Goal: Information Seeking & Learning: Learn about a topic

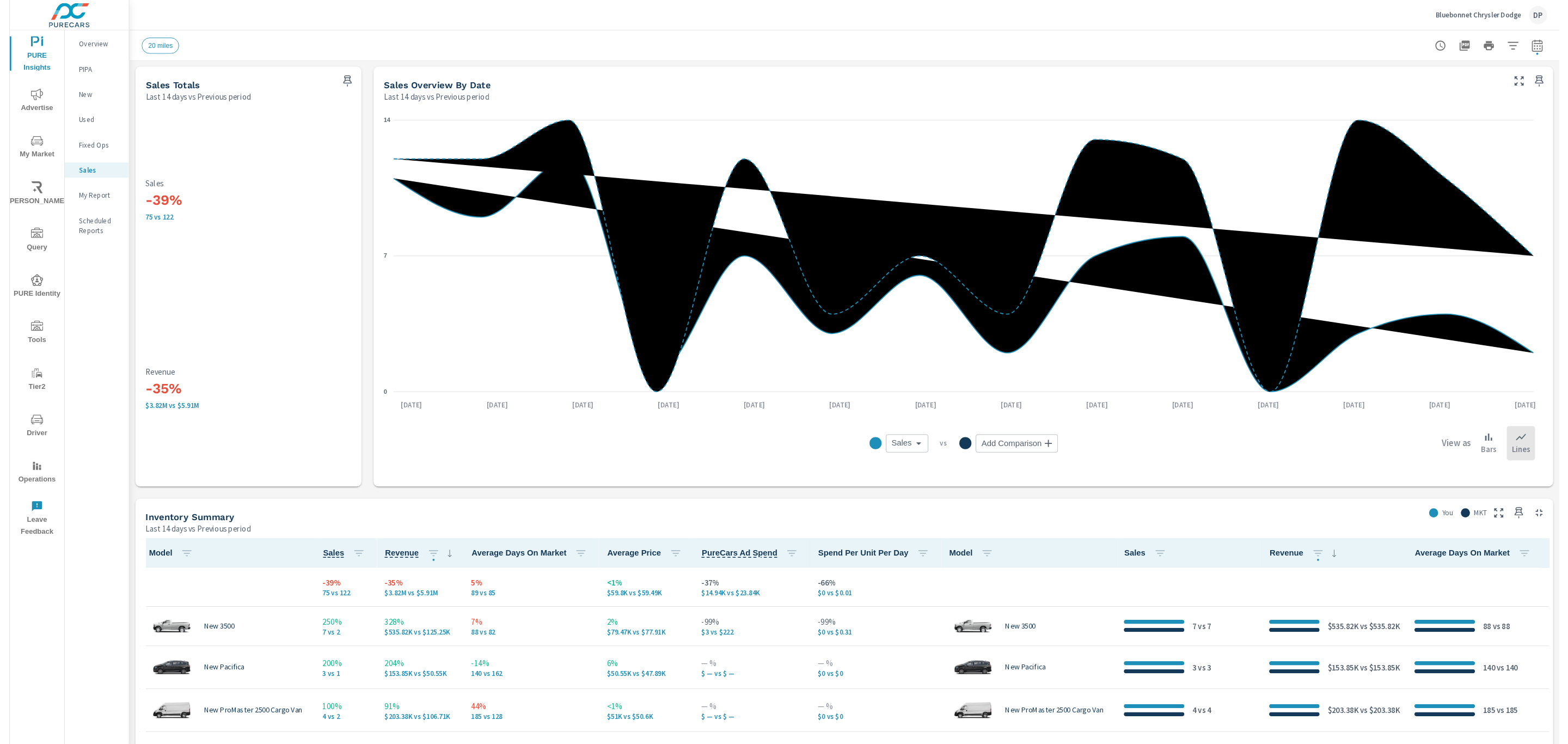
scroll to position [1, 0]
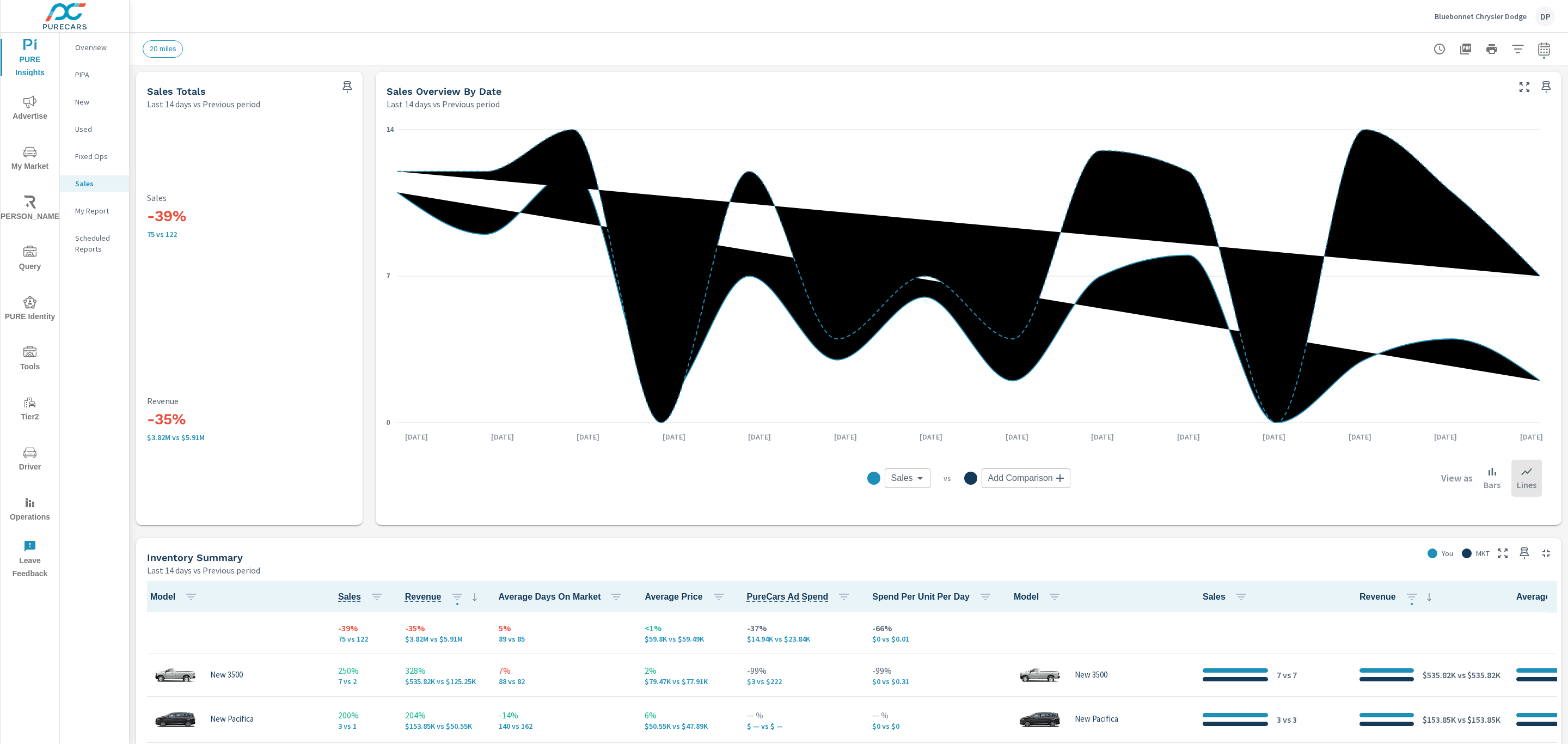
click at [30, 306] on icon "nav menu" at bounding box center [30, 302] width 13 height 13
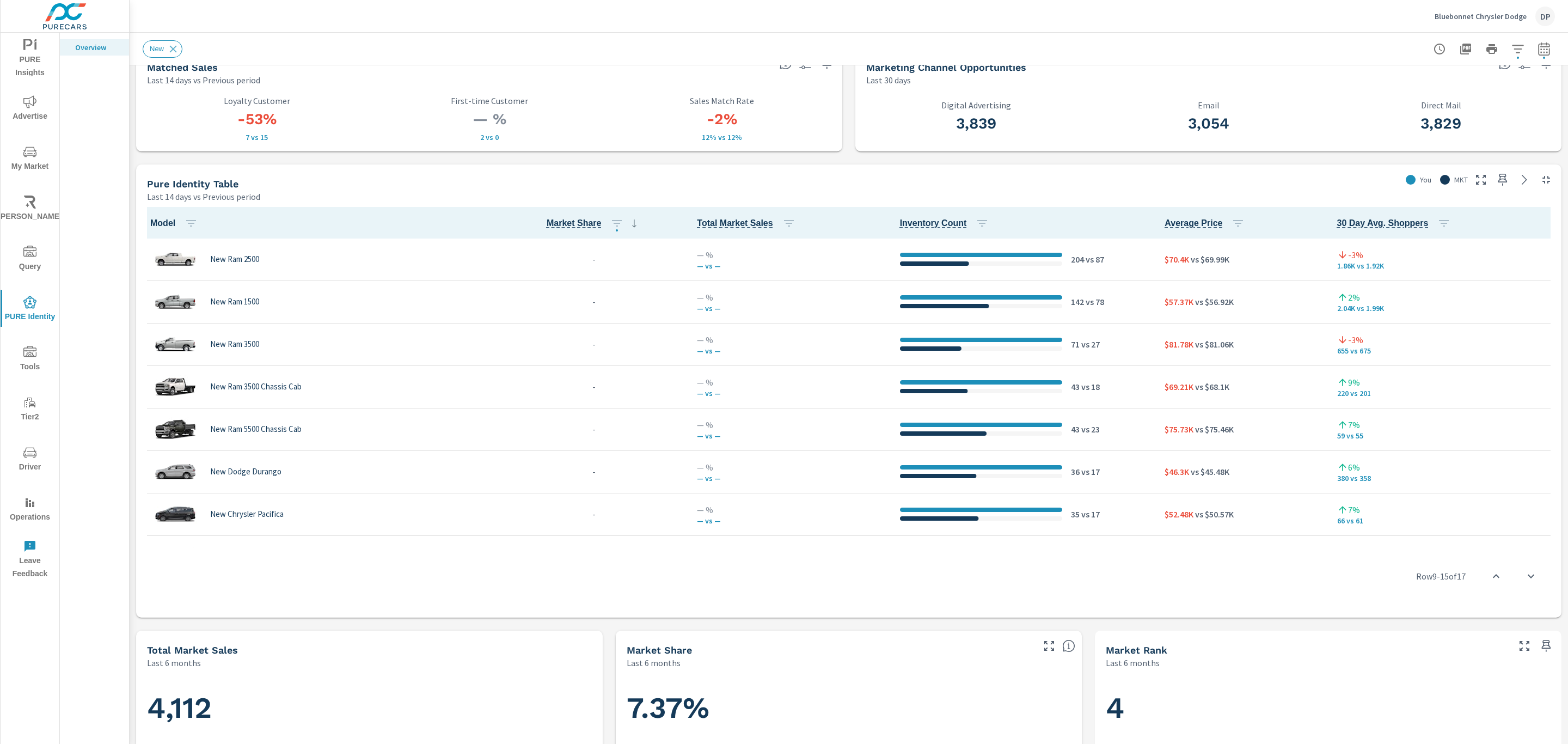
scroll to position [341, 0]
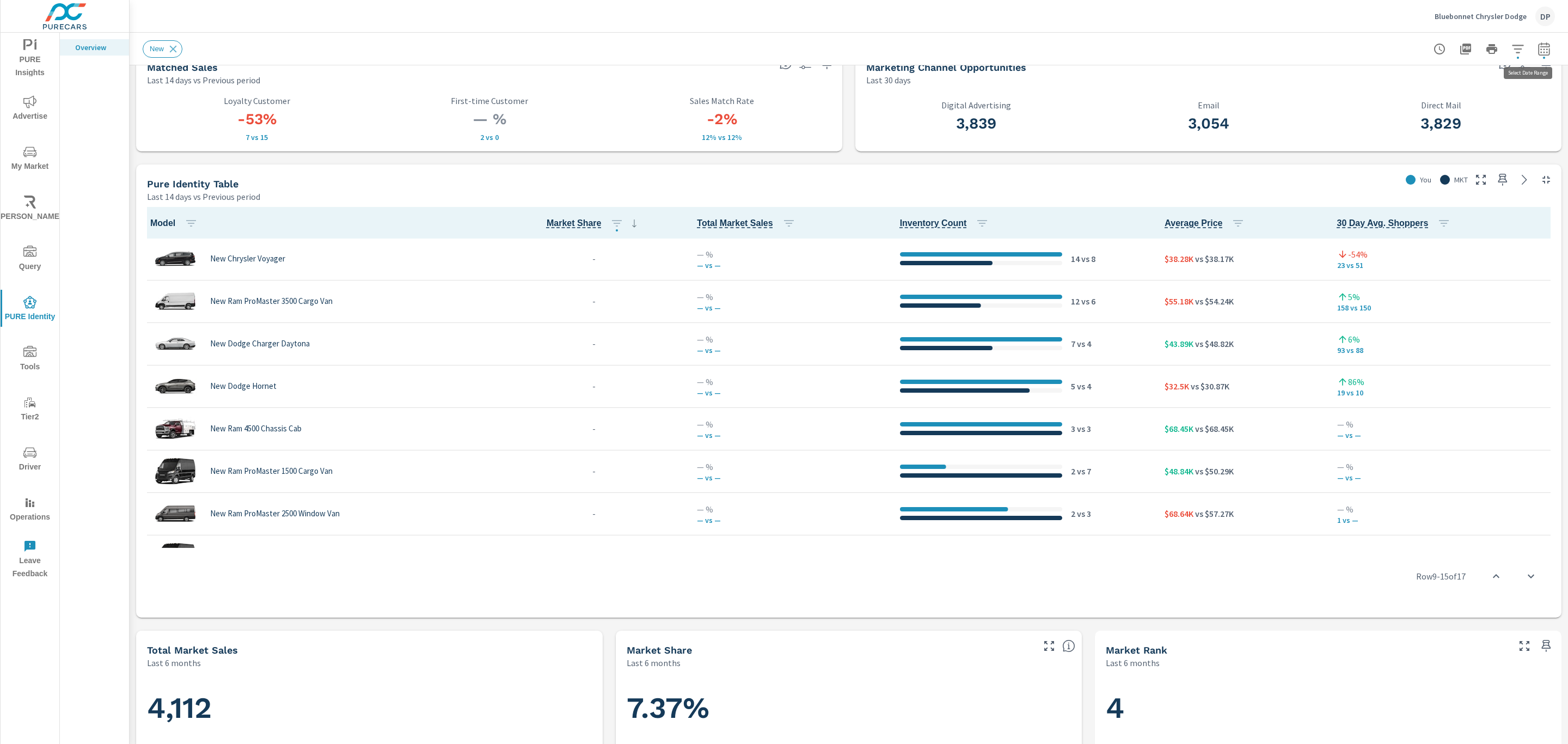
click at [1540, 49] on icon "button" at bounding box center [1543, 51] width 7 height 5
select select "Last 14 days"
select select "Previous period"
click at [1101, 169] on div "Pure Identity Table Last 14 days vs Previous period" at bounding box center [768, 183] width 1265 height 38
click at [551, 220] on span "Market Share" at bounding box center [574, 223] width 55 height 13
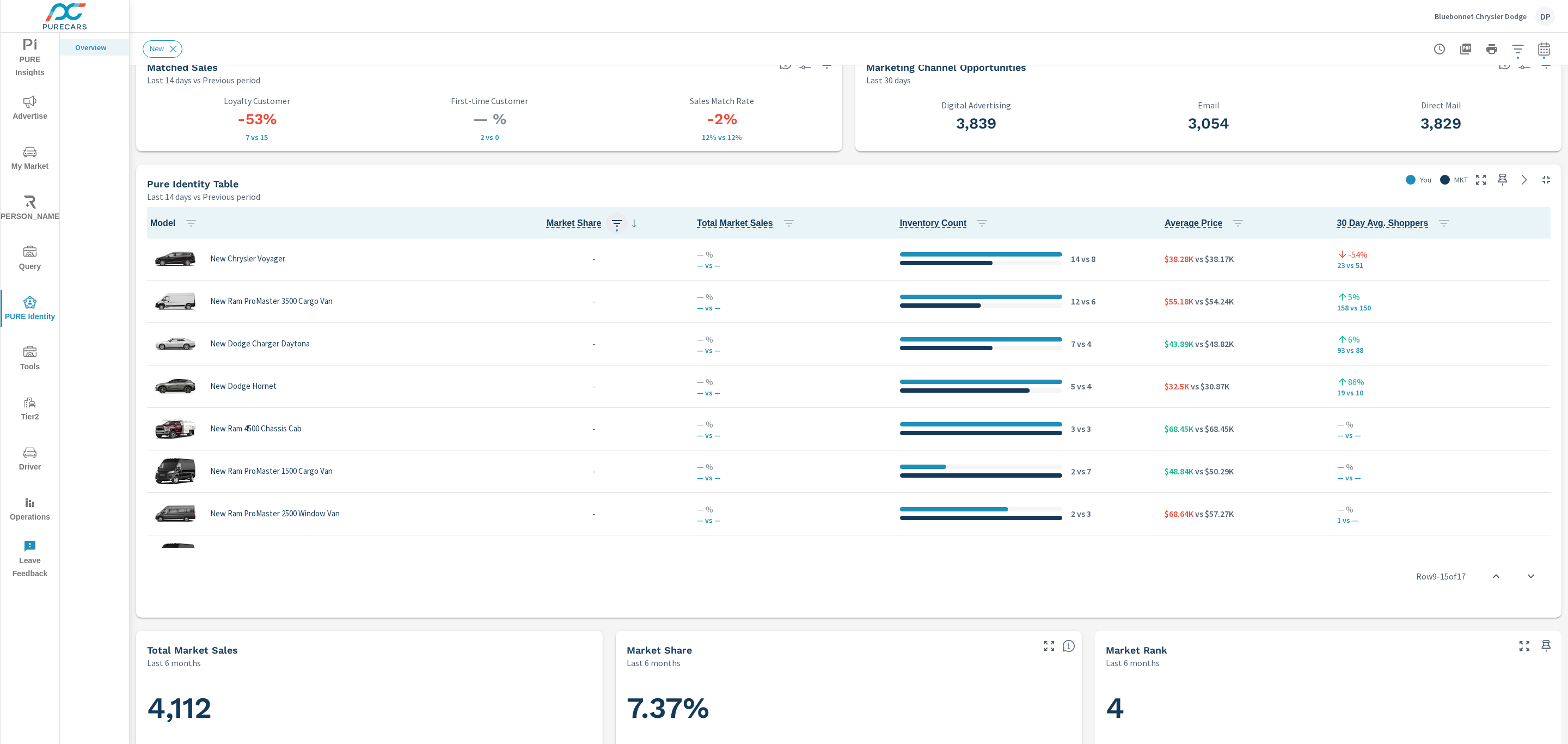
click at [615, 226] on icon "button" at bounding box center [616, 223] width 13 height 13
click at [559, 271] on span "ASC" at bounding box center [540, 269] width 47 height 11
click at [570, 369] on span "Apply" at bounding box center [567, 367] width 91 height 10
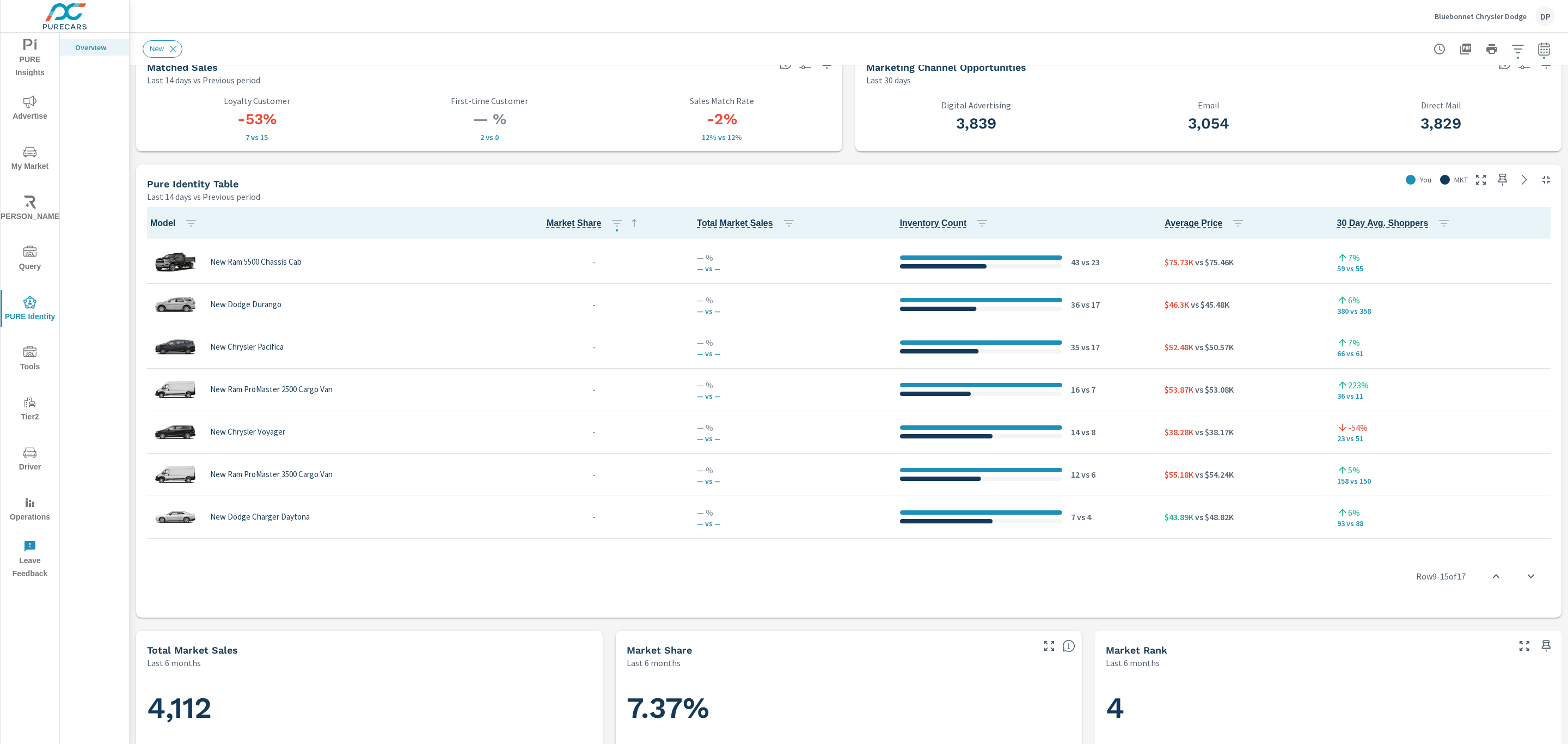
scroll to position [417, 0]
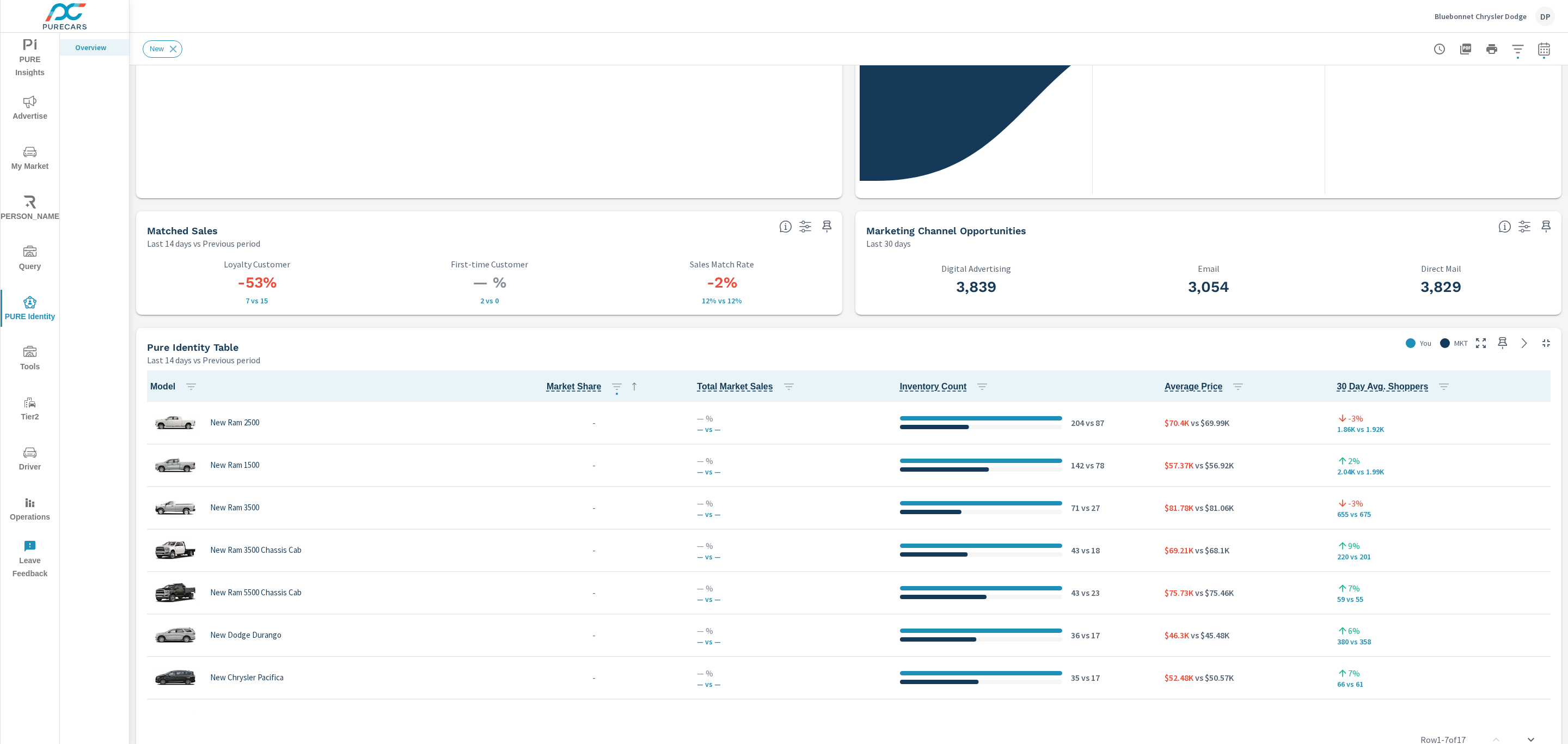
scroll to position [409, 0]
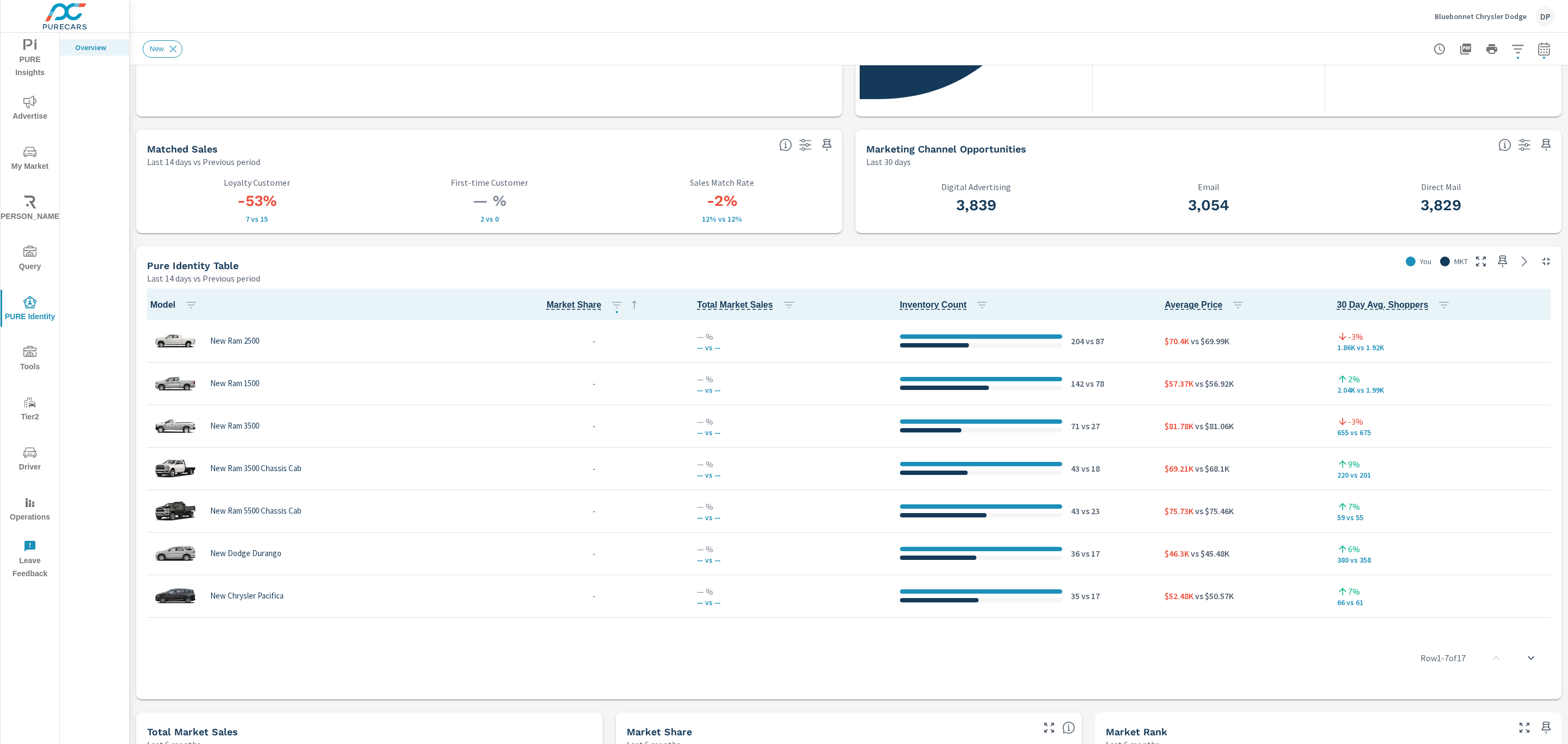
click at [1448, 10] on div "Bluebonnet Chrysler Dodge DP" at bounding box center [1495, 16] width 120 height 20
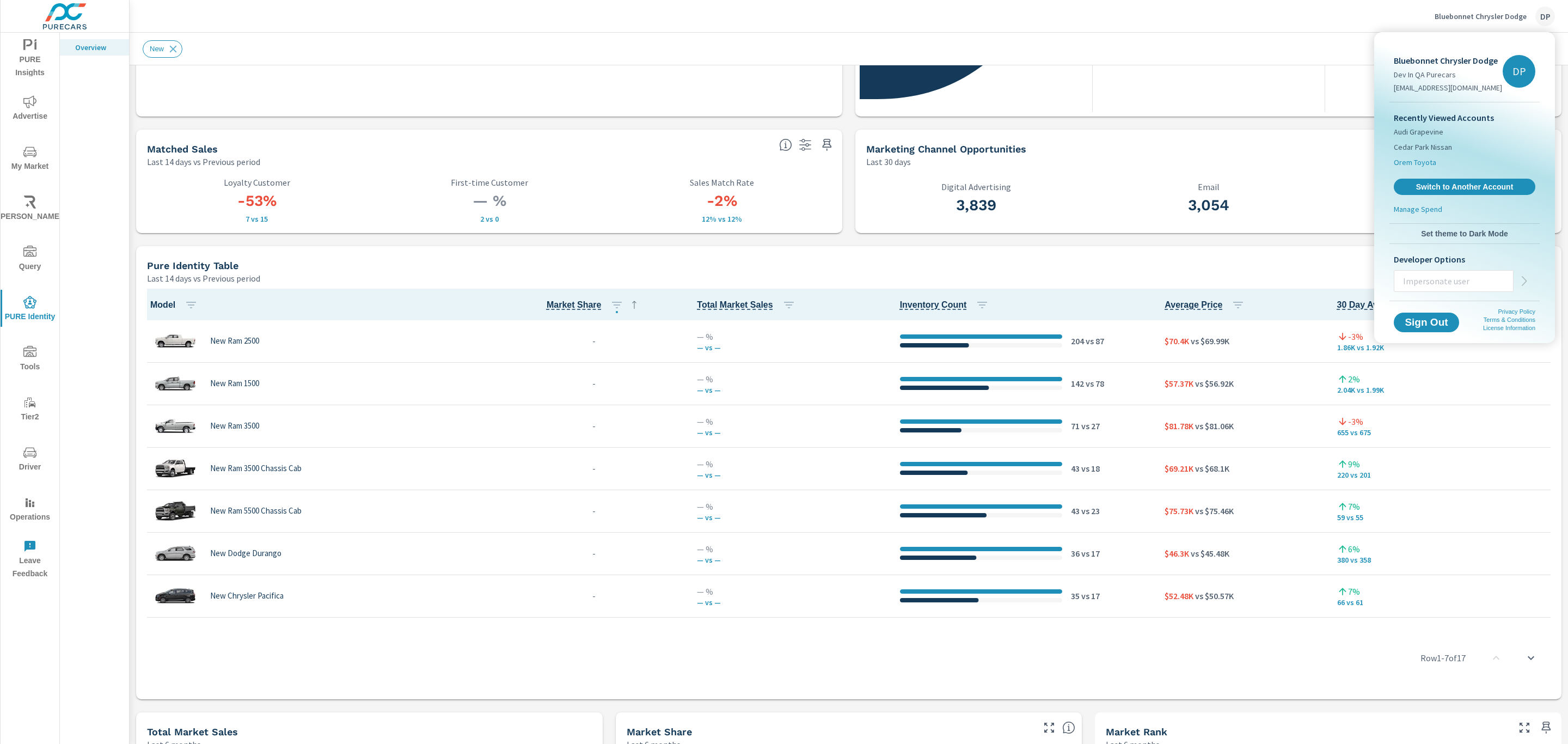
click at [1415, 162] on span "Orem Toyota" at bounding box center [1415, 163] width 42 height 11
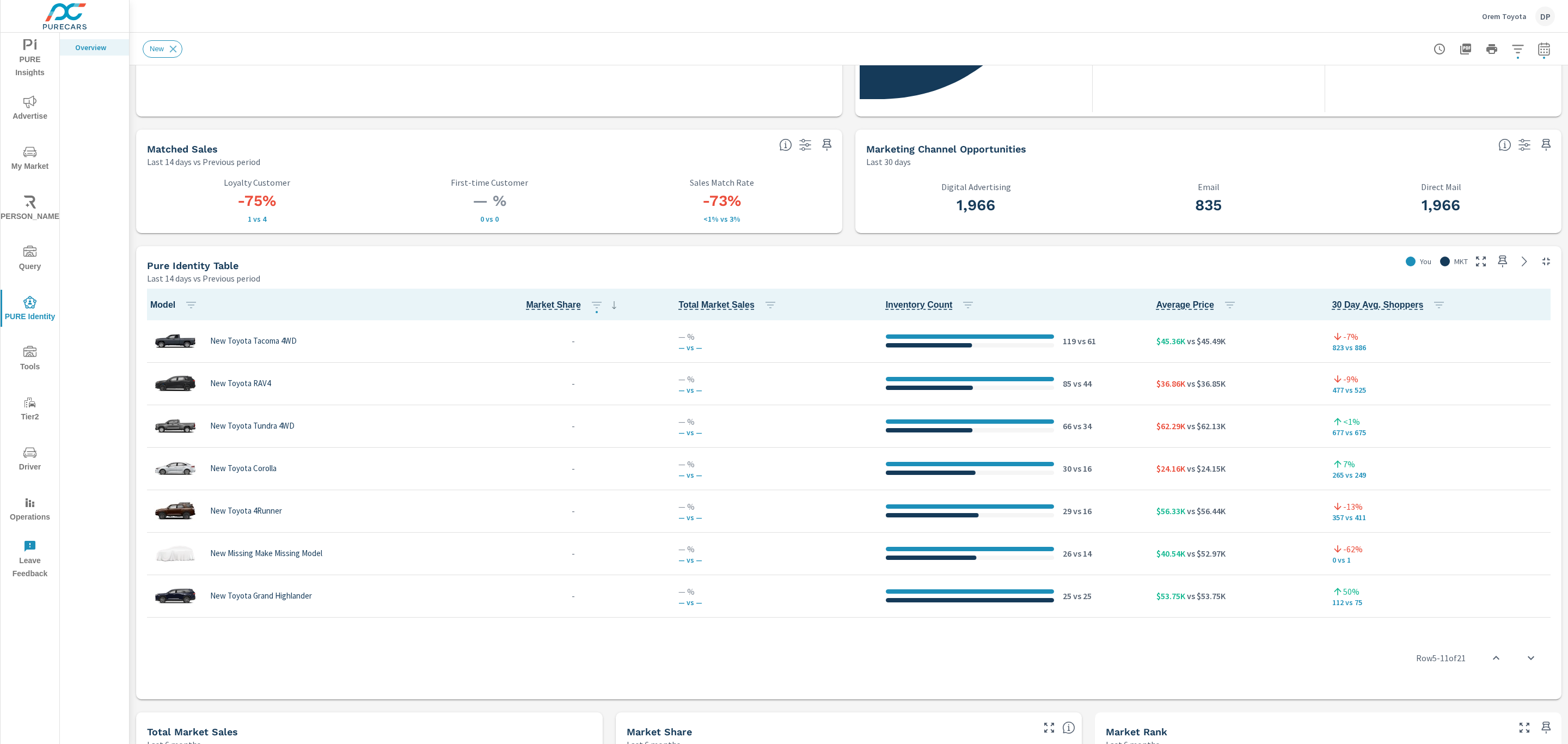
scroll to position [170, 0]
click at [593, 304] on icon "button" at bounding box center [597, 305] width 10 height 6
click at [552, 368] on p "PREV" at bounding box center [545, 371] width 16 height 11
click at [569, 442] on button "Apply" at bounding box center [546, 449] width 100 height 20
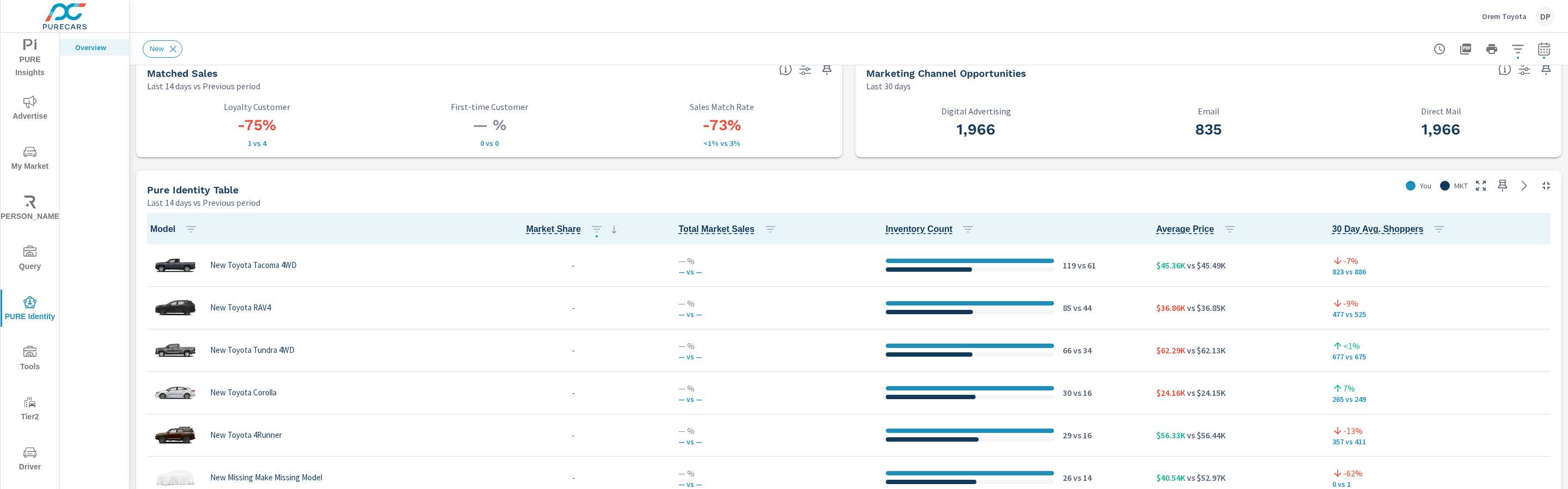
scroll to position [572, 0]
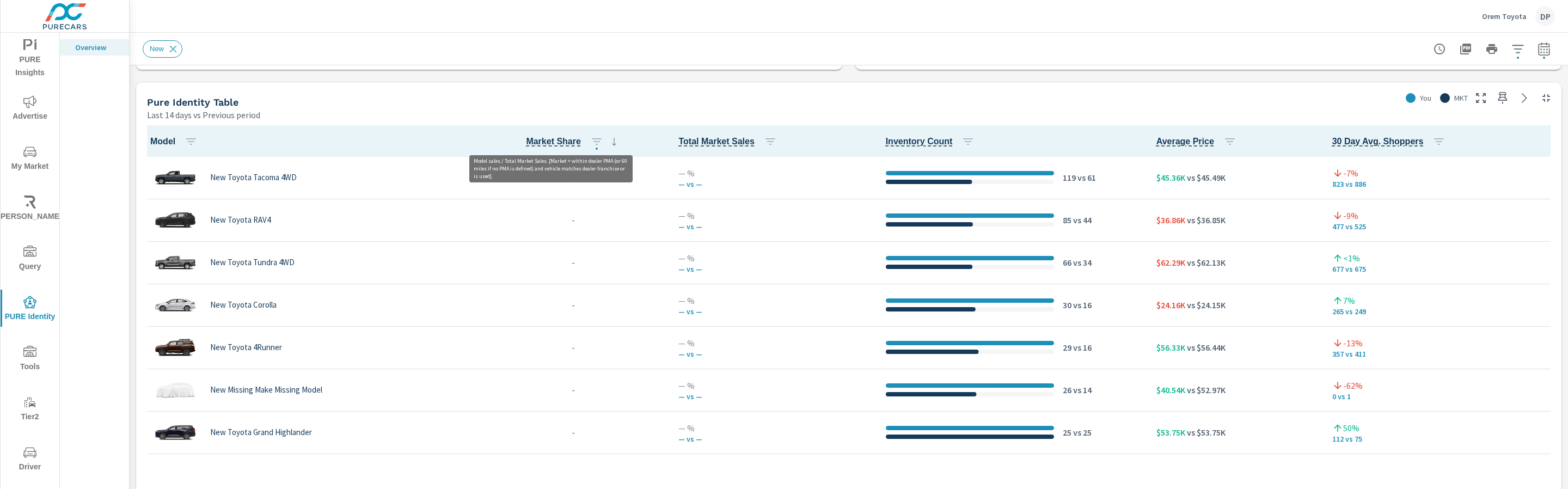
click at [559, 141] on span "Market Share" at bounding box center [553, 141] width 55 height 13
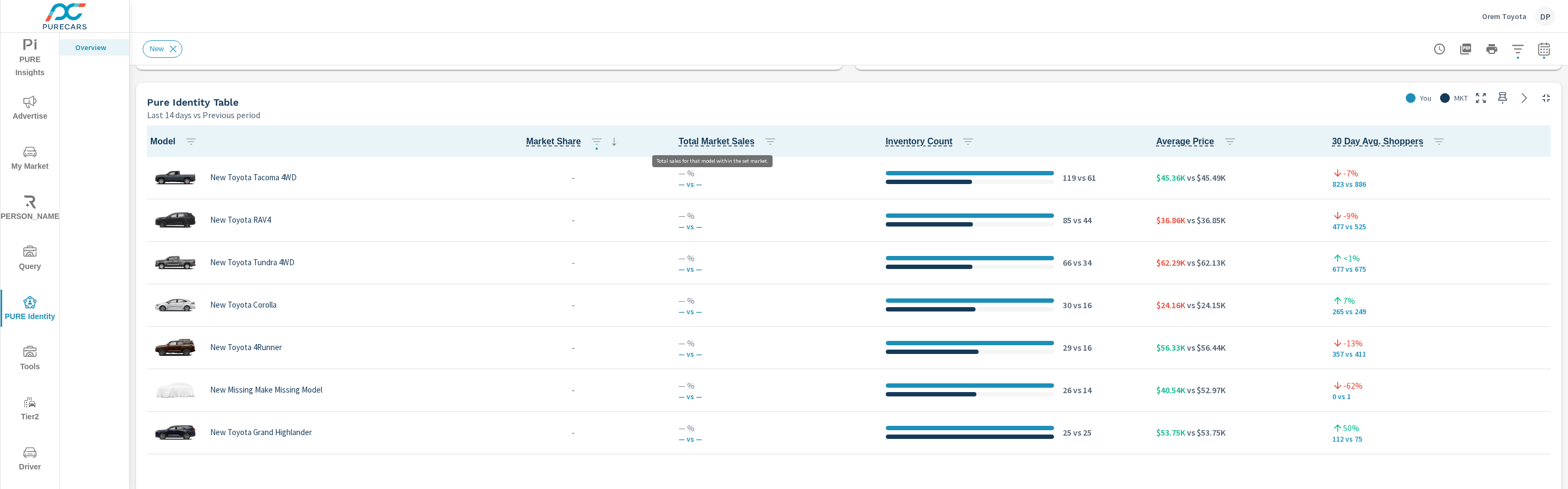
click at [711, 141] on span "Total Market Sales" at bounding box center [716, 141] width 76 height 13
click at [764, 139] on icon "button" at bounding box center [770, 141] width 13 height 13
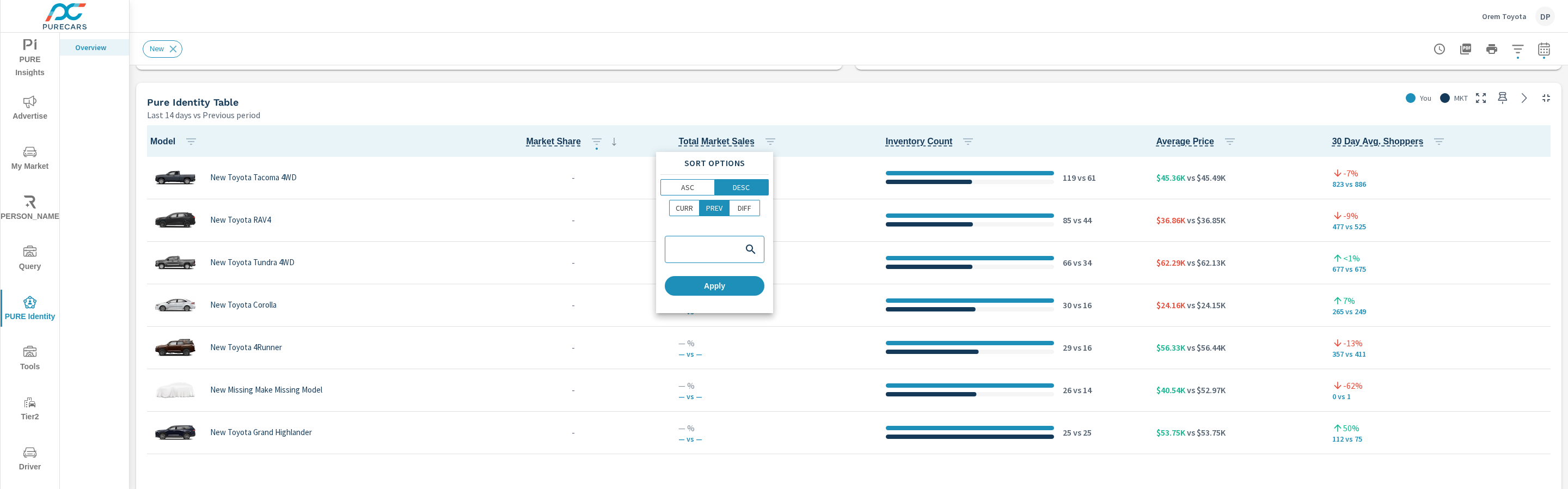
click at [599, 136] on div at bounding box center [784, 244] width 1568 height 489
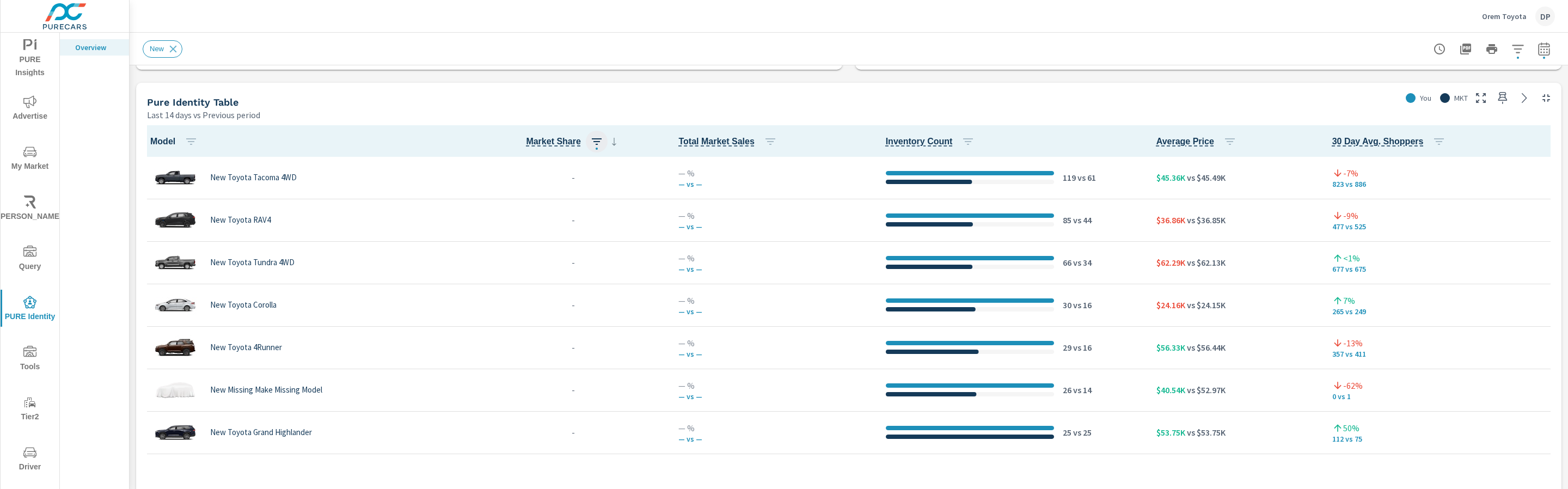
click at [593, 143] on icon "button" at bounding box center [596, 141] width 13 height 13
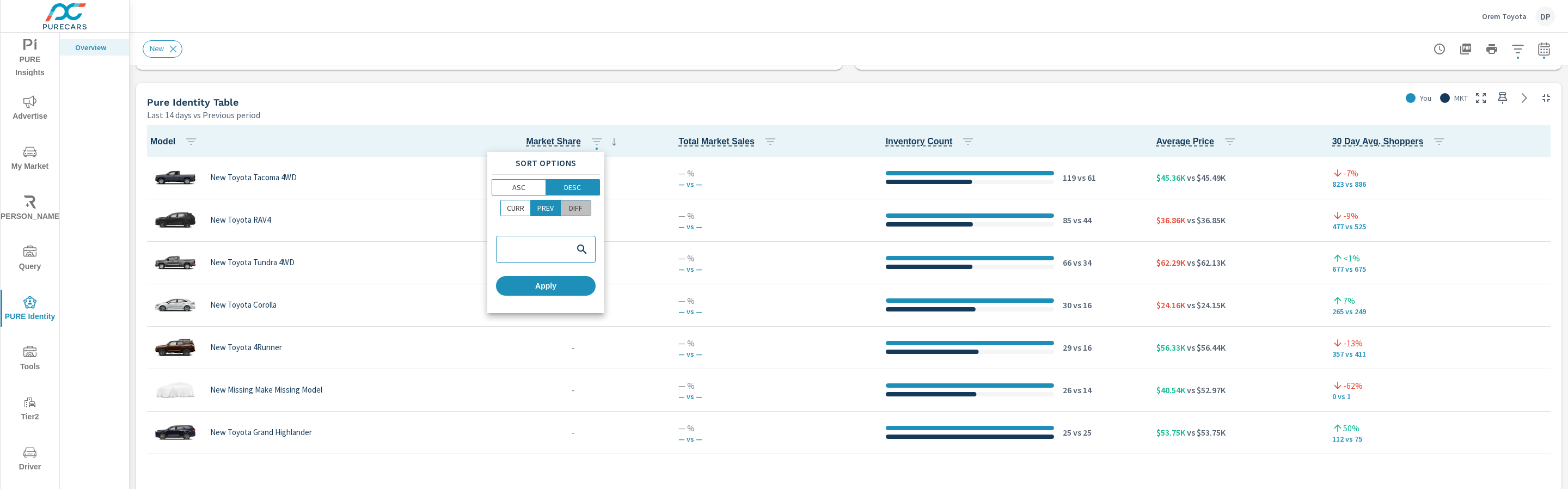
click at [584, 212] on span "DIFF" at bounding box center [576, 208] width 23 height 11
click at [559, 294] on button "Apply" at bounding box center [546, 285] width 100 height 20
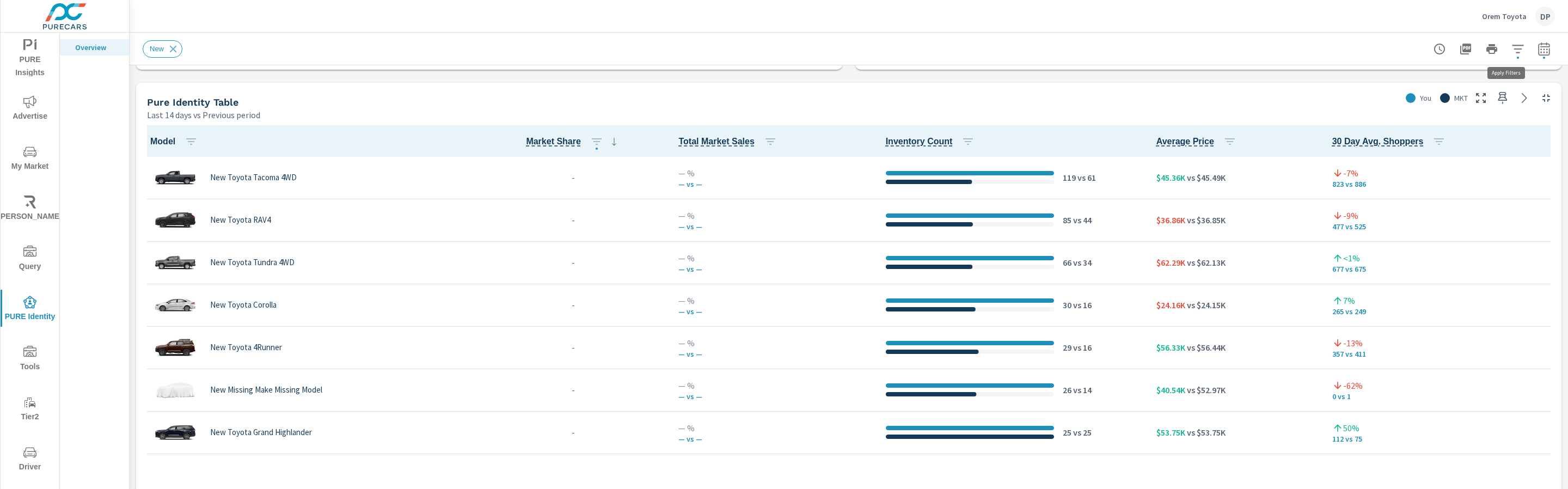
click at [1512, 49] on icon "button" at bounding box center [1517, 48] width 12 height 8
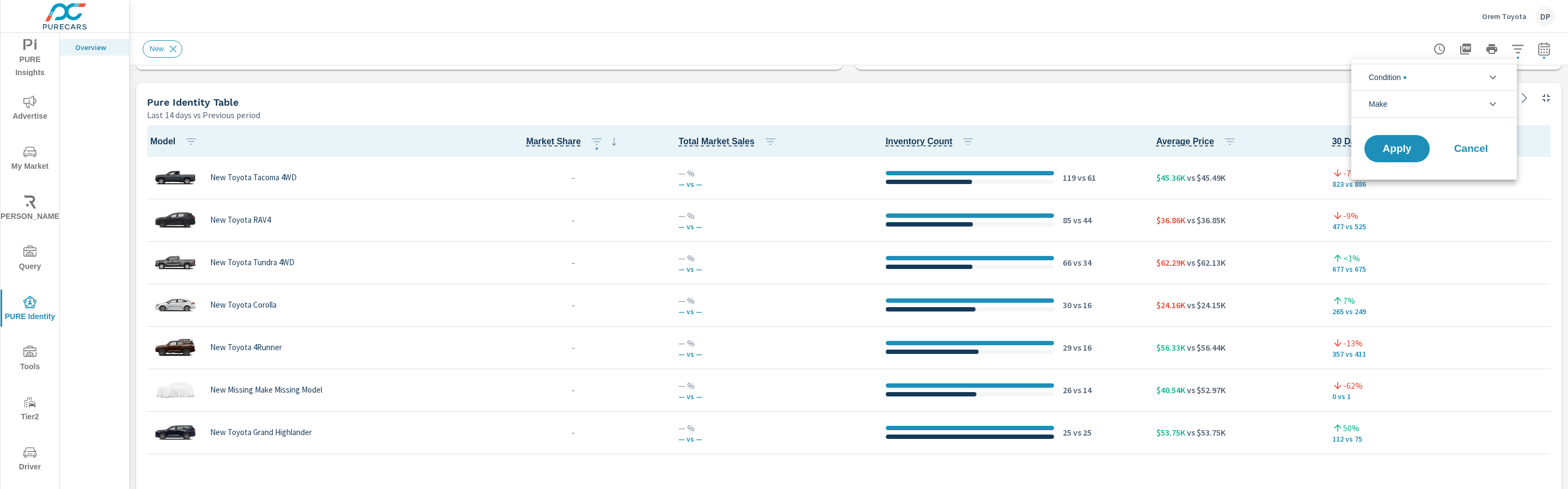
click at [1457, 73] on li "Condition" at bounding box center [1434, 77] width 166 height 27
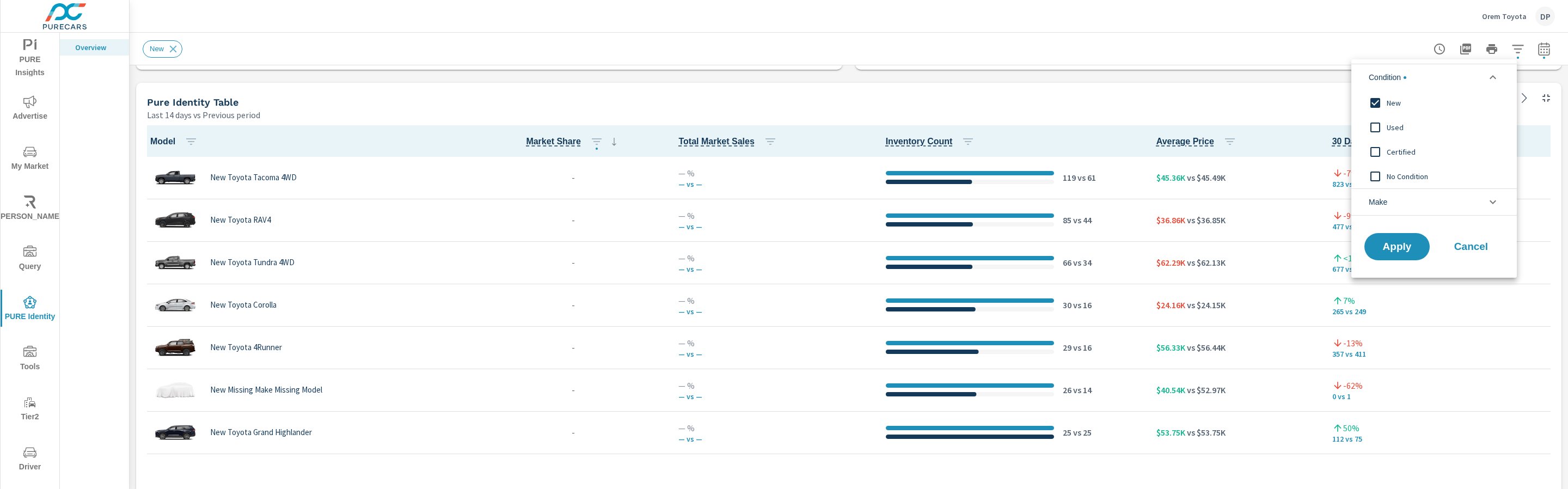
click at [1395, 126] on span "Used" at bounding box center [1446, 127] width 120 height 13
click at [1393, 144] on div "Certified" at bounding box center [1433, 151] width 163 height 24
click at [1395, 170] on span "No Condition" at bounding box center [1446, 176] width 120 height 13
click at [1395, 252] on span "Apply" at bounding box center [1397, 246] width 45 height 10
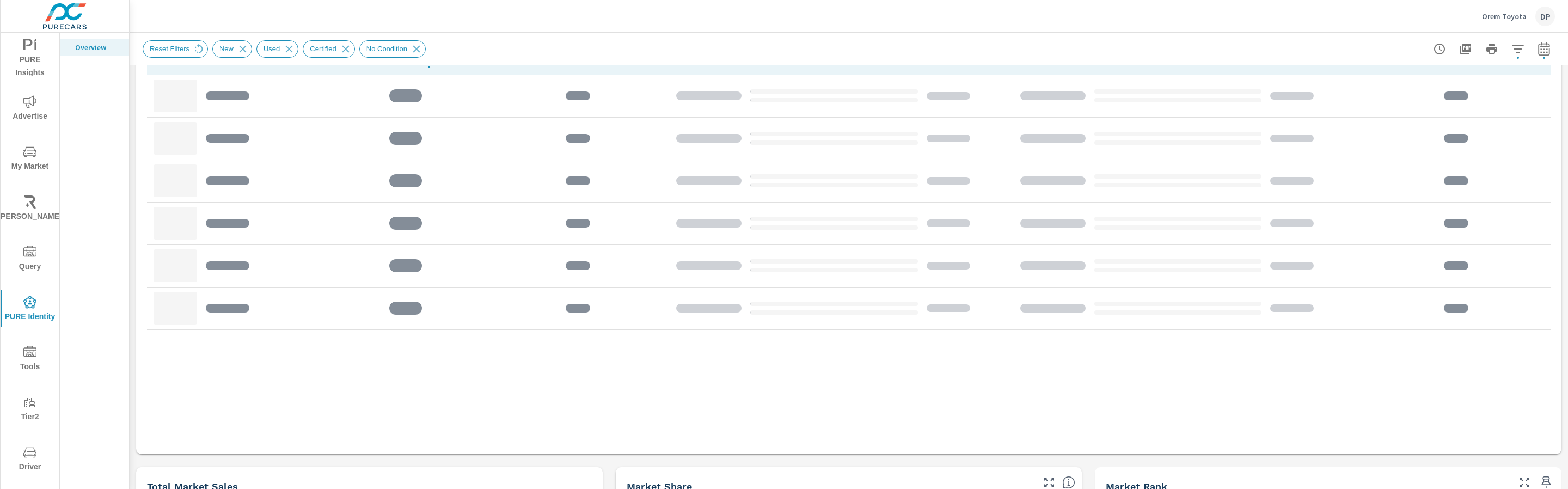
scroll to position [572, 0]
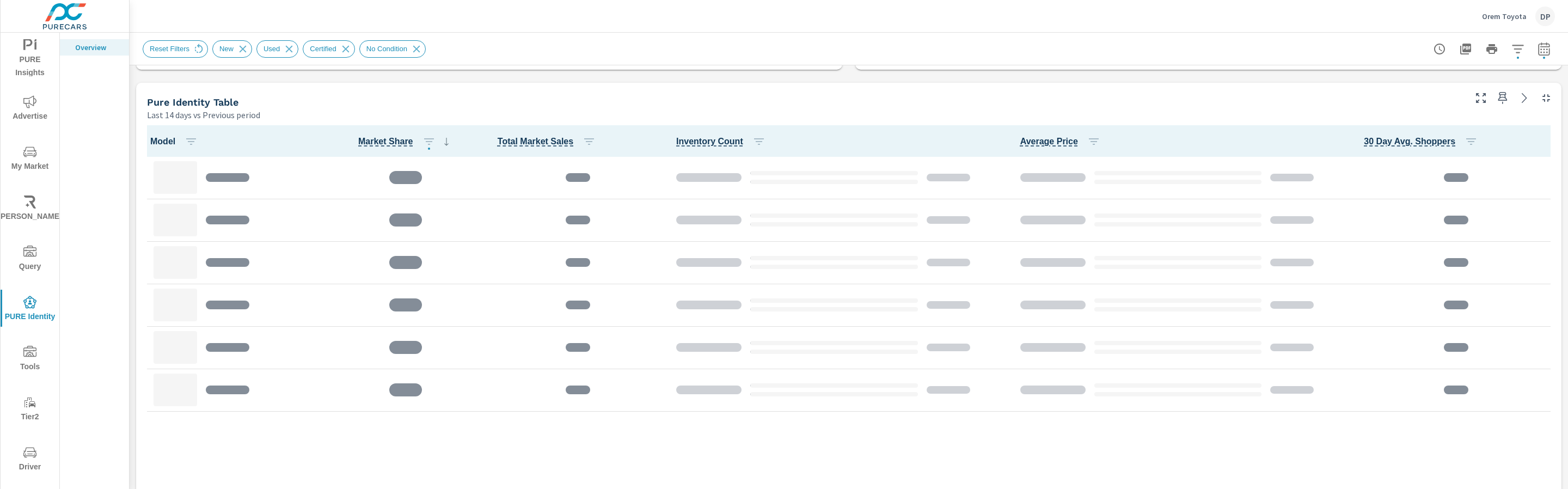
click at [1533, 56] on button "button" at bounding box center [1544, 49] width 22 height 22
select select "Last 14 days"
select select "Previous period"
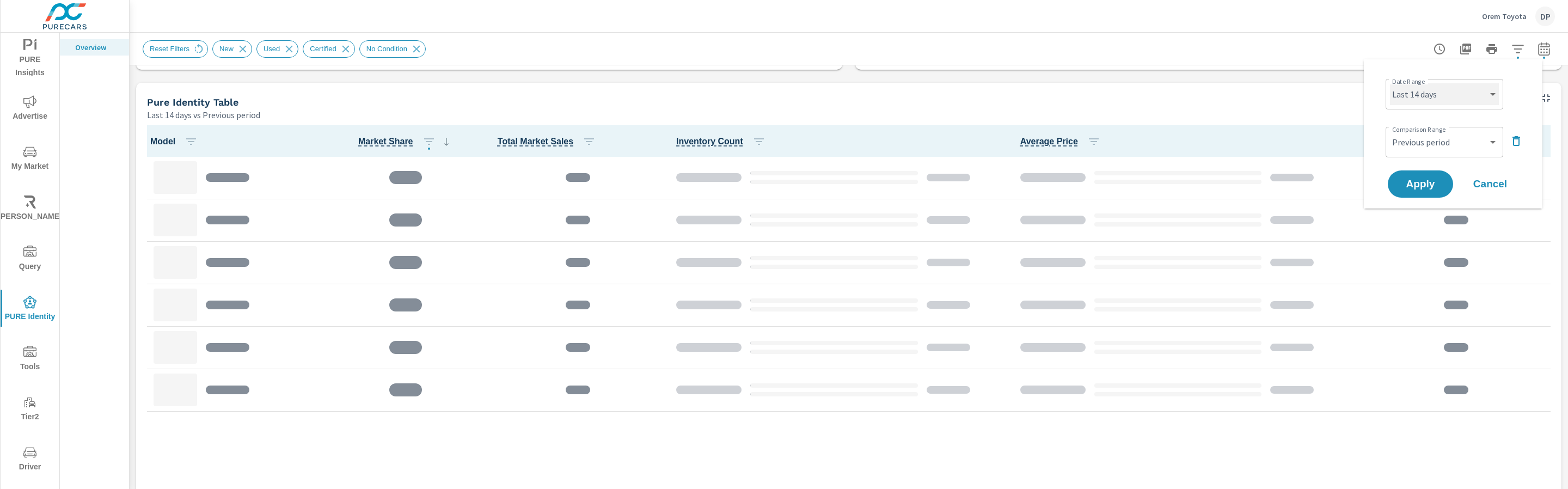
click at [1467, 103] on select "Custom Yesterday Last week Last 7 days Last 14 days Last 30 days Last 45 days L…" at bounding box center [1444, 95] width 109 height 22
click at [1390, 84] on select "Custom Yesterday Last week Last 7 days Last 14 days Last 30 days Last 45 days L…" at bounding box center [1444, 95] width 109 height 22
select select "Last 6 months"
click at [1423, 187] on span "Apply" at bounding box center [1420, 184] width 45 height 10
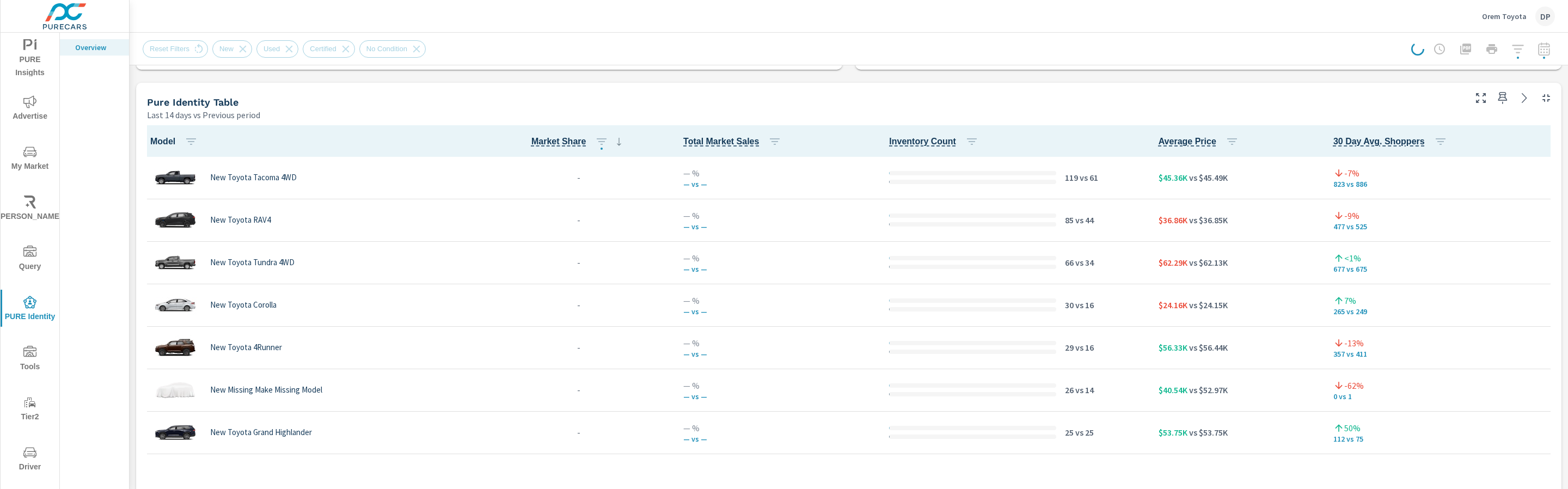
scroll to position [1, 0]
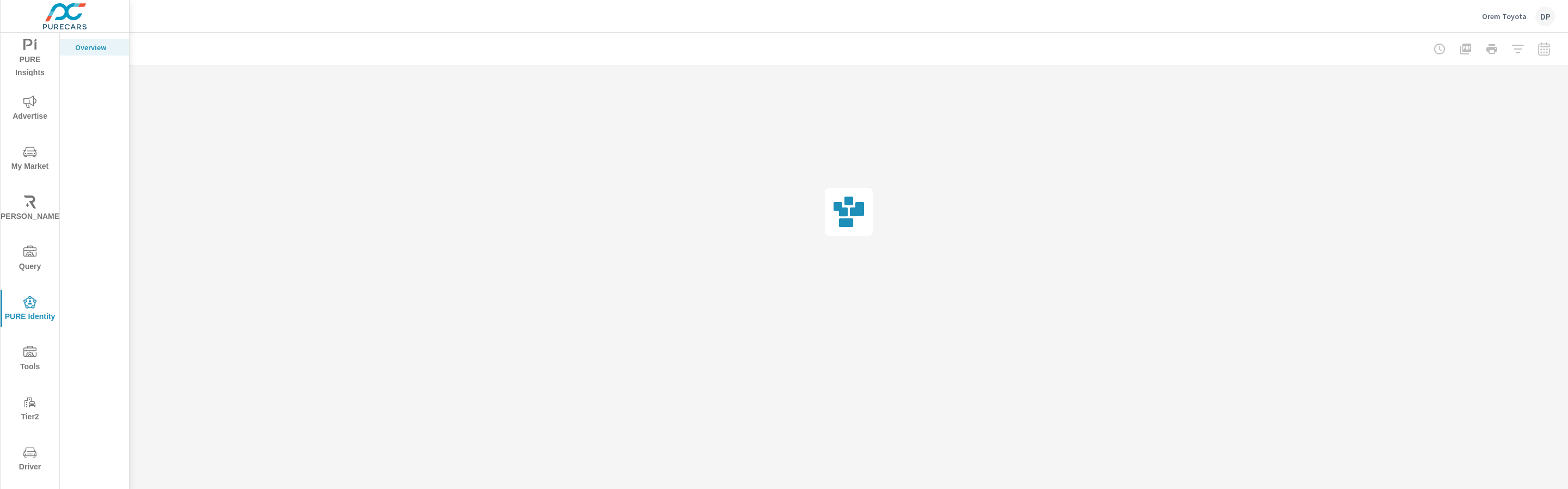
click at [1523, 60] on div at bounding box center [849, 48] width 1413 height 32
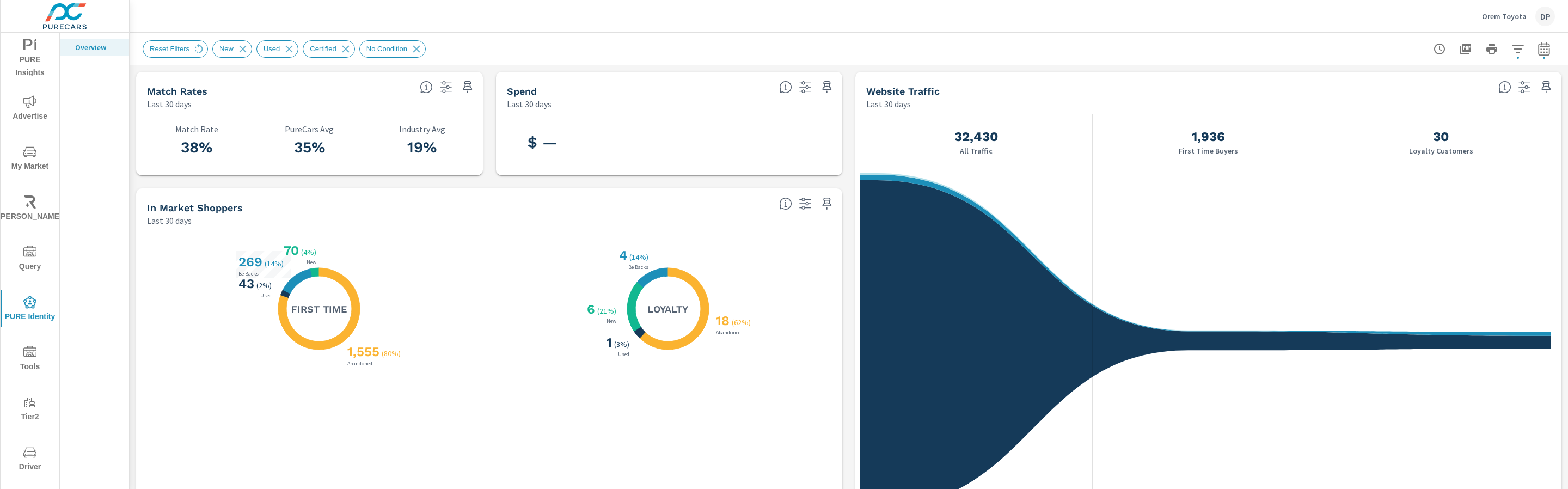
click at [1542, 46] on div "Reset Filters New Used Certified No Condition" at bounding box center [848, 48] width 1438 height 32
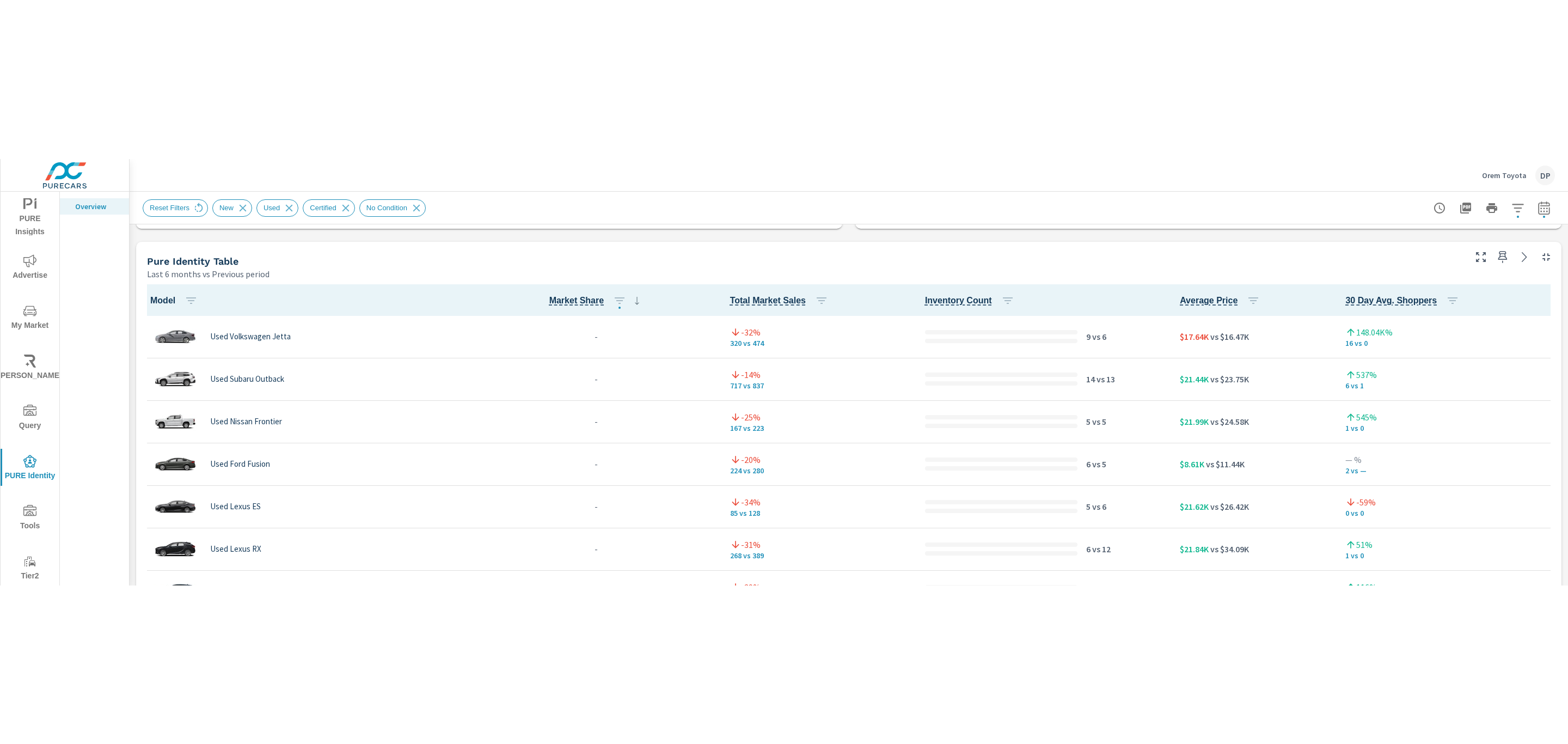
scroll to position [1, 0]
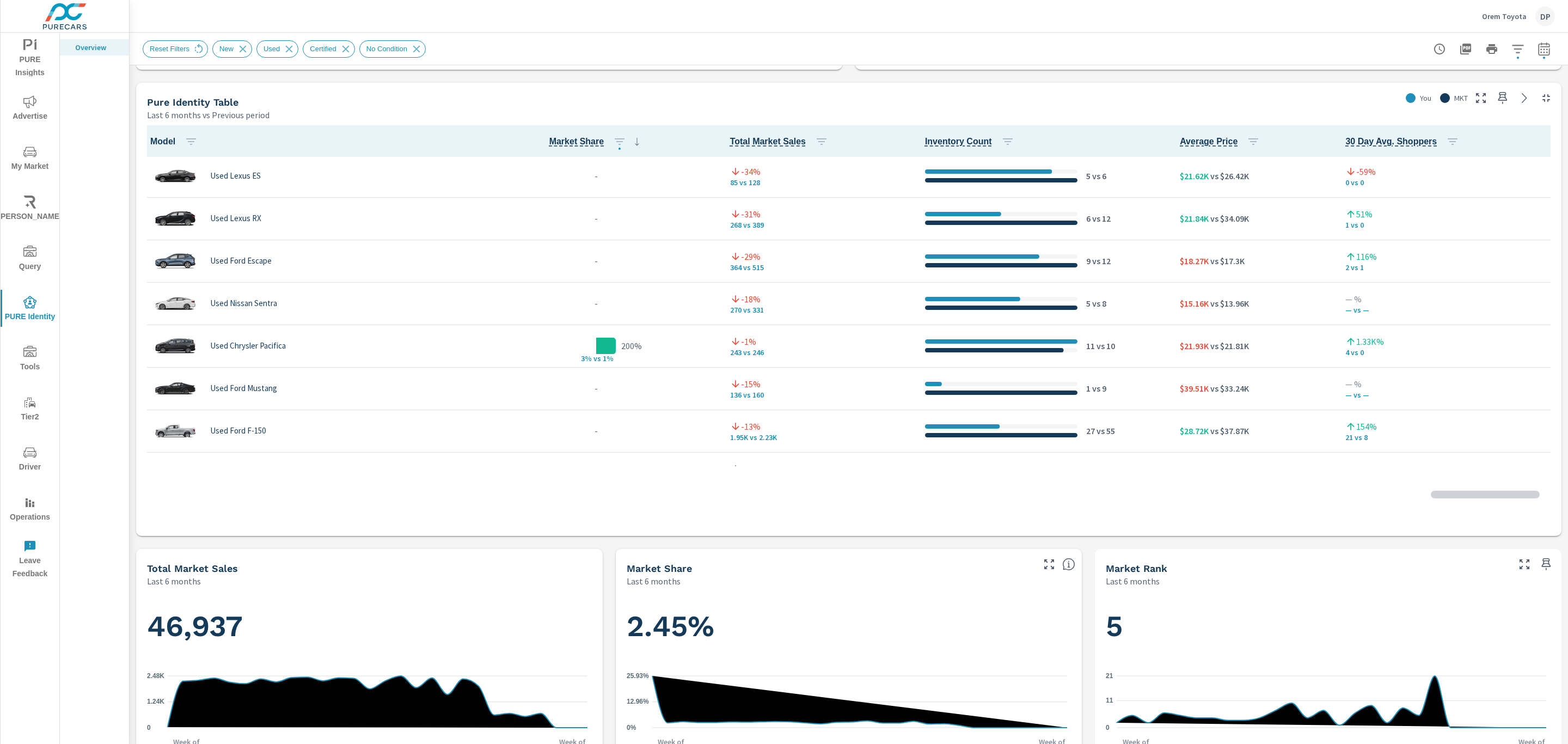
scroll to position [164, 0]
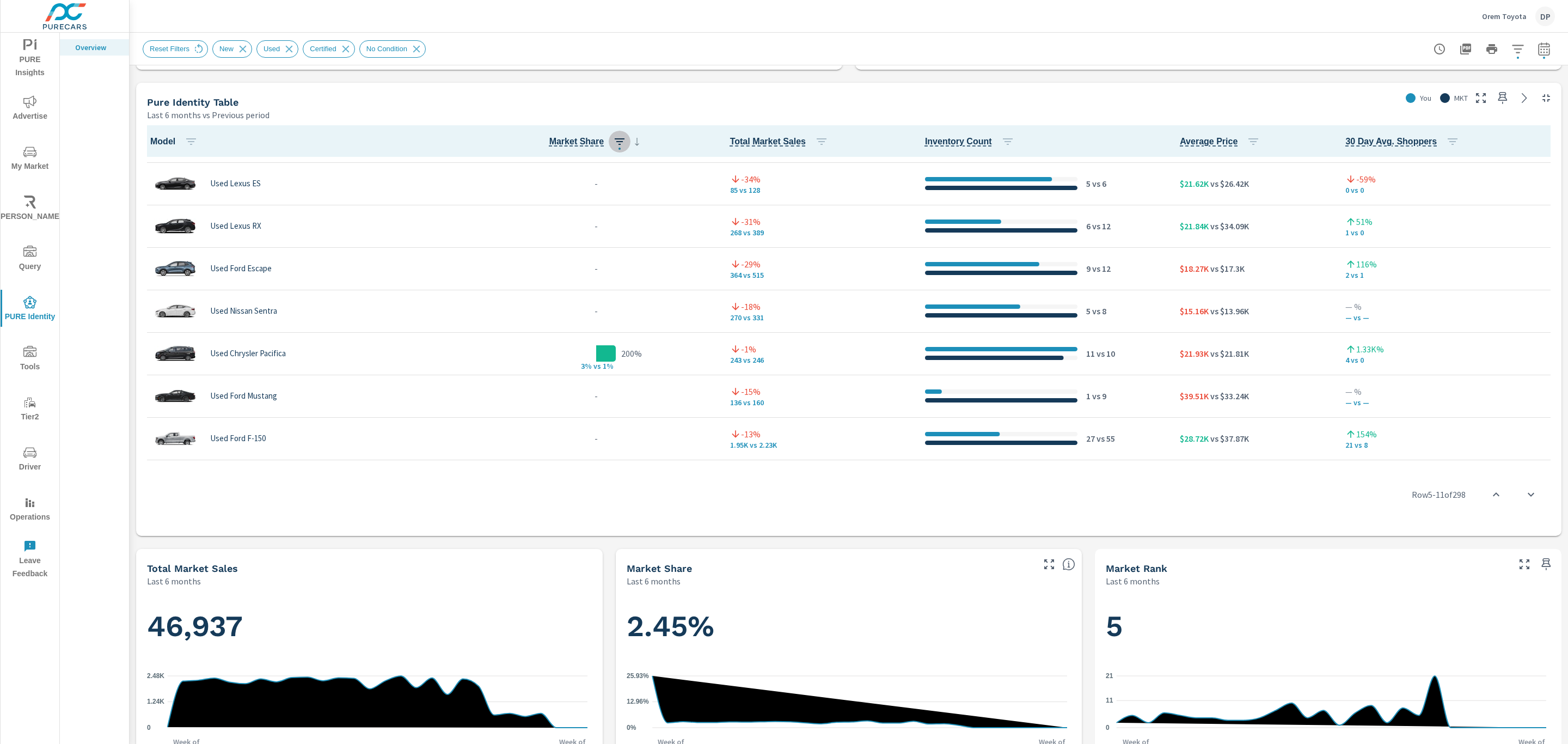
click at [613, 141] on icon "button" at bounding box center [620, 141] width 13 height 13
click at [545, 190] on p "ASC" at bounding box center [540, 188] width 13 height 11
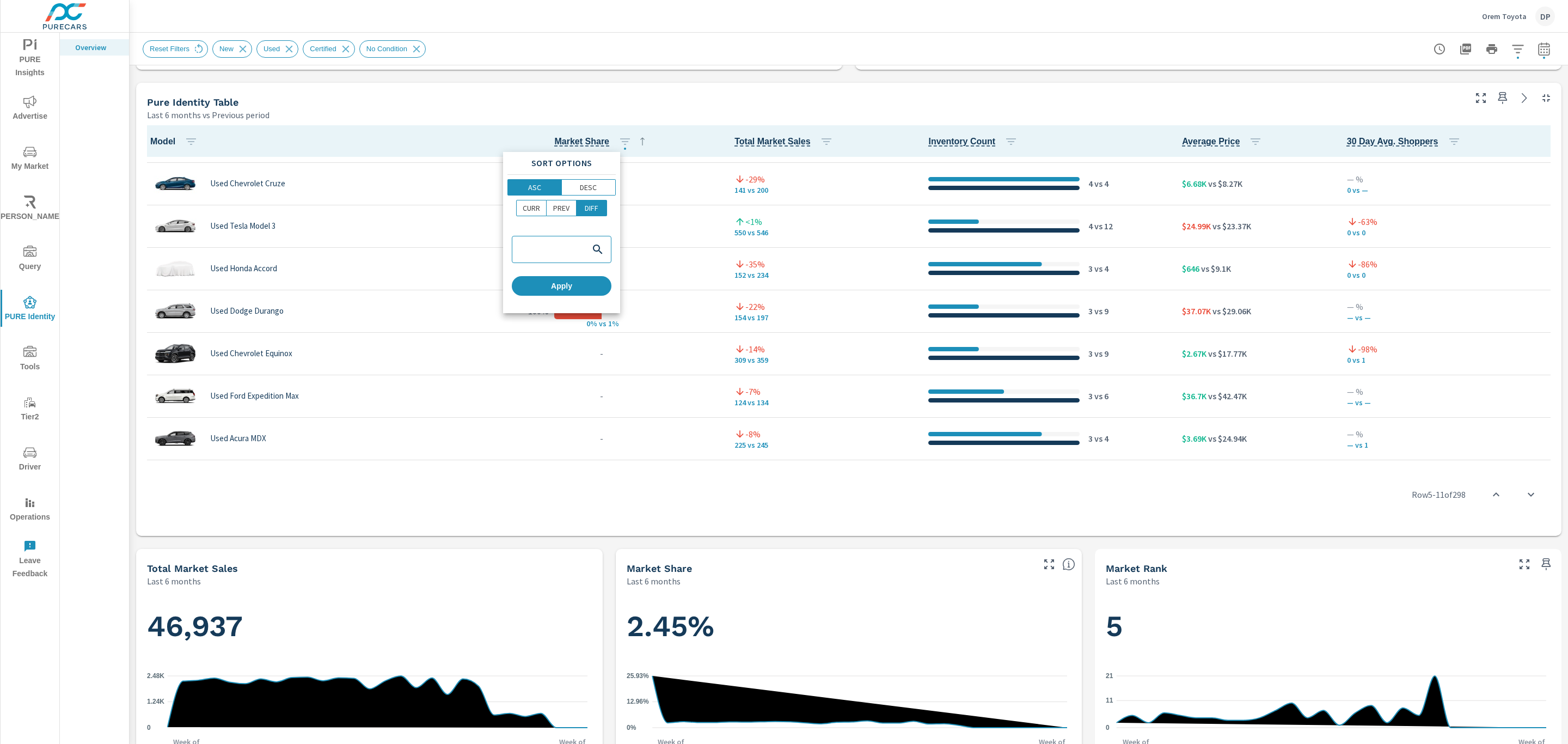
click at [678, 105] on div at bounding box center [784, 372] width 1568 height 744
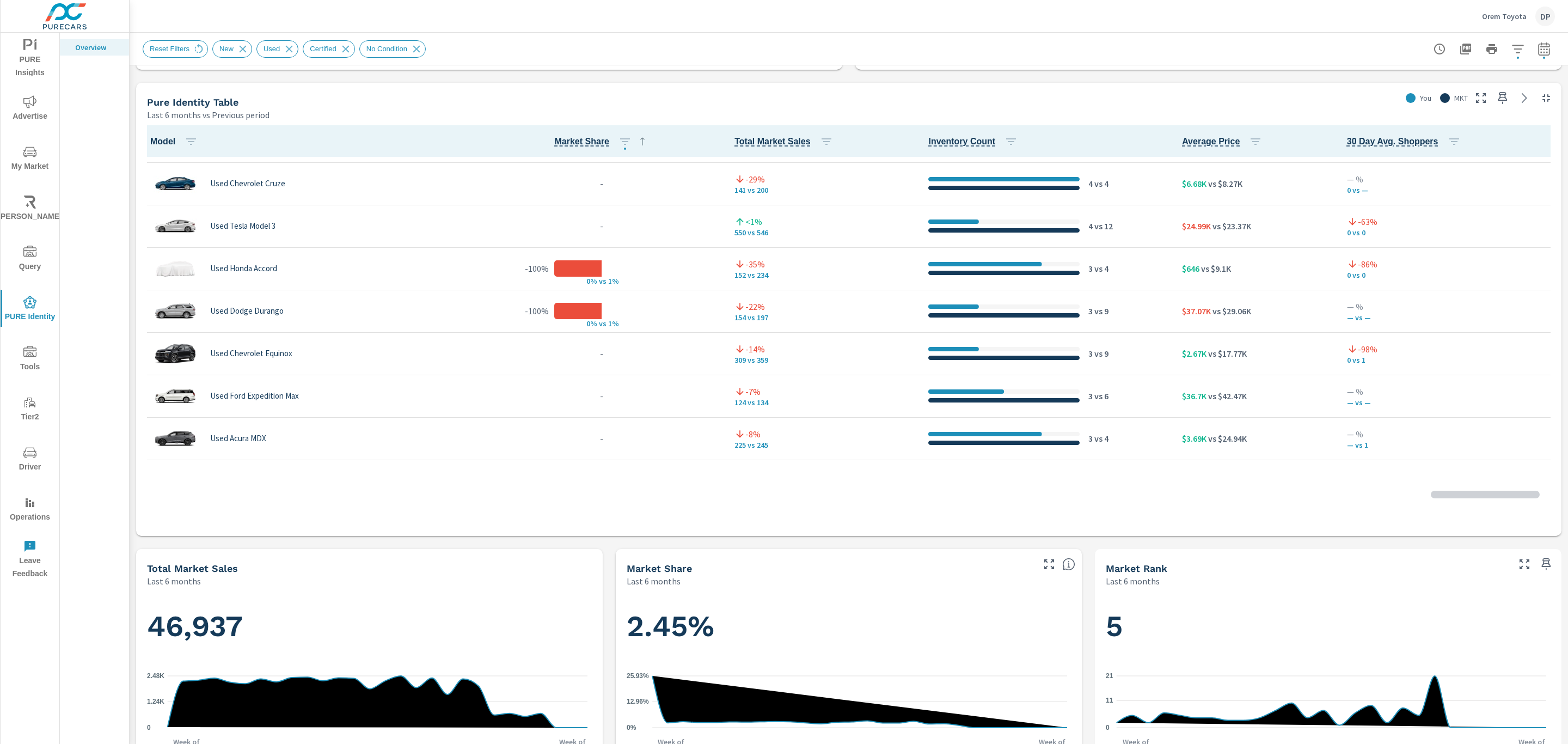
scroll to position [88, 0]
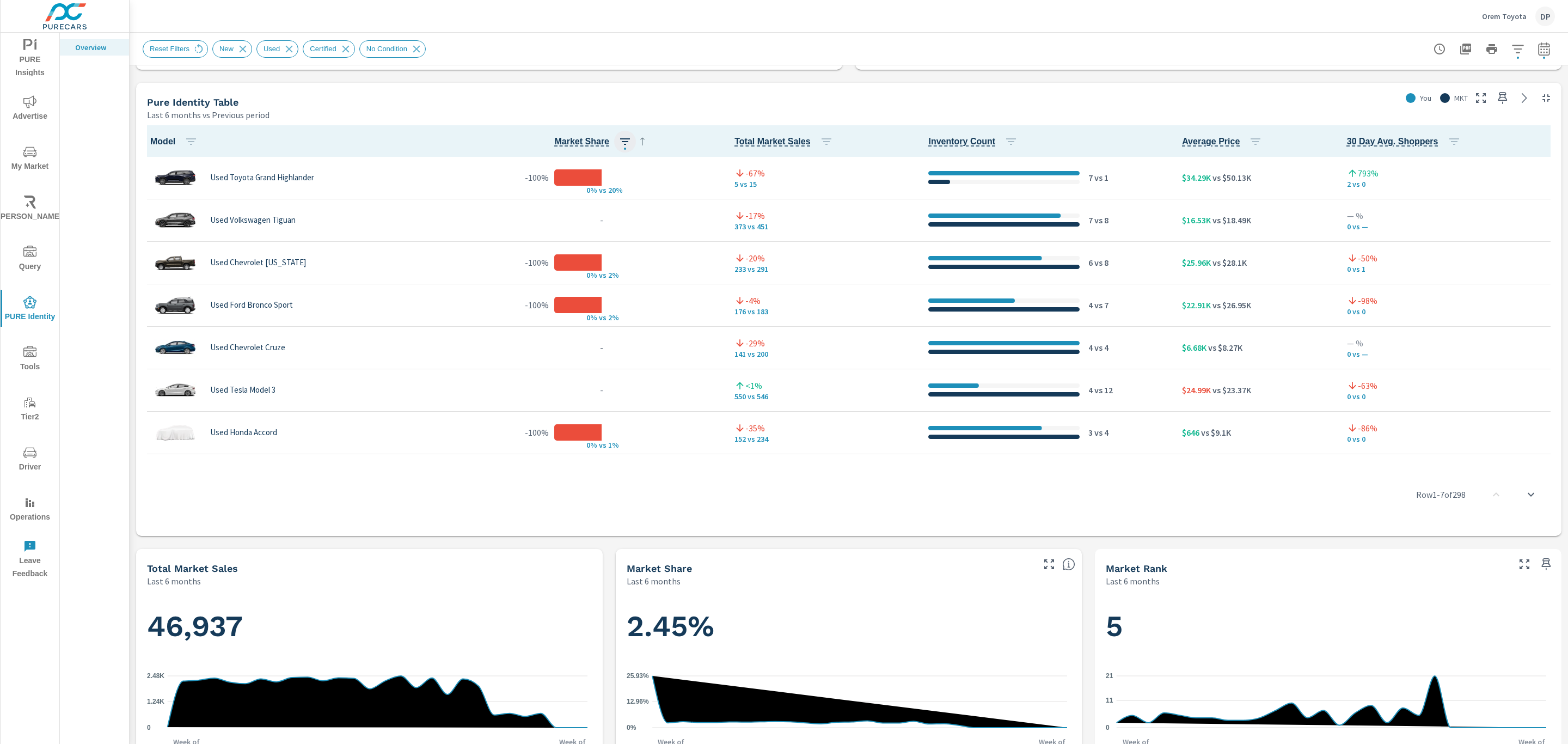
click at [620, 141] on icon "button" at bounding box center [625, 141] width 10 height 6
click at [585, 183] on p "DESC" at bounding box center [588, 188] width 17 height 11
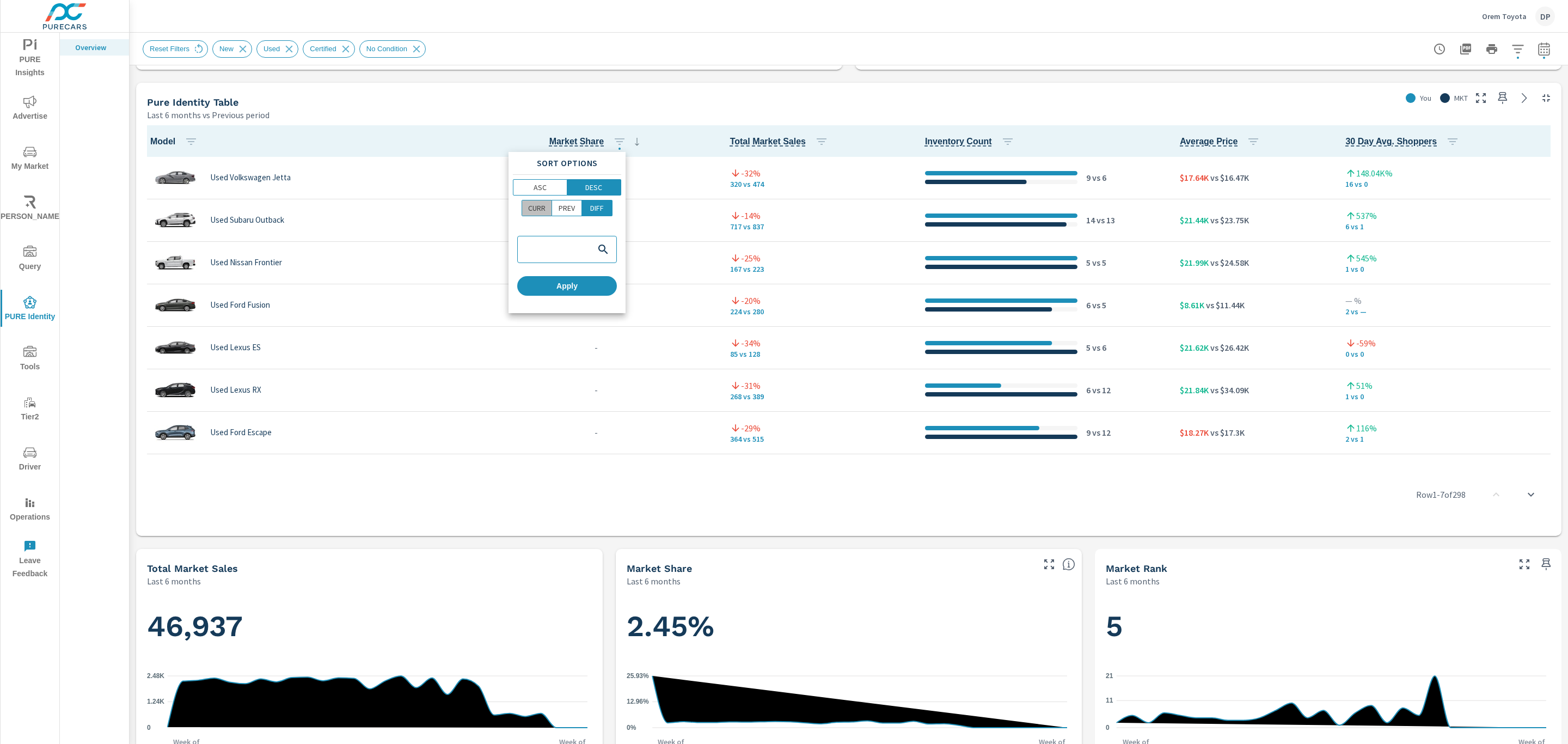
click at [534, 211] on p "CURR" at bounding box center [537, 208] width 17 height 11
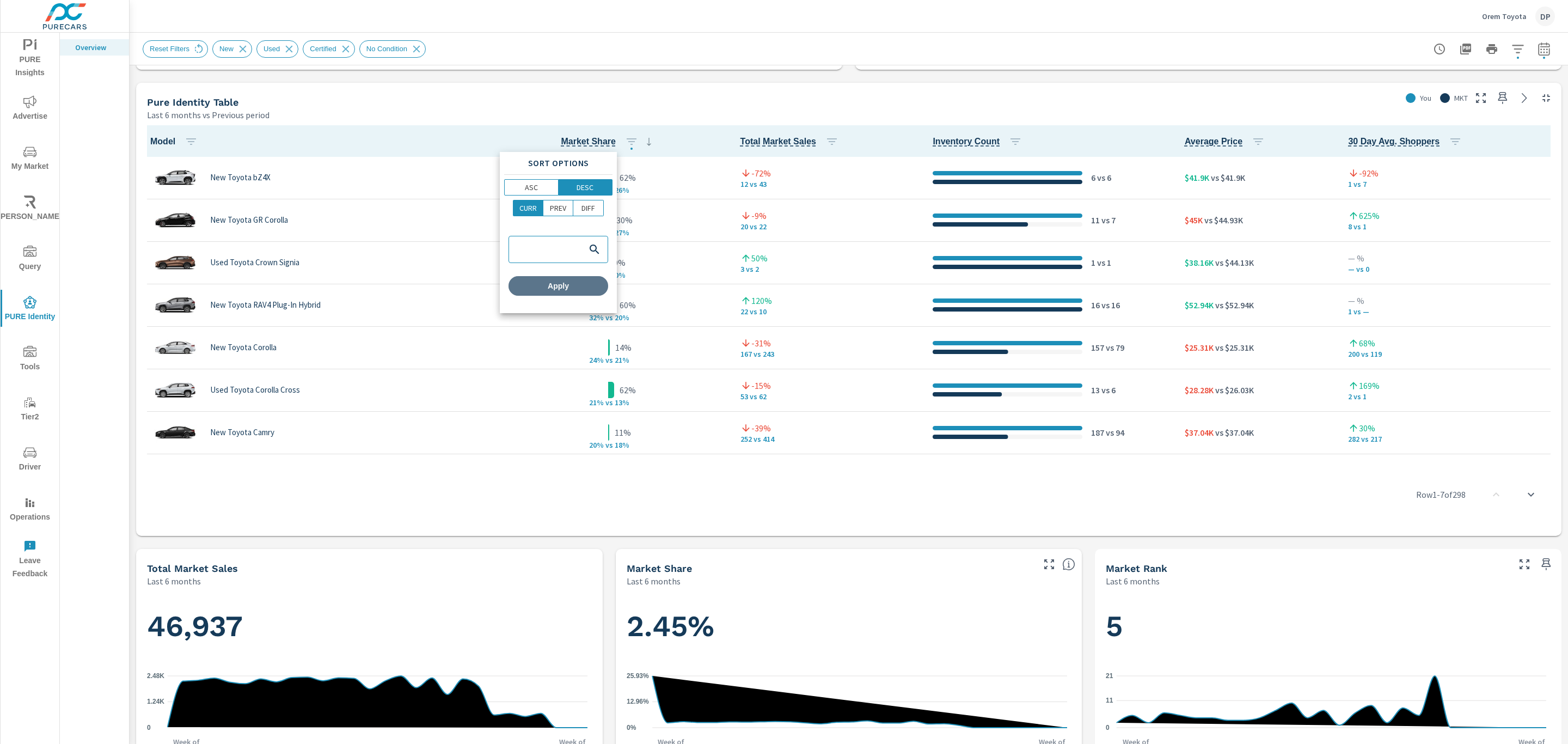
click at [572, 284] on span "Apply" at bounding box center [558, 286] width 91 height 10
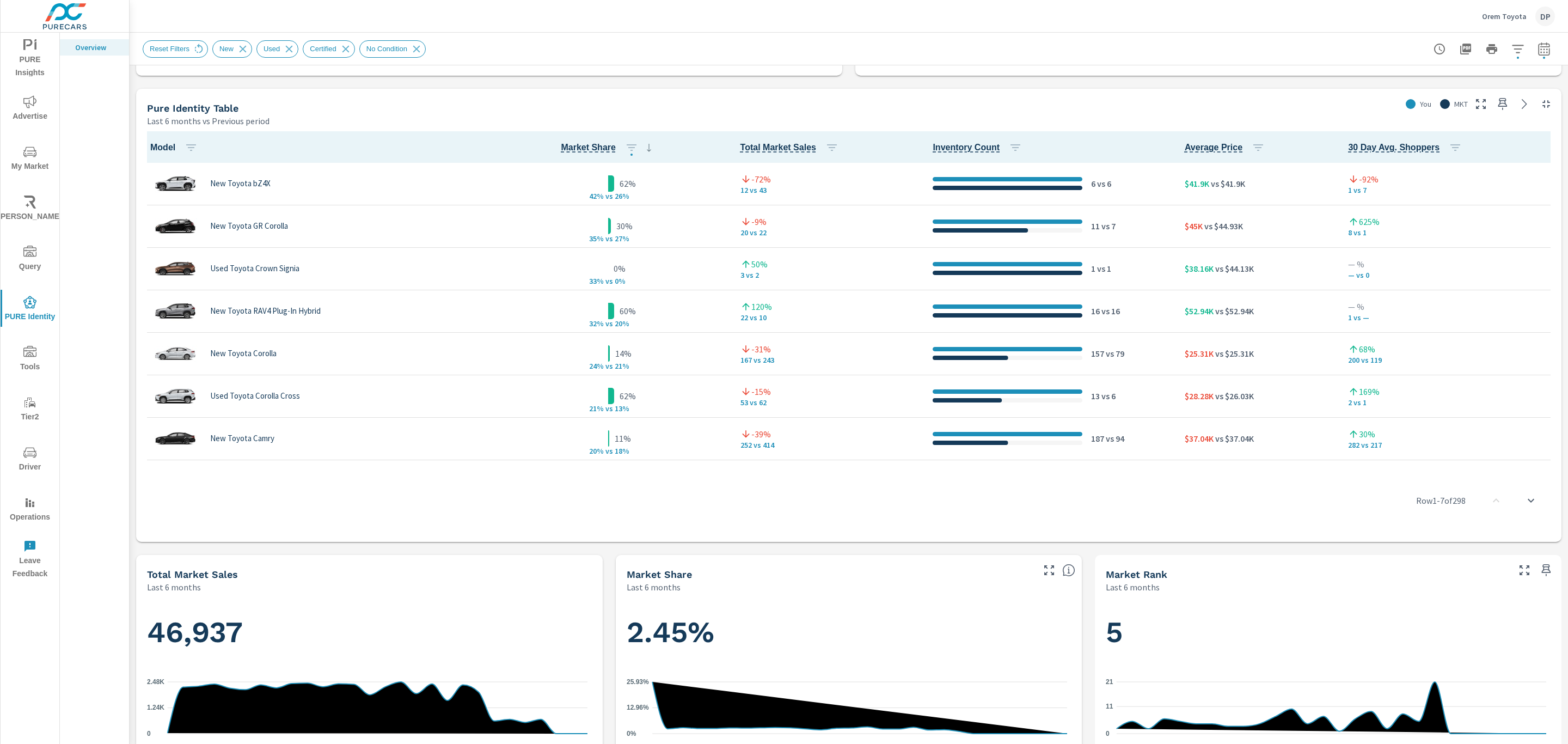
scroll to position [572, 0]
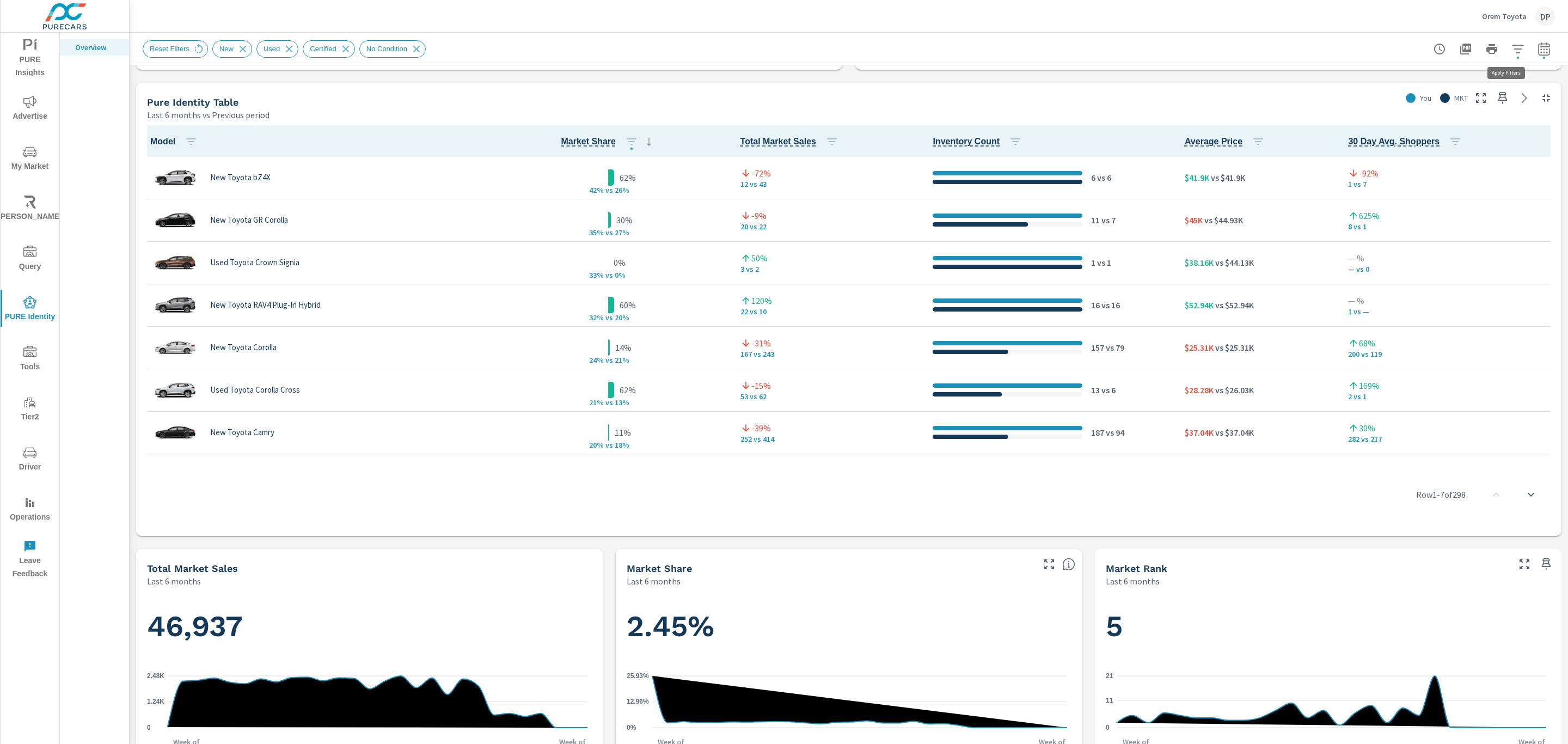
click at [1512, 52] on icon "button" at bounding box center [1518, 48] width 13 height 13
click at [1436, 106] on li "Make" at bounding box center [1434, 104] width 166 height 27
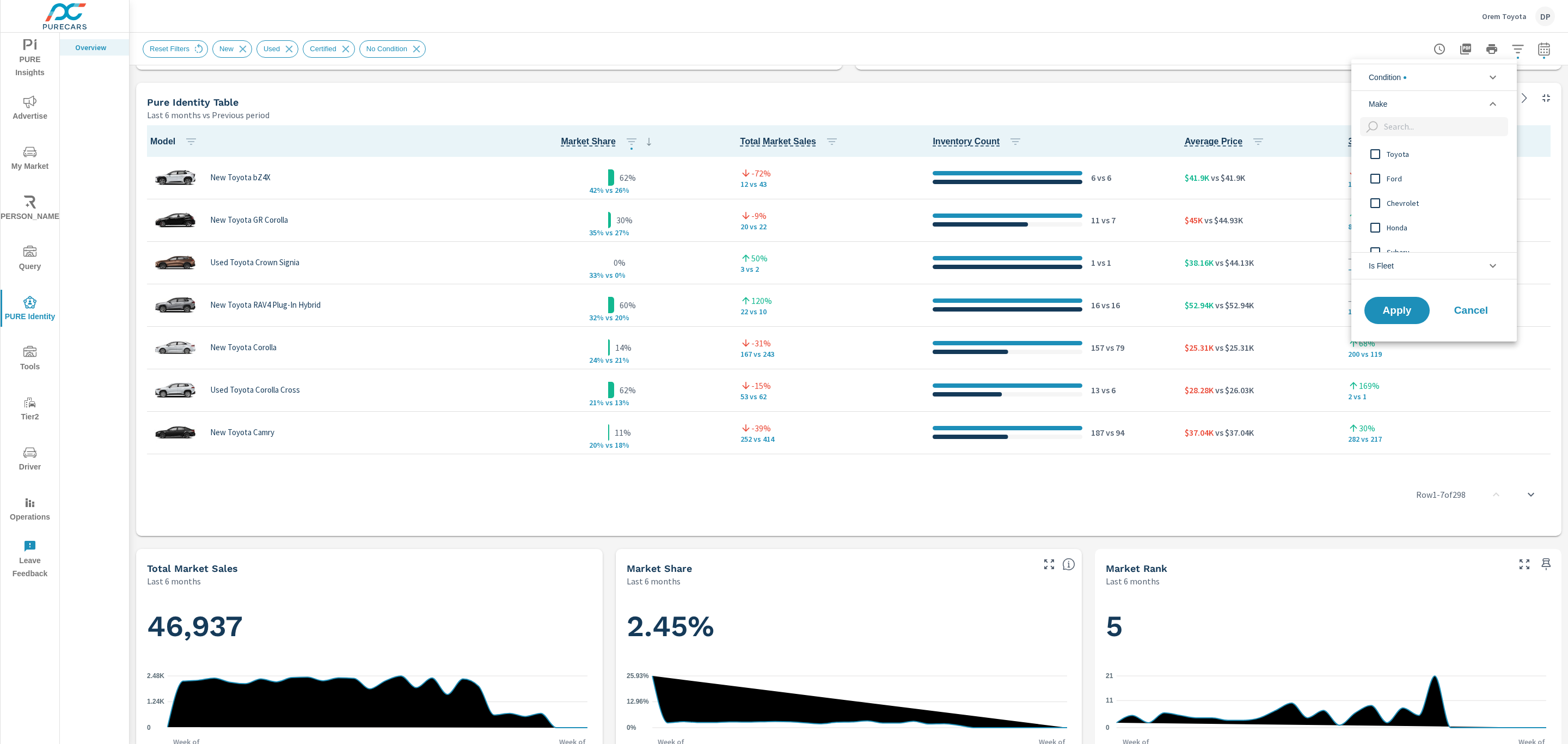
click at [1436, 103] on li "Make" at bounding box center [1434, 104] width 166 height 27
click at [1436, 126] on li "Is Fleet" at bounding box center [1434, 131] width 166 height 27
click at [1526, 54] on div at bounding box center [784, 372] width 1568 height 744
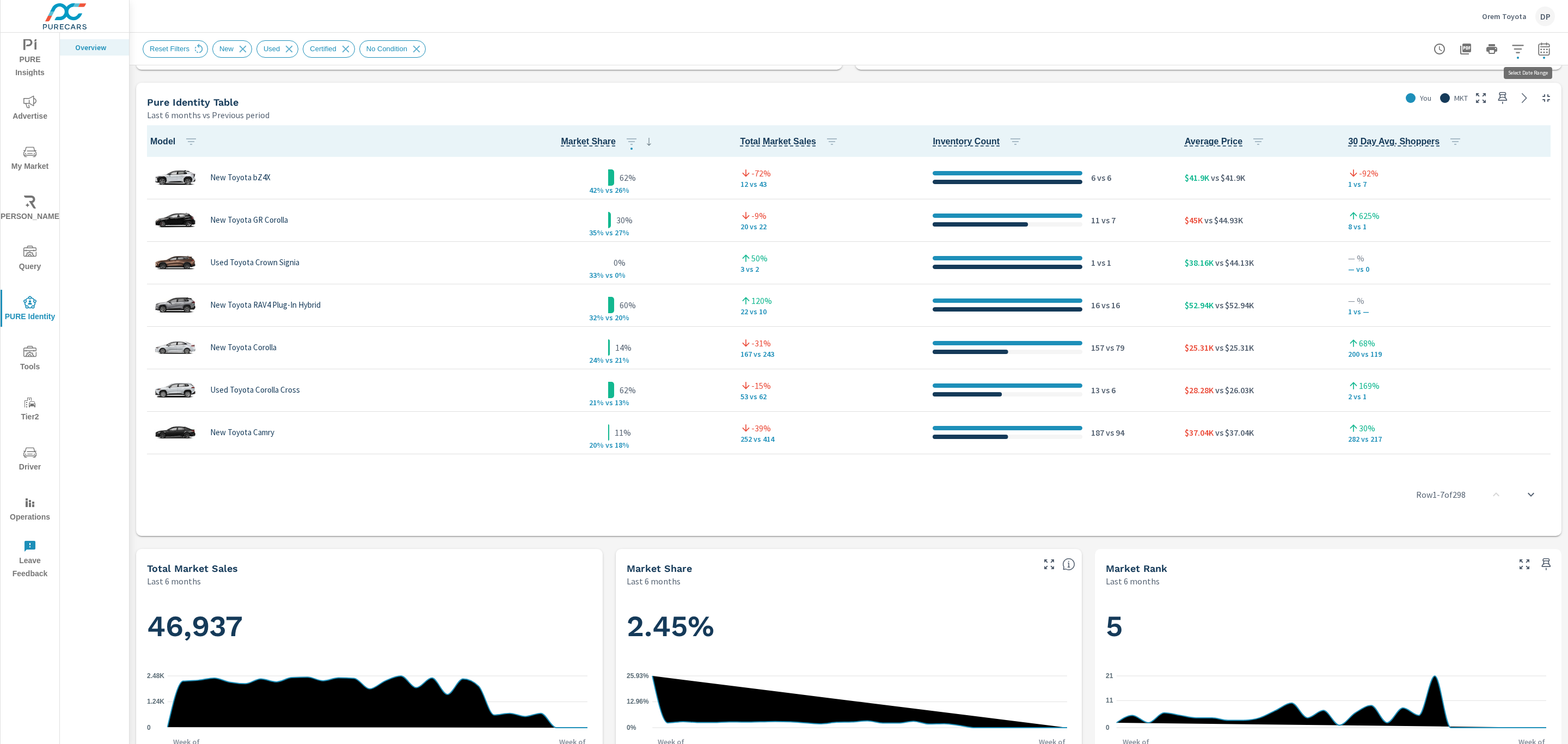
click at [1538, 54] on icon "button" at bounding box center [1544, 48] width 13 height 13
click at [1538, 52] on icon "button" at bounding box center [1544, 48] width 13 height 13
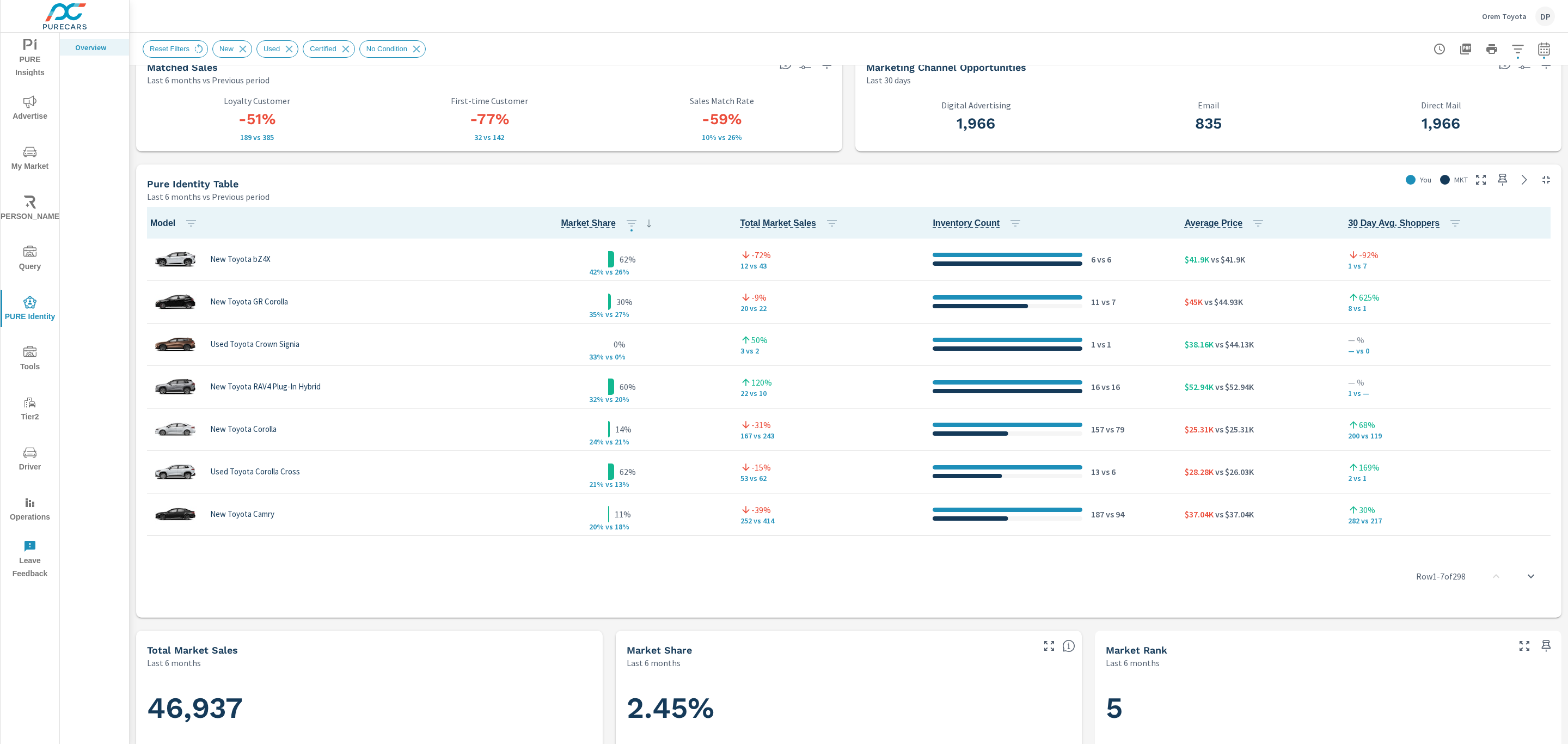
click at [1538, 48] on icon "button" at bounding box center [1544, 48] width 13 height 13
click at [1512, 52] on icon "button" at bounding box center [1517, 48] width 12 height 8
click at [1505, 52] on div at bounding box center [784, 372] width 1568 height 744
click at [1540, 49] on icon "button" at bounding box center [1543, 51] width 7 height 5
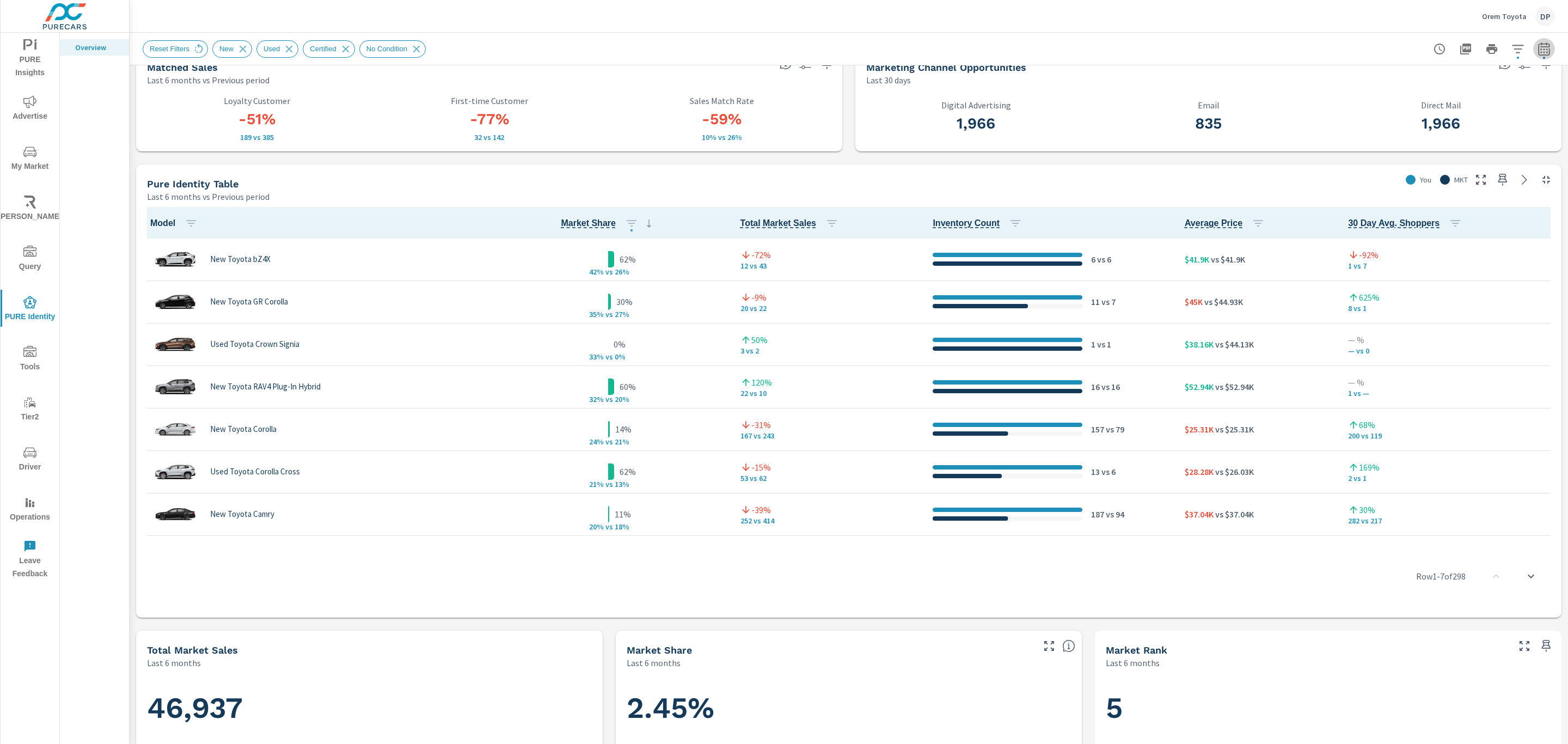
click at [1540, 49] on icon "button" at bounding box center [1543, 51] width 7 height 5
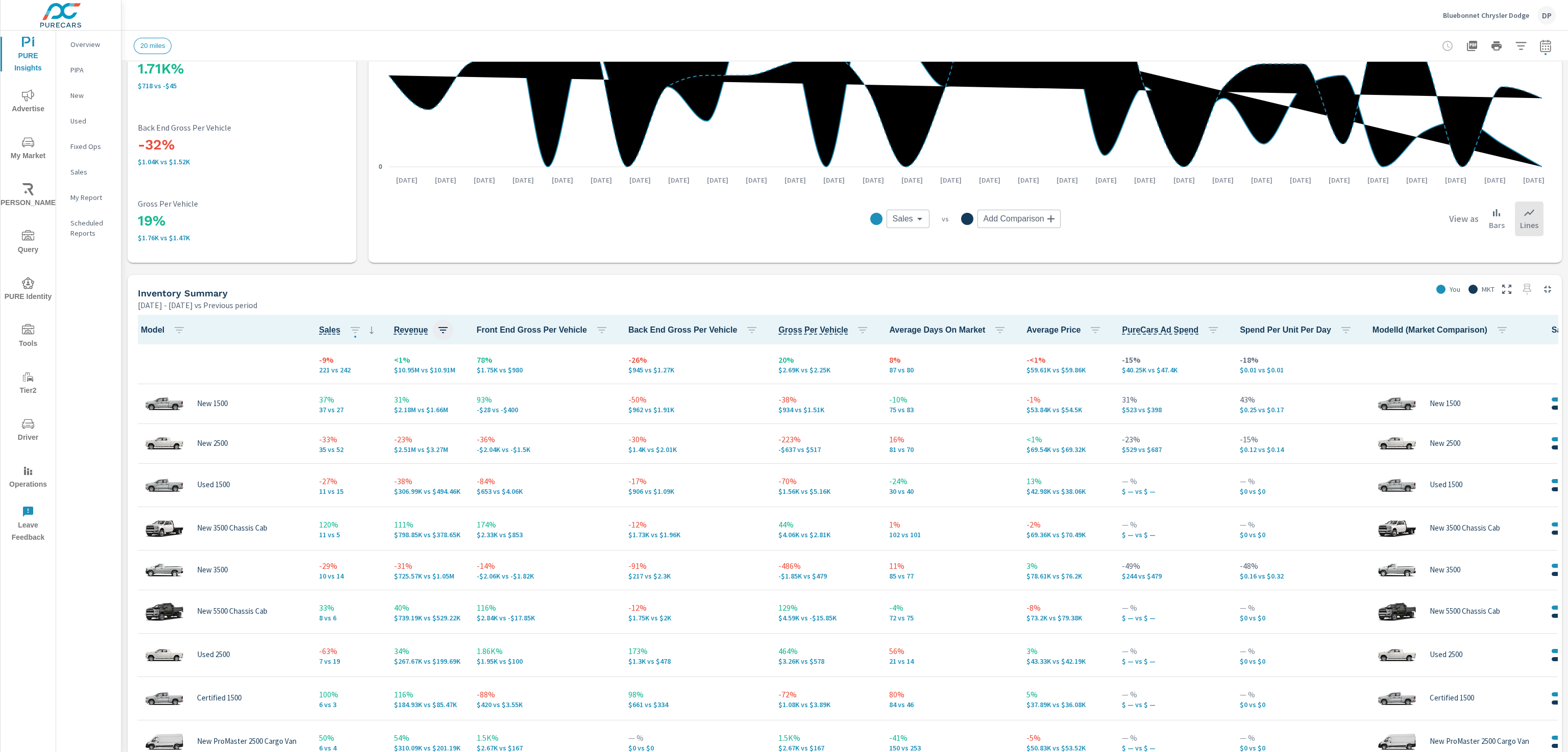
scroll to position [1, 0]
click at [401, 333] on span "Revenue" at bounding box center [411, 330] width 34 height 12
click at [325, 331] on span "Sales" at bounding box center [330, 330] width 21 height 12
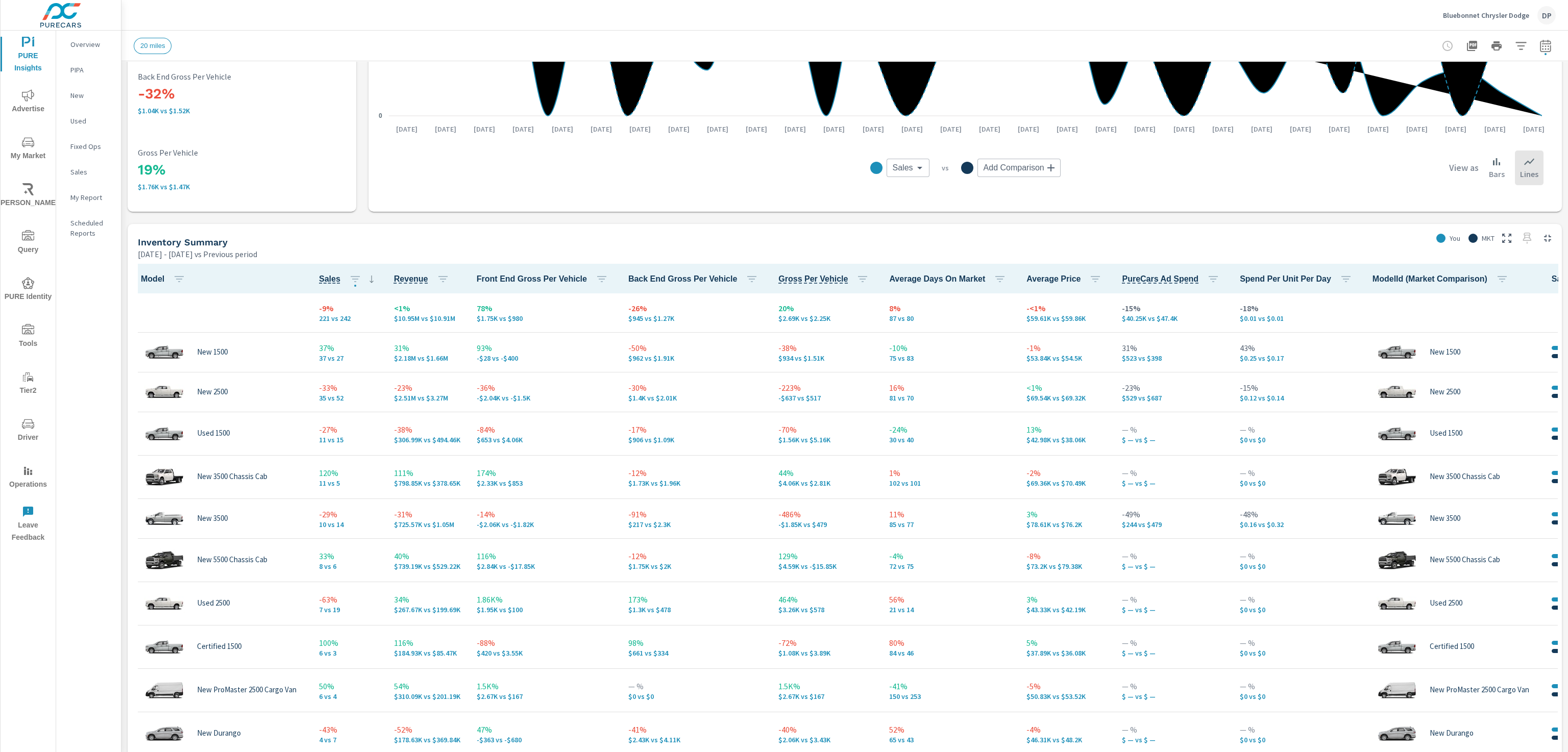
scroll to position [306, 0]
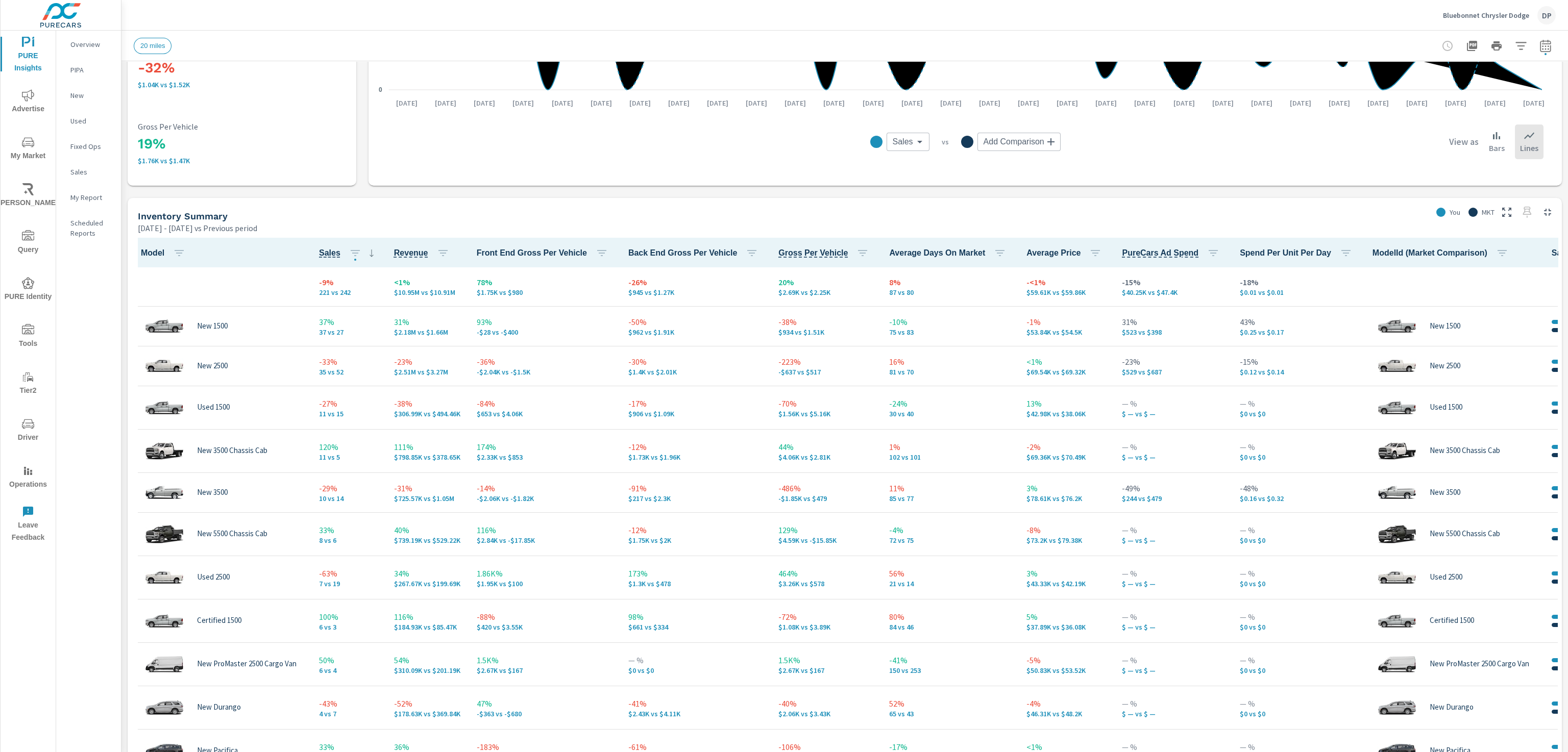
click at [1494, 324] on span "Customize columns..." at bounding box center [1520, 321] width 64 height 10
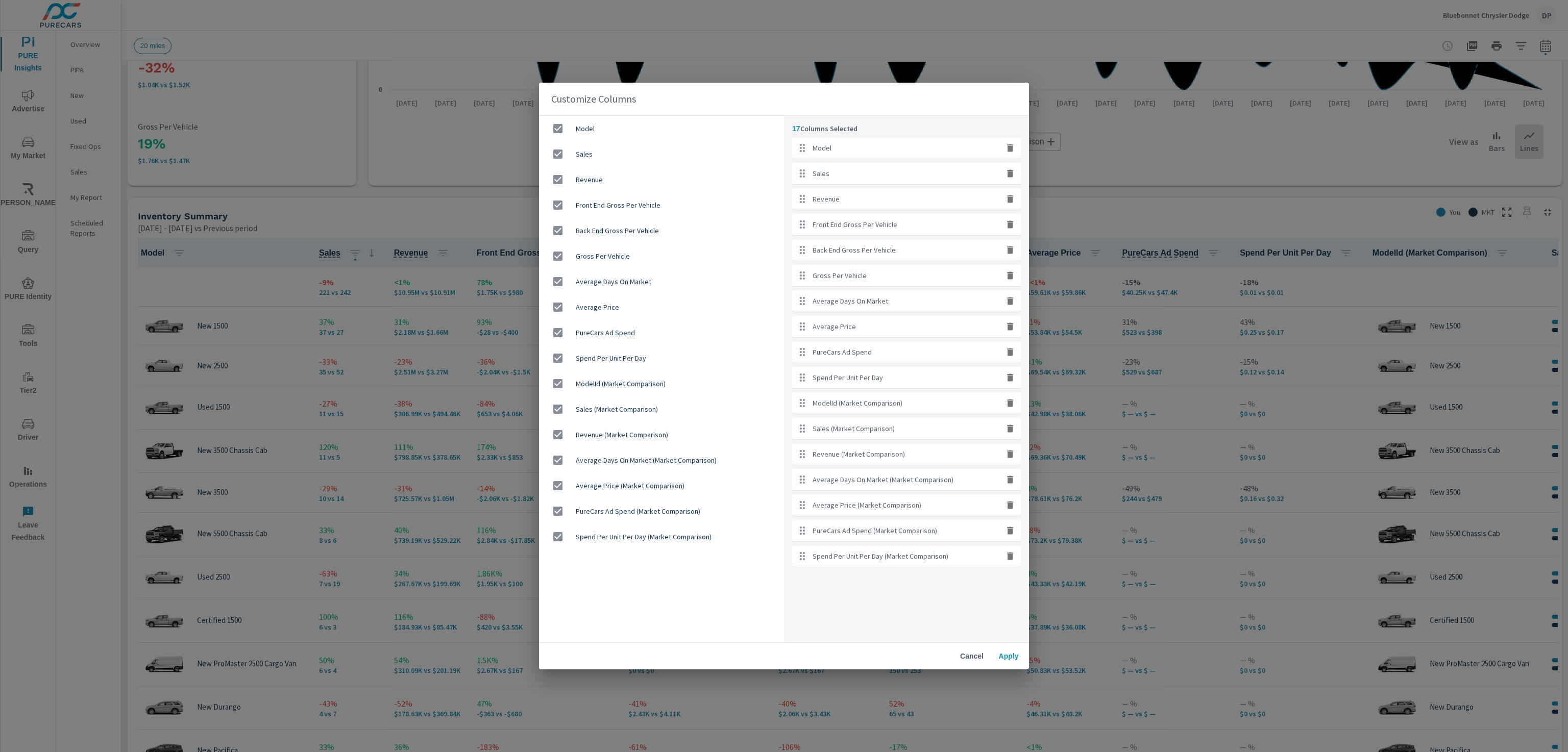
click at [964, 654] on span "Cancel" at bounding box center [971, 656] width 24 height 10
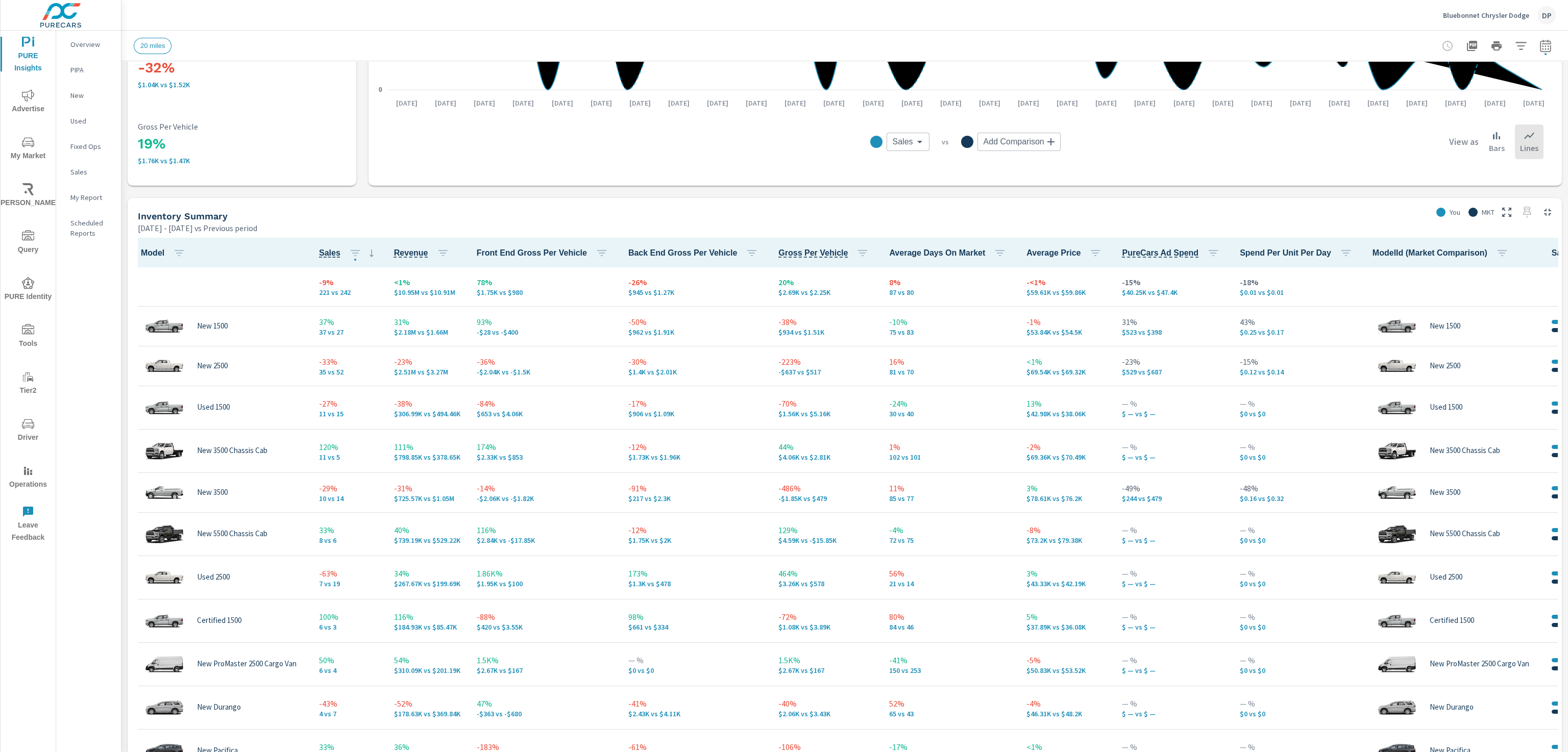
click at [516, 256] on span "Front End Gross Per Vehicle" at bounding box center [544, 253] width 135 height 12
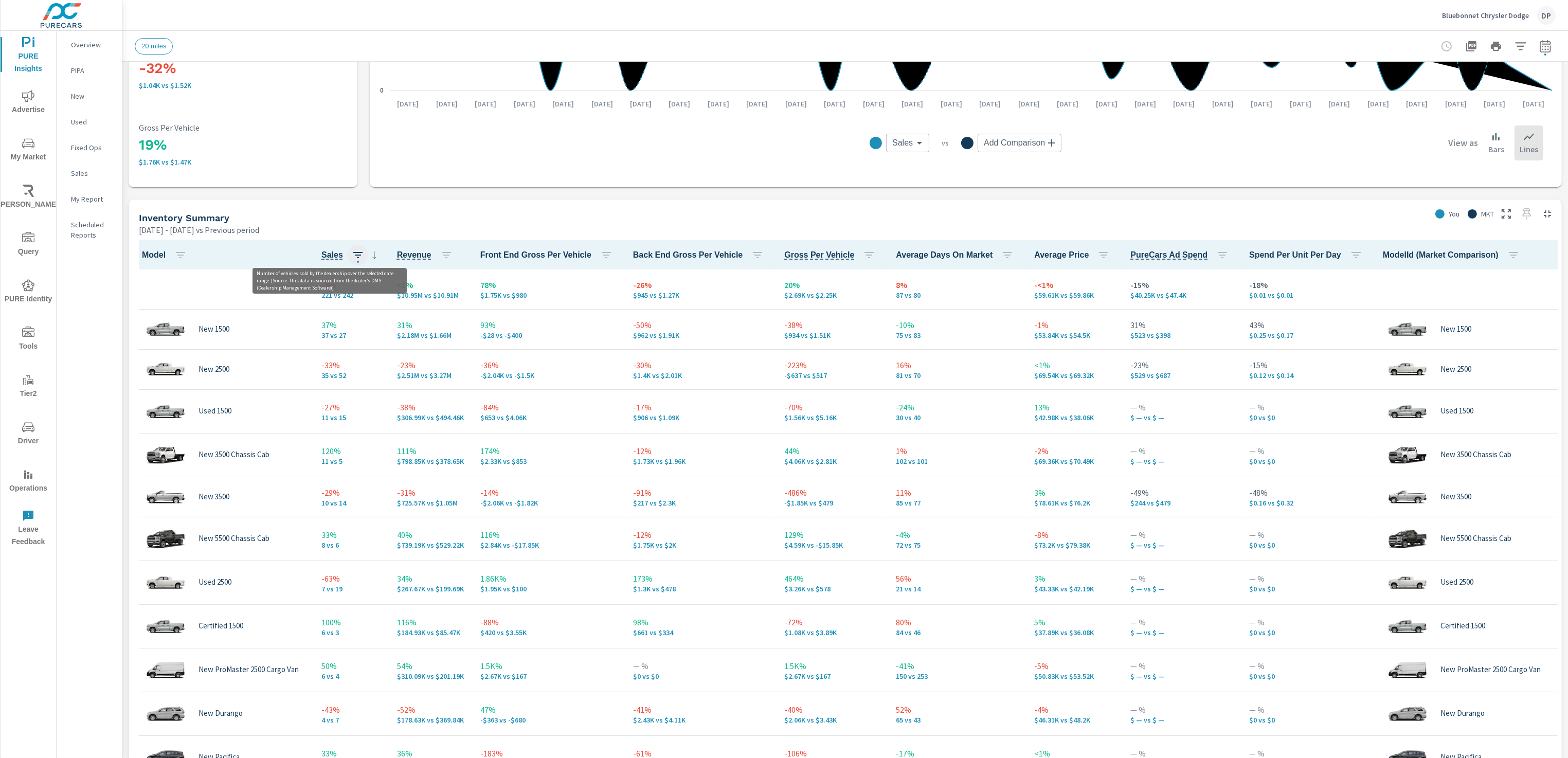
click at [359, 256] on icon "button" at bounding box center [358, 255] width 13 height 13
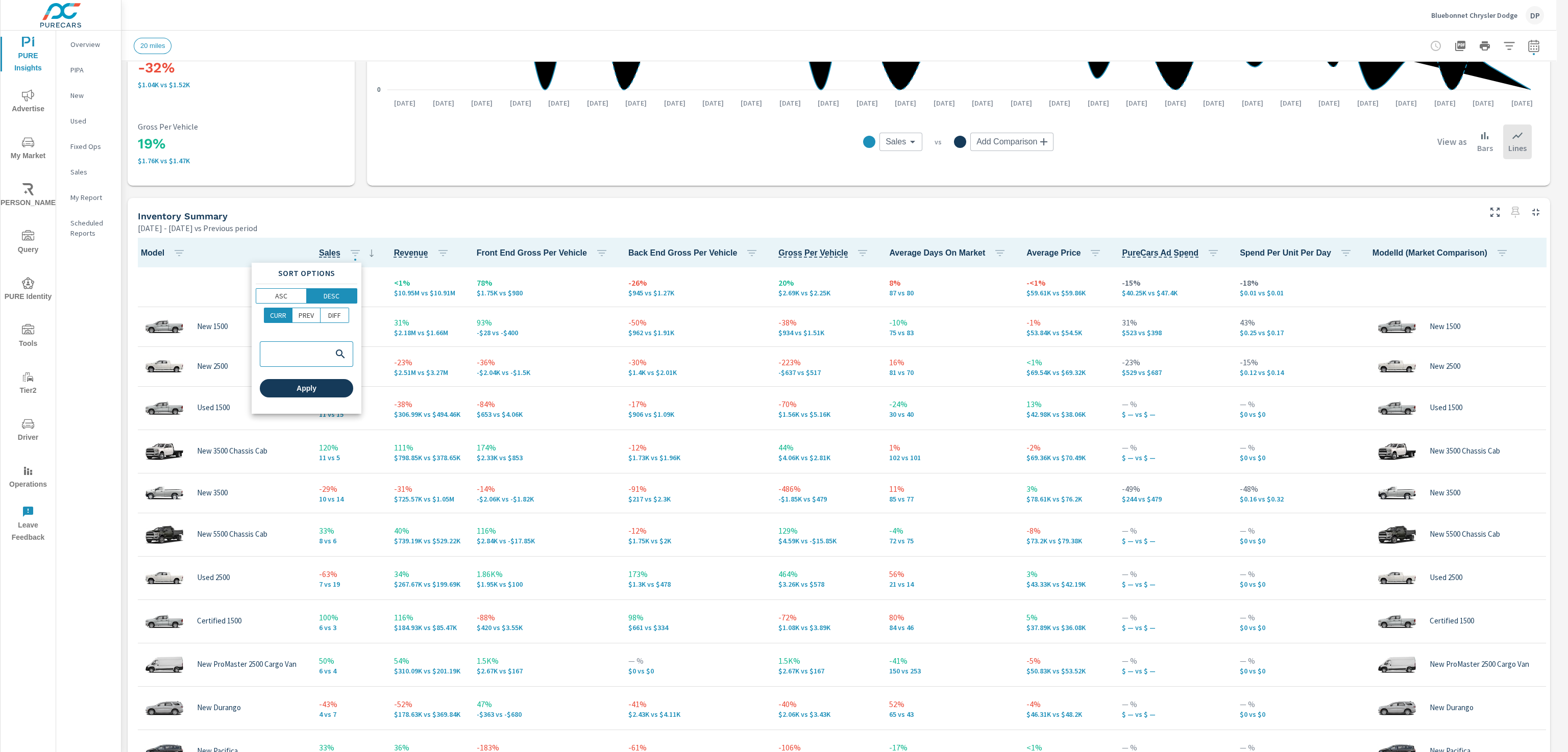
click at [302, 387] on span "Apply" at bounding box center [306, 388] width 85 height 10
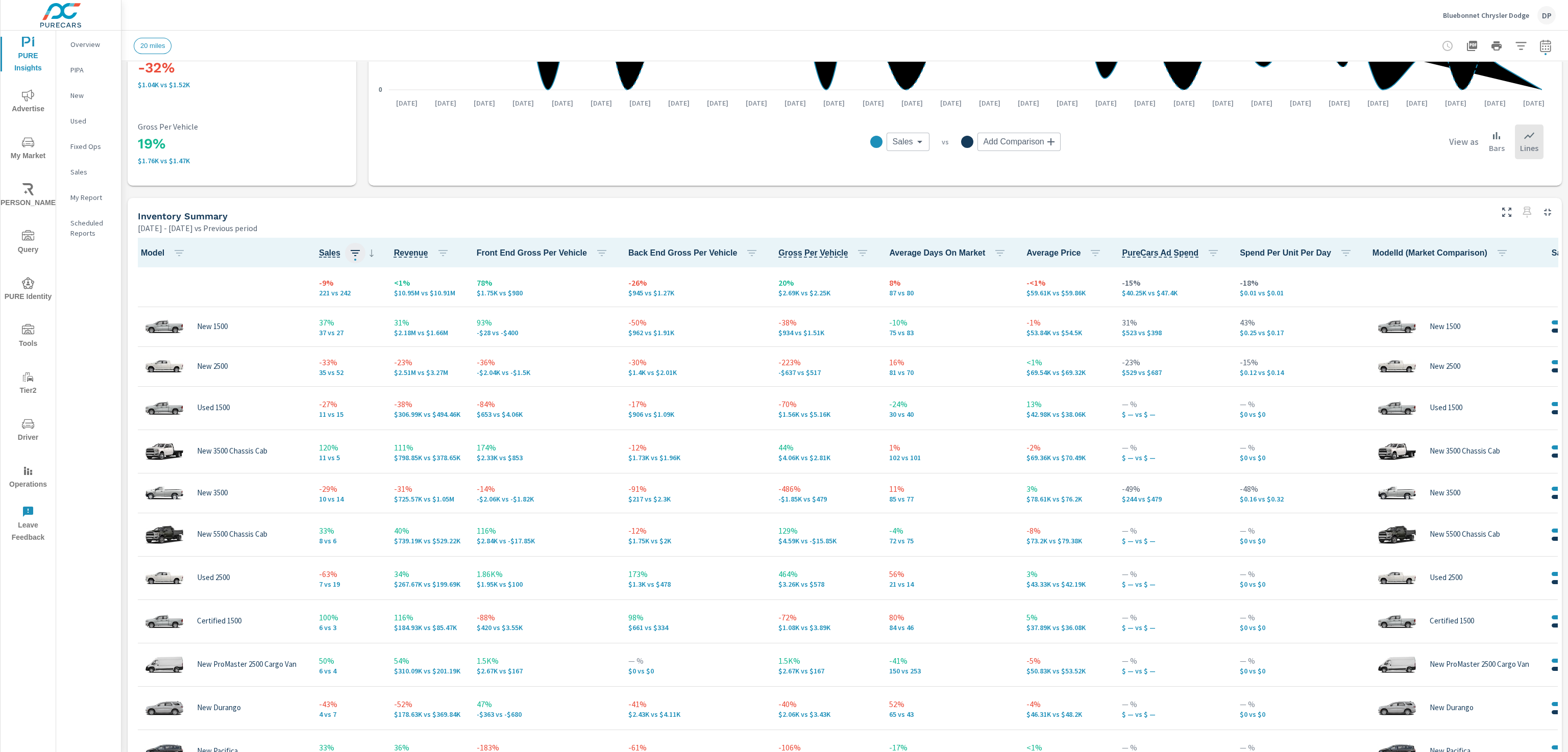
click at [356, 257] on icon "button" at bounding box center [355, 253] width 12 height 12
click at [409, 220] on div at bounding box center [784, 376] width 1568 height 752
click at [437, 247] on icon "button" at bounding box center [443, 253] width 12 height 12
click at [379, 296] on span "ASC" at bounding box center [366, 296] width 44 height 10
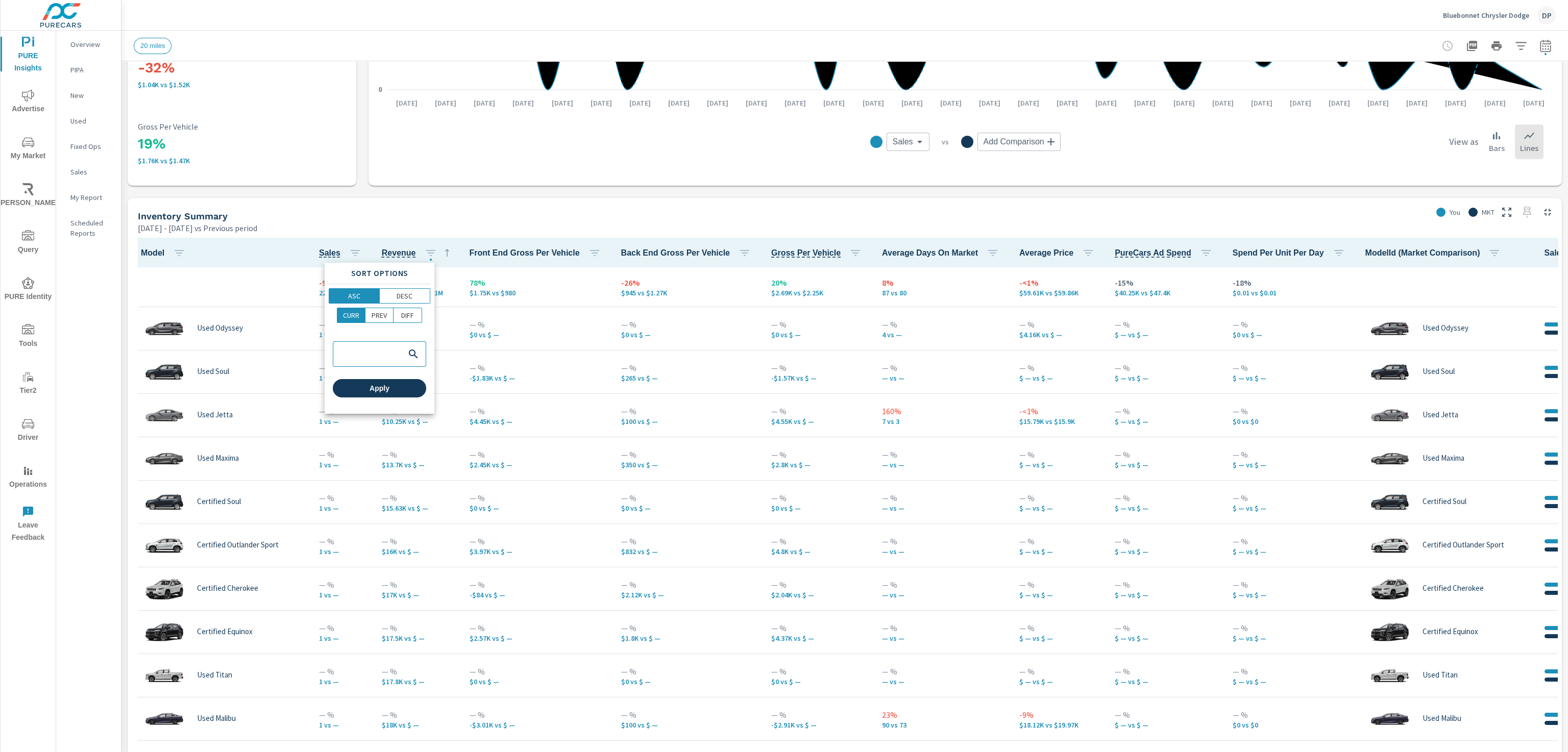
click at [390, 395] on button "Apply" at bounding box center [379, 388] width 94 height 18
click at [428, 253] on icon "button" at bounding box center [431, 253] width 12 height 12
click at [406, 301] on p "DESC" at bounding box center [404, 296] width 16 height 10
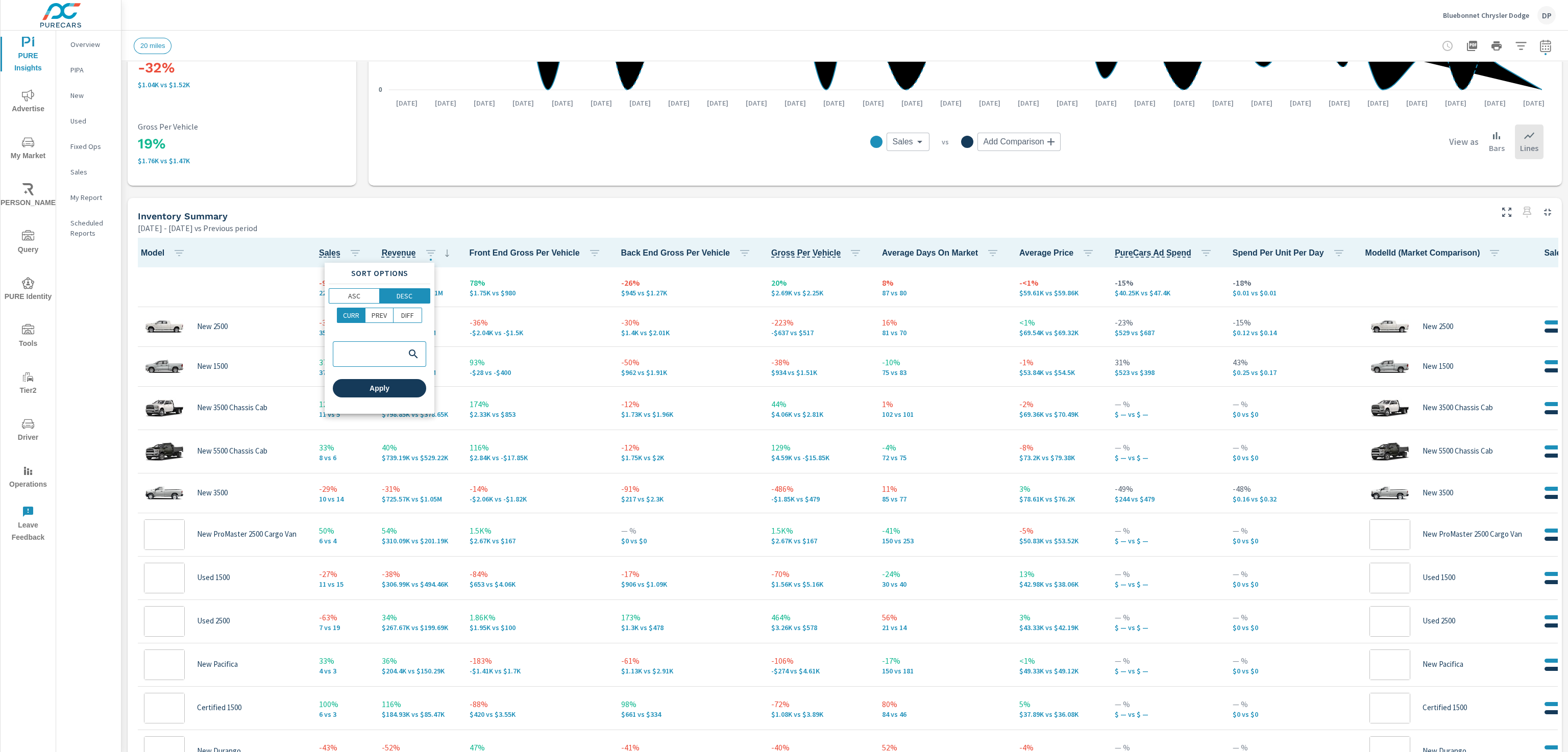
click at [385, 389] on span "Apply" at bounding box center [379, 388] width 85 height 10
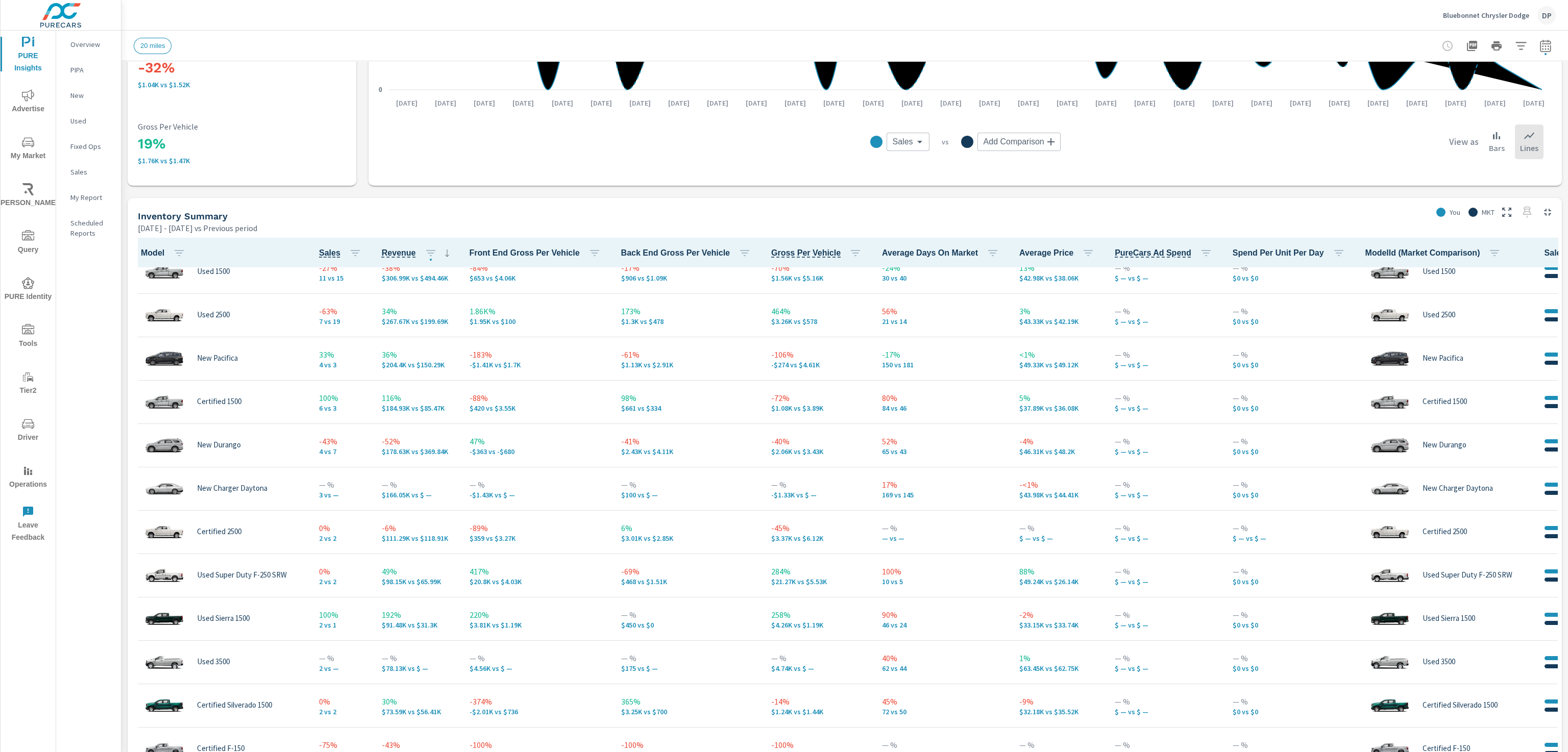
scroll to position [382, 0]
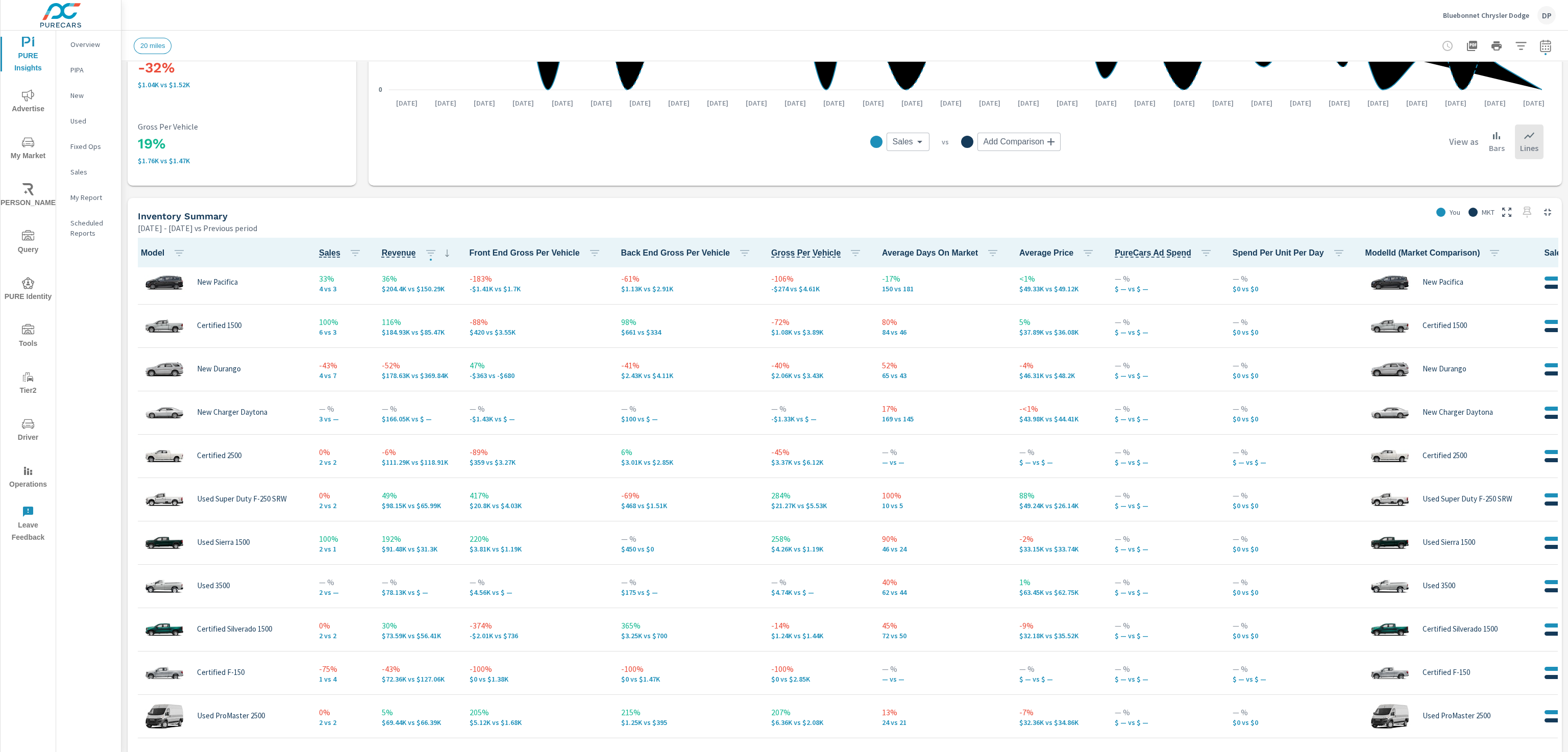
scroll to position [458, 0]
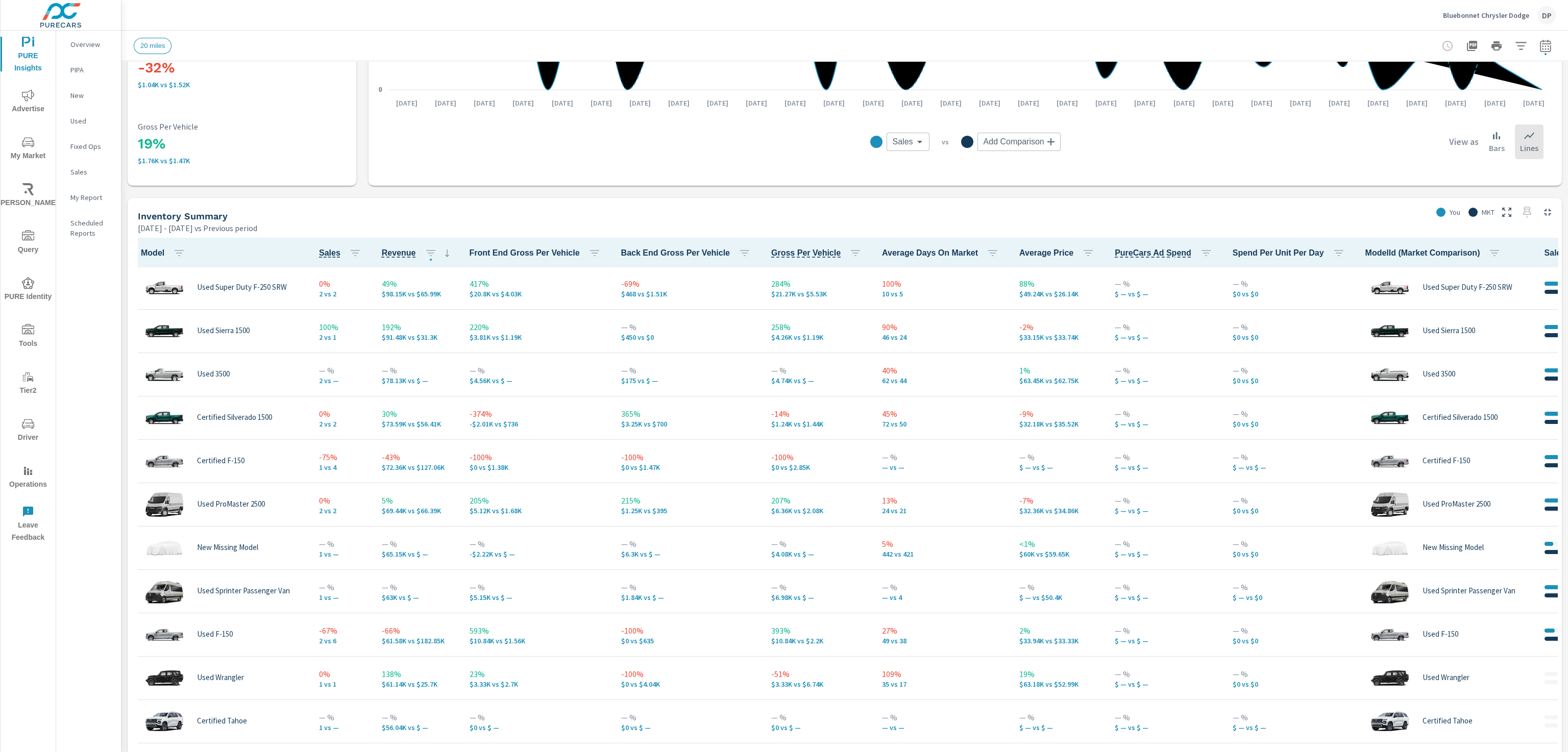
scroll to position [612, 0]
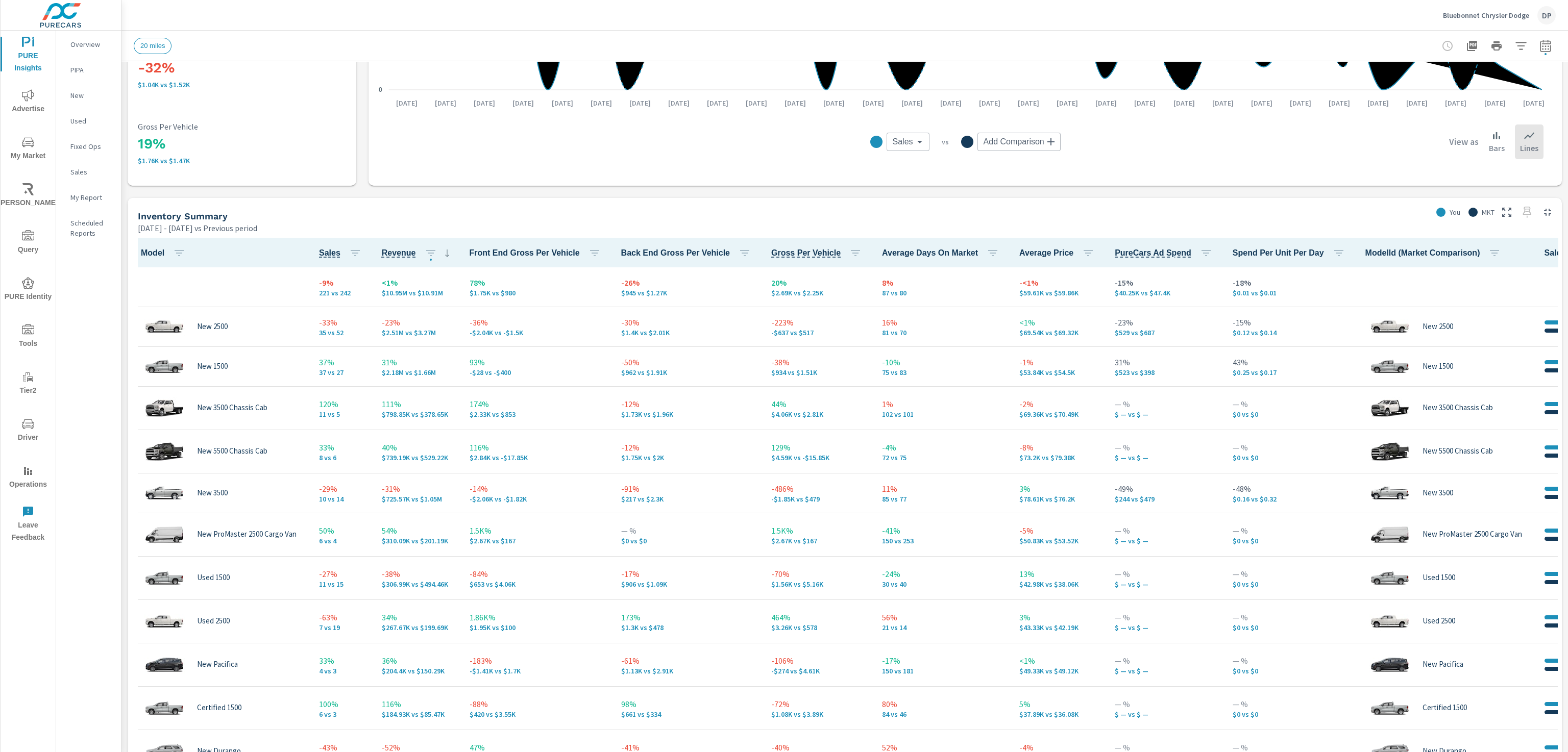
scroll to position [1, 0]
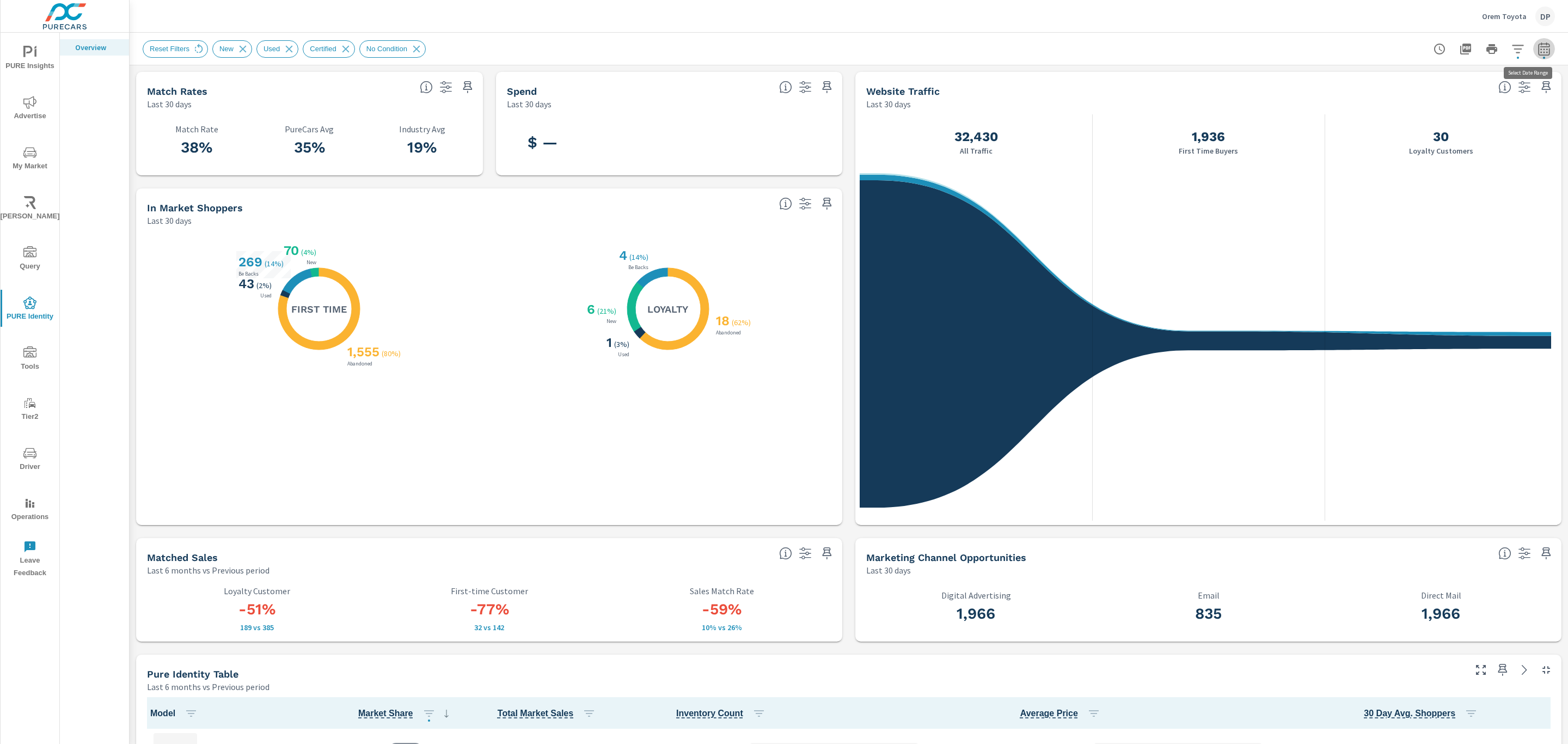
click at [1538, 42] on icon "button" at bounding box center [1544, 48] width 13 height 13
select select "Last 6 months"
click at [1480, 148] on select "Custom Previous period Previous month Previous year" at bounding box center [1444, 142] width 109 height 22
click at [1390, 131] on select "Custom Previous period Previous month Previous year" at bounding box center [1444, 142] width 109 height 22
select select "Previous period"
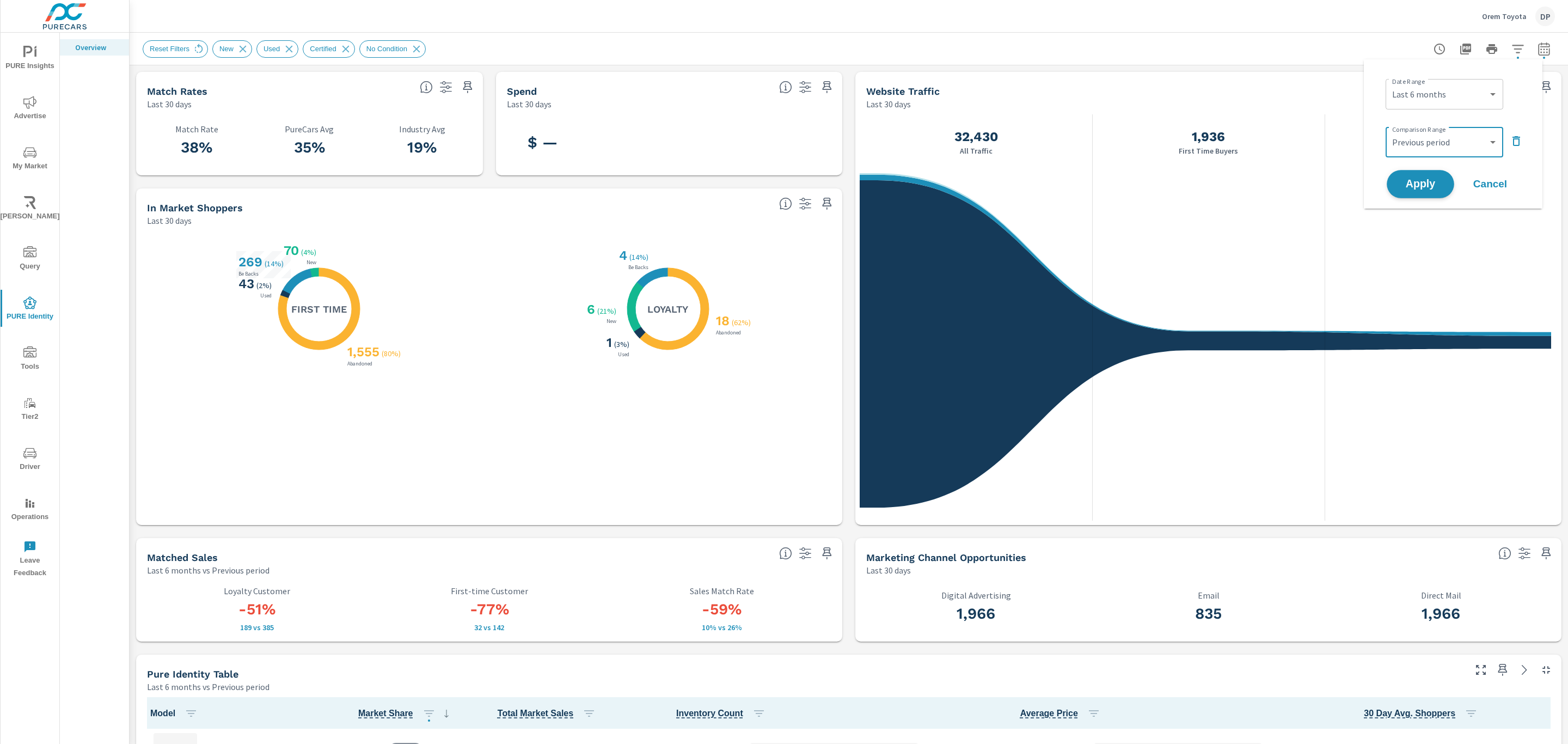
click at [1425, 187] on span "Apply" at bounding box center [1420, 184] width 45 height 10
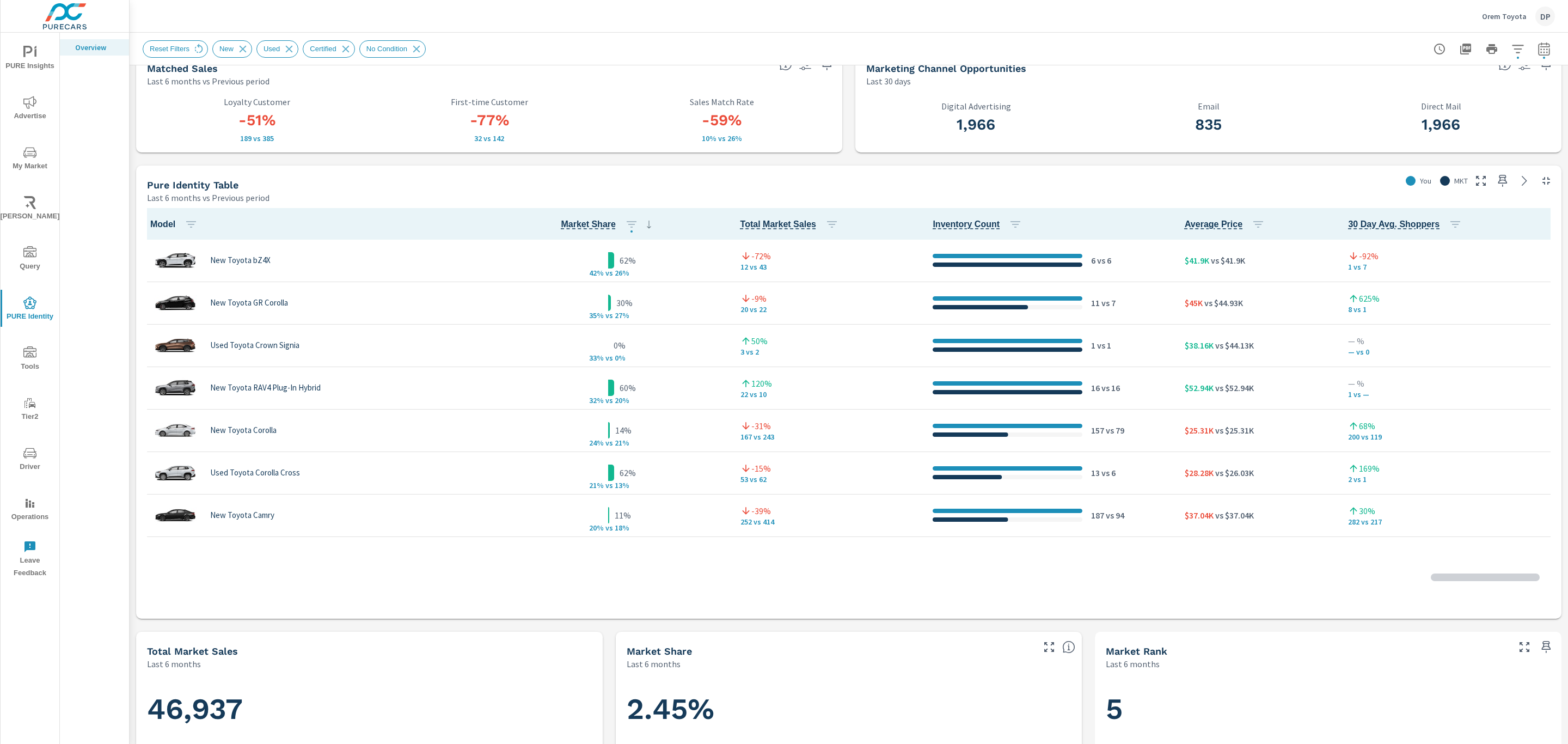
scroll to position [490, 0]
click at [570, 218] on span "Market Share" at bounding box center [588, 223] width 55 height 13
click at [620, 218] on button "button" at bounding box center [631, 224] width 22 height 22
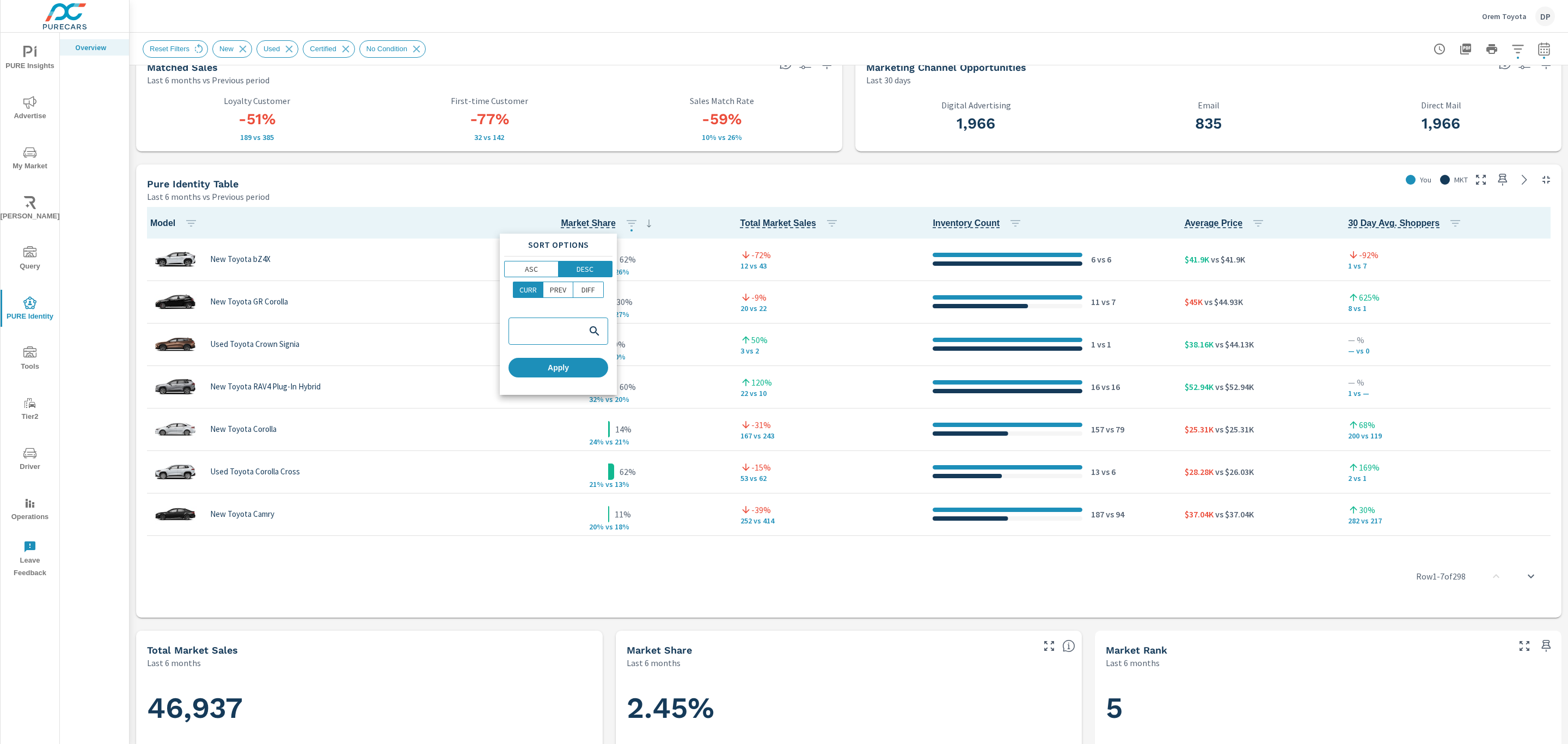
click at [777, 560] on div at bounding box center [784, 372] width 1568 height 744
click at [625, 224] on icon "button" at bounding box center [631, 223] width 13 height 13
click at [587, 266] on p "DESC" at bounding box center [585, 269] width 17 height 11
click at [525, 269] on p "ASC" at bounding box center [531, 269] width 13 height 11
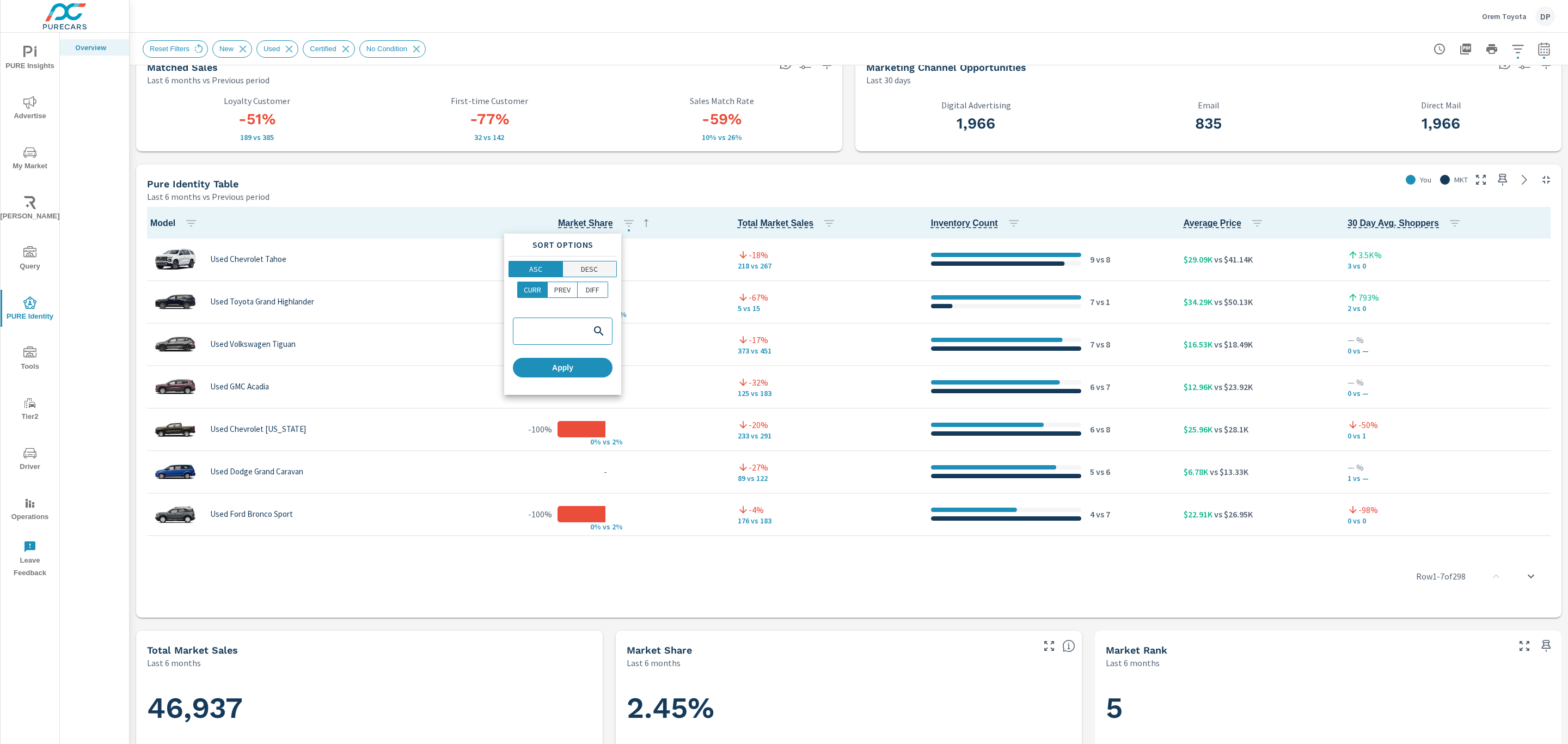
click at [597, 273] on p "DESC" at bounding box center [590, 269] width 17 height 11
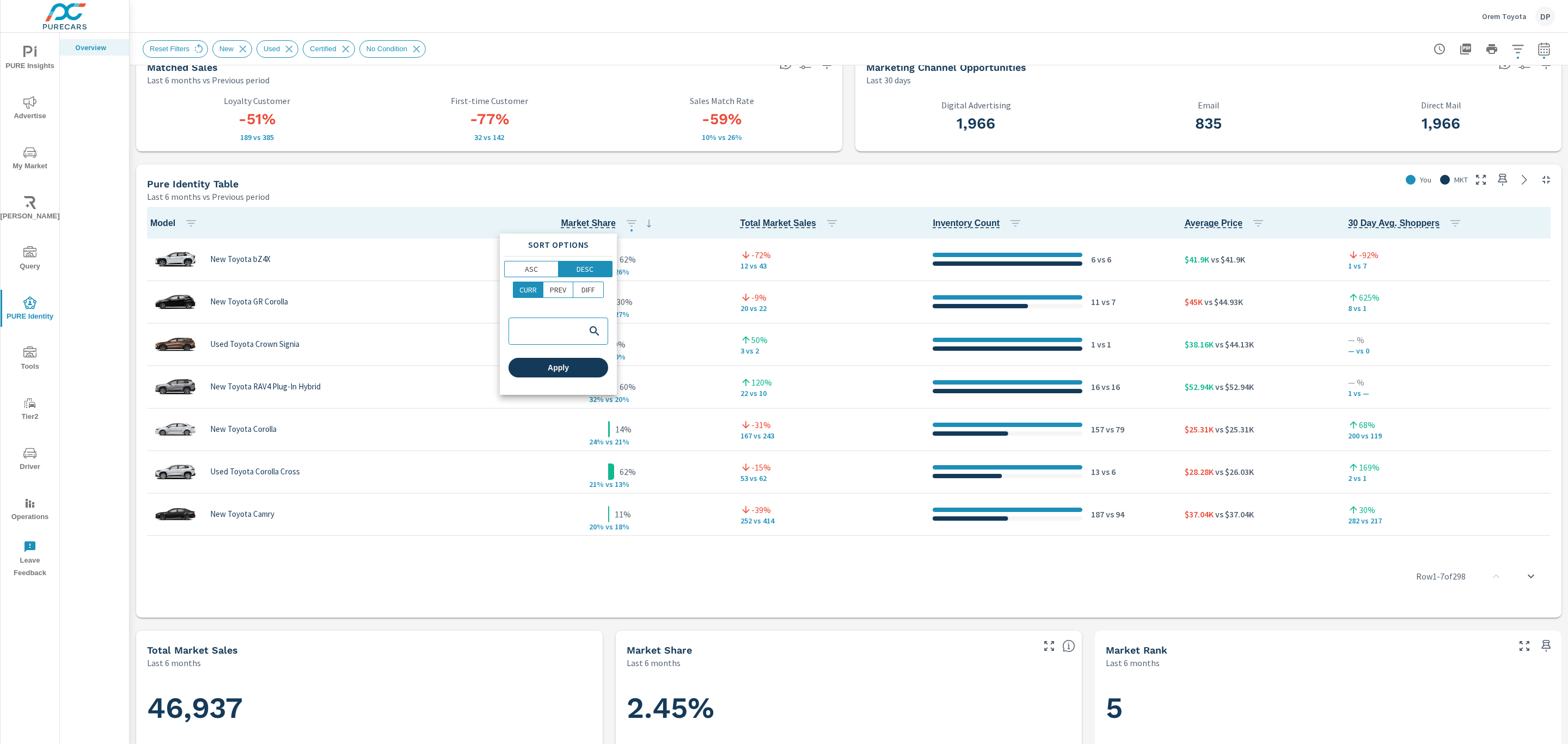
click at [558, 371] on span "Apply" at bounding box center [558, 367] width 91 height 10
click at [200, 227] on button "button" at bounding box center [191, 224] width 22 height 22
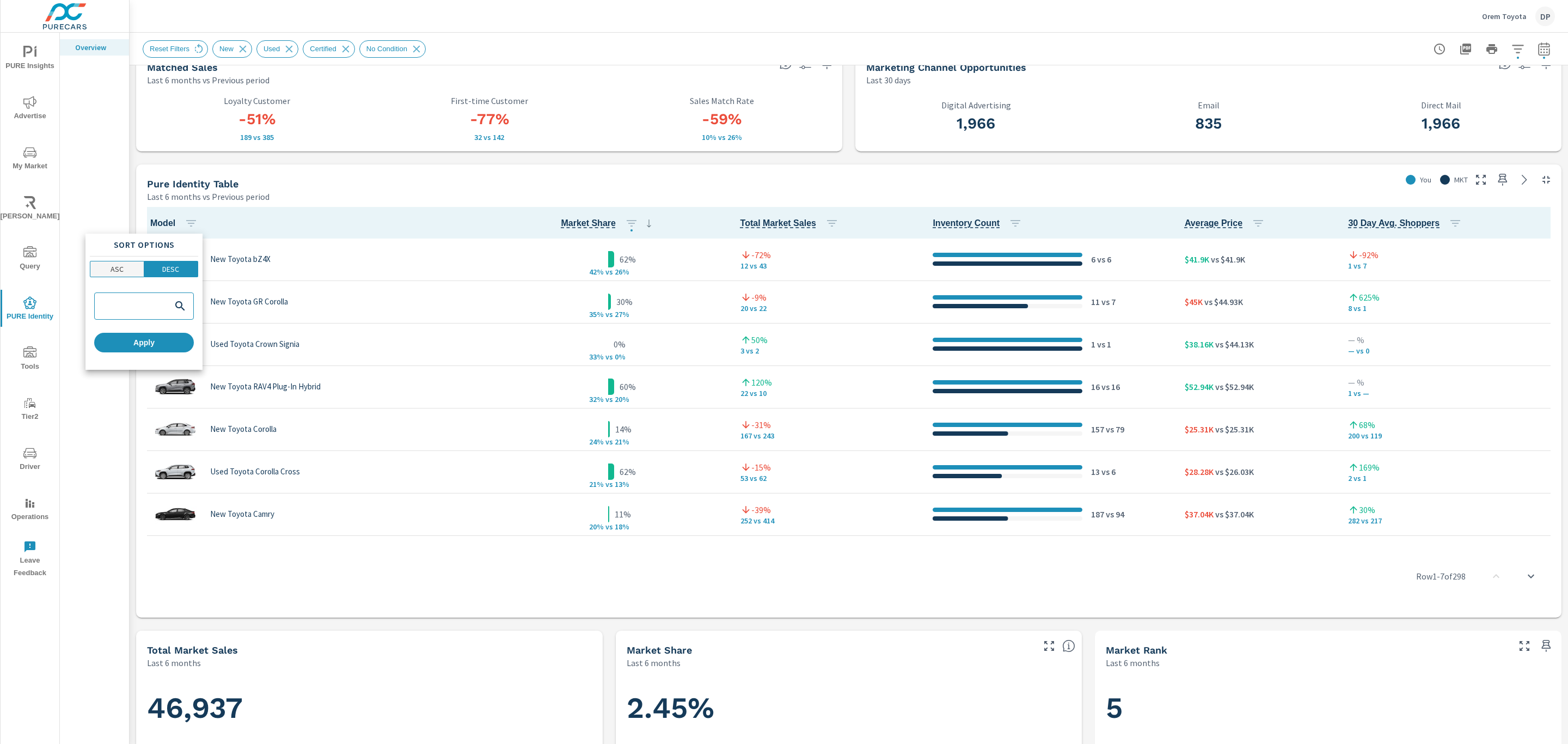
click at [121, 274] on p "ASC" at bounding box center [116, 269] width 13 height 11
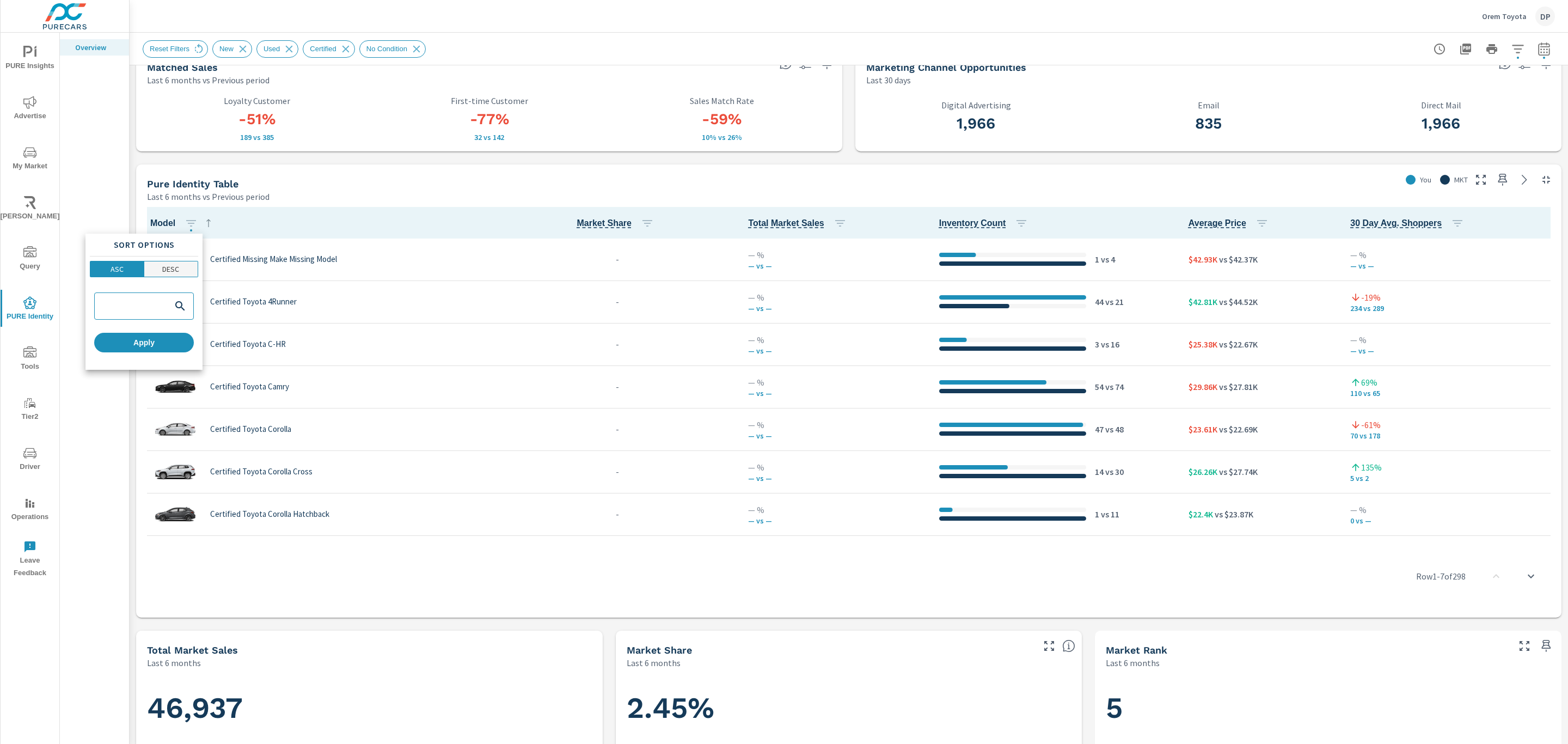
click at [168, 265] on p "DESC" at bounding box center [171, 269] width 17 height 11
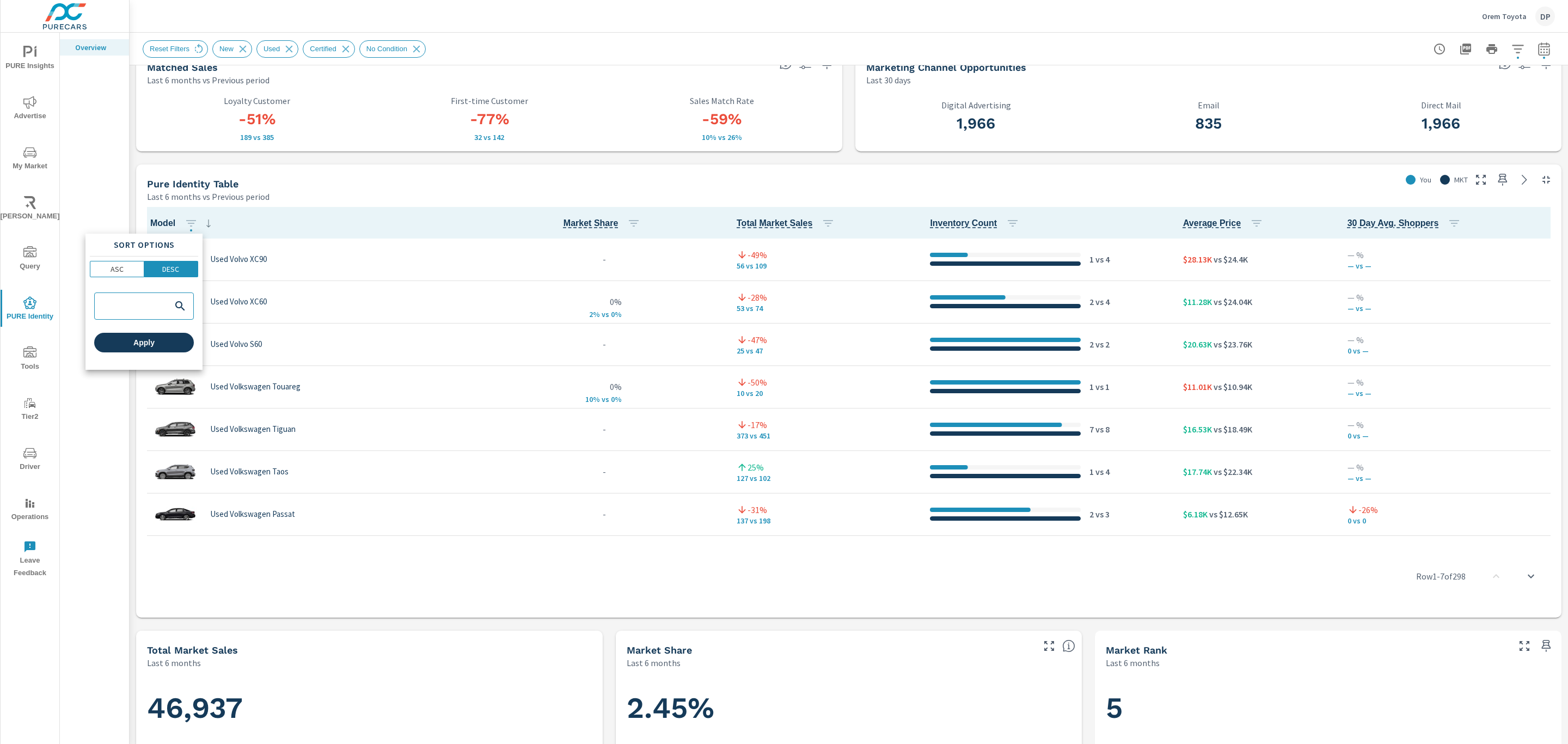
click at [164, 343] on span "Apply" at bounding box center [144, 342] width 91 height 10
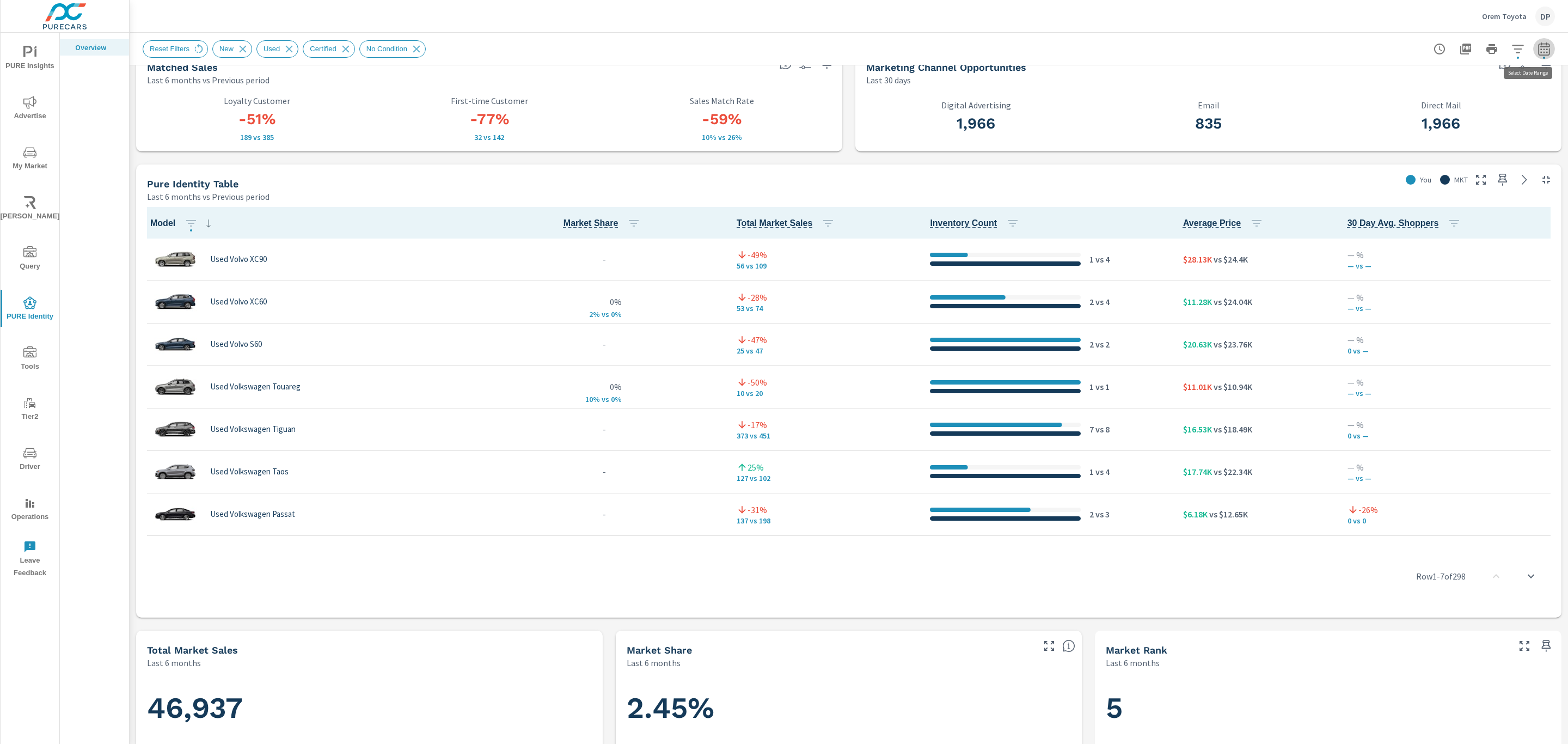
click at [1538, 54] on icon "button" at bounding box center [1544, 48] width 12 height 13
select select "Last 6 months"
select select "Previous month"
click at [1538, 54] on icon "button" at bounding box center [1544, 48] width 12 height 13
click at [585, 243] on div "-" at bounding box center [604, 259] width 230 height 34
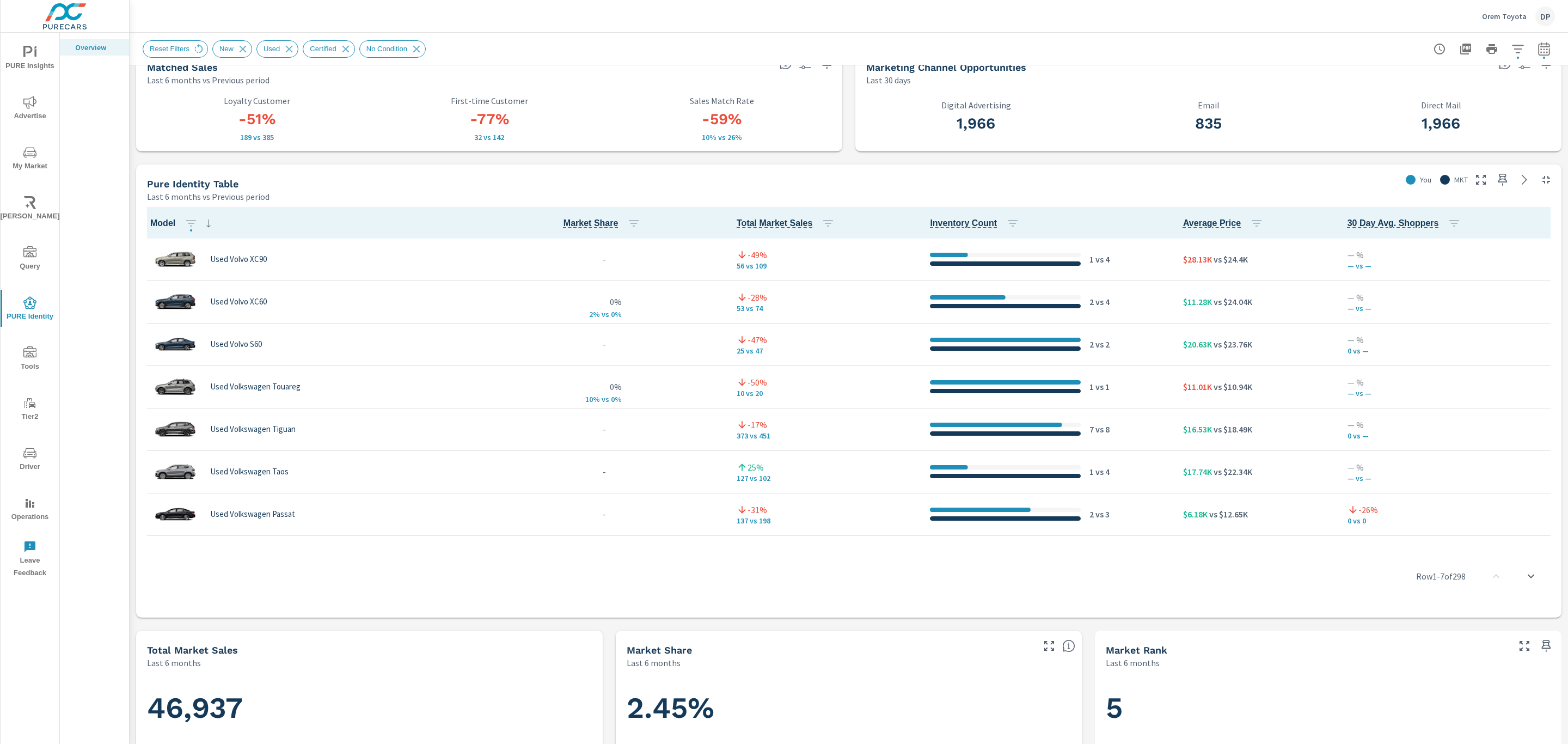
click at [585, 224] on span "Market Share" at bounding box center [591, 223] width 55 height 13
click at [630, 222] on icon "button" at bounding box center [634, 224] width 10 height 6
click at [587, 365] on span "Apply" at bounding box center [584, 367] width 91 height 10
click at [590, 218] on span "Market Share" at bounding box center [591, 223] width 55 height 13
click at [623, 222] on button "button" at bounding box center [634, 224] width 22 height 22
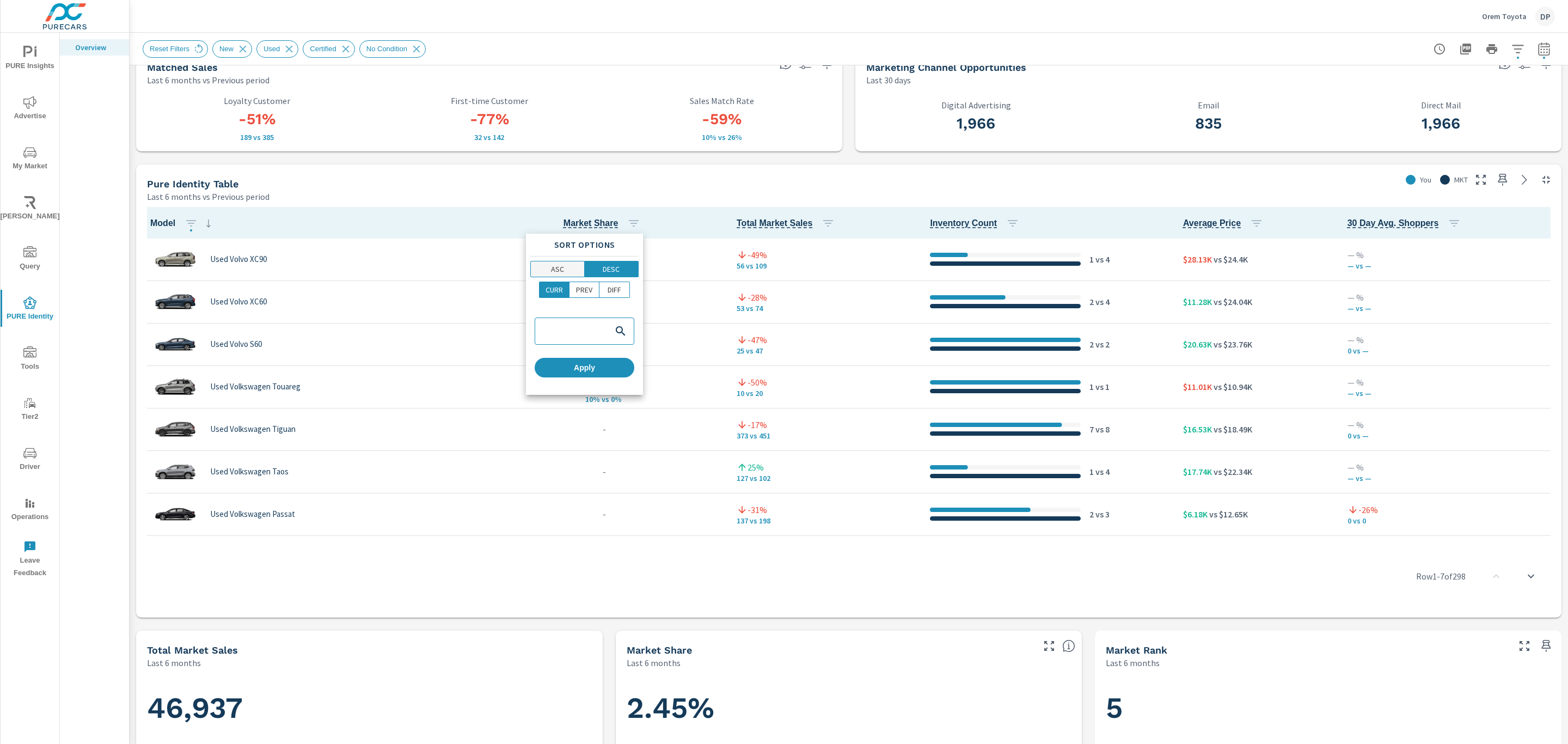
click at [538, 271] on span "ASC" at bounding box center [558, 269] width 47 height 11
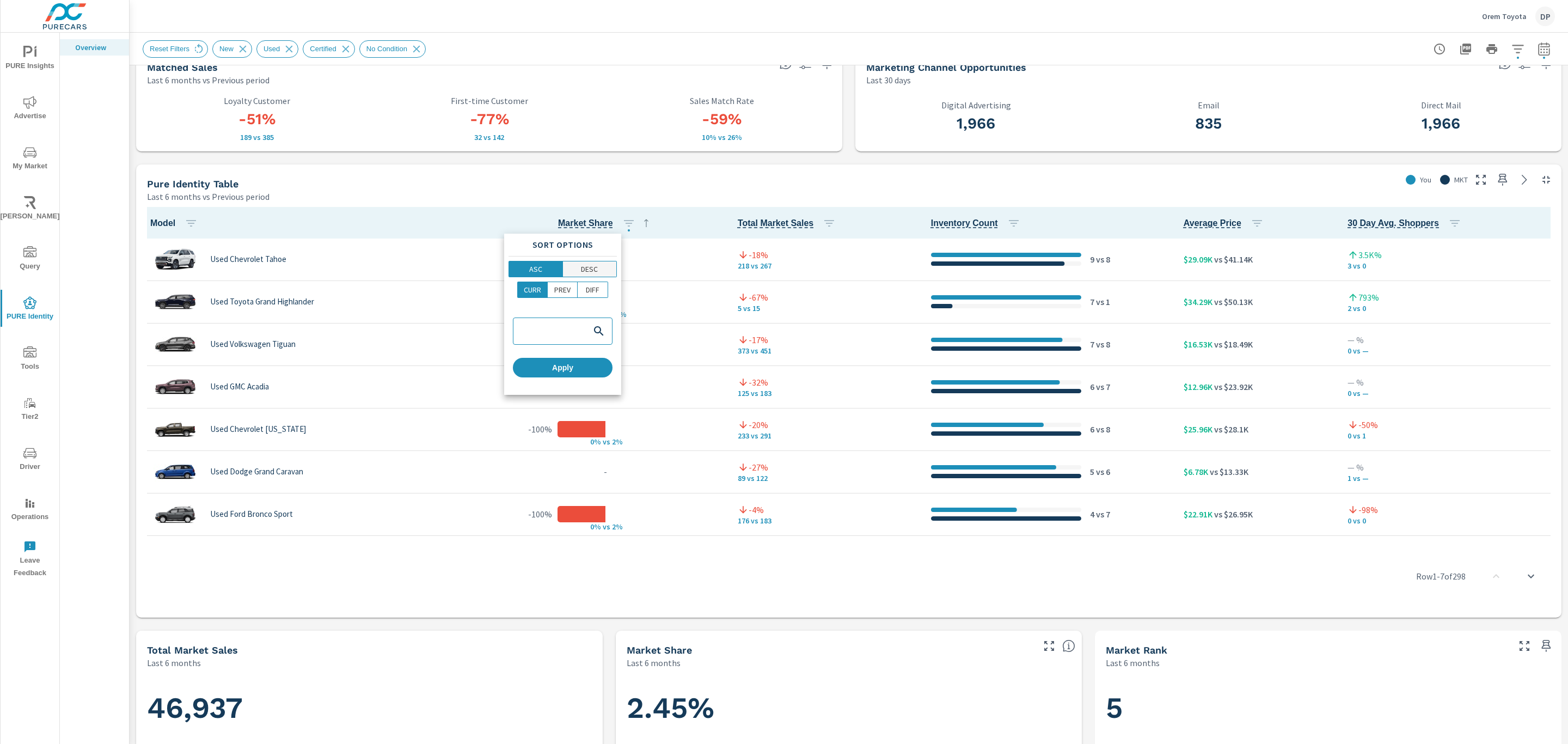
click at [610, 263] on span "DESC" at bounding box center [590, 269] width 48 height 11
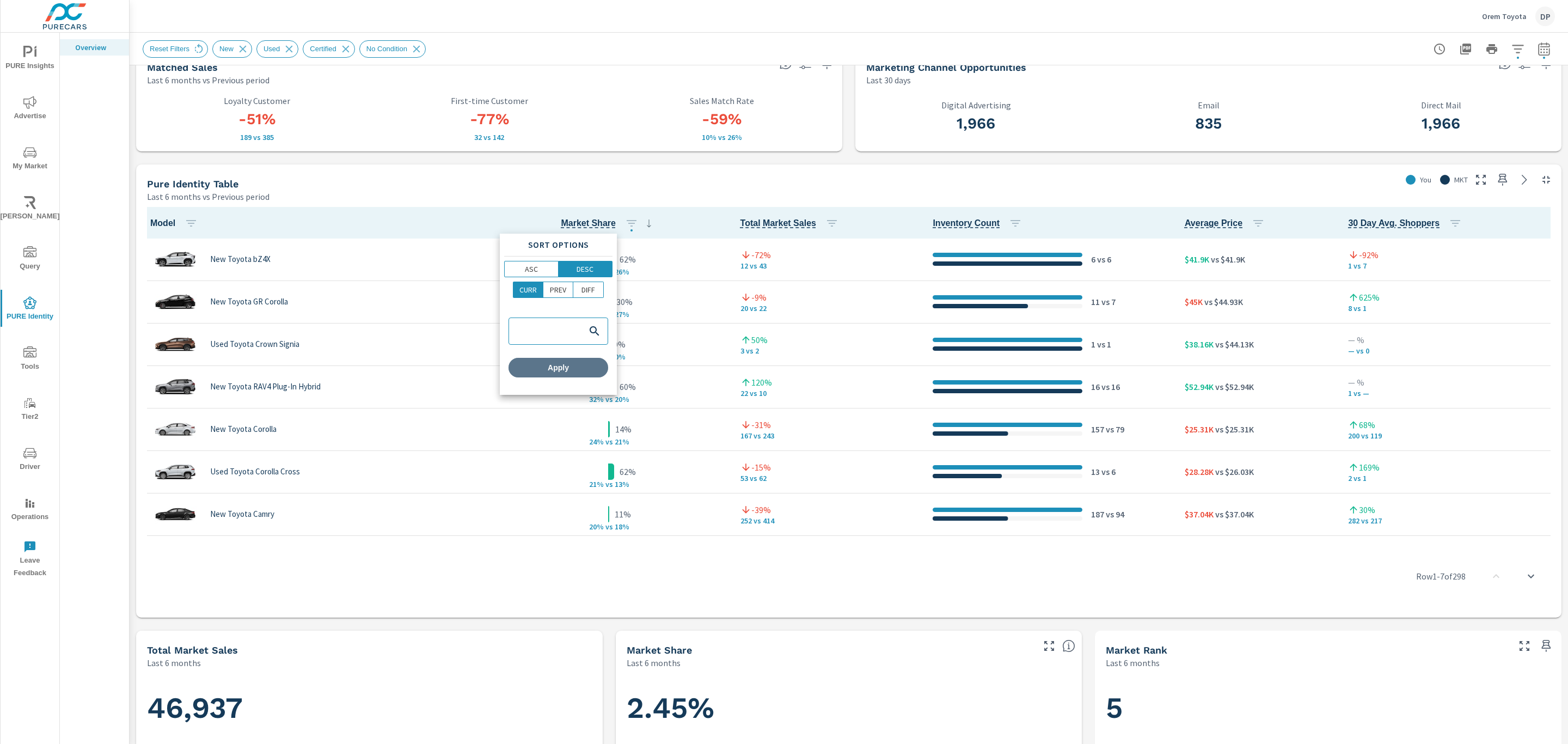
click at [564, 373] on button "Apply" at bounding box center [559, 367] width 100 height 20
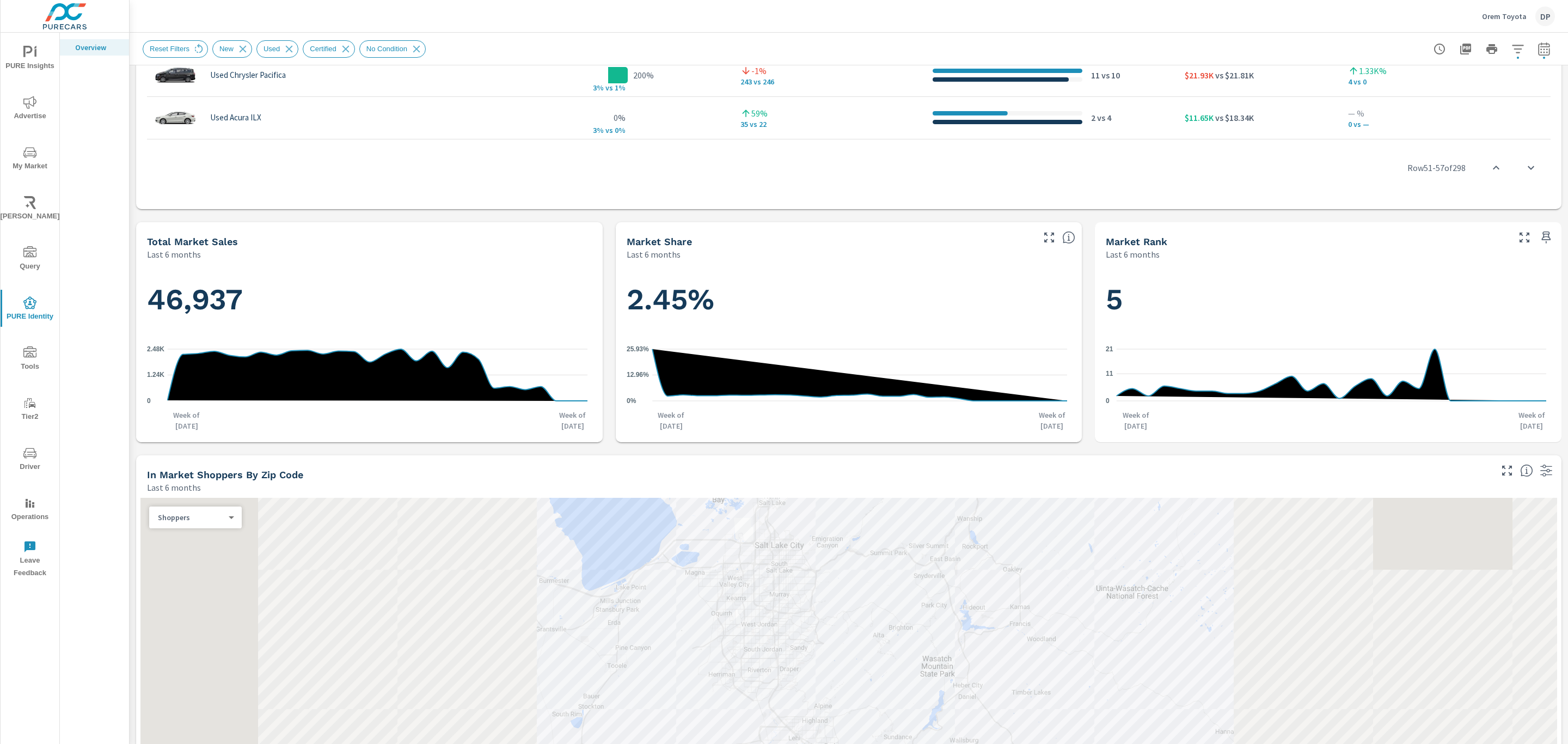
scroll to position [490, 0]
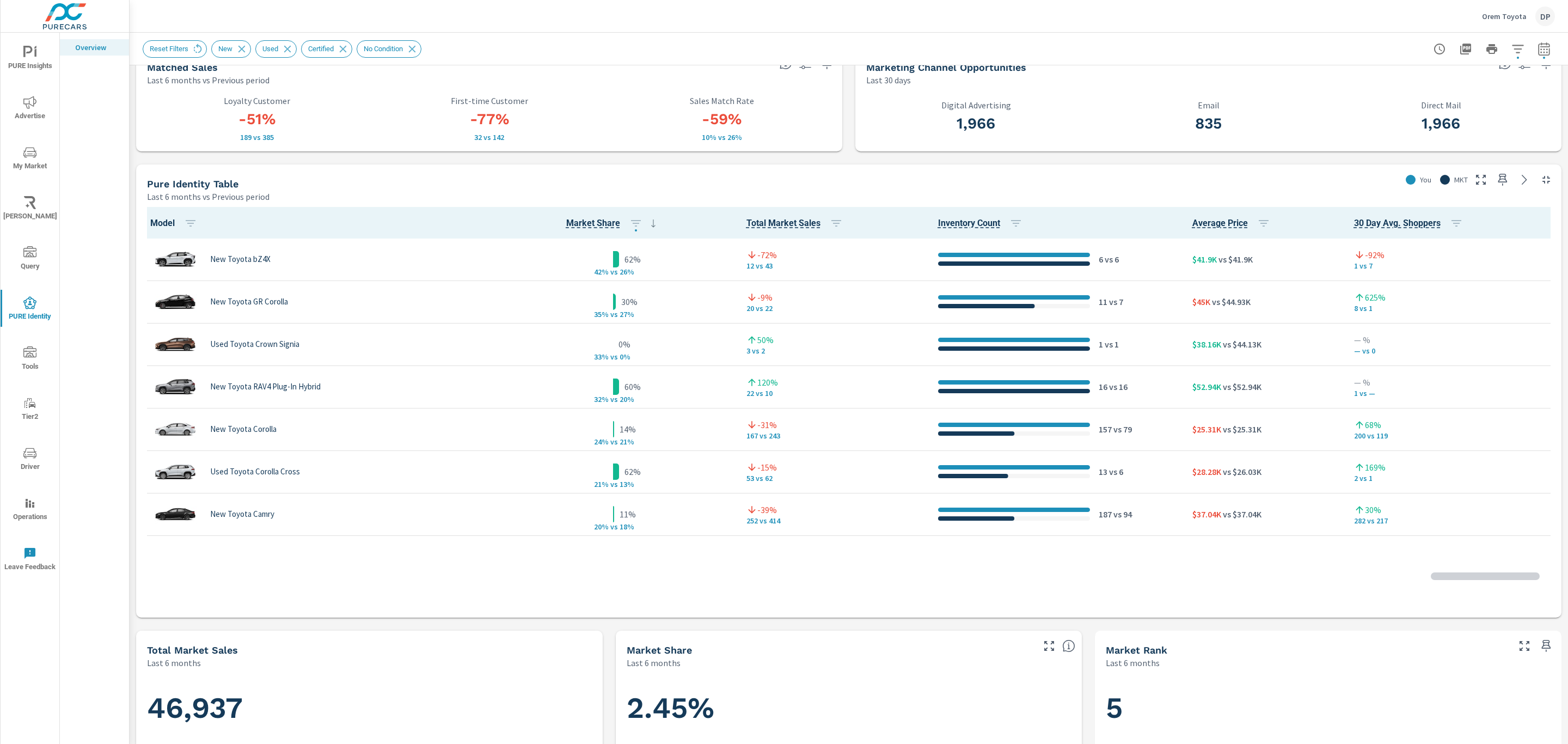
scroll to position [1, 0]
click at [1380, 216] on span "30 Day Avg. Shoppers" at bounding box center [1397, 223] width 87 height 13
click at [1444, 221] on th "30 Day Avg. Shoppers" at bounding box center [1451, 223] width 212 height 31
click at [1450, 221] on icon "button" at bounding box center [1456, 223] width 13 height 13
click at [1411, 266] on p "DESC" at bounding box center [1409, 269] width 17 height 11
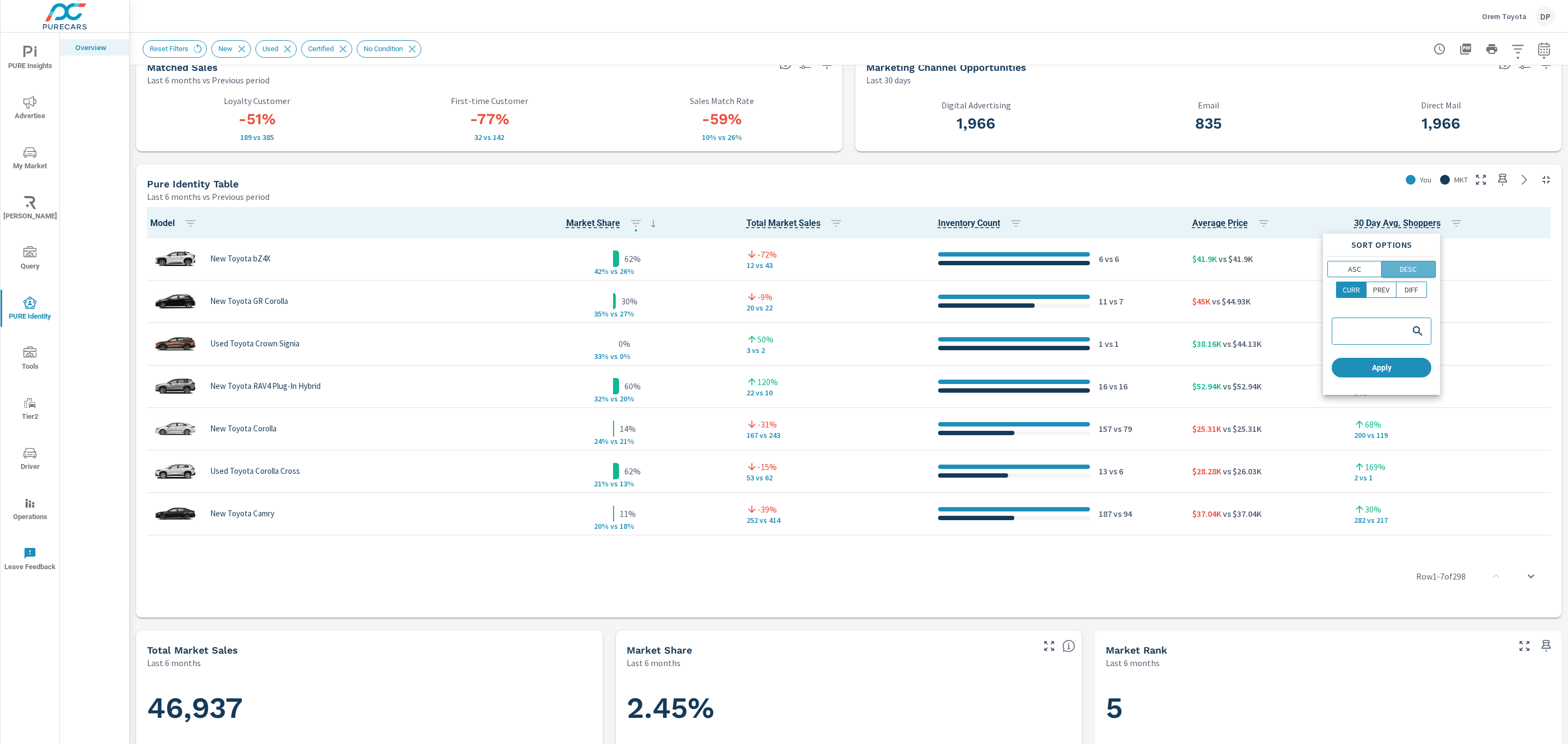
click at [1372, 268] on div "ASC DESC" at bounding box center [1381, 269] width 109 height 16
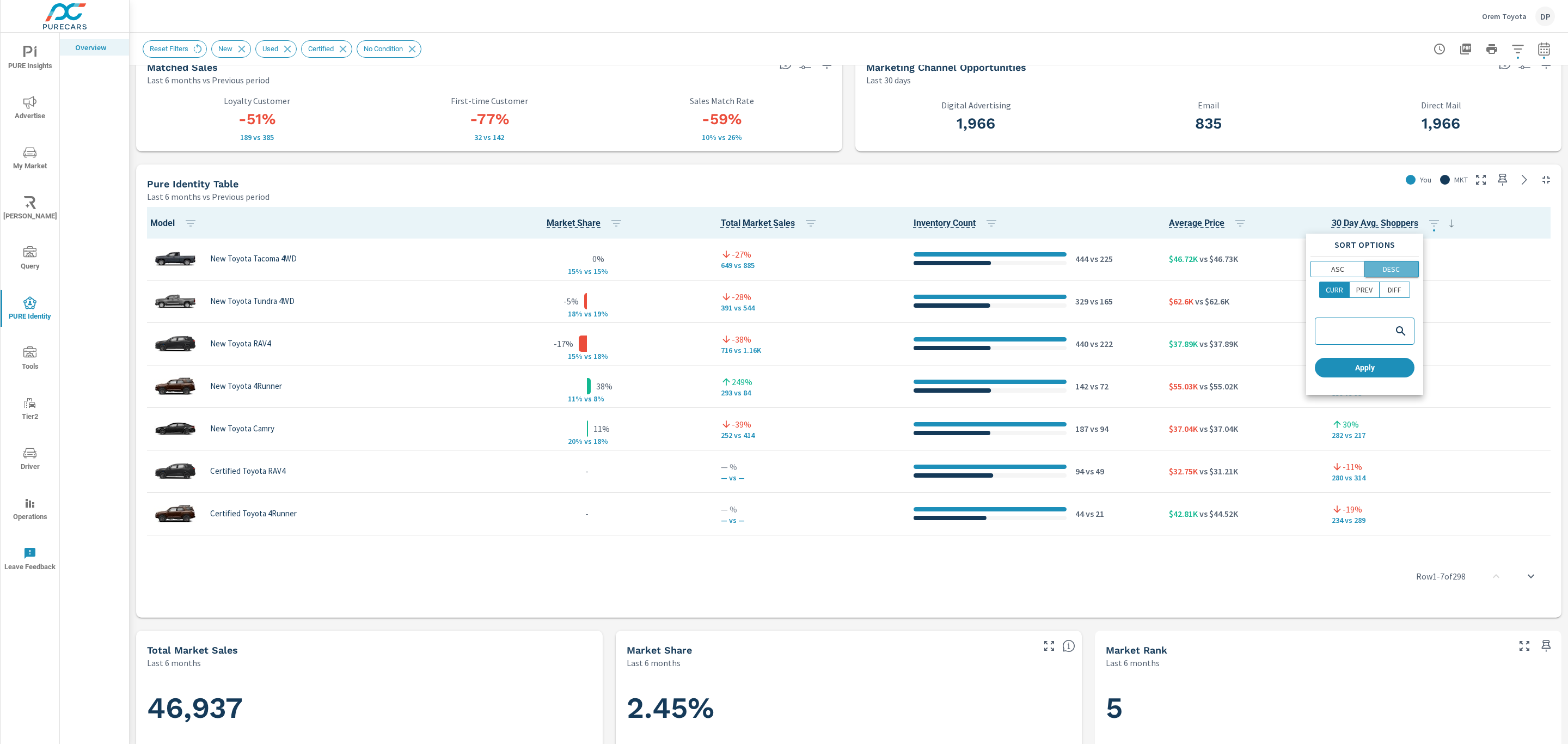
click at [1395, 270] on p "DESC" at bounding box center [1391, 269] width 17 height 11
click at [1369, 371] on span "Apply" at bounding box center [1365, 367] width 91 height 10
click at [36, 309] on span "PURE Identity" at bounding box center [30, 309] width 52 height 27
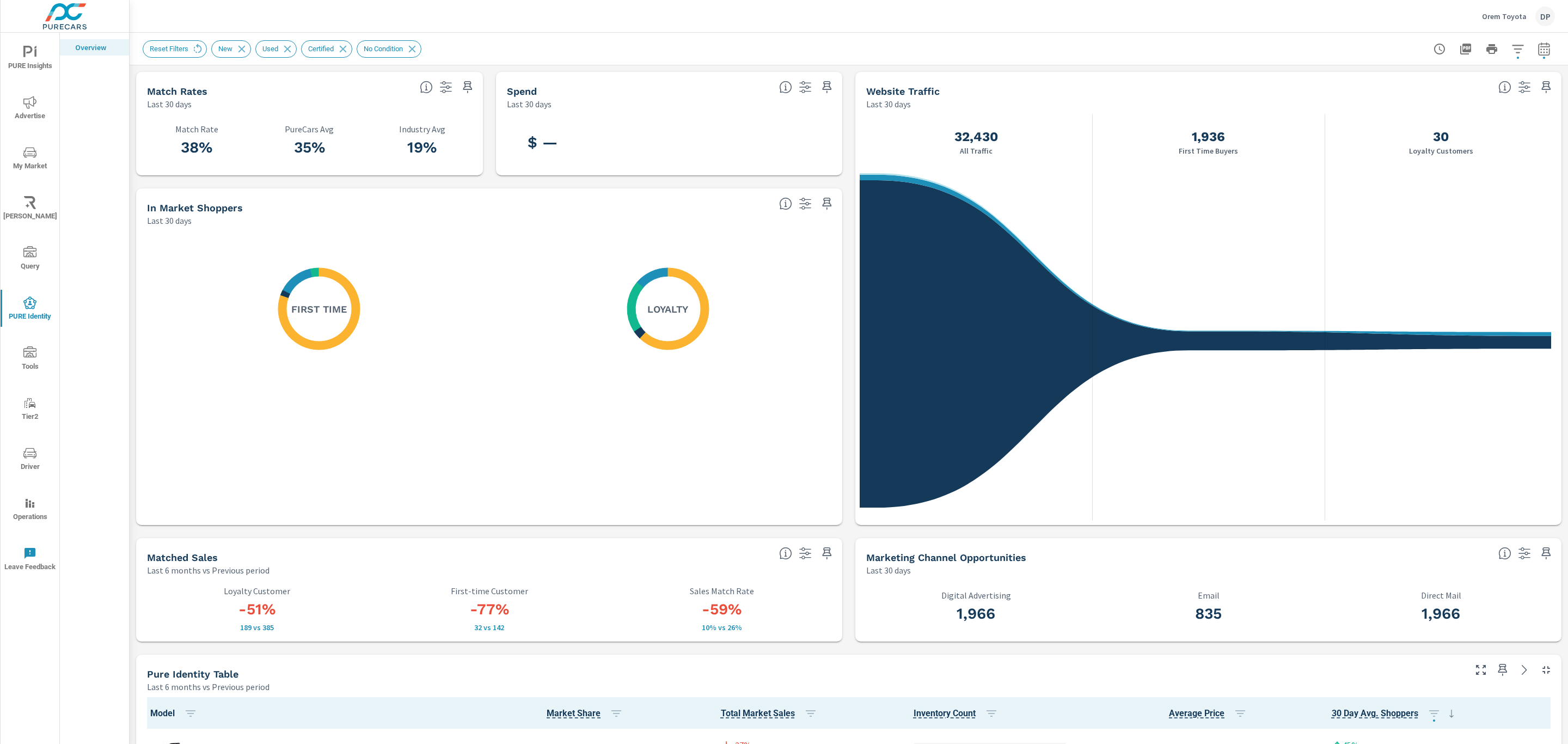
scroll to position [1, 0]
click at [37, 160] on span "My Market" at bounding box center [30, 159] width 52 height 27
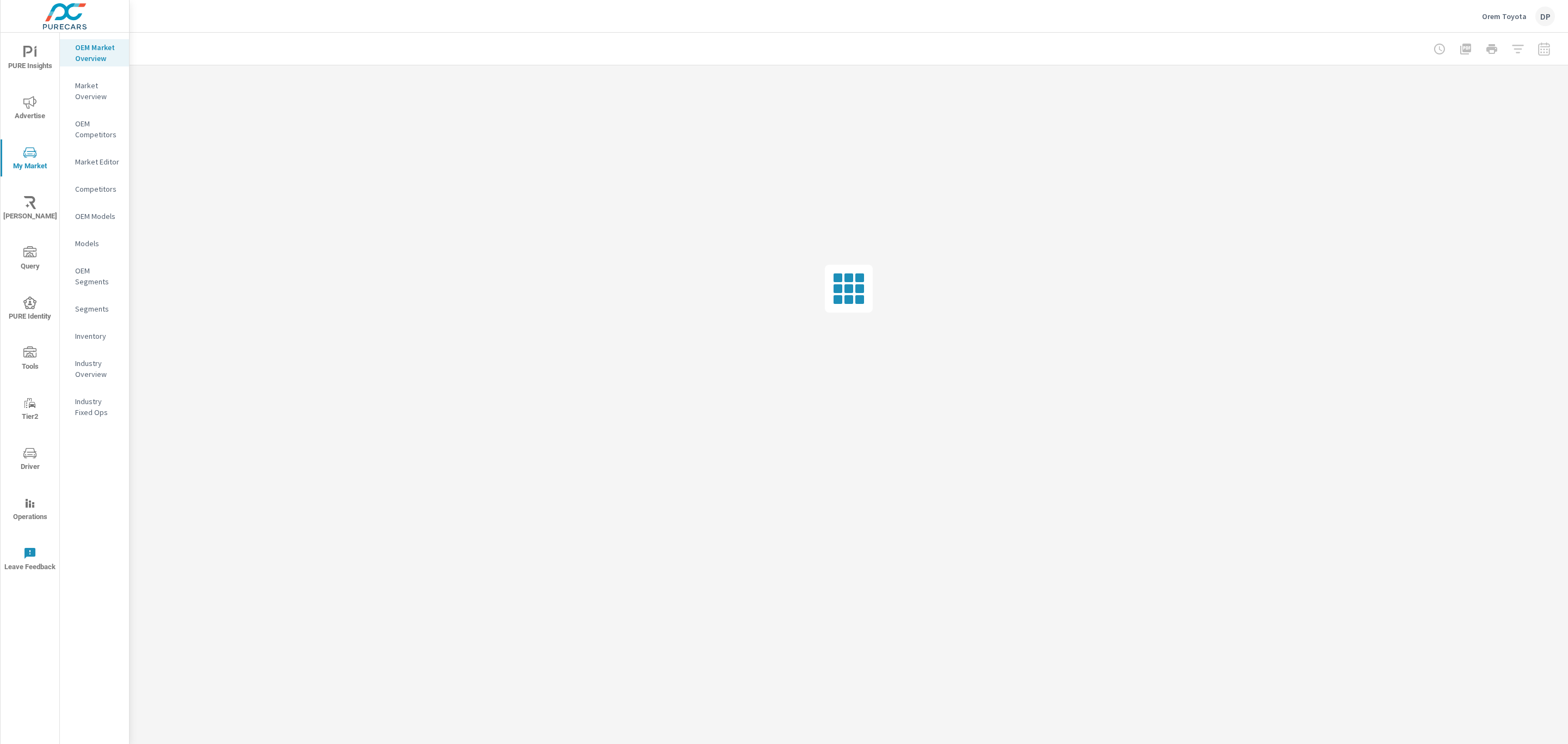
click at [95, 332] on p "Inventory" at bounding box center [98, 336] width 45 height 11
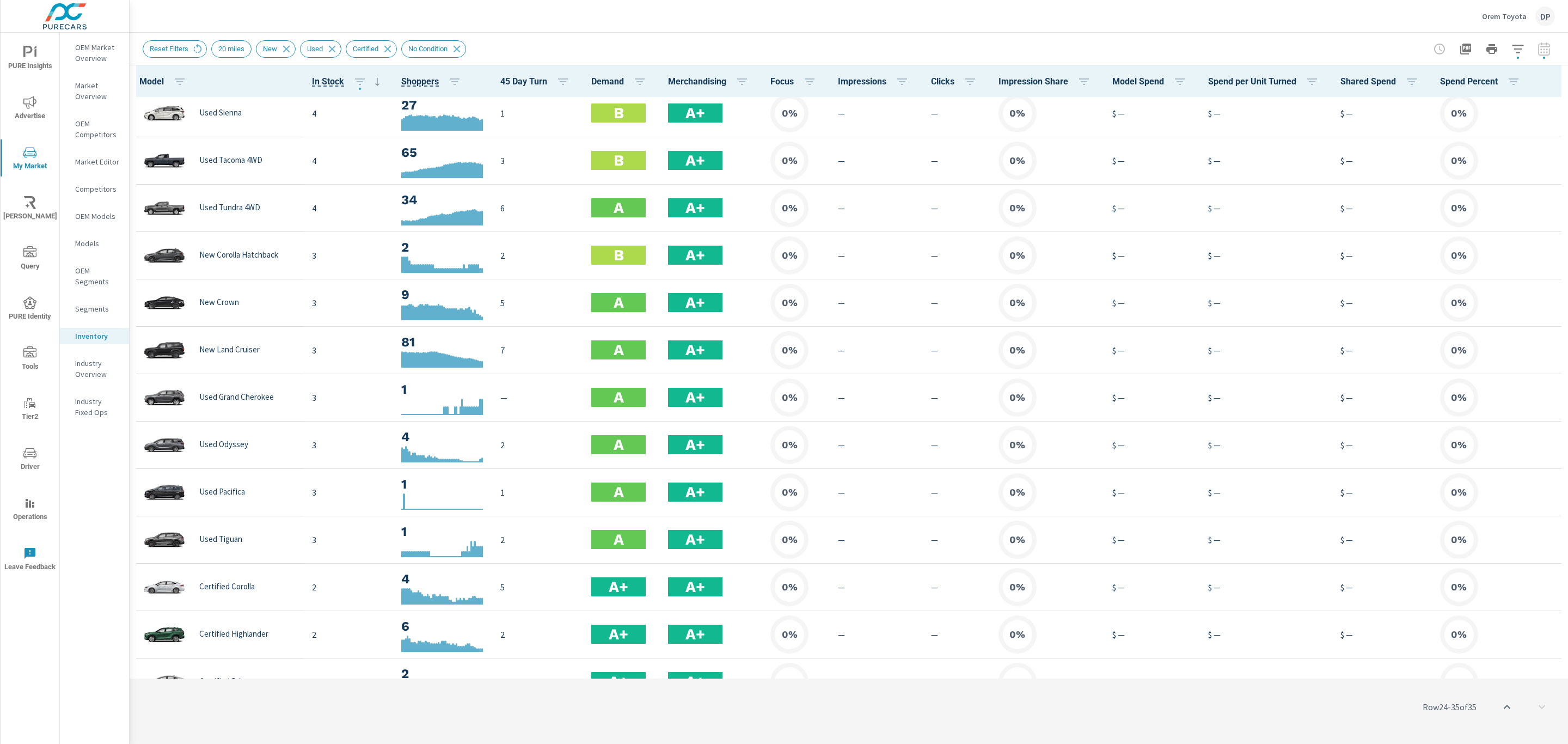
scroll to position [770, 0]
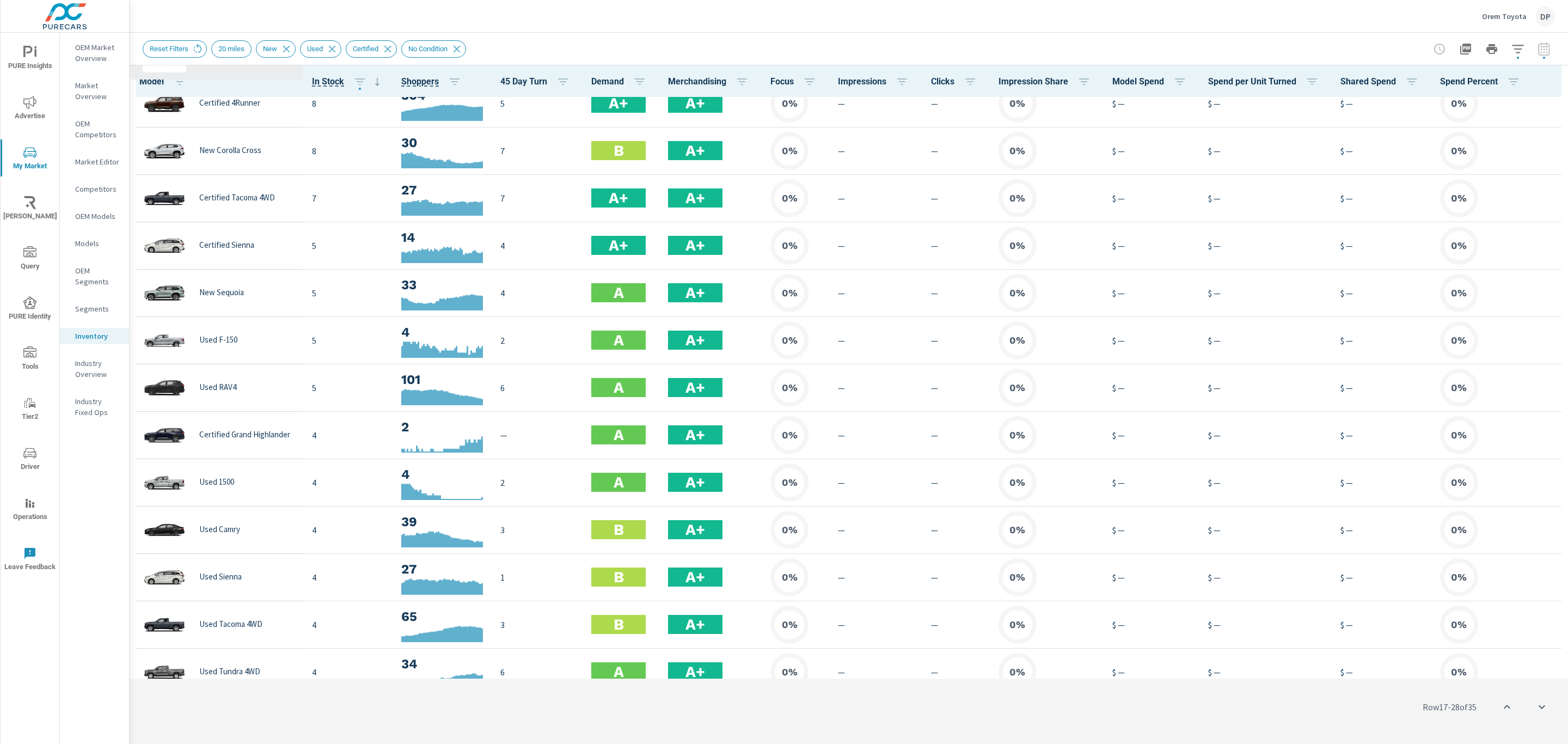
scroll to position [0, 8]
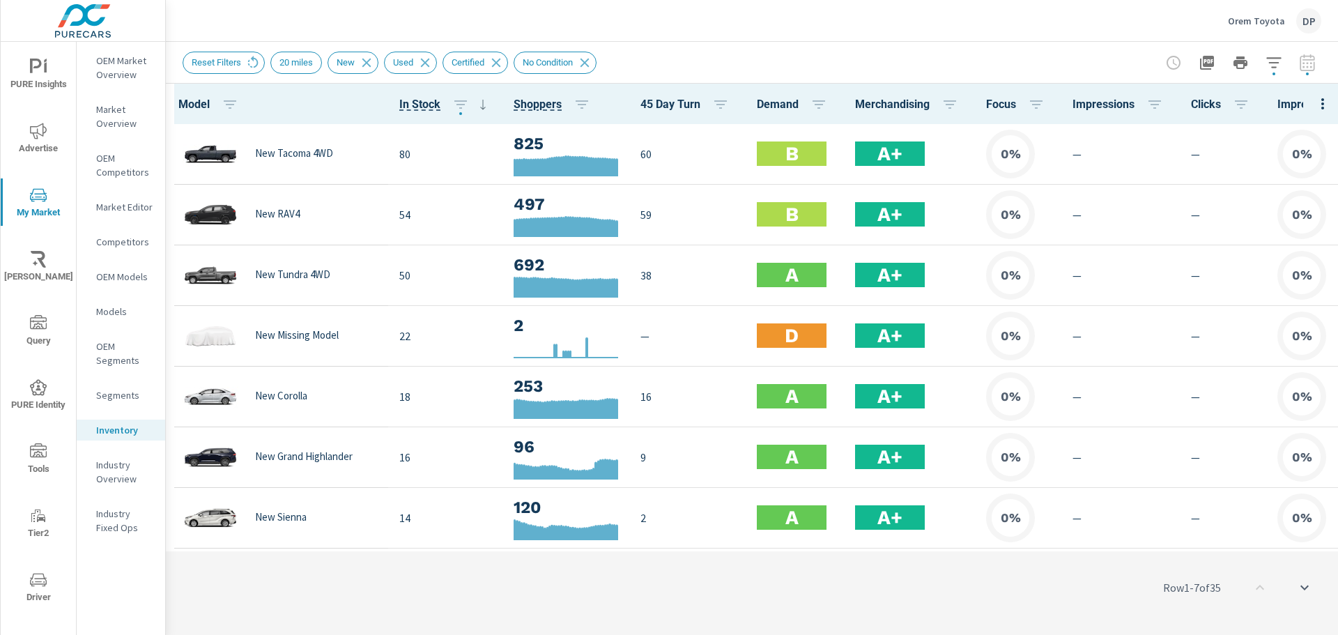
drag, startPoint x: 569, startPoint y: 546, endPoint x: 668, endPoint y: 550, distance: 99.7
click at [668, 550] on div "Row 1 - 7 of 35" at bounding box center [752, 588] width 1172 height 84
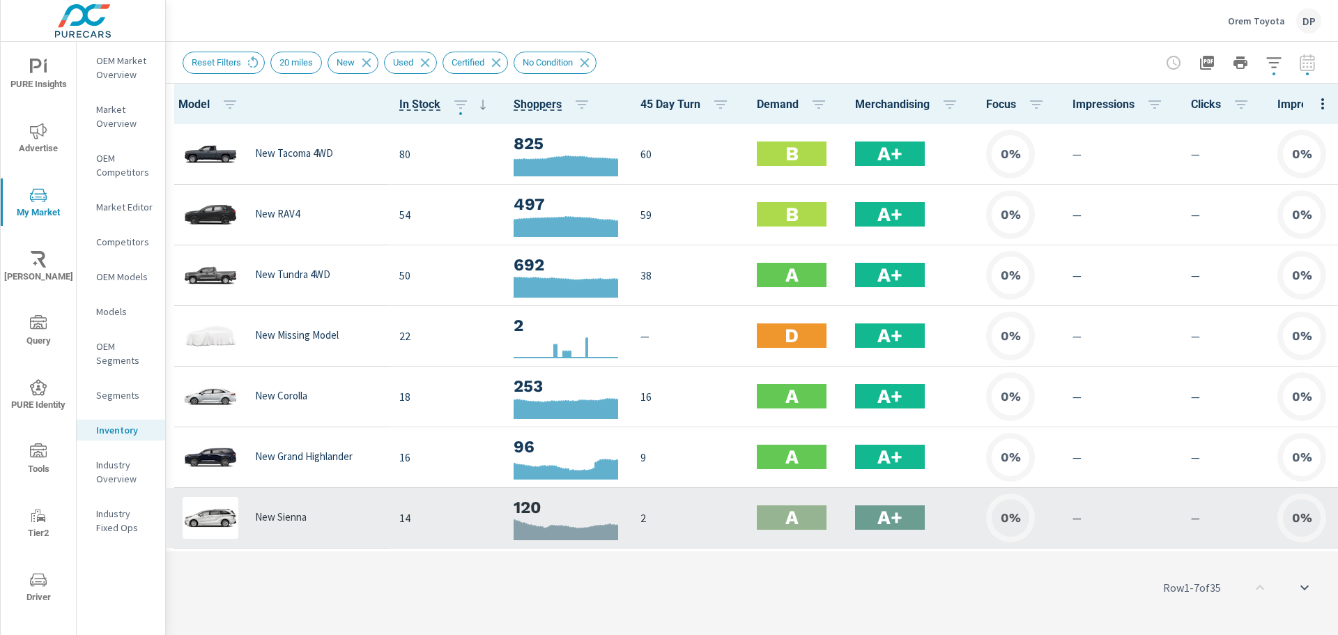
drag, startPoint x: 689, startPoint y: 546, endPoint x: 911, endPoint y: 540, distance: 221.7
click at [905, 540] on div "Model In Stock Shoppers 45 Day Turn Demand Merchandising Focus Impressions Clic…" at bounding box center [752, 359] width 1172 height 551
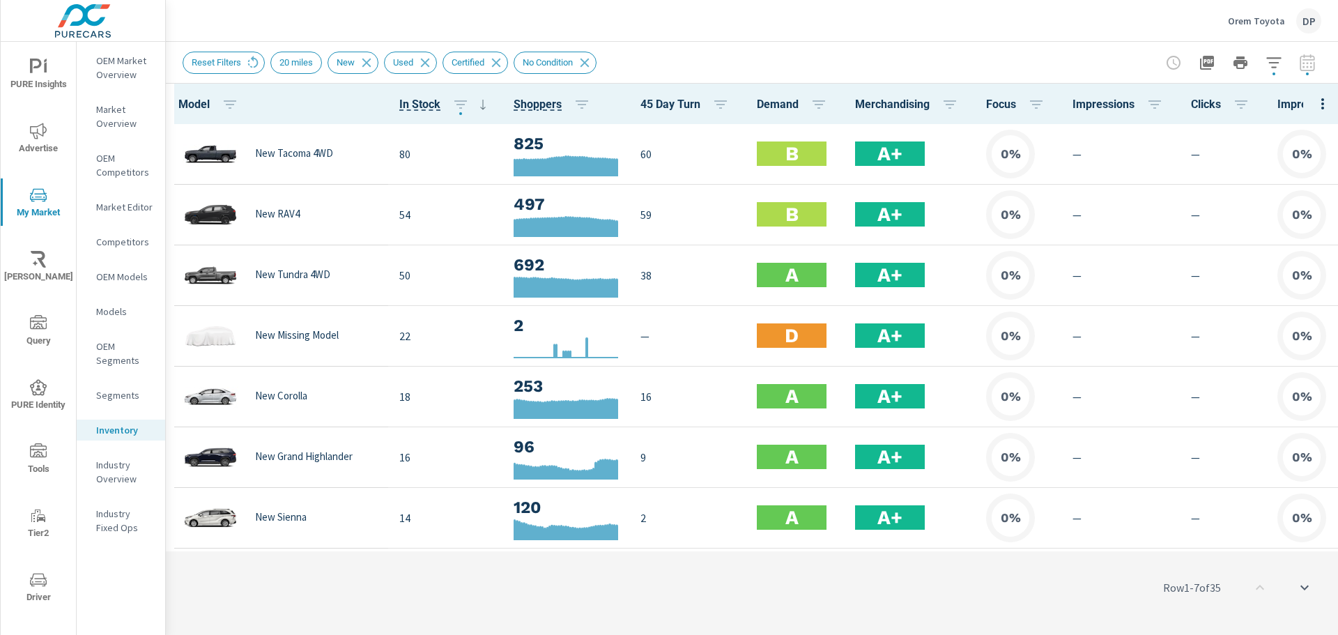
click at [944, 548] on div "Row 1 - 7 of 35" at bounding box center [752, 588] width 1172 height 84
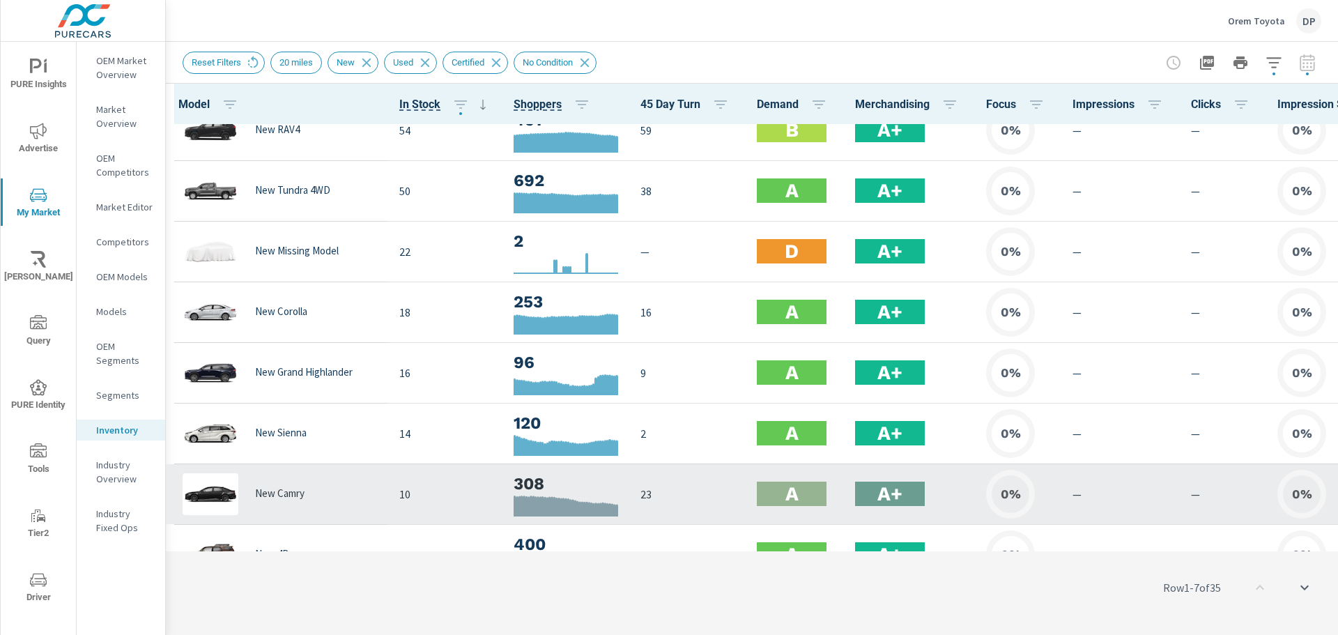
scroll to position [70, 0]
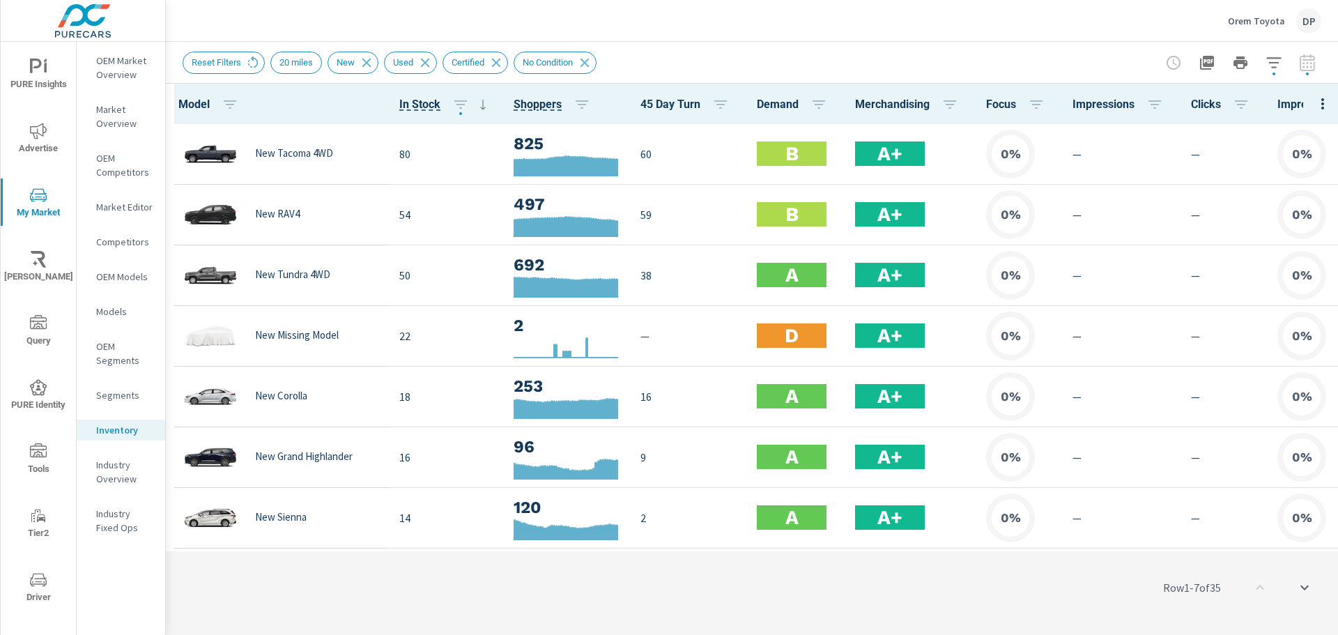
drag, startPoint x: 554, startPoint y: 546, endPoint x: 672, endPoint y: 542, distance: 118.5
click at [672, 542] on div "Model In Stock Shoppers 45 Day Turn Demand Merchandising Focus Impressions Clic…" at bounding box center [752, 359] width 1172 height 551
drag, startPoint x: 660, startPoint y: 546, endPoint x: 706, endPoint y: 546, distance: 46.0
click at [706, 546] on div "Row 1 - 7 of 35" at bounding box center [752, 588] width 1172 height 84
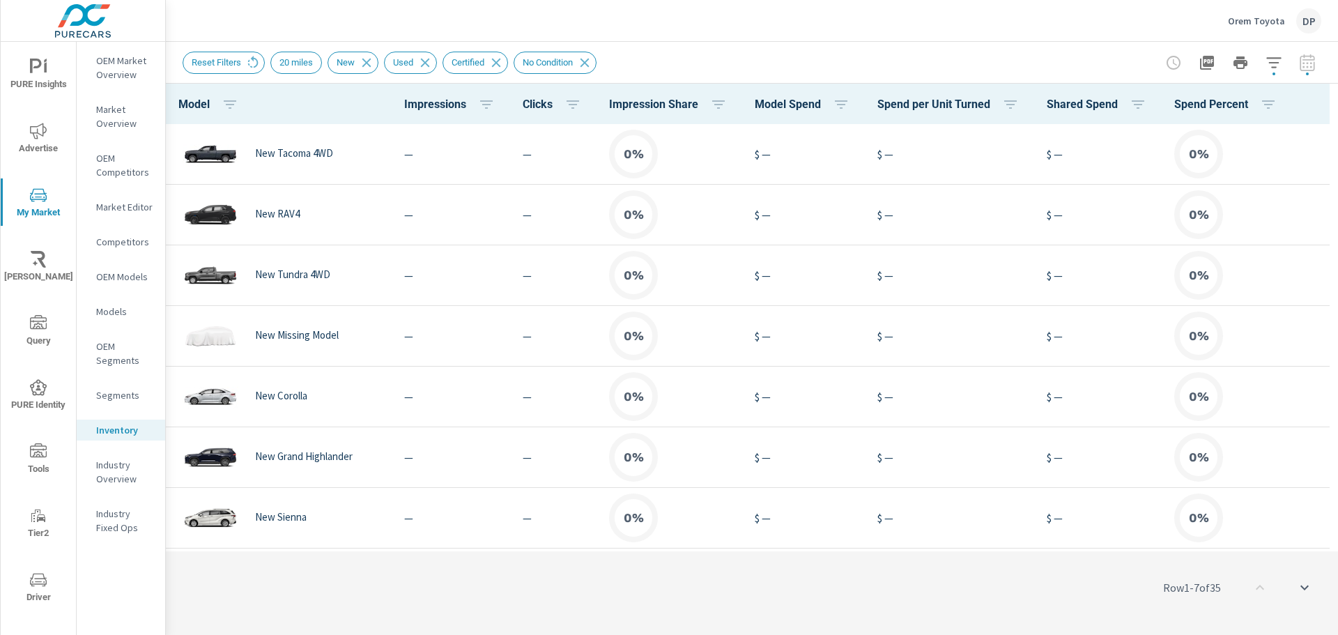
scroll to position [0, 631]
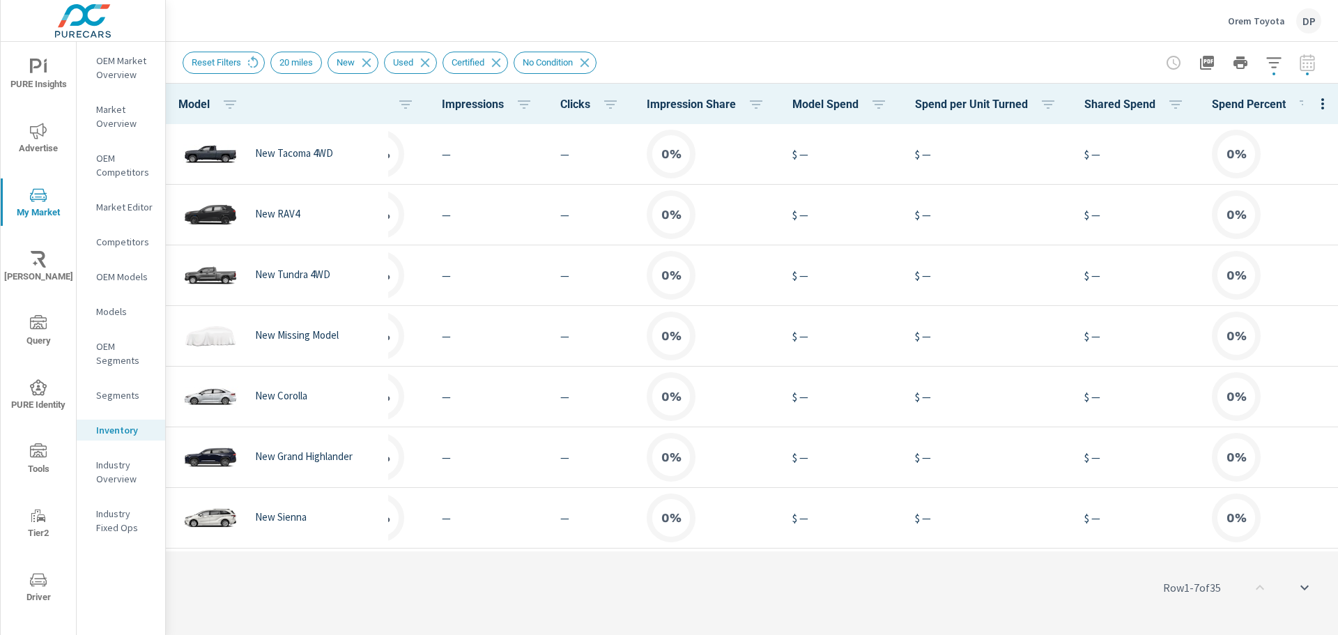
click at [31, 383] on icon "nav menu" at bounding box center [38, 387] width 17 height 16
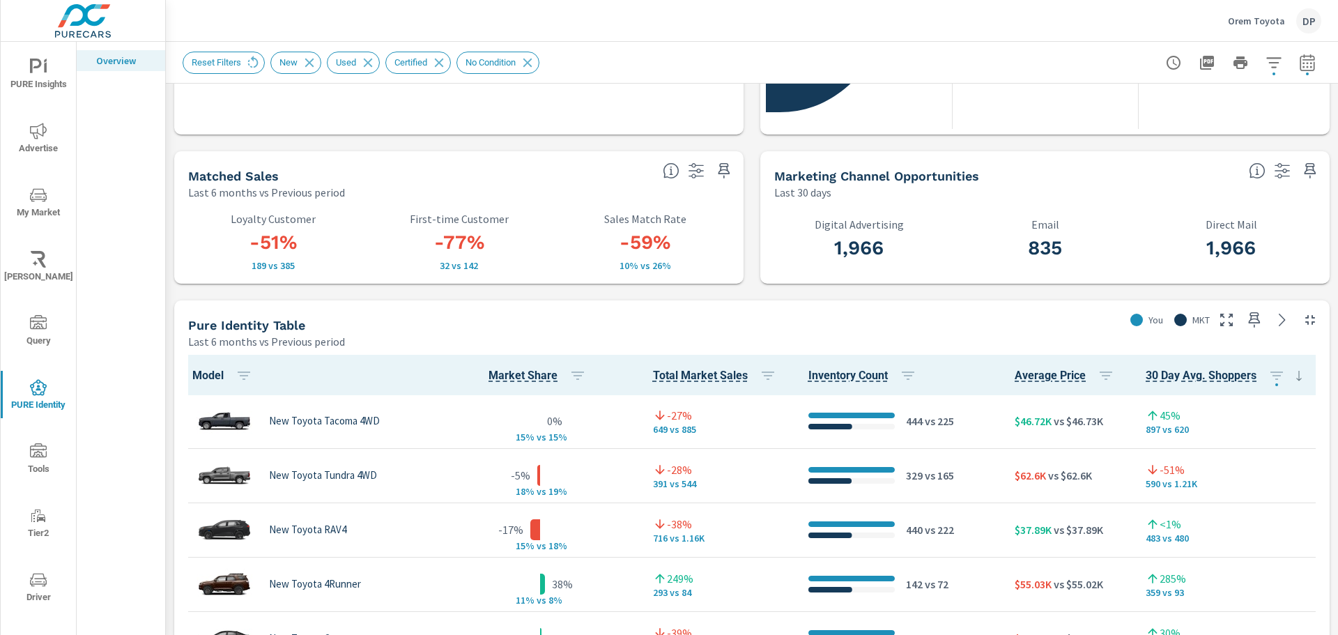
scroll to position [558, 0]
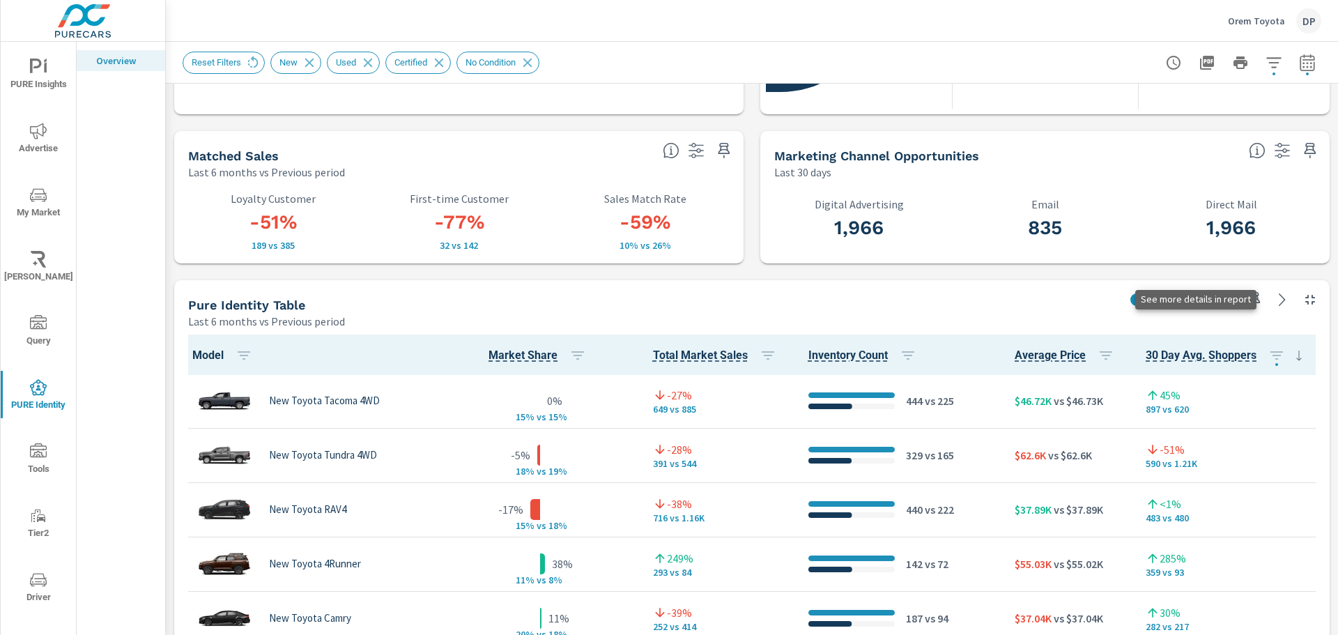
click at [1274, 300] on icon at bounding box center [1282, 299] width 17 height 17
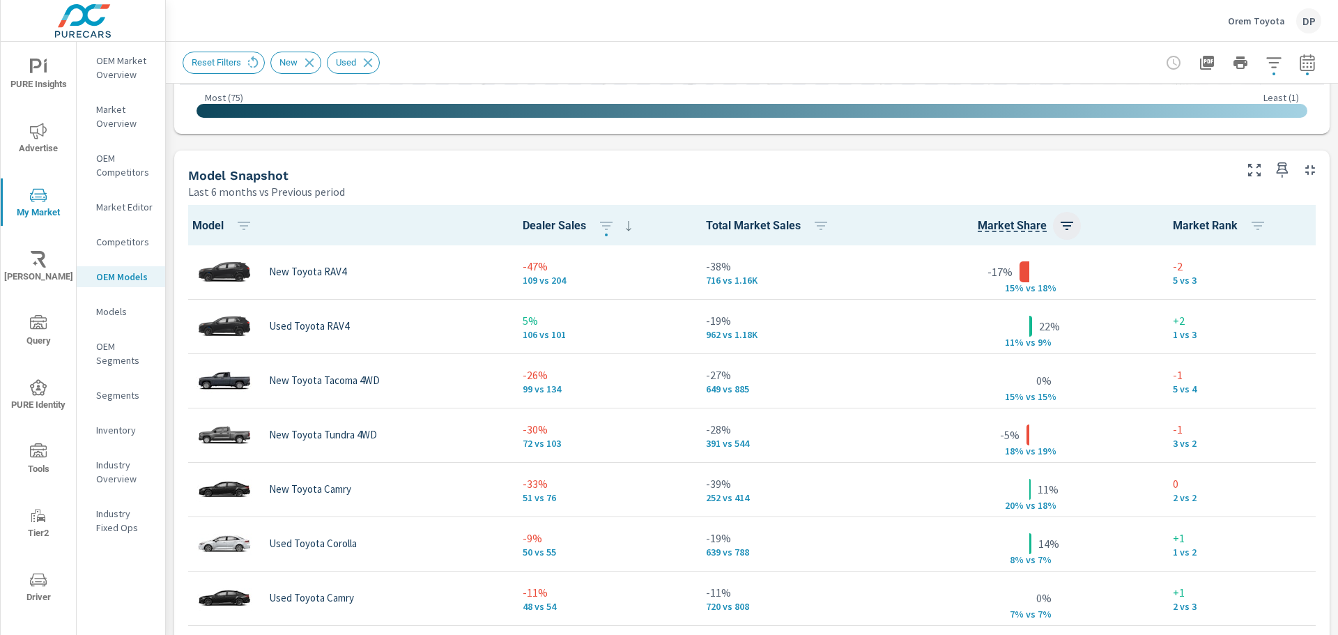
click at [1059, 229] on icon "button" at bounding box center [1067, 225] width 17 height 17
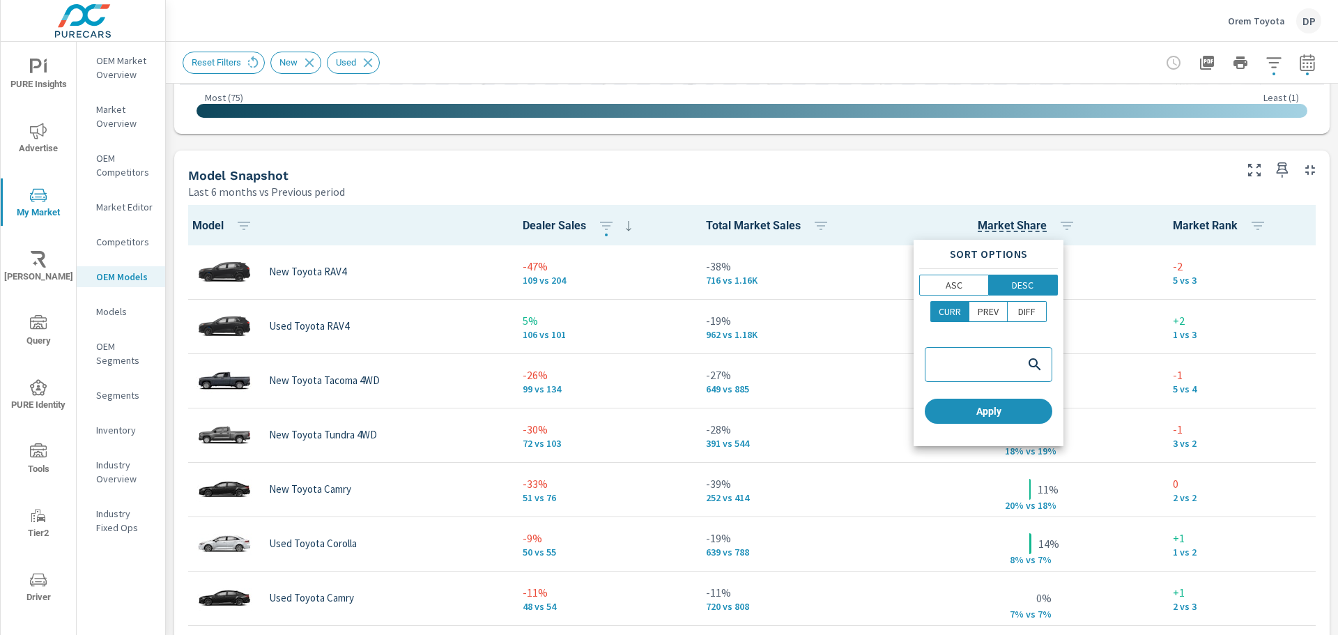
click at [693, 160] on div at bounding box center [669, 317] width 1338 height 635
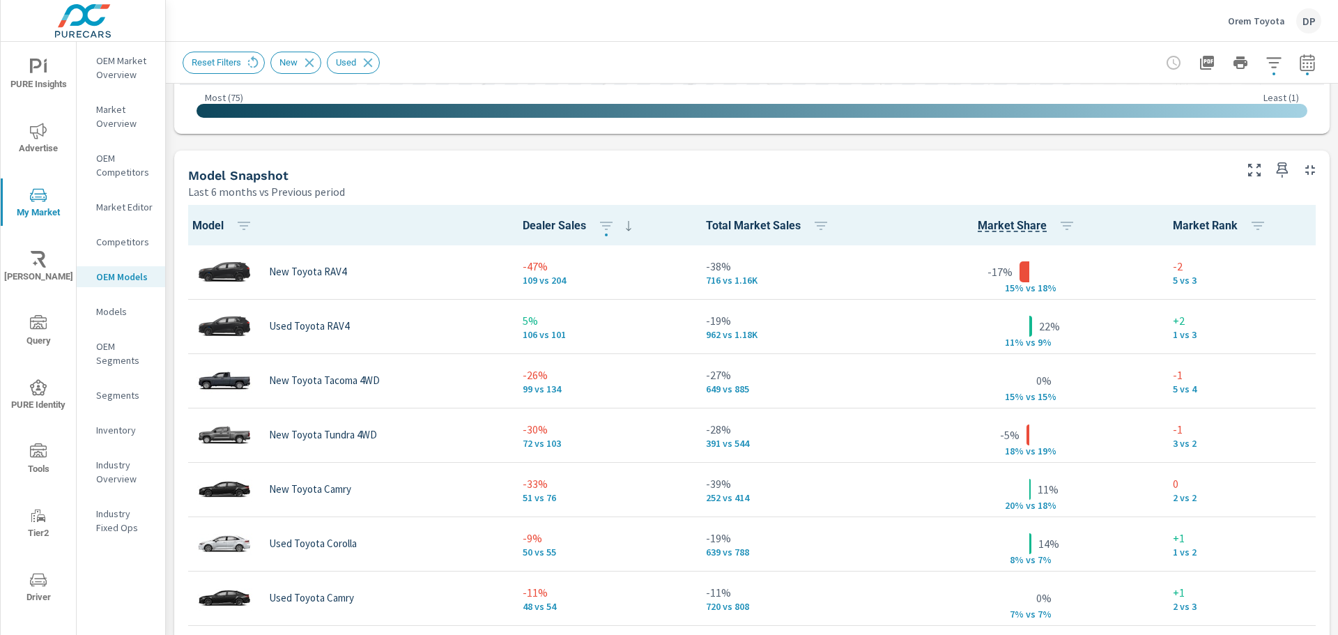
scroll to position [488, 0]
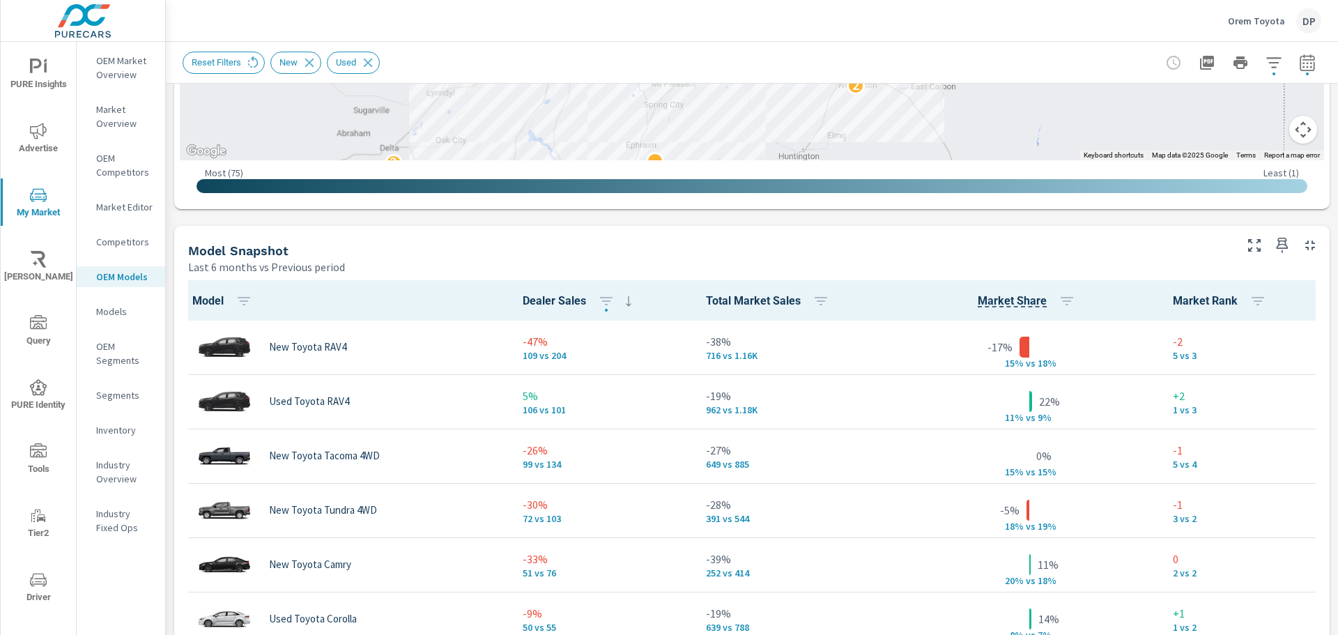
scroll to position [836, 0]
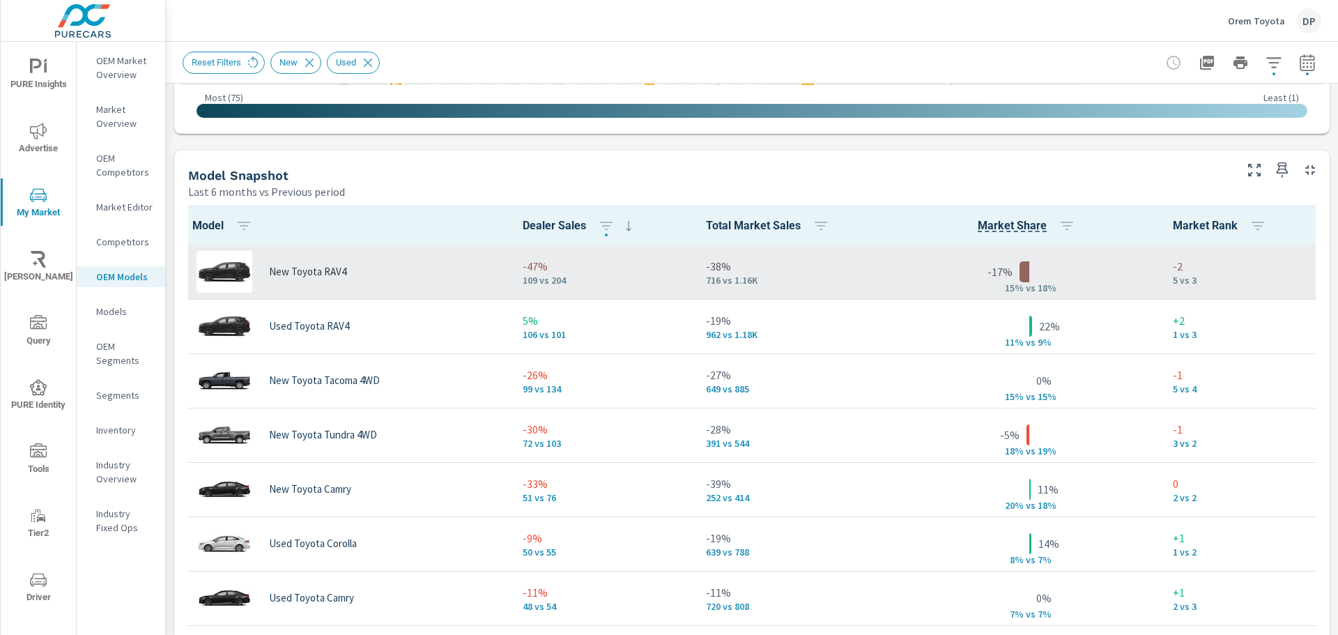
click at [401, 277] on div "New Toyota RAV4" at bounding box center [345, 272] width 309 height 42
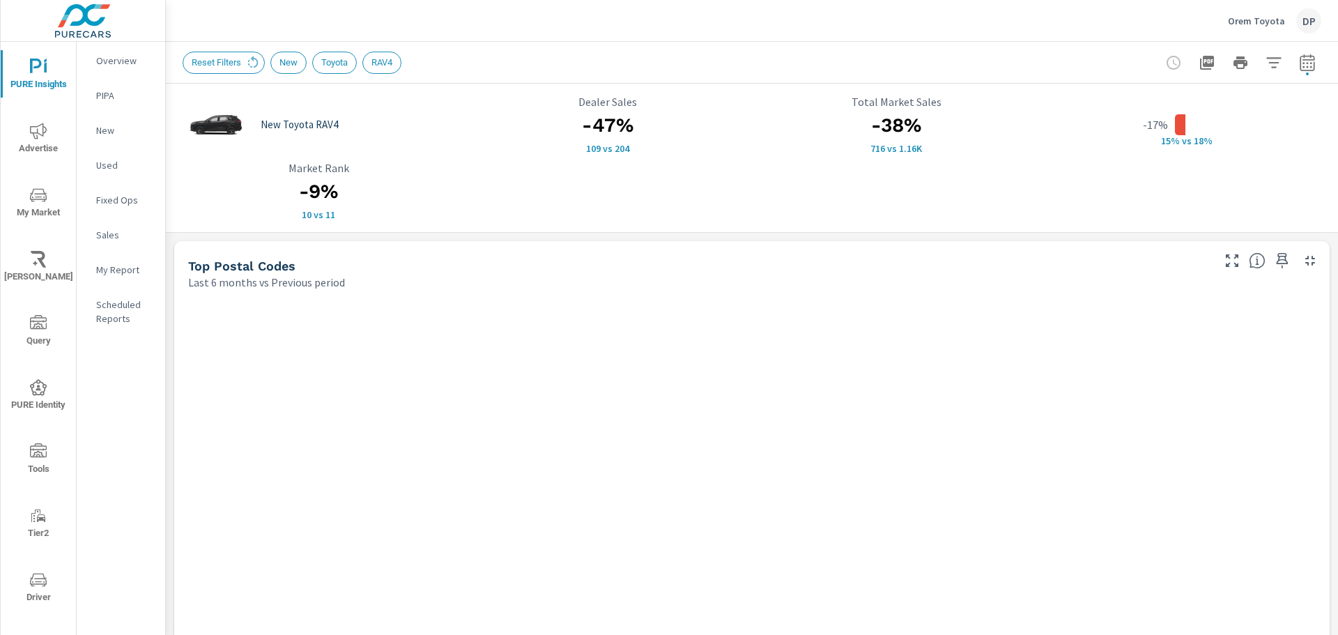
scroll to position [1, 0]
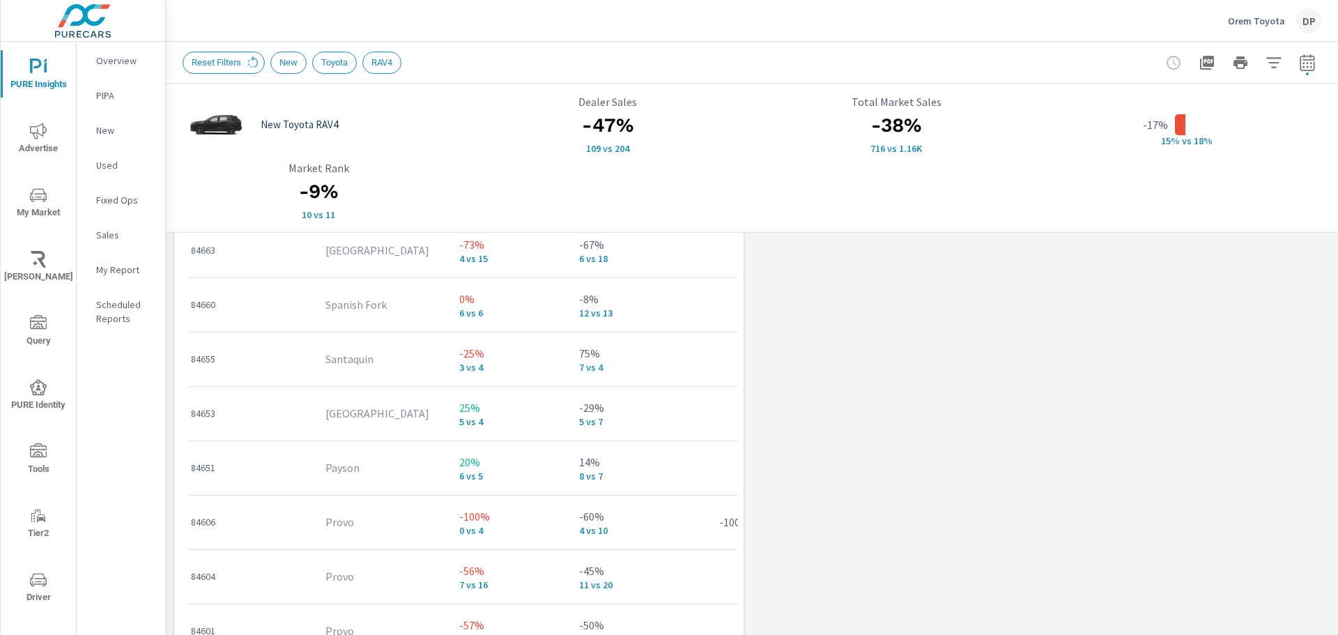
scroll to position [1238, 0]
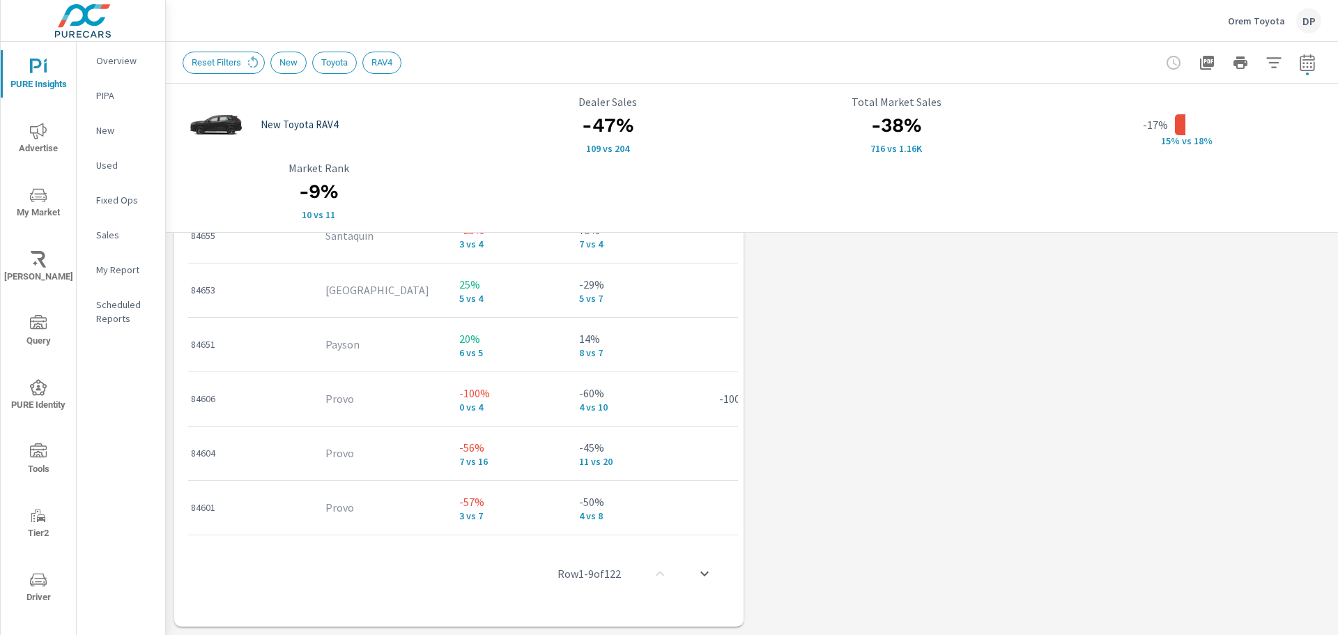
drag, startPoint x: 515, startPoint y: 534, endPoint x: 756, endPoint y: 516, distance: 241.8
click at [606, 532] on div "Row 1 - 9 of 122" at bounding box center [459, 574] width 558 height 84
click at [606, 535] on div "Row 1 - 9 of 122" at bounding box center [459, 574] width 558 height 84
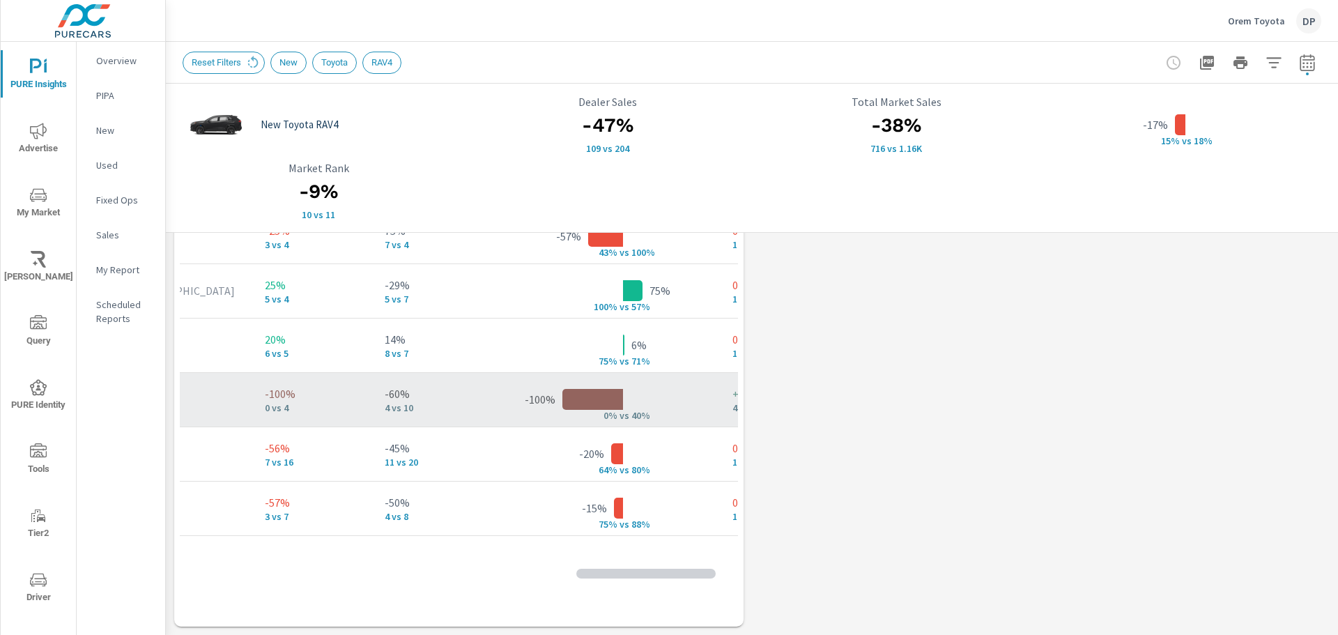
scroll to position [0, 276]
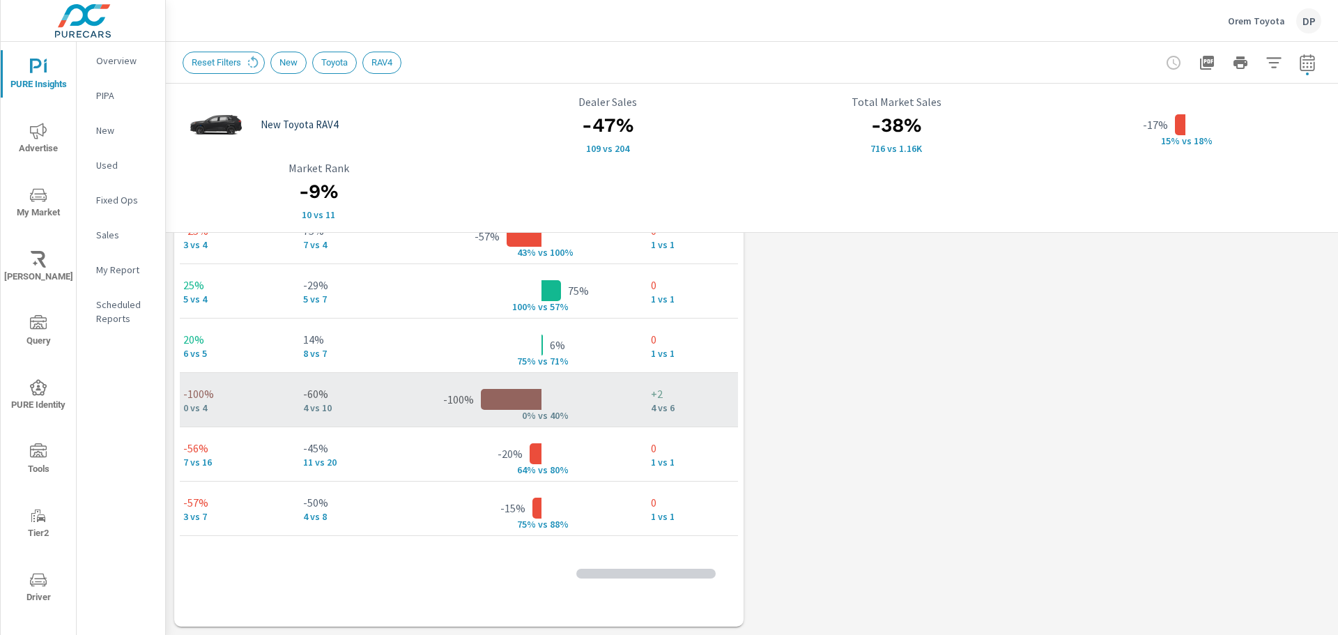
drag, startPoint x: 410, startPoint y: 400, endPoint x: 673, endPoint y: 402, distance: 262.7
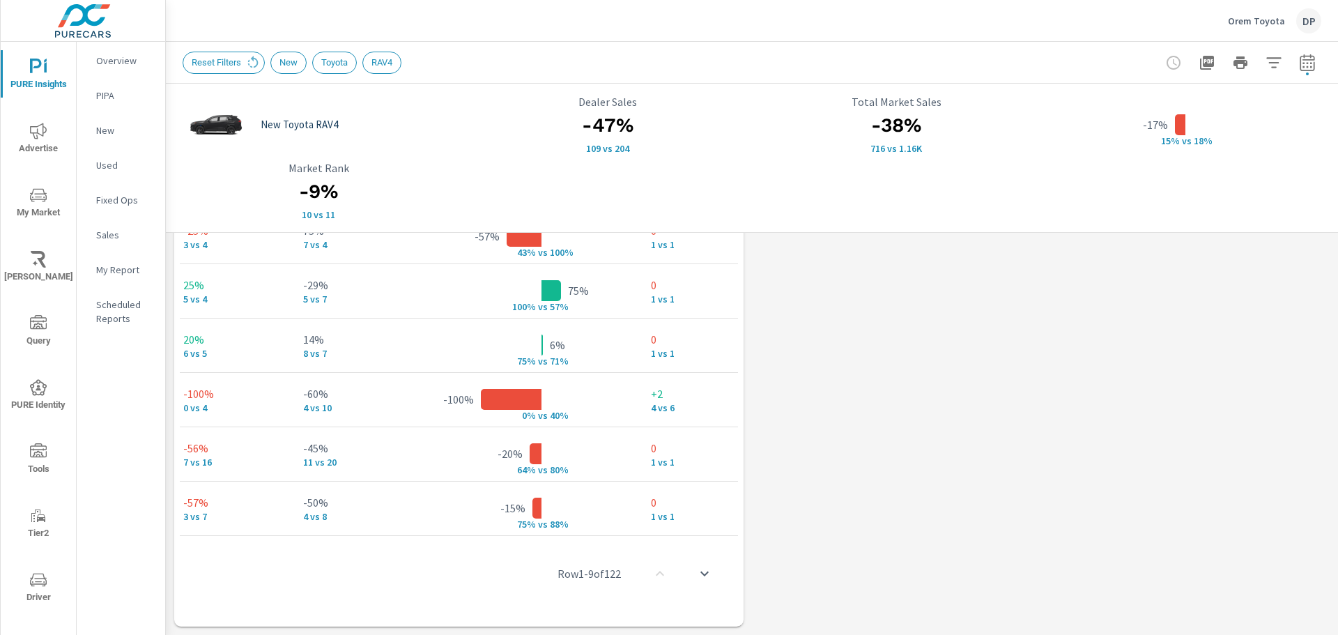
drag, startPoint x: 559, startPoint y: 532, endPoint x: 284, endPoint y: 537, distance: 274.6
click at [284, 537] on div "Row 1 - 9 of 122" at bounding box center [459, 574] width 558 height 84
click at [279, 536] on div "Row 1 - 9 of 122" at bounding box center [459, 574] width 558 height 84
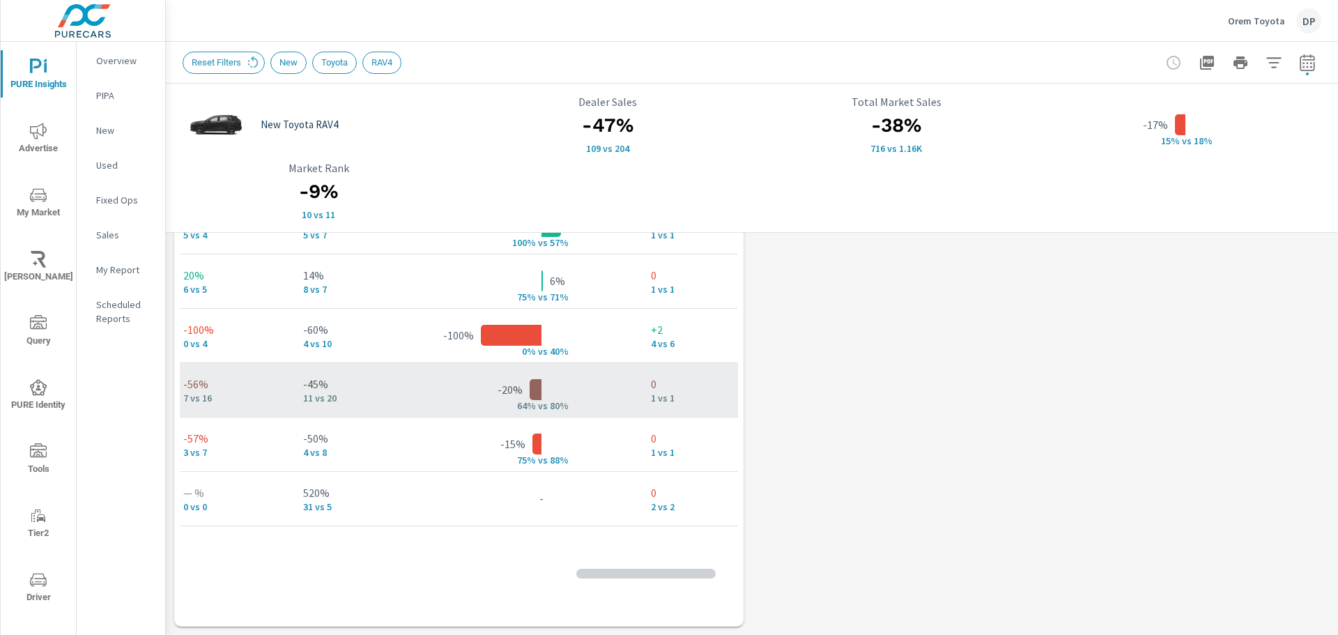
scroll to position [139, 276]
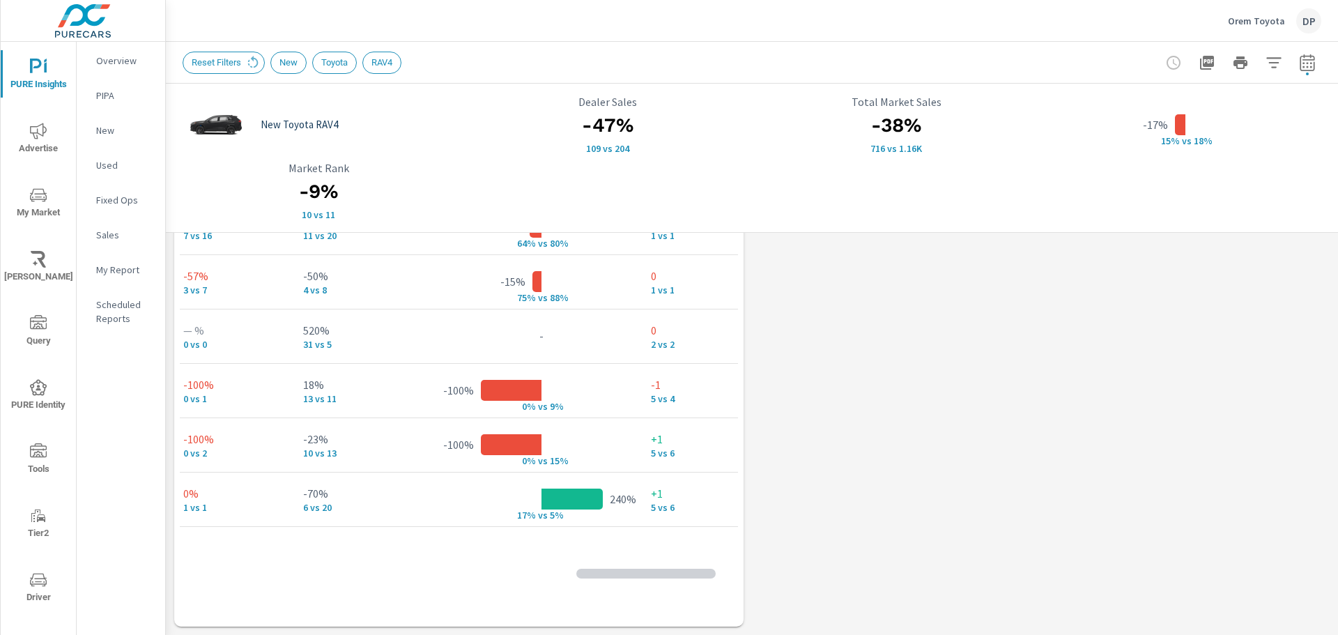
scroll to position [279, 276]
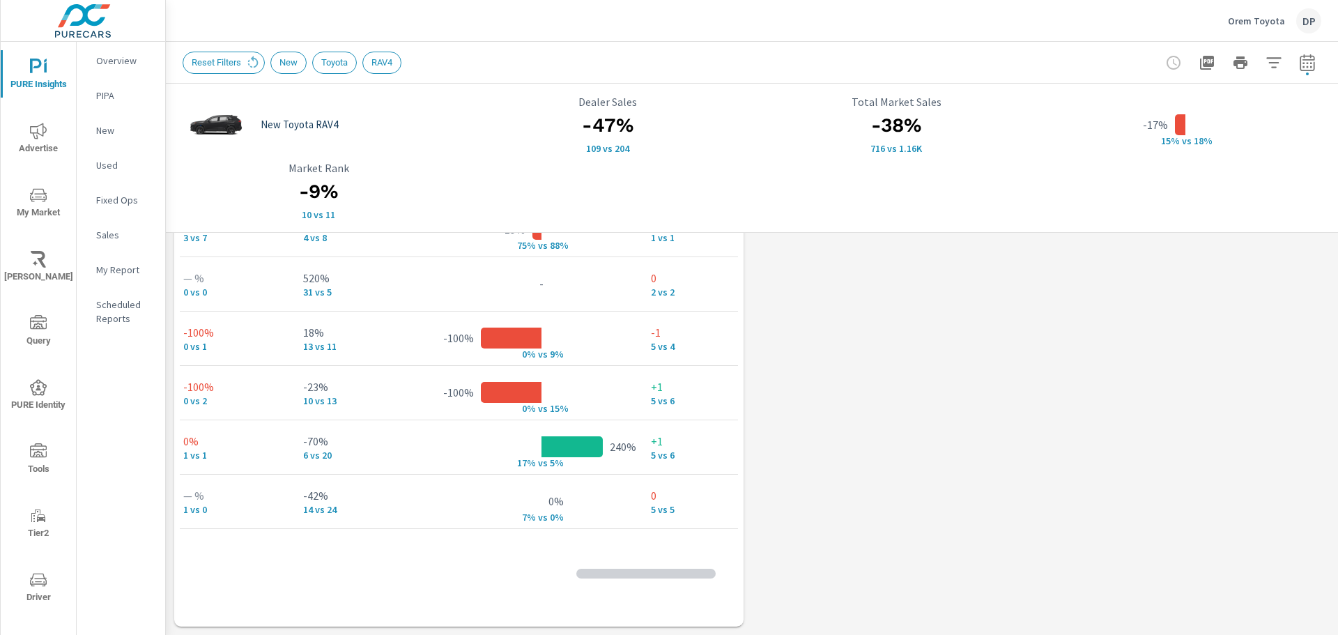
drag, startPoint x: 598, startPoint y: 582, endPoint x: 590, endPoint y: 573, distance: 12.3
click at [595, 581] on div "Row 5 - 14 of 122" at bounding box center [459, 574] width 558 height 84
drag, startPoint x: 590, startPoint y: 571, endPoint x: 551, endPoint y: 568, distance: 38.5
click at [562, 571] on p "Row 5 - 14 of 122" at bounding box center [586, 573] width 69 height 17
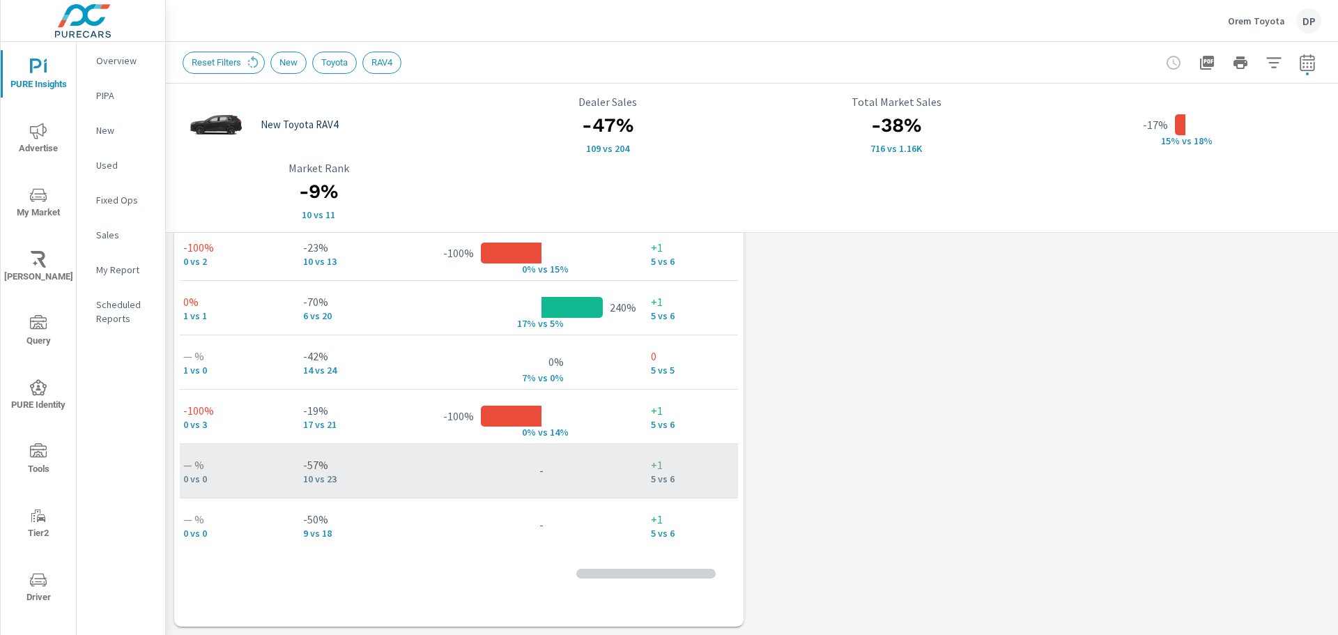
scroll to position [417, 45]
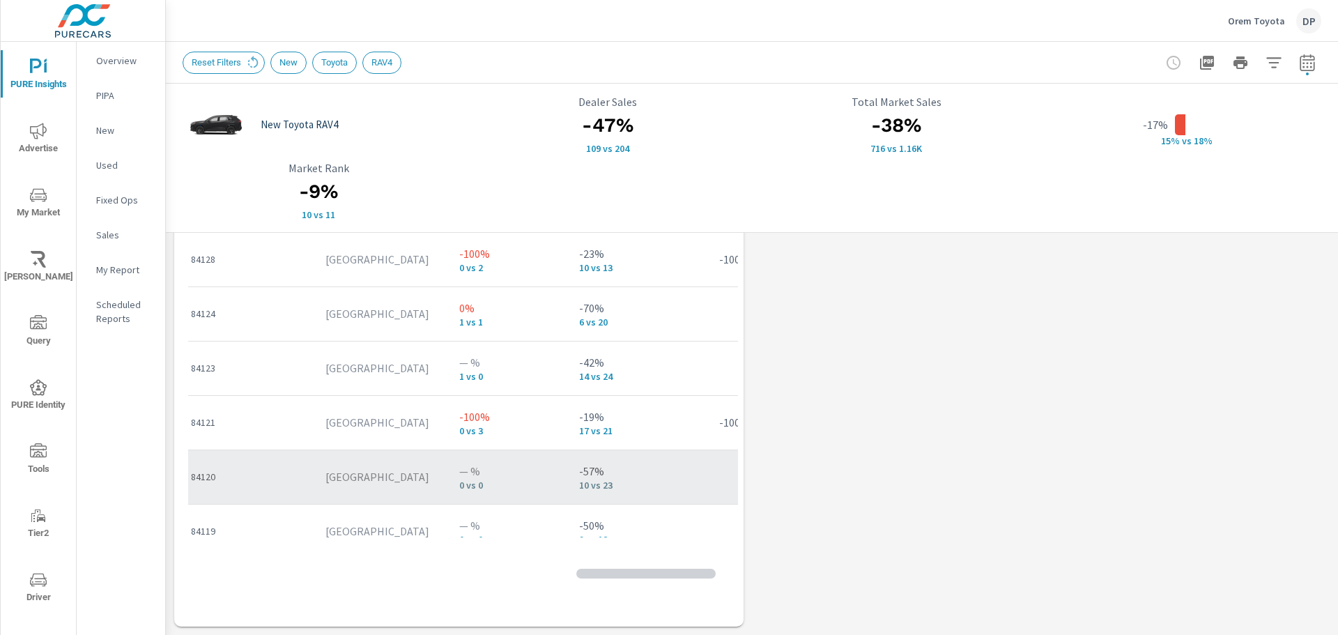
scroll to position [409, 0]
drag, startPoint x: 509, startPoint y: 464, endPoint x: 493, endPoint y: 495, distance: 35.2
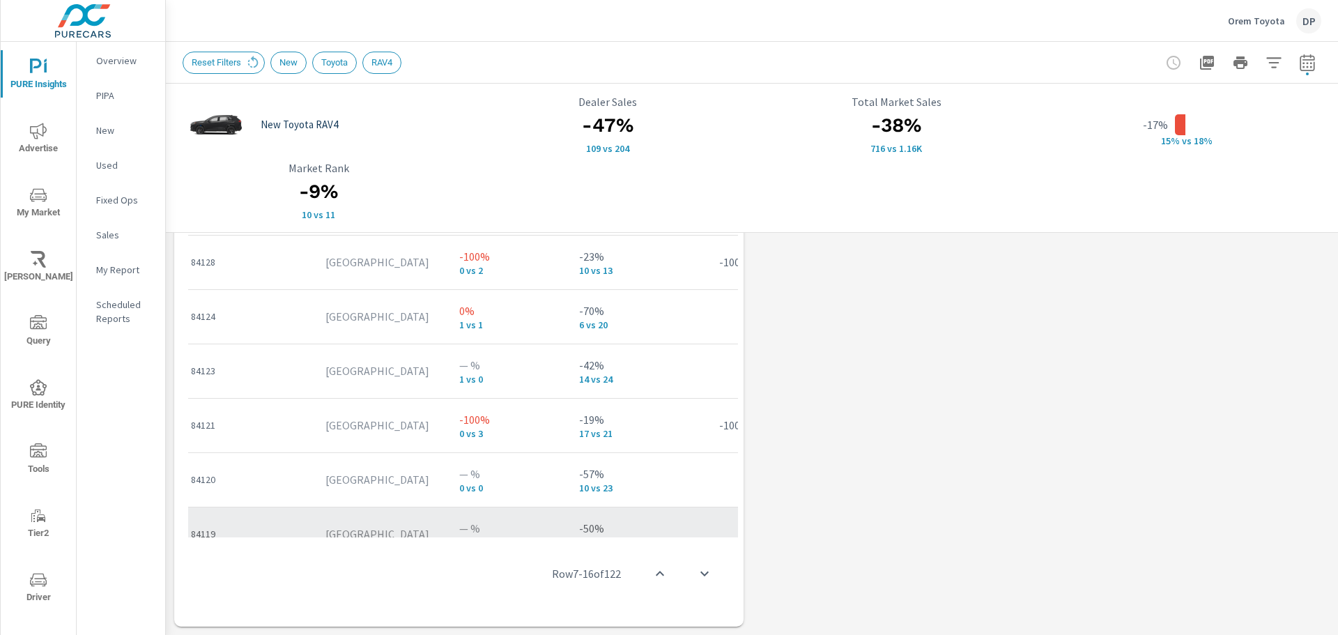
click at [498, 524] on p "— %" at bounding box center [508, 528] width 98 height 17
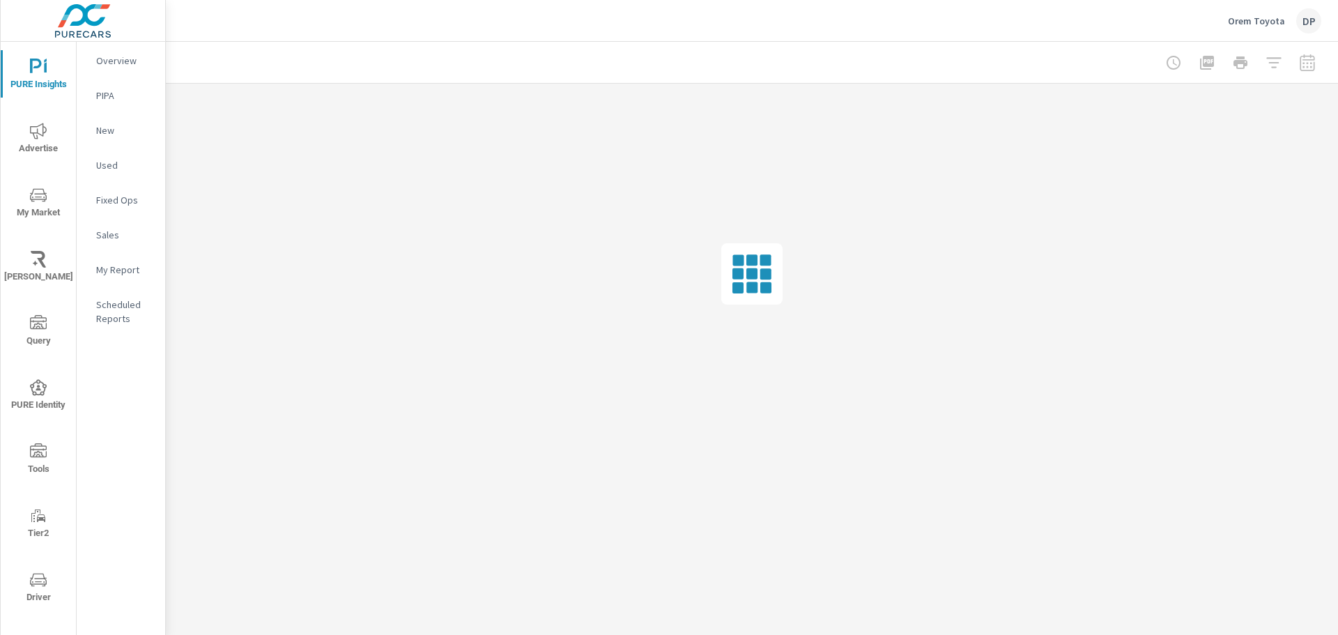
click at [123, 95] on p "PIPA" at bounding box center [125, 96] width 58 height 14
click at [38, 383] on icon "nav menu" at bounding box center [38, 387] width 17 height 17
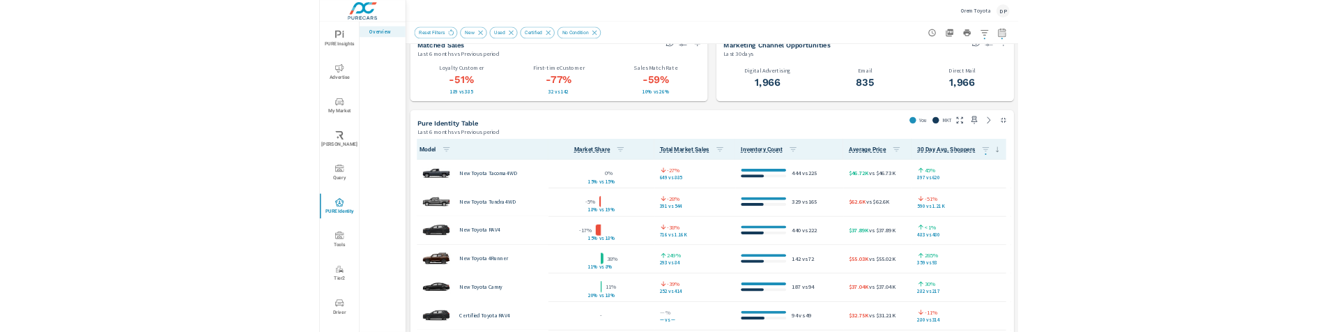
scroll to position [488, 0]
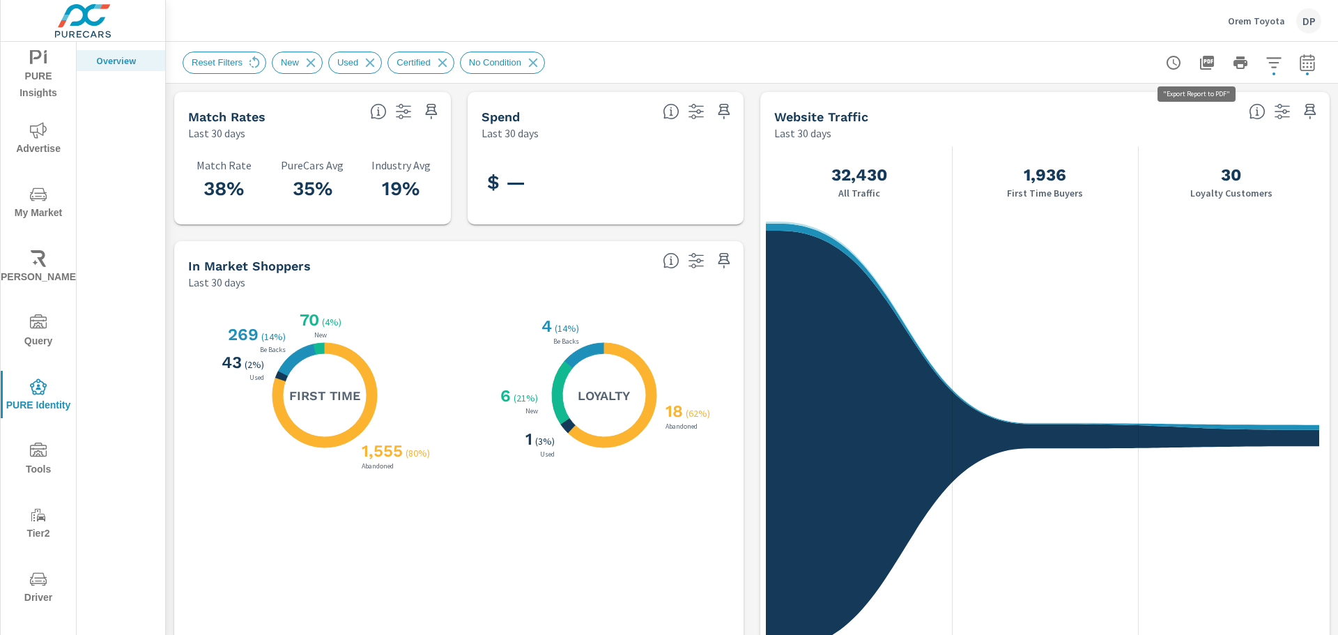
click at [1204, 67] on icon "button" at bounding box center [1207, 62] width 17 height 17
click at [35, 85] on span "PURE Insights" at bounding box center [38, 75] width 67 height 52
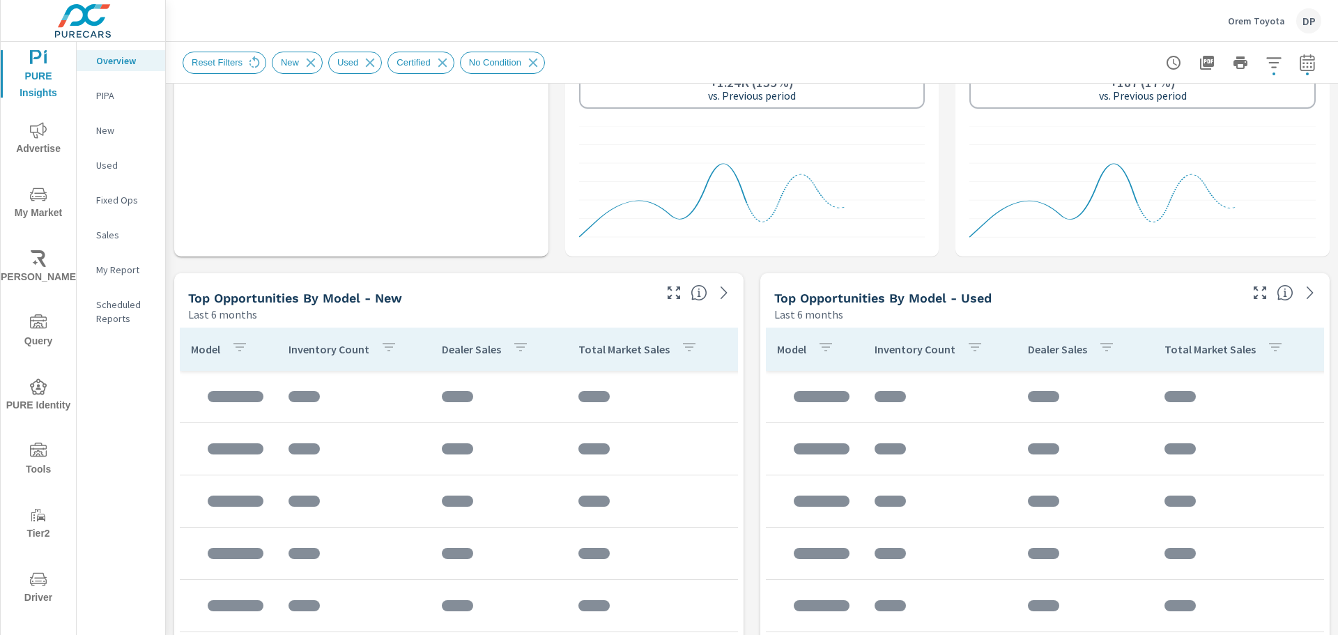
scroll to position [1115, 0]
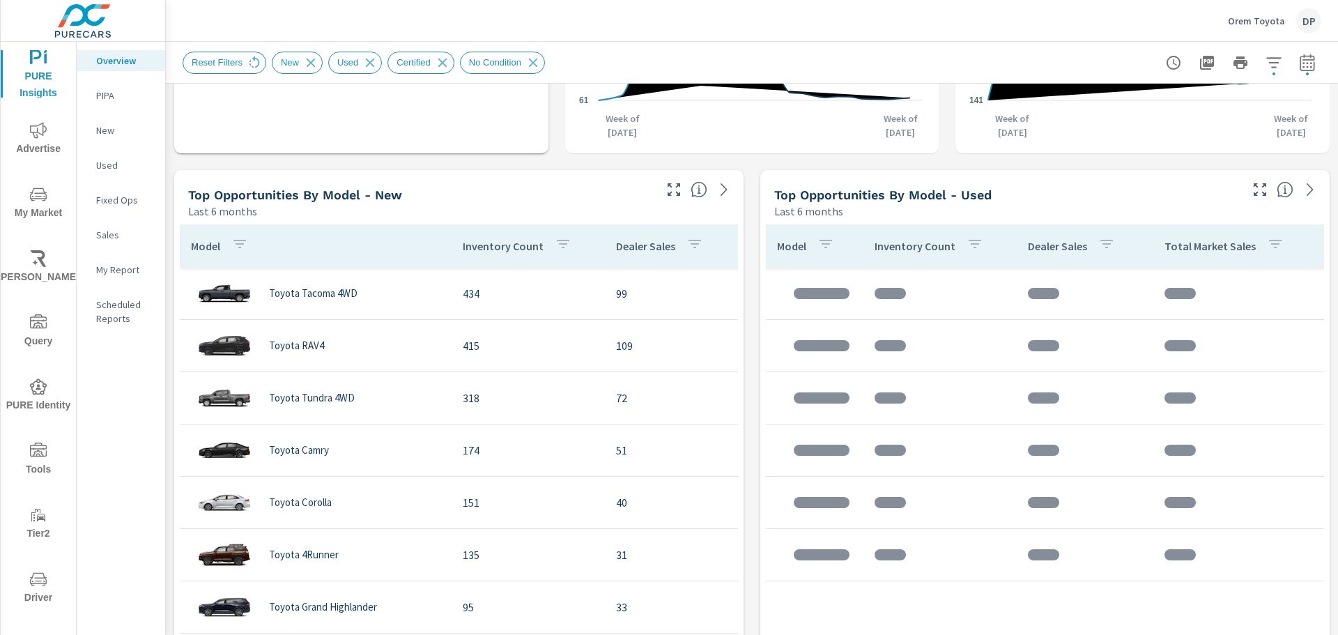
scroll to position [1394, 0]
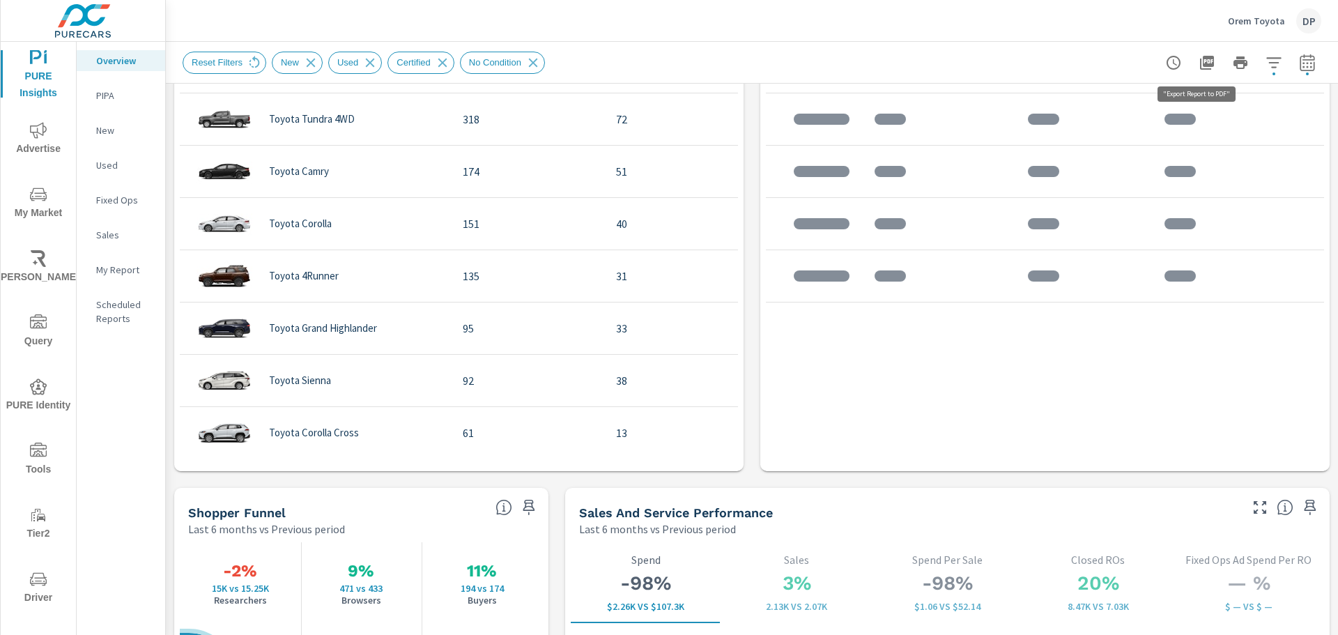
click at [1200, 68] on icon "button" at bounding box center [1207, 63] width 14 height 14
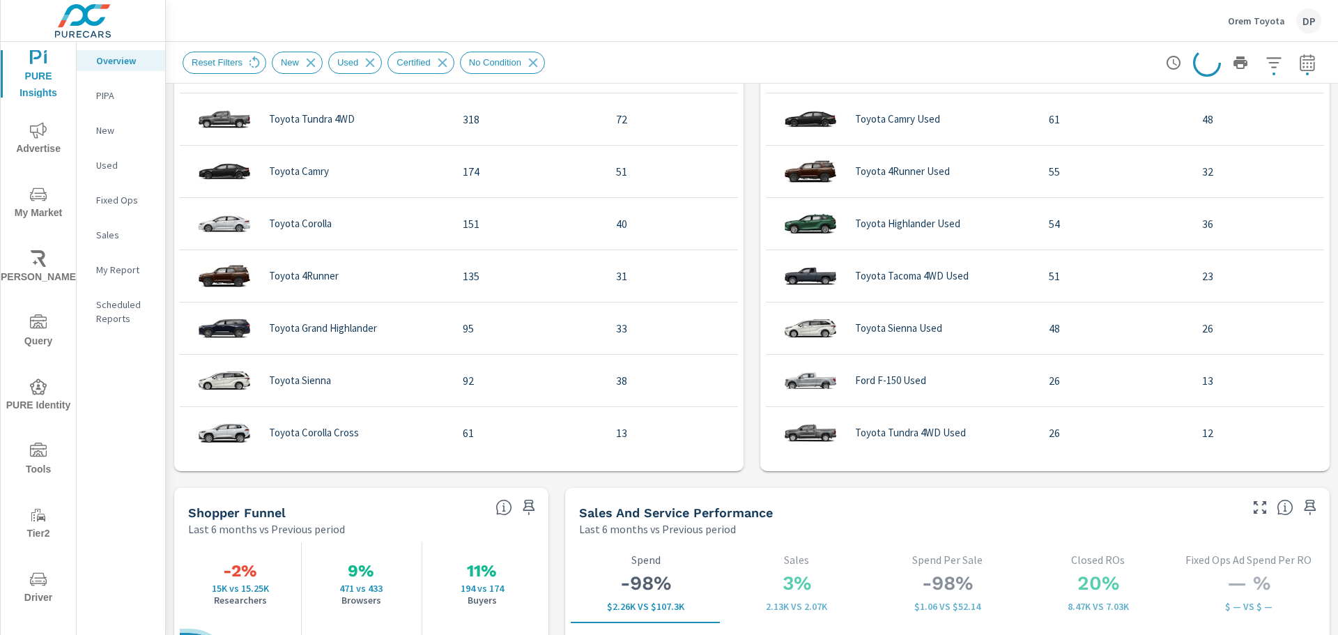
click at [92, 89] on div "PIPA" at bounding box center [121, 95] width 89 height 21
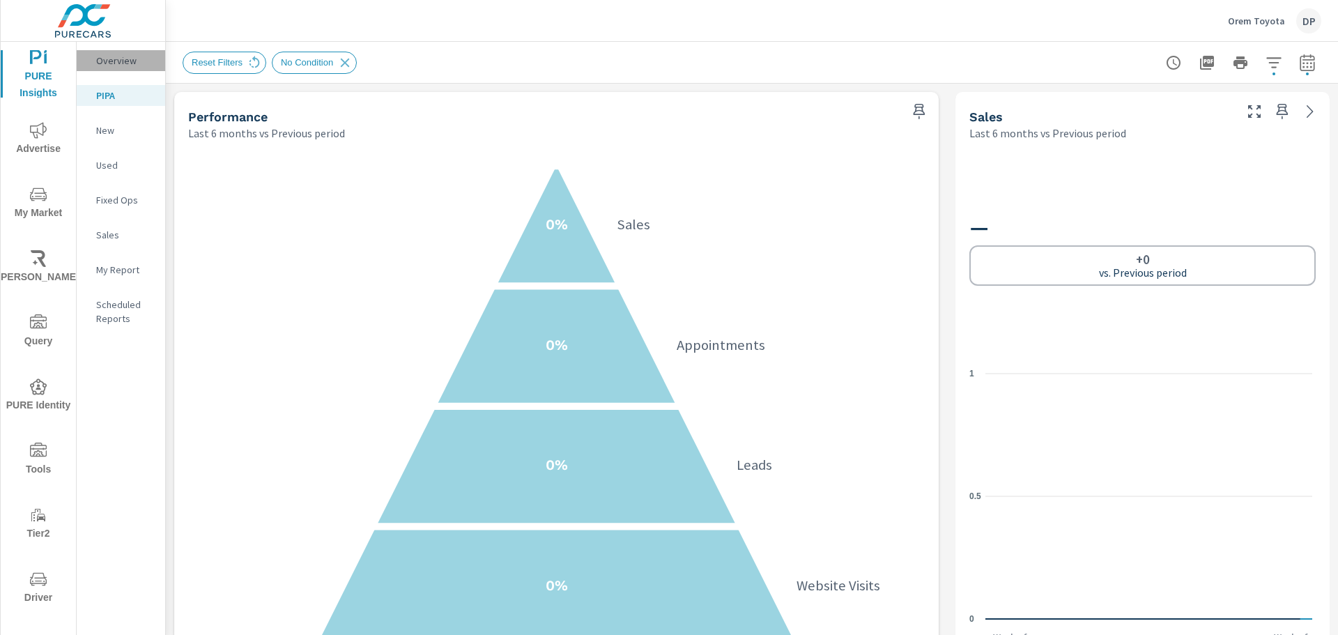
click at [92, 56] on div "Overview" at bounding box center [121, 60] width 89 height 21
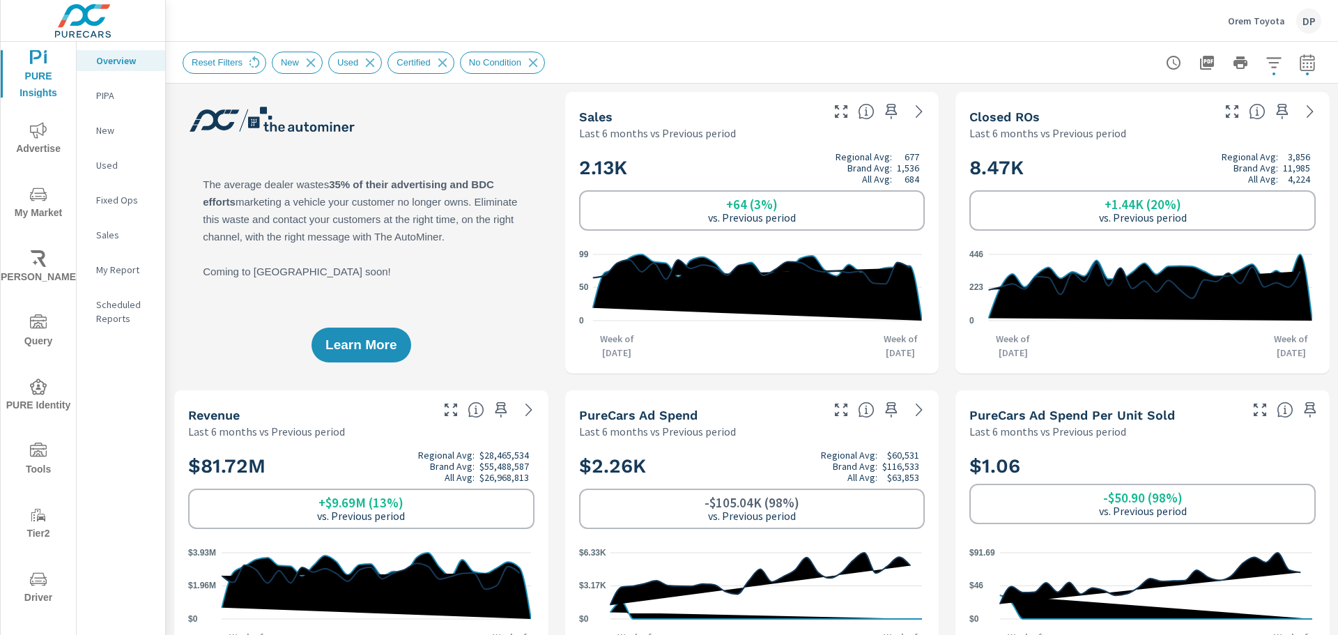
click at [134, 95] on p "PIPA" at bounding box center [125, 96] width 58 height 14
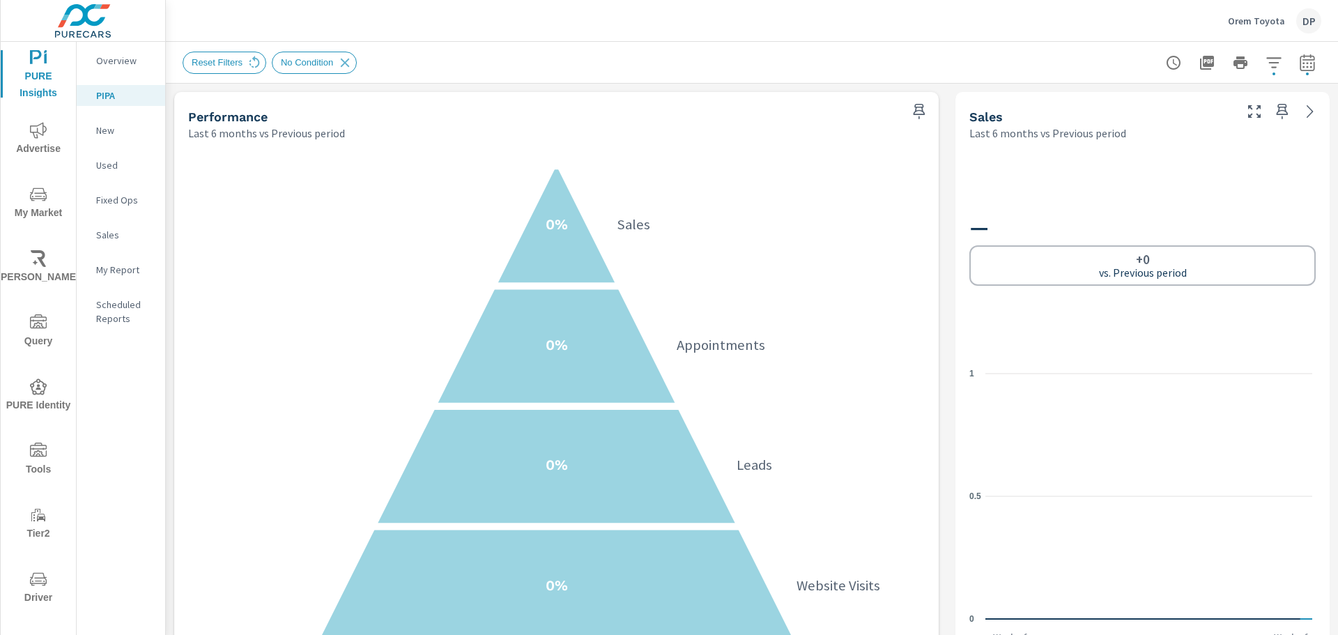
click at [1200, 68] on icon "button" at bounding box center [1207, 63] width 14 height 14
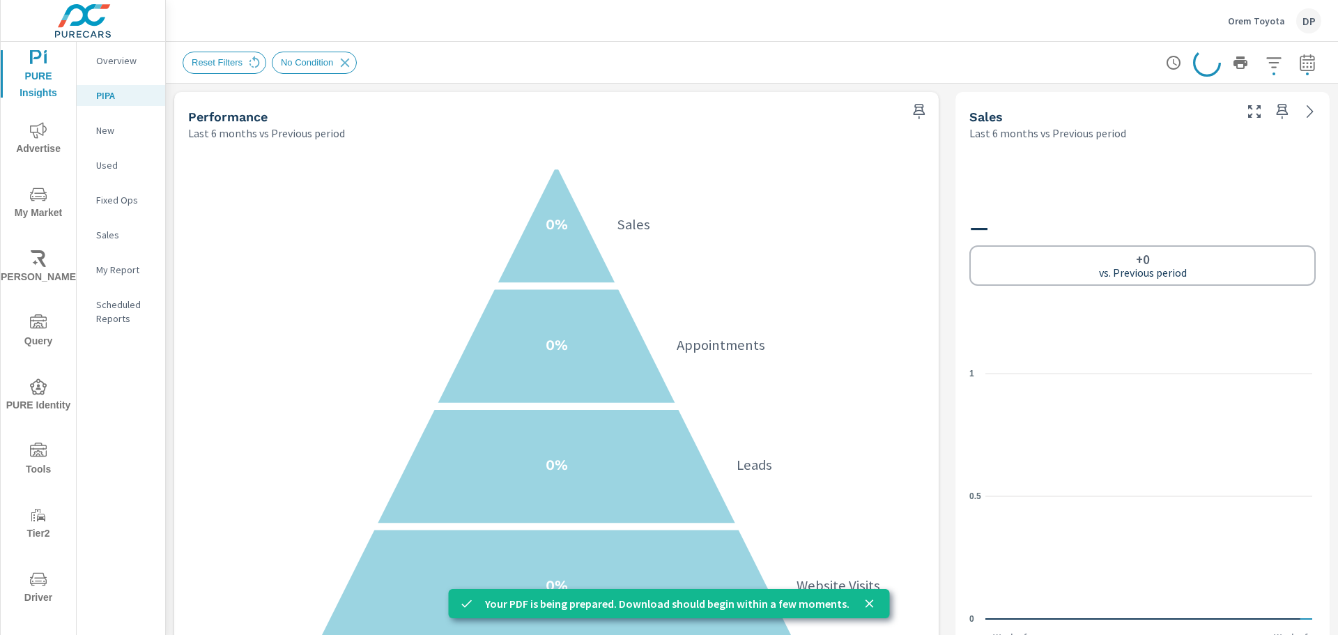
click at [113, 136] on p "New" at bounding box center [125, 130] width 58 height 14
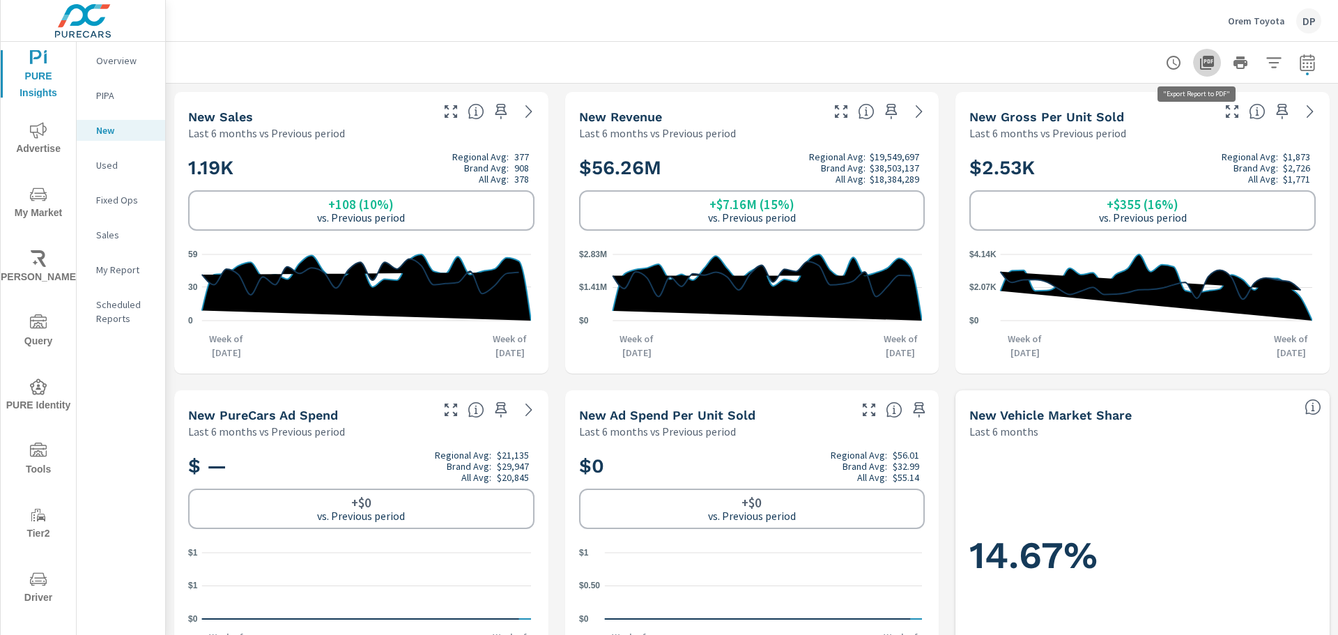
click at [1204, 60] on icon "button" at bounding box center [1207, 63] width 14 height 14
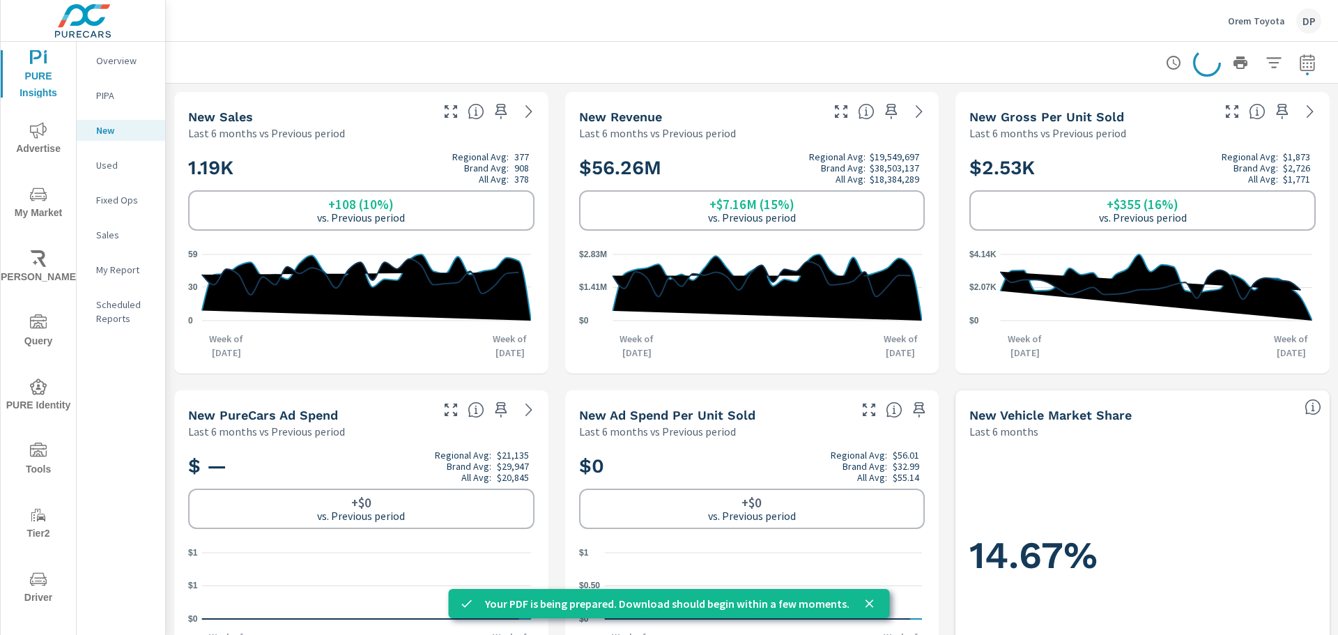
click at [94, 160] on div "Used" at bounding box center [121, 165] width 89 height 21
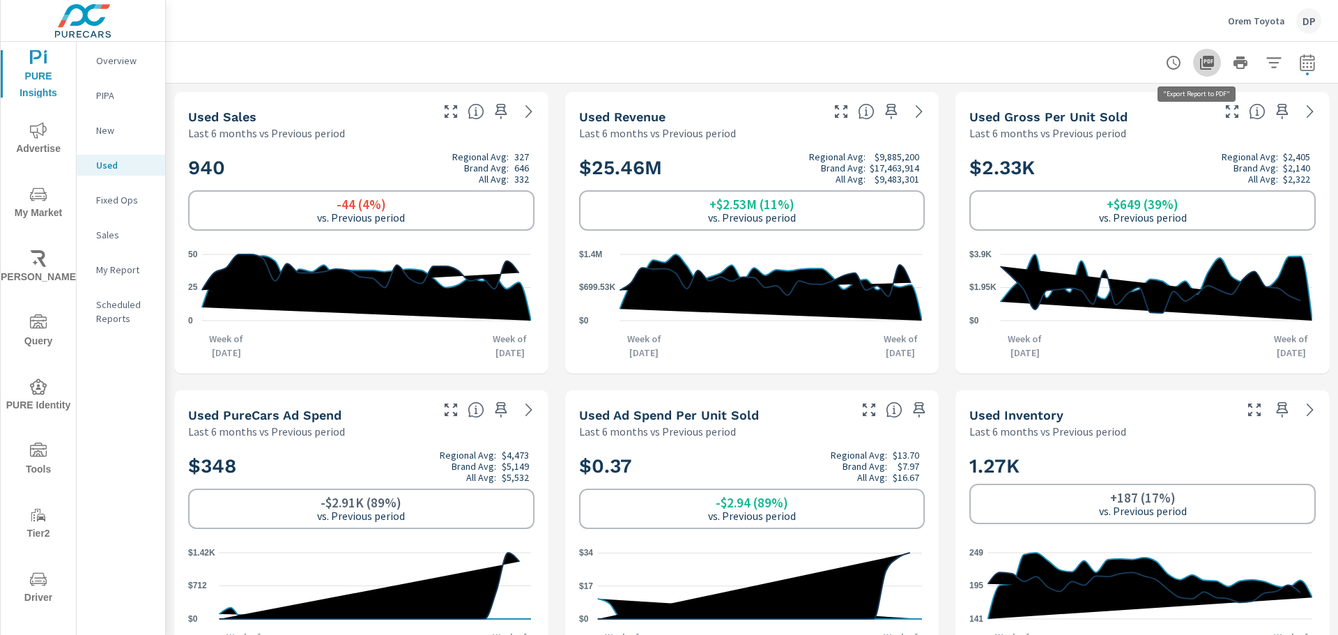
click at [1207, 58] on button "button" at bounding box center [1207, 63] width 28 height 28
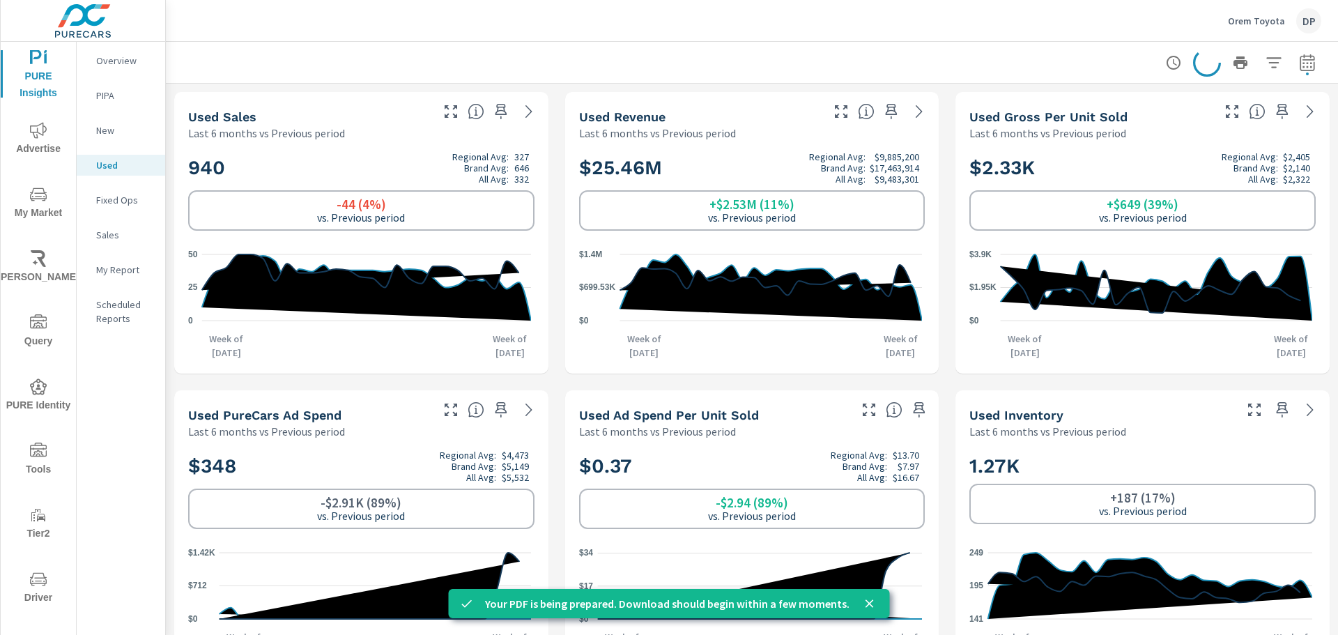
click at [109, 203] on p "Fixed Ops" at bounding box center [125, 200] width 58 height 14
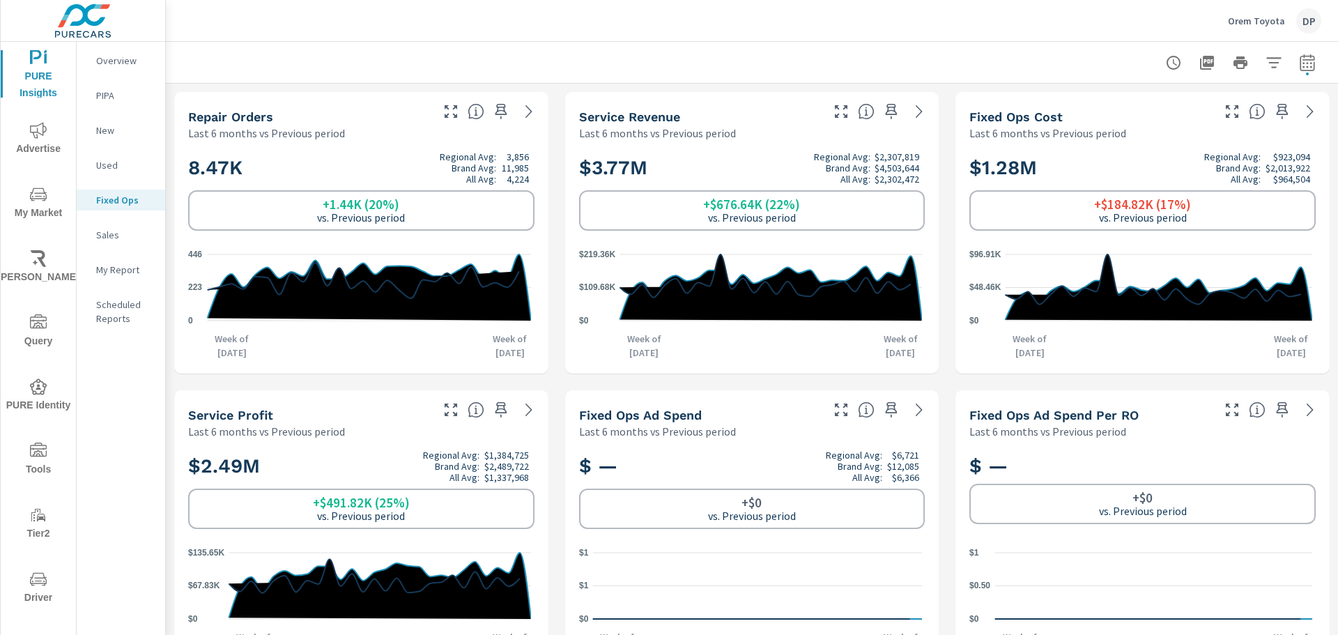
click at [109, 240] on p "Sales" at bounding box center [125, 235] width 58 height 14
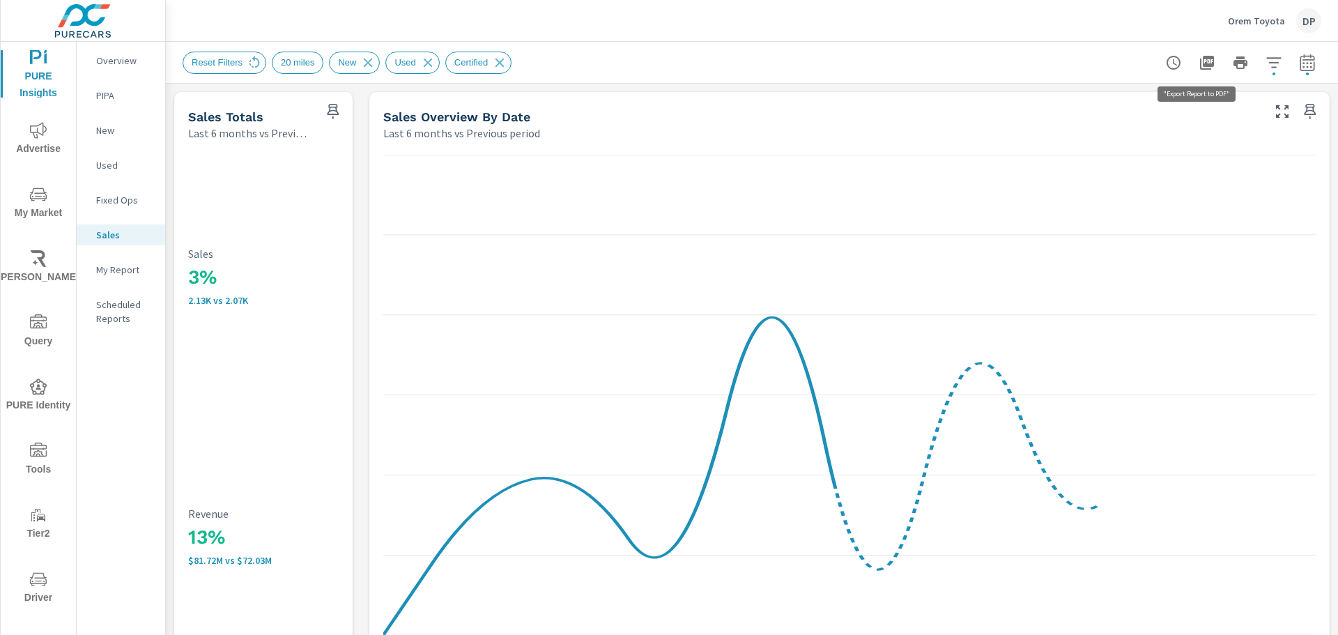
click at [1205, 62] on button "button" at bounding box center [1207, 63] width 28 height 28
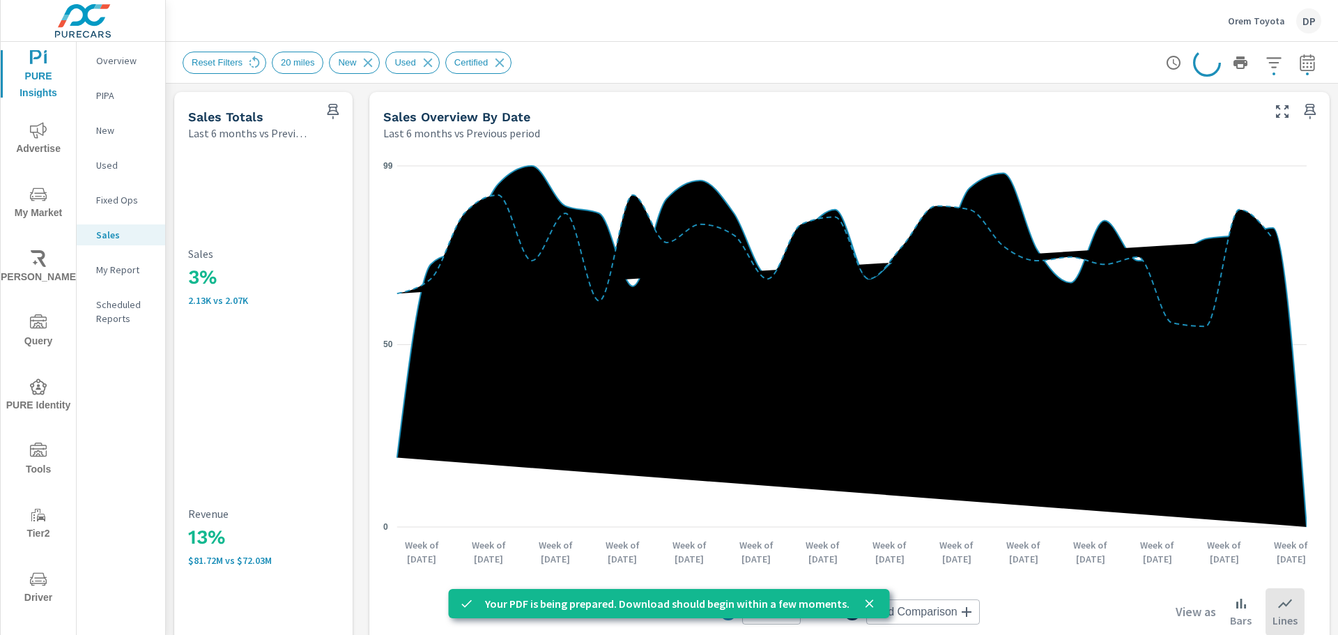
click at [29, 183] on button "My Market" at bounding box center [38, 201] width 75 height 47
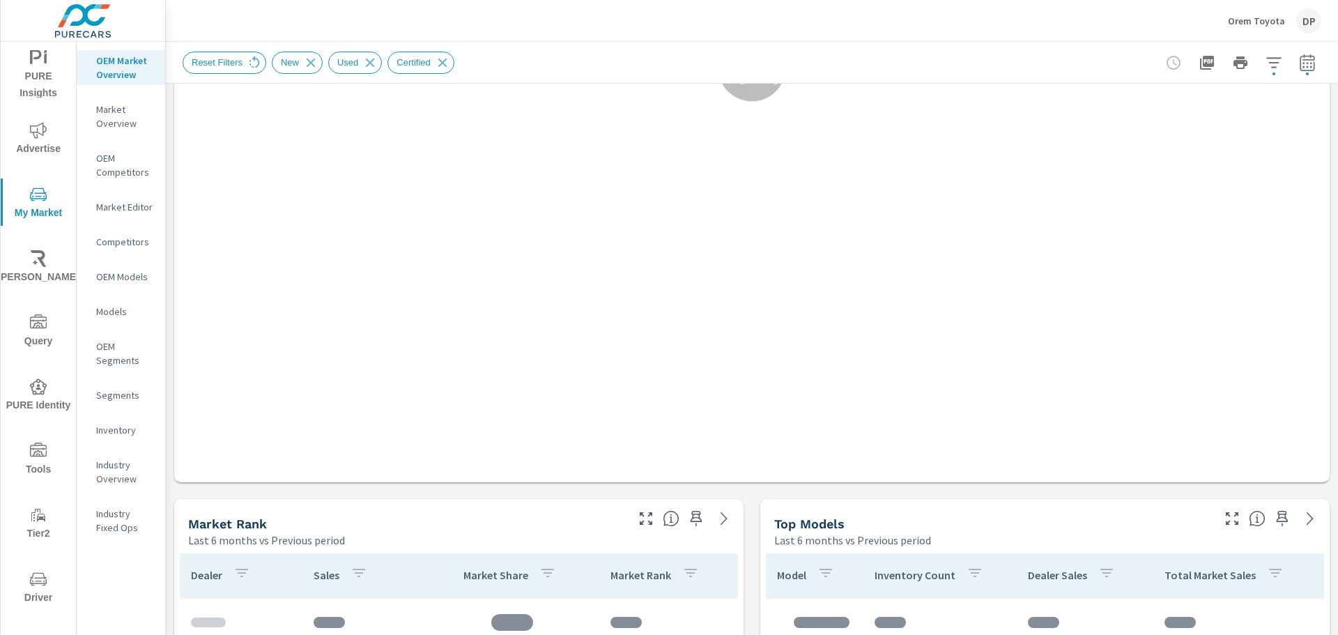
scroll to position [279, 0]
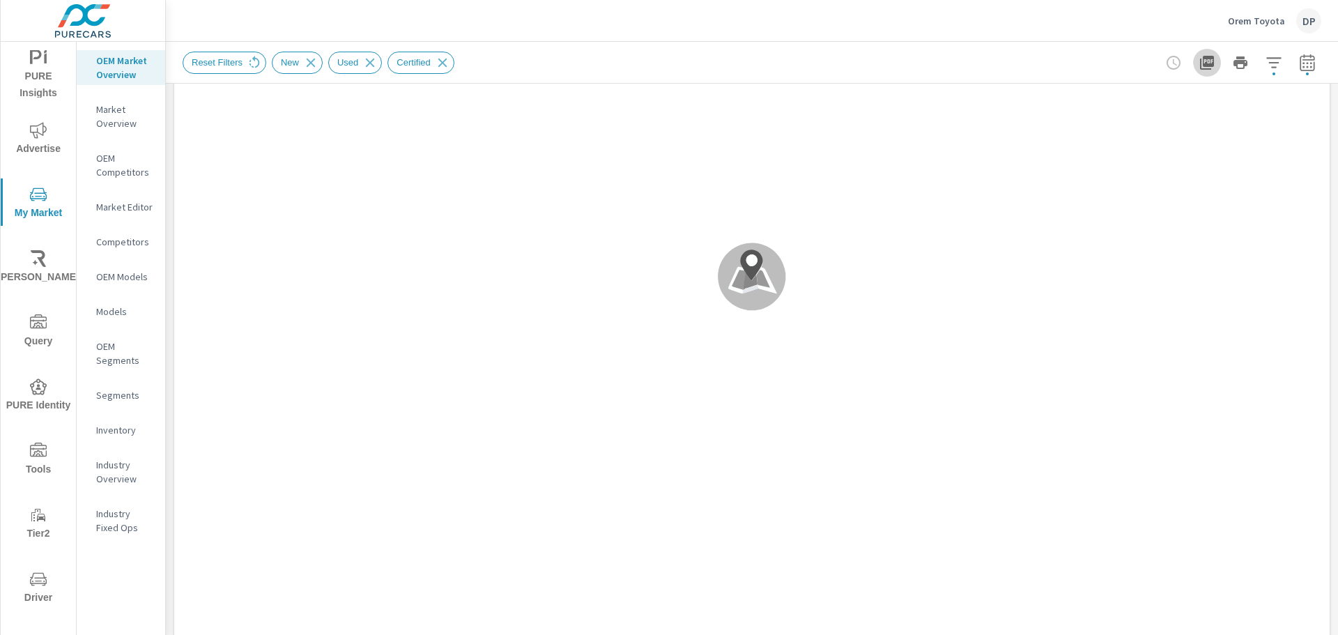
click at [1200, 58] on icon "button" at bounding box center [1207, 63] width 14 height 14
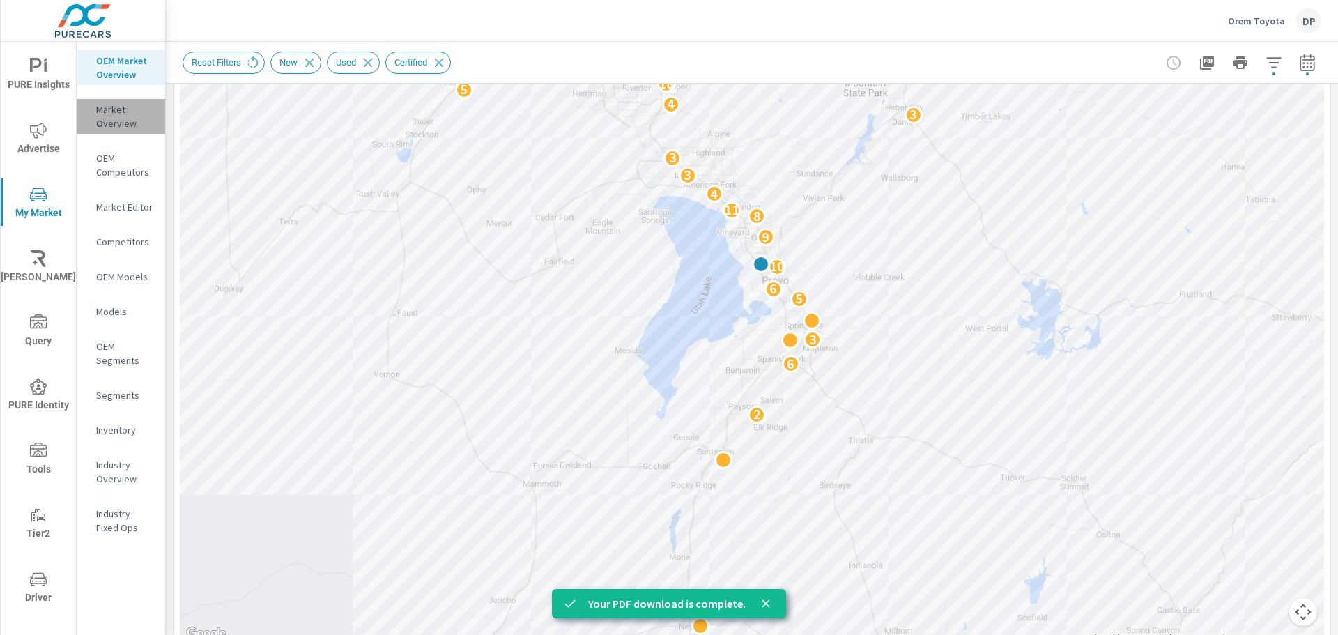
click at [121, 121] on p "Market Overview" at bounding box center [125, 116] width 58 height 28
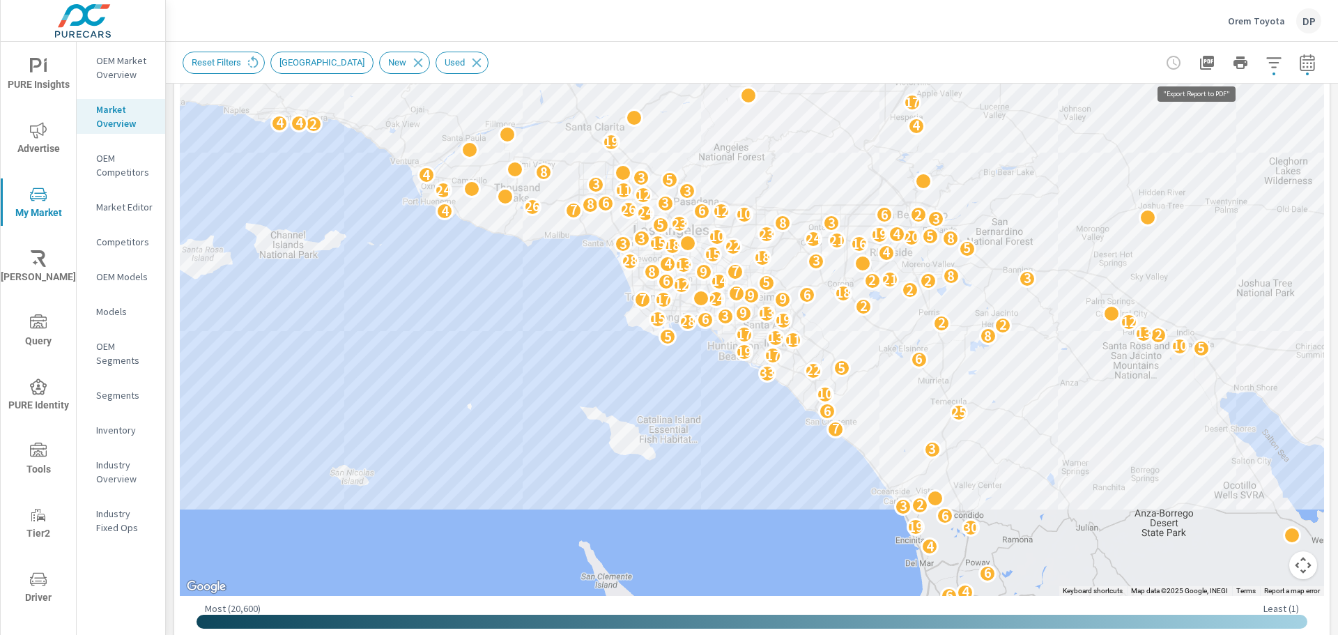
scroll to position [418, 0]
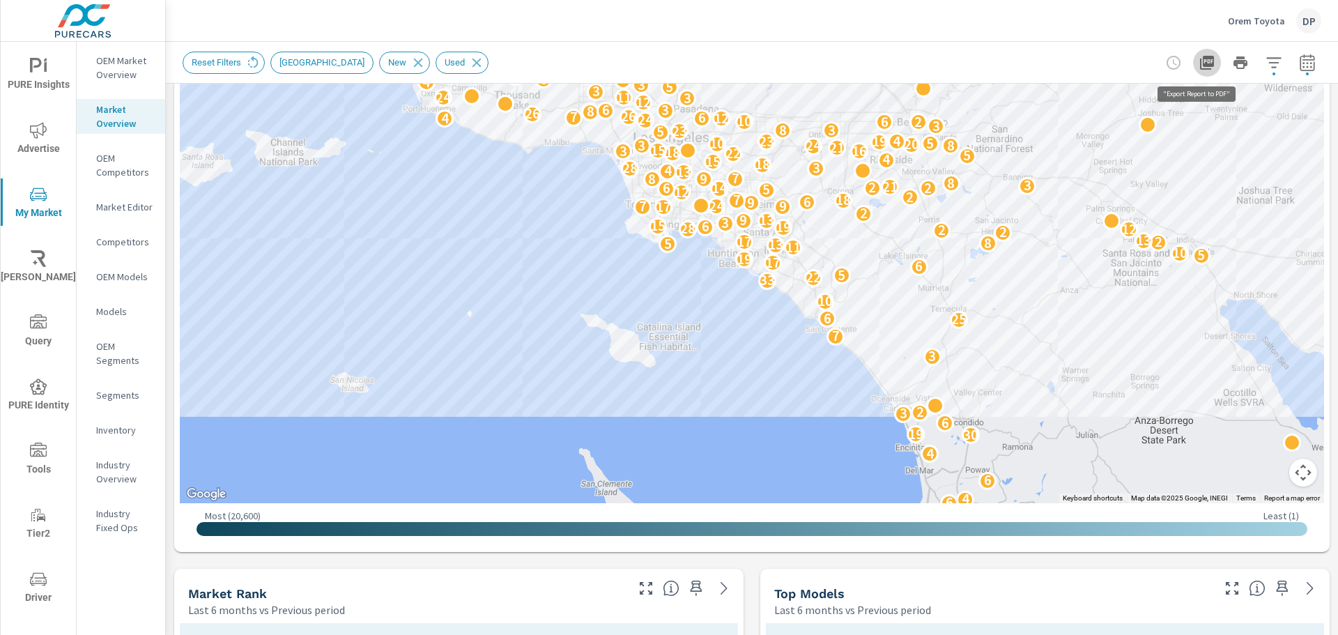
click at [1199, 70] on icon "button" at bounding box center [1207, 62] width 17 height 17
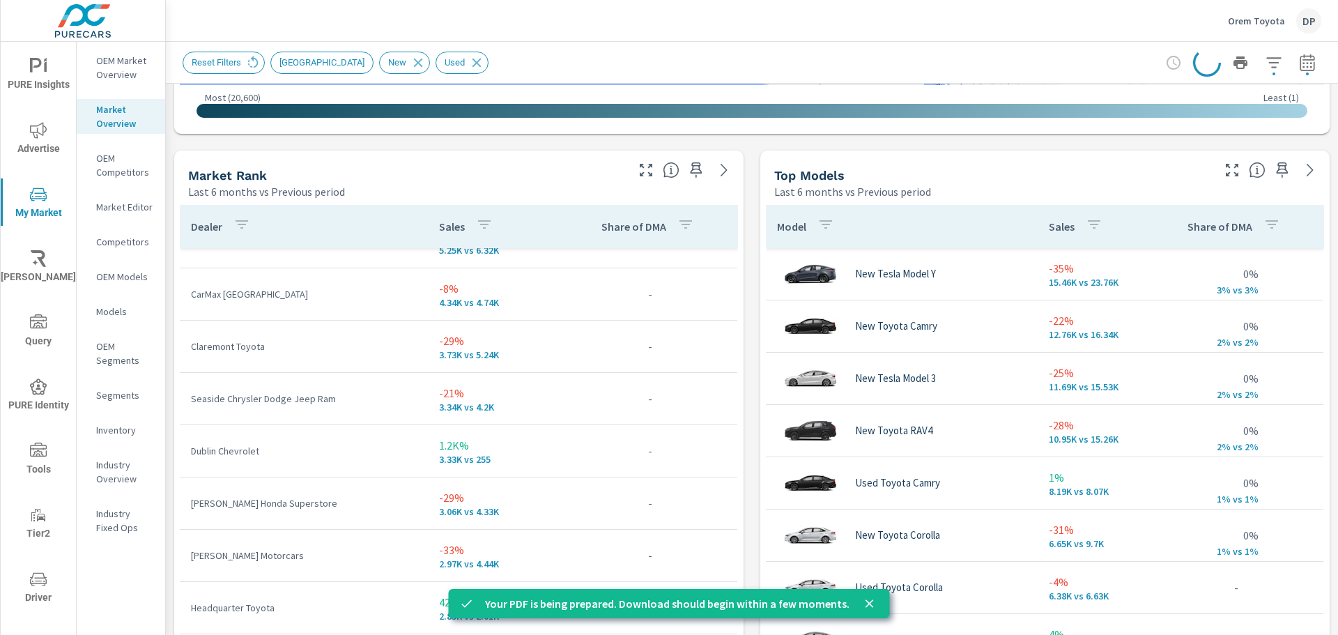
scroll to position [209, 0]
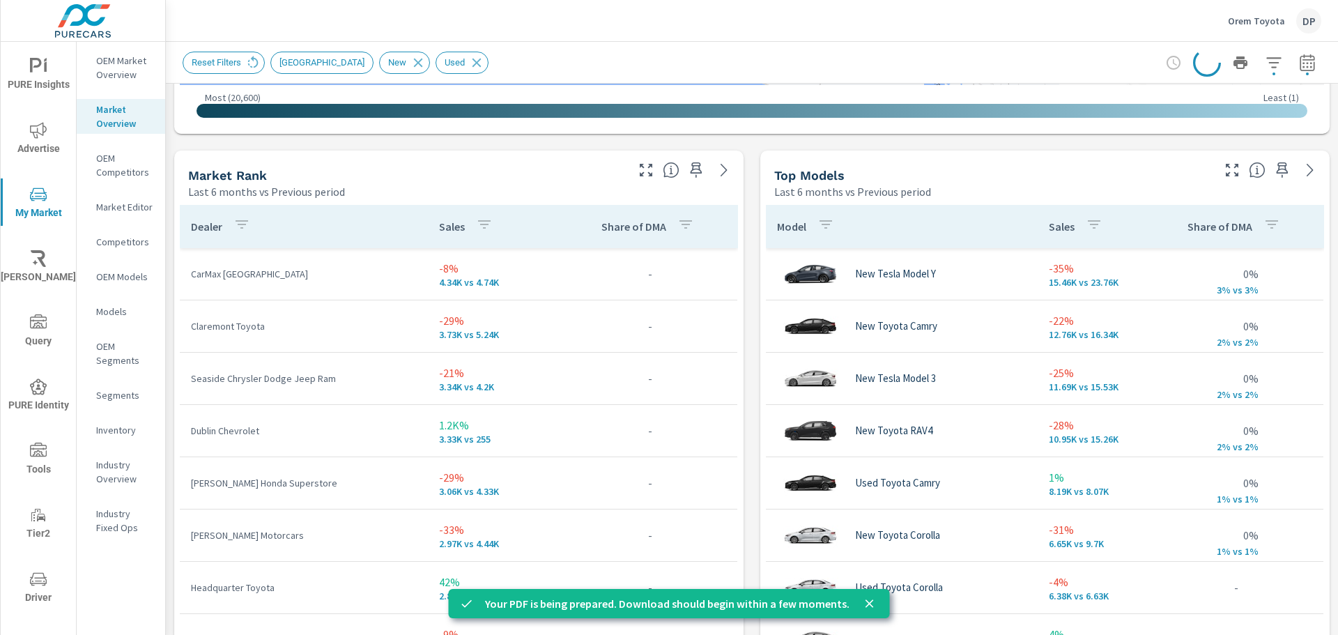
scroll to position [488, 0]
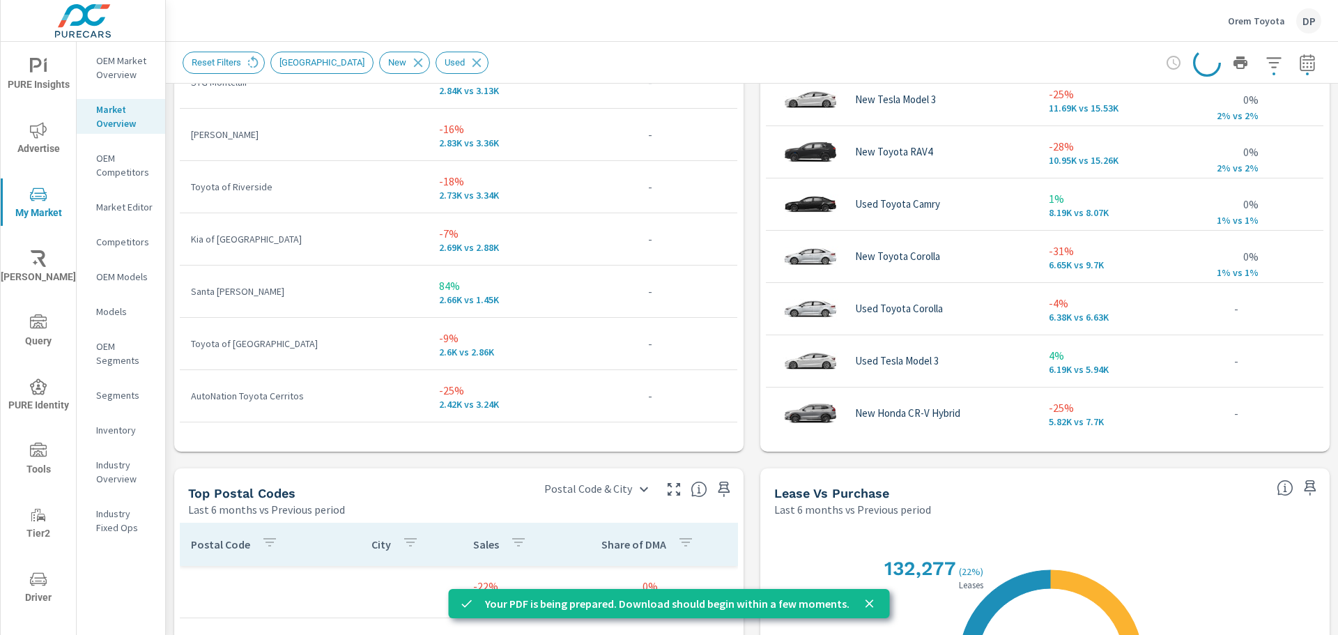
scroll to position [1394, 0]
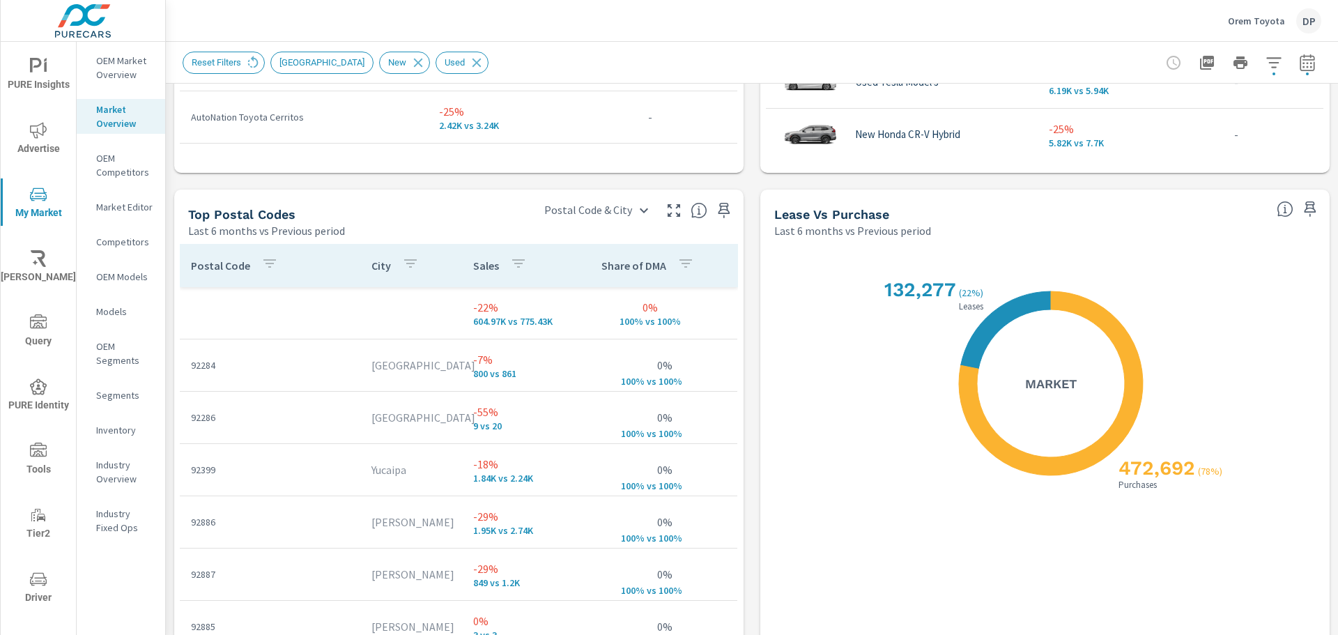
click at [118, 172] on p "OEM Competitors" at bounding box center [125, 165] width 58 height 28
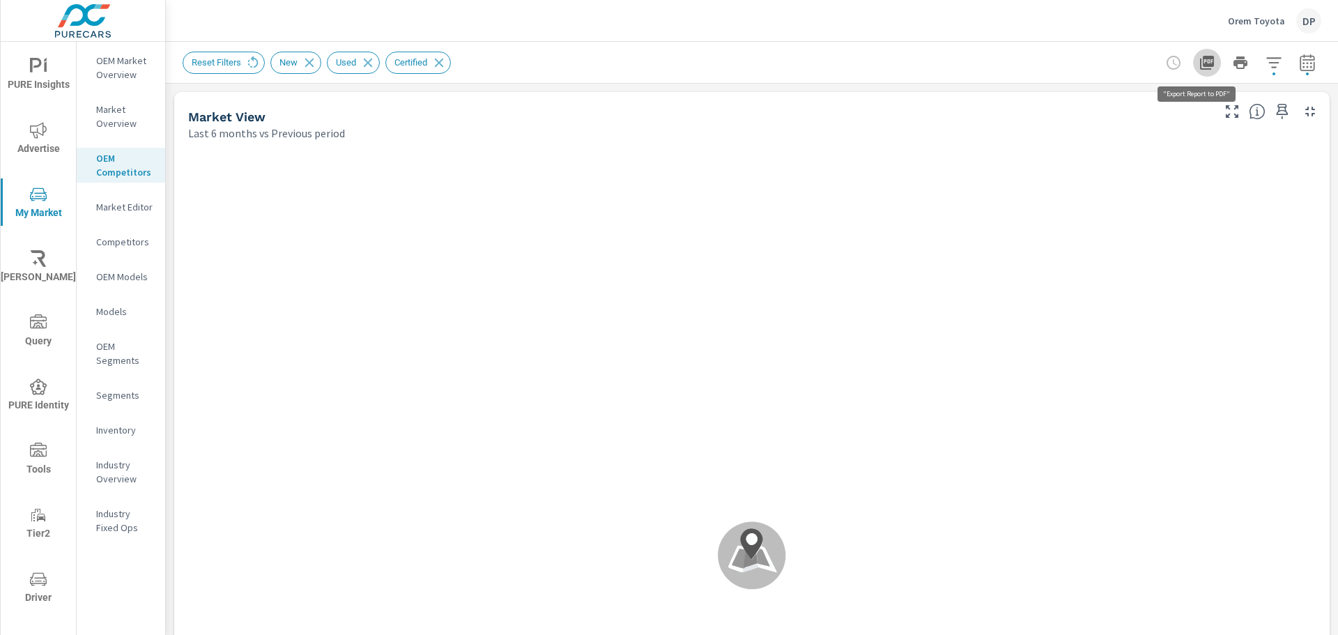
click at [1204, 68] on icon "button" at bounding box center [1207, 62] width 17 height 17
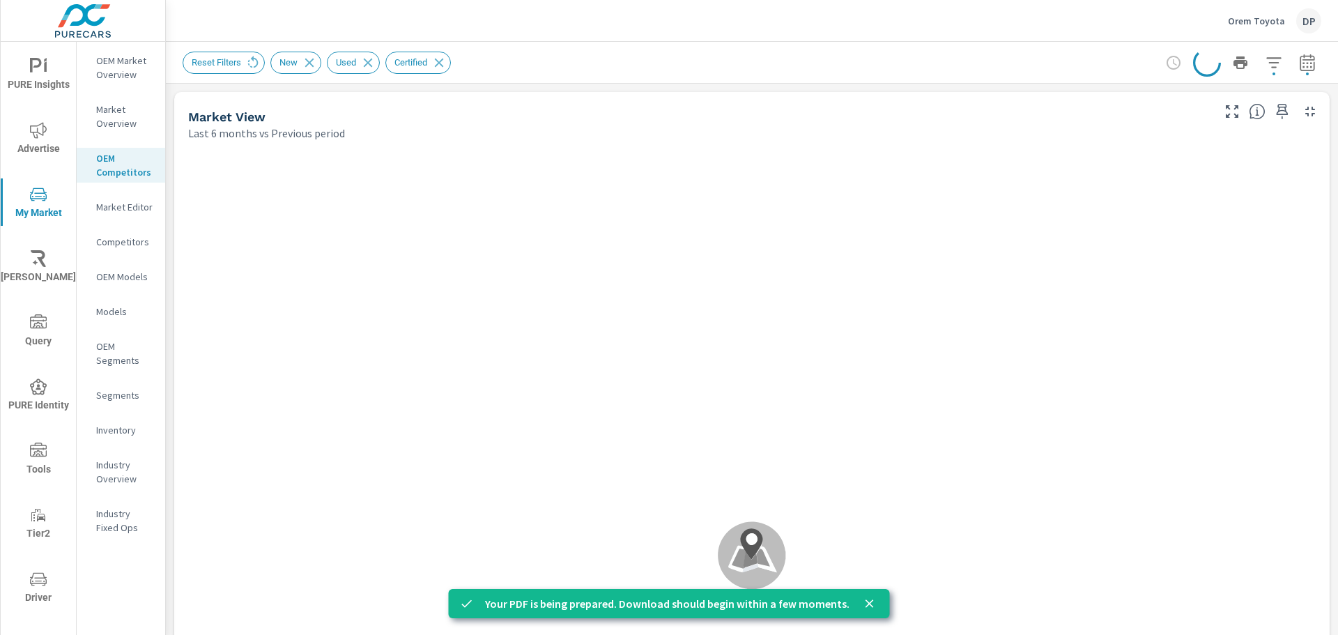
click at [105, 206] on p "Market Editor" at bounding box center [125, 207] width 58 height 14
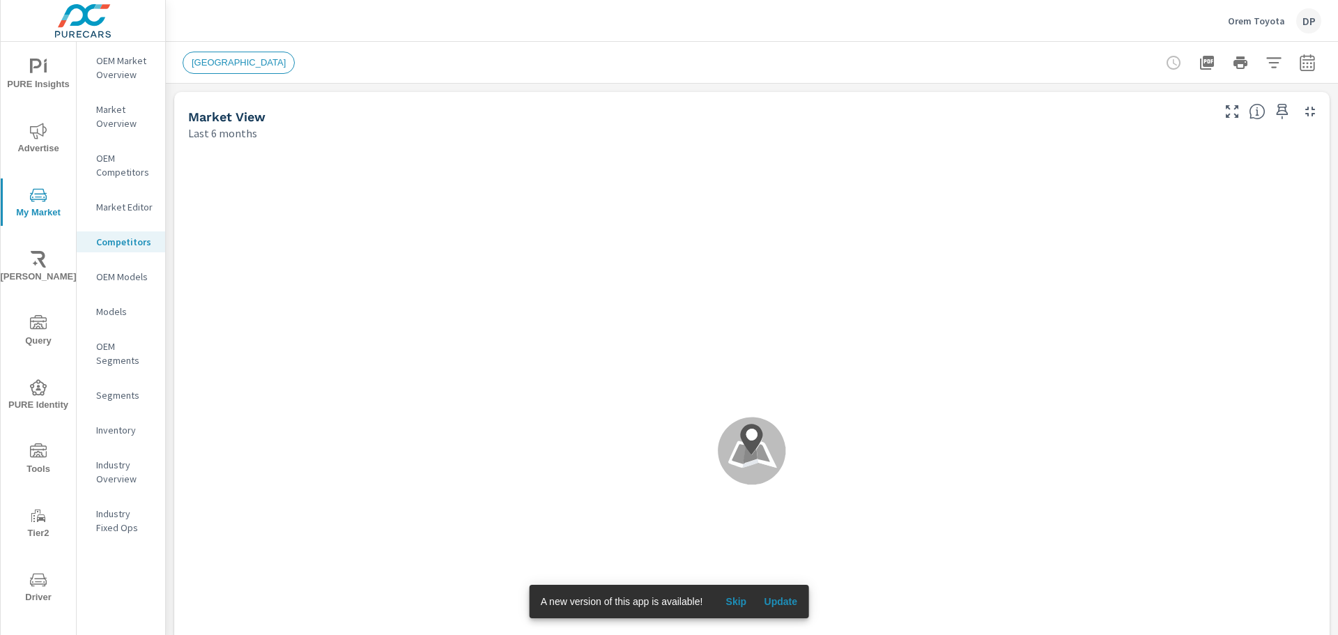
click at [786, 610] on button "Update" at bounding box center [780, 601] width 45 height 22
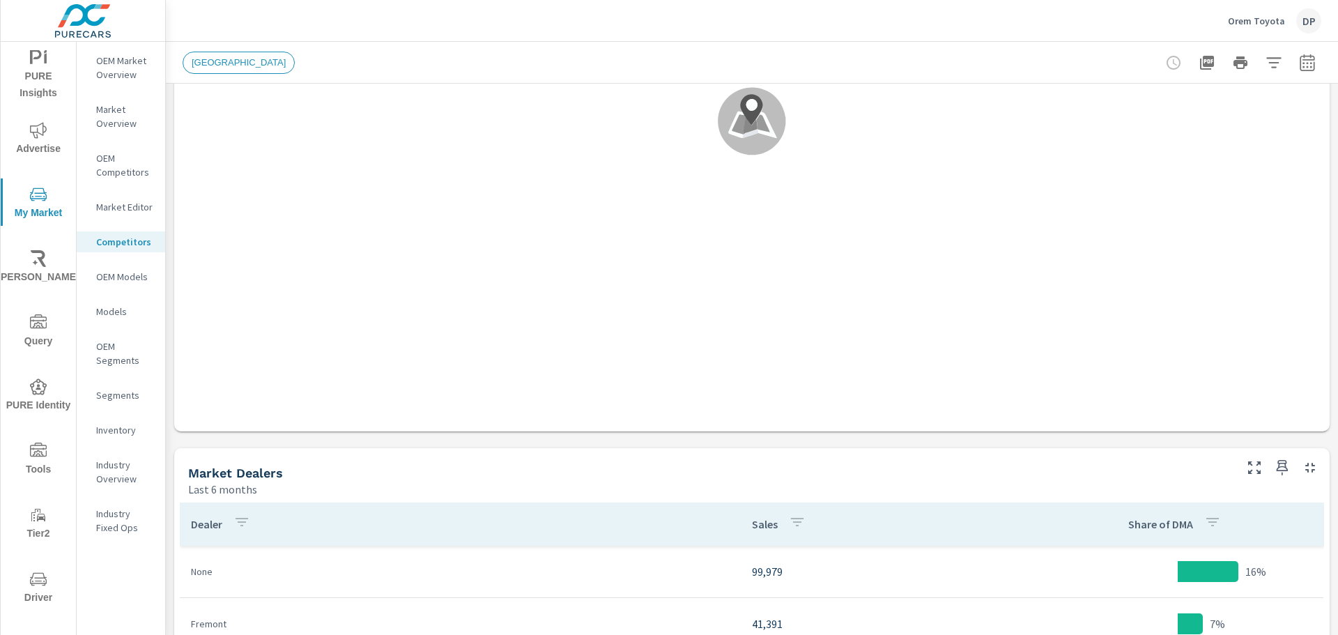
scroll to position [558, 0]
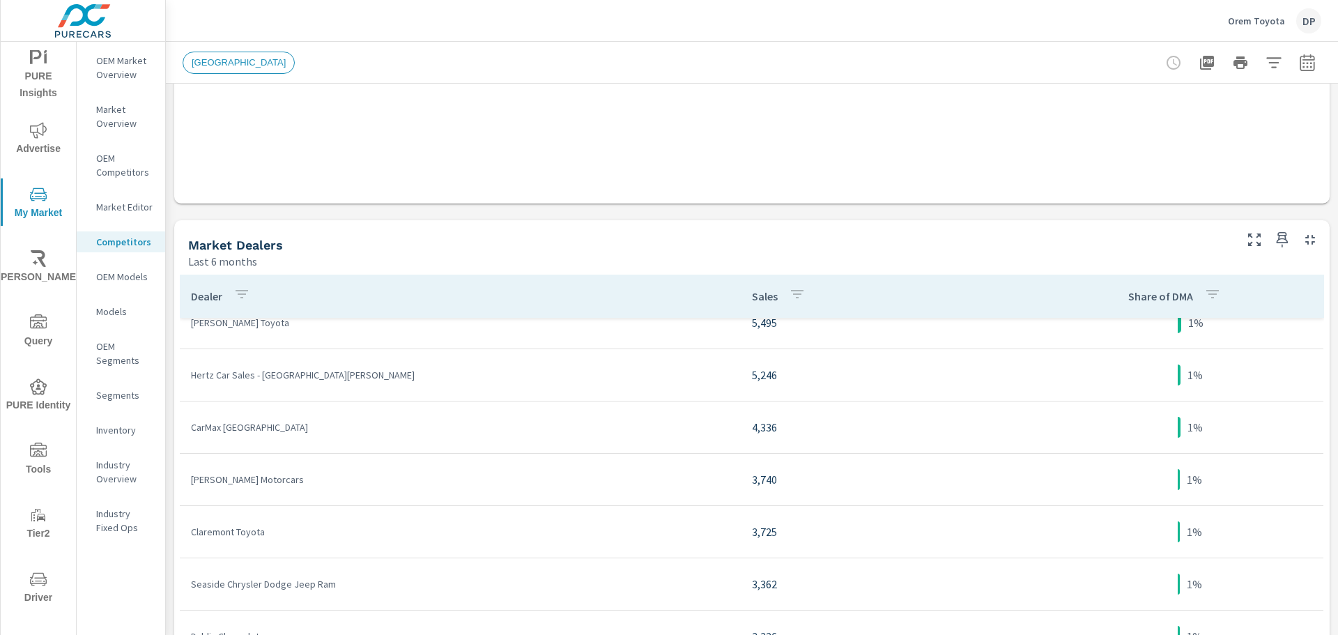
scroll to position [348, 0]
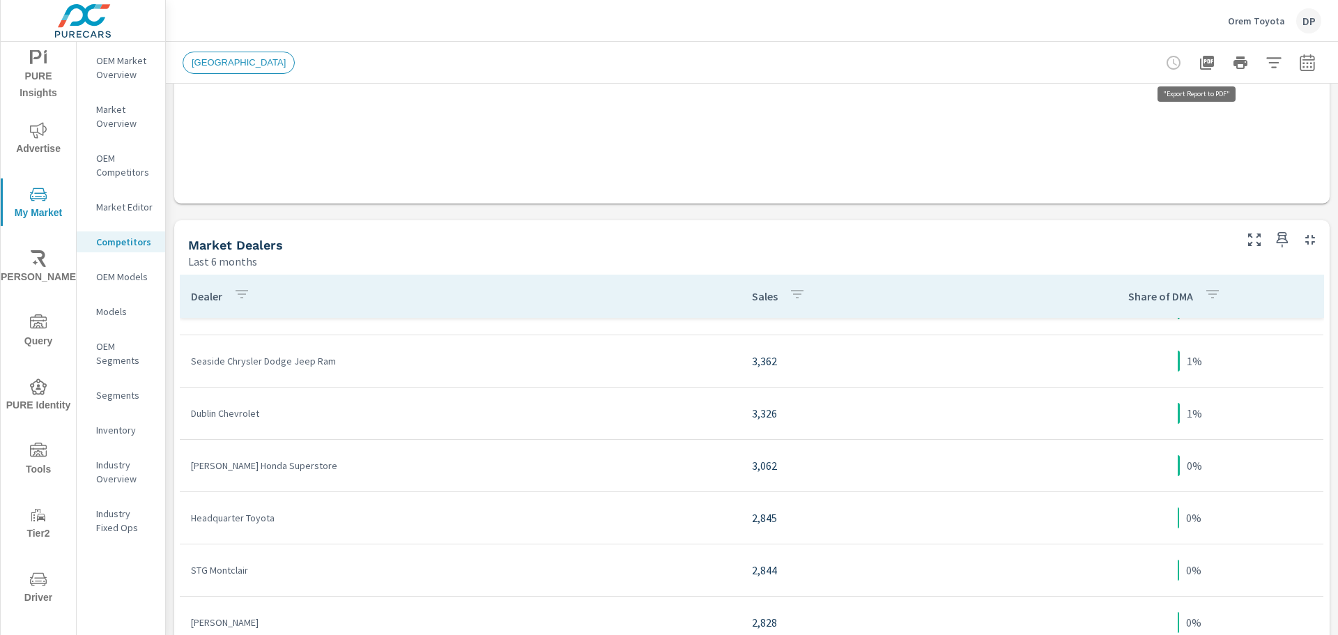
click at [1200, 56] on icon "button" at bounding box center [1207, 63] width 14 height 14
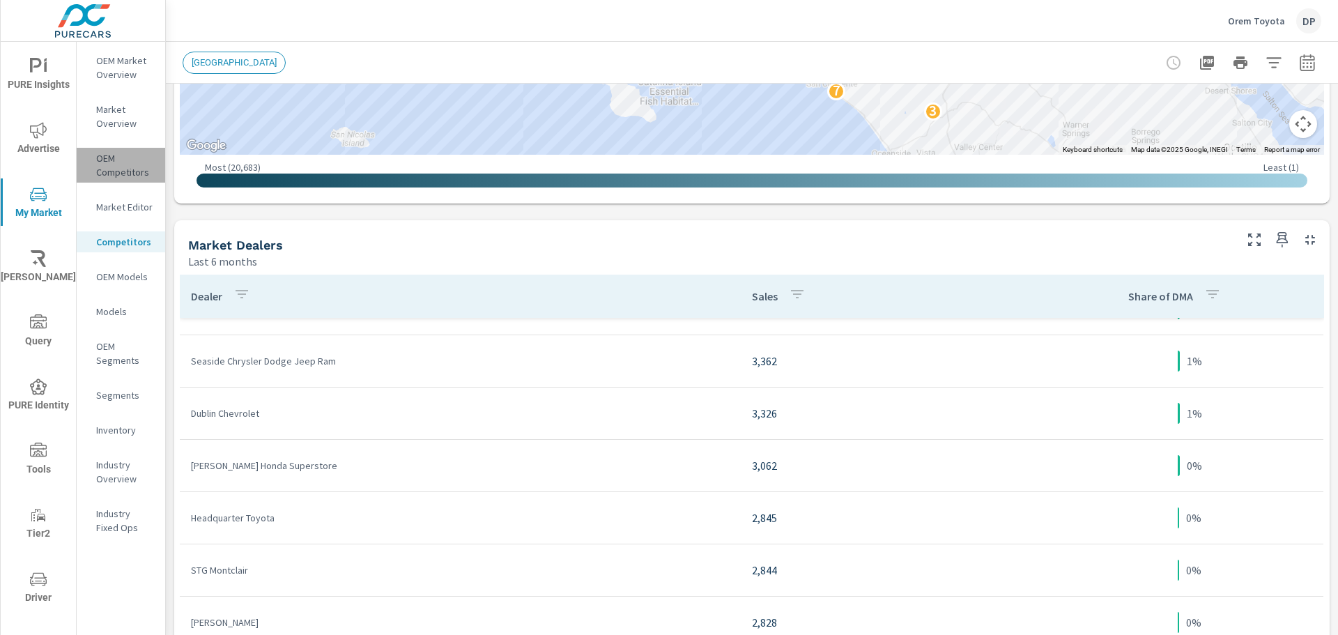
click at [121, 166] on p "OEM Competitors" at bounding box center [125, 165] width 58 height 28
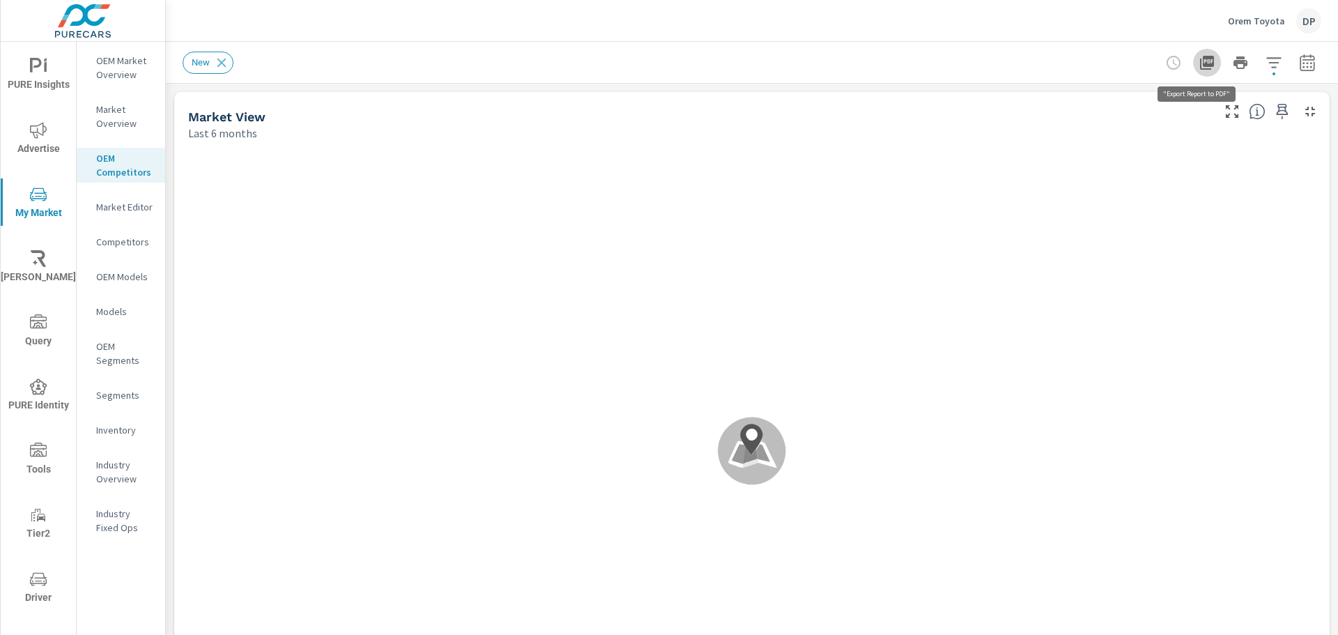
click at [1208, 60] on button "button" at bounding box center [1207, 63] width 28 height 28
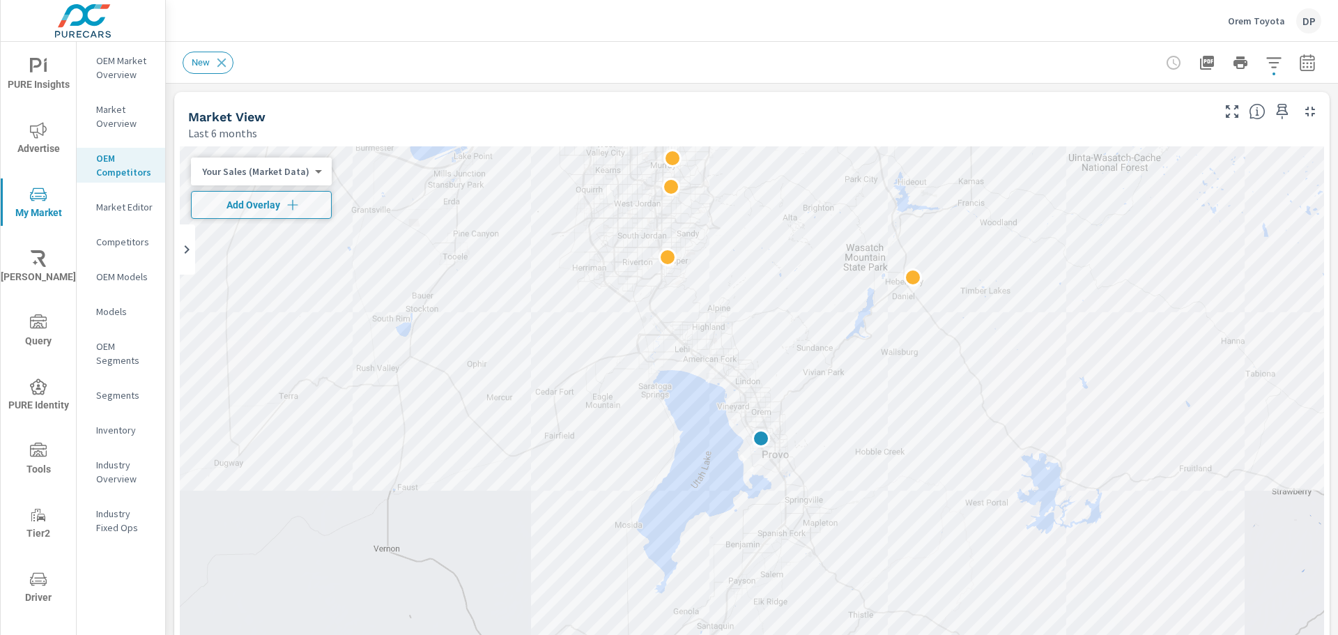
click at [121, 272] on p "OEM Models" at bounding box center [125, 277] width 58 height 14
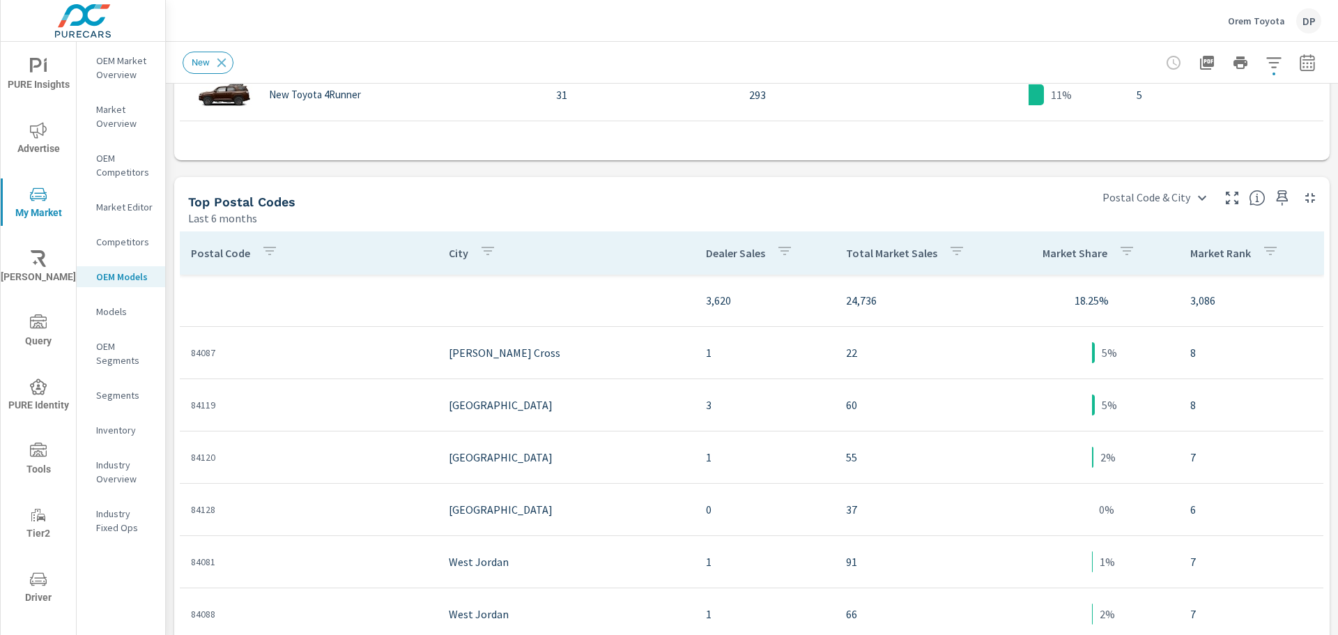
scroll to position [1185, 0]
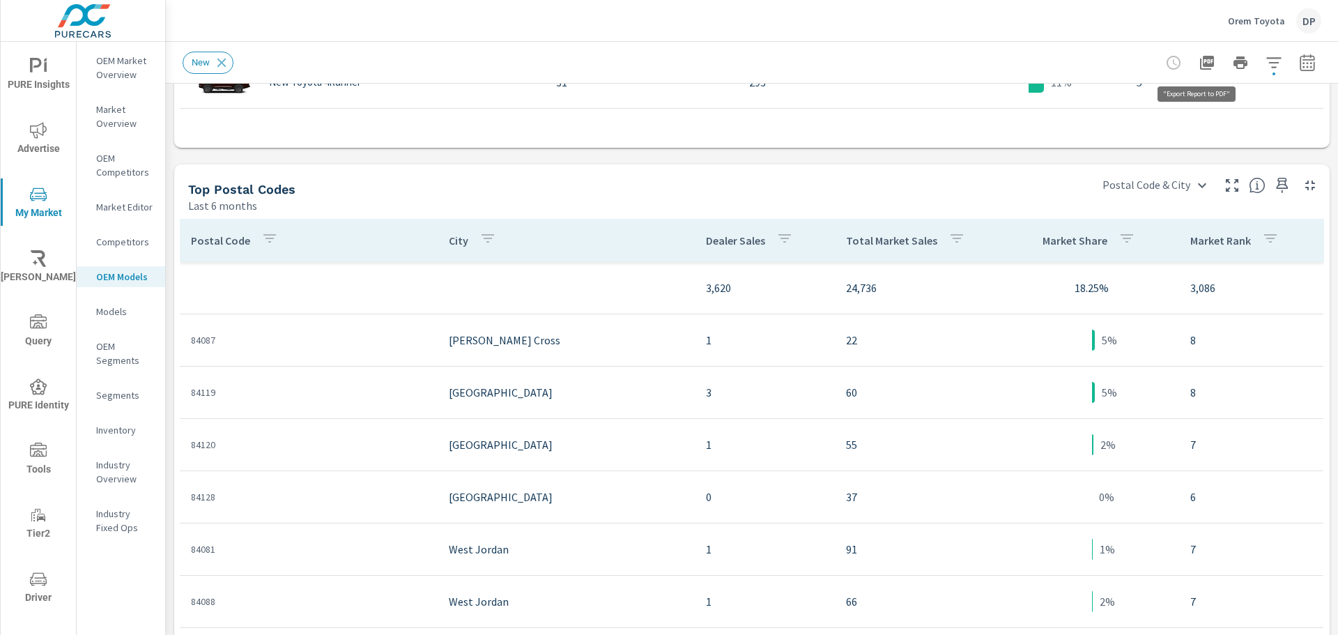
click at [1204, 68] on icon "button" at bounding box center [1207, 62] width 17 height 17
click at [109, 308] on p "Models" at bounding box center [125, 312] width 58 height 14
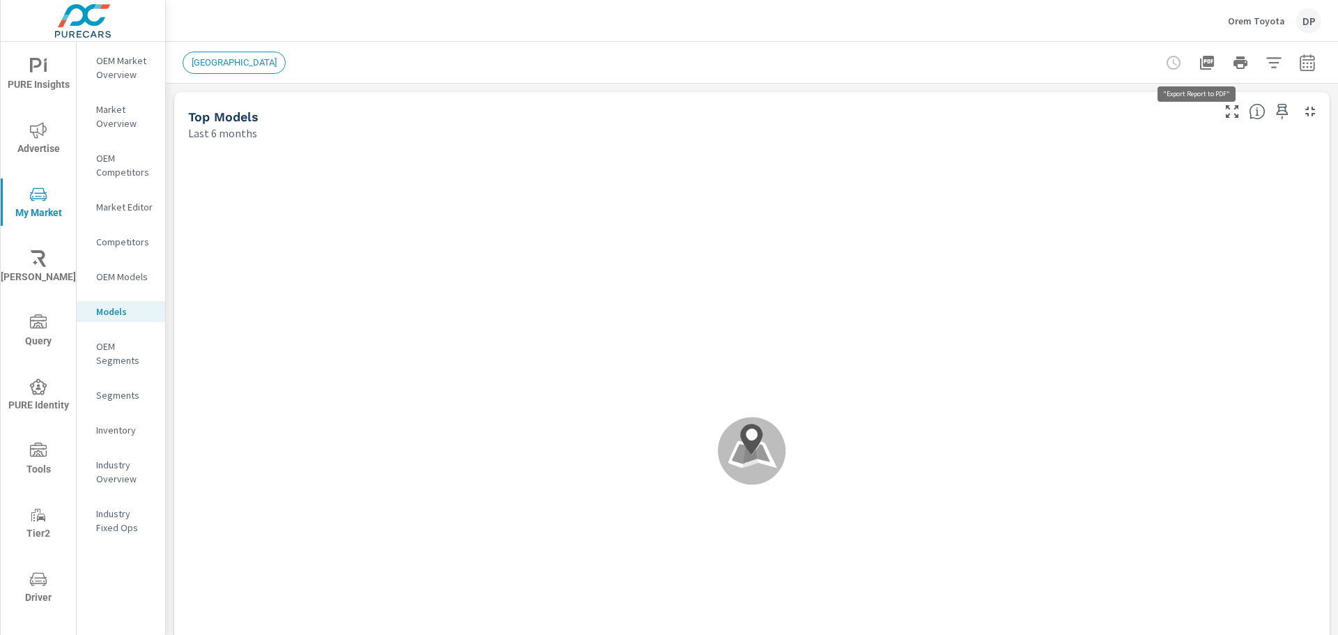
click at [1199, 68] on icon "button" at bounding box center [1207, 62] width 17 height 17
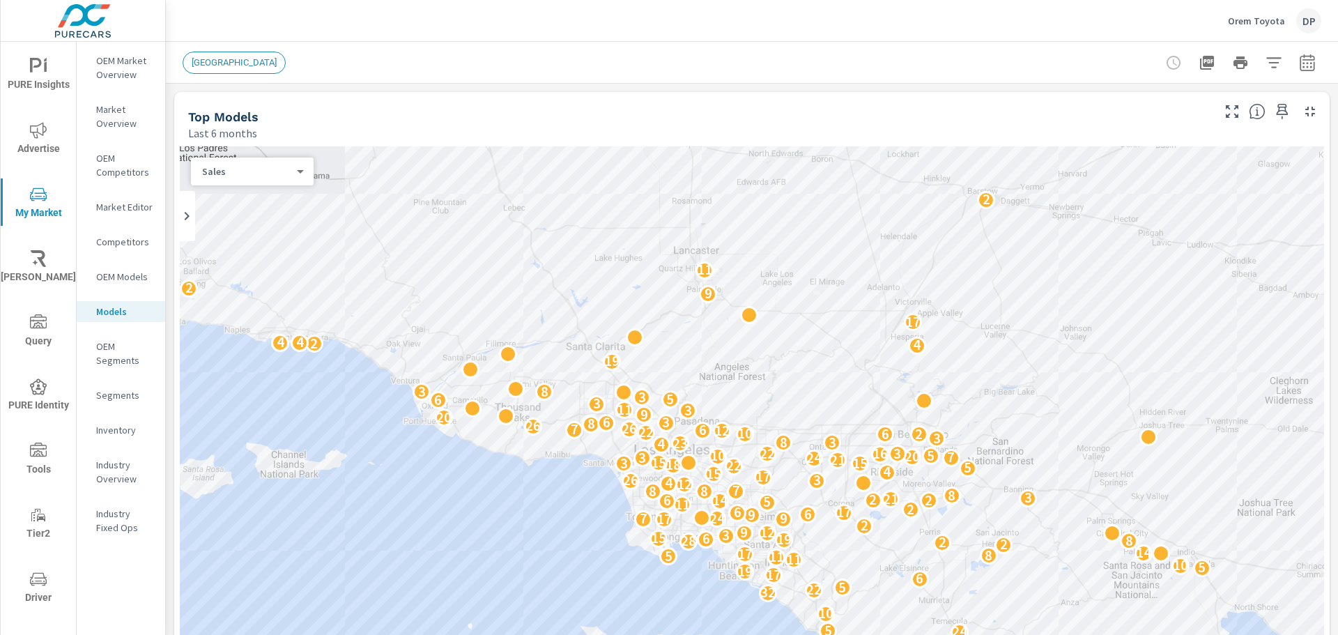
click at [127, 346] on p "OEM Segments" at bounding box center [125, 353] width 58 height 28
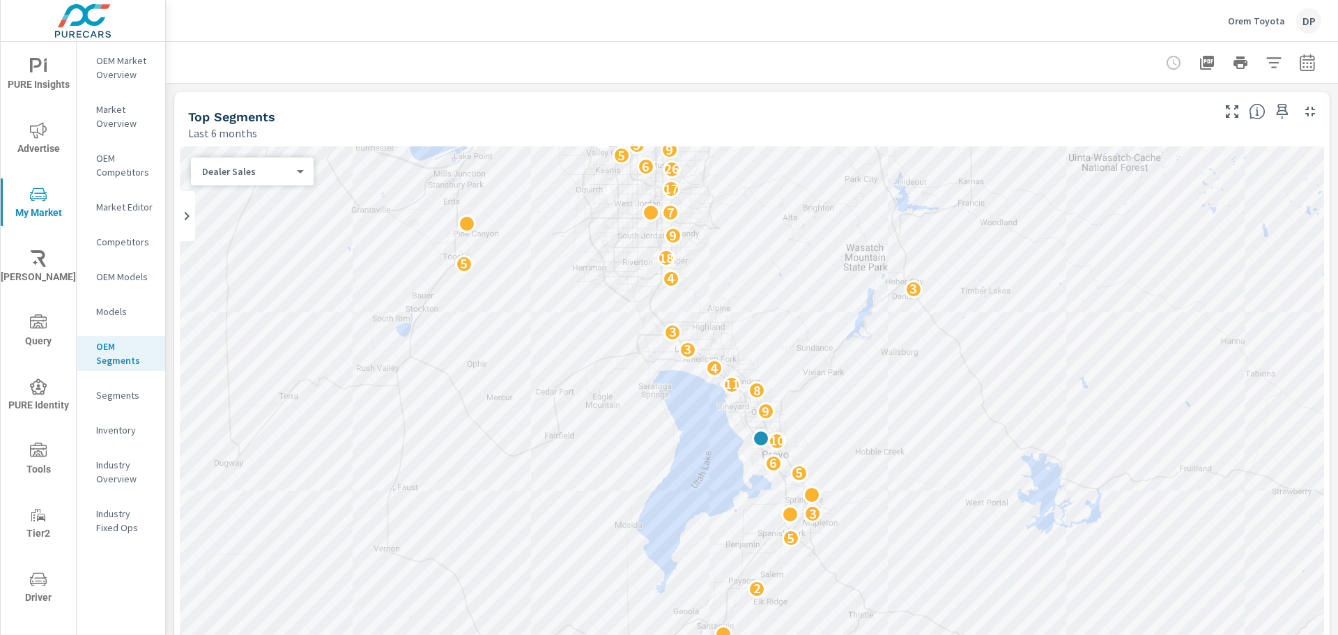
click at [1200, 61] on icon "button" at bounding box center [1207, 63] width 14 height 14
click at [116, 424] on p "Inventory" at bounding box center [125, 430] width 58 height 14
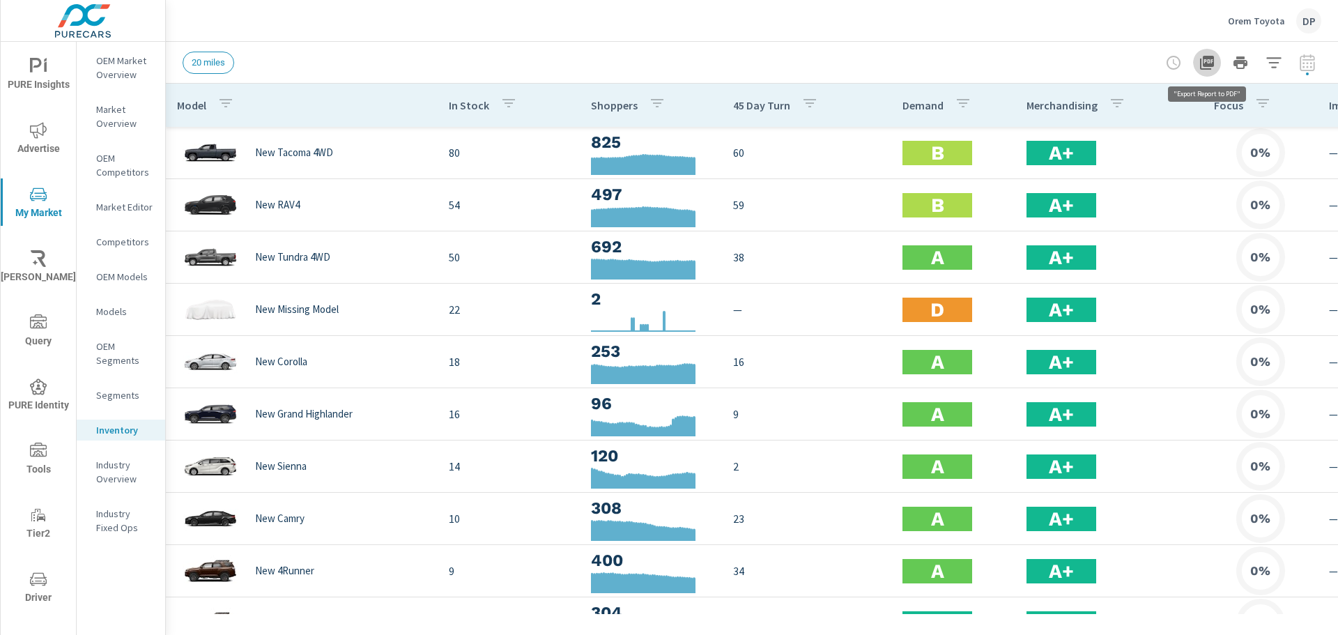
click at [1216, 66] on button "button" at bounding box center [1207, 63] width 28 height 28
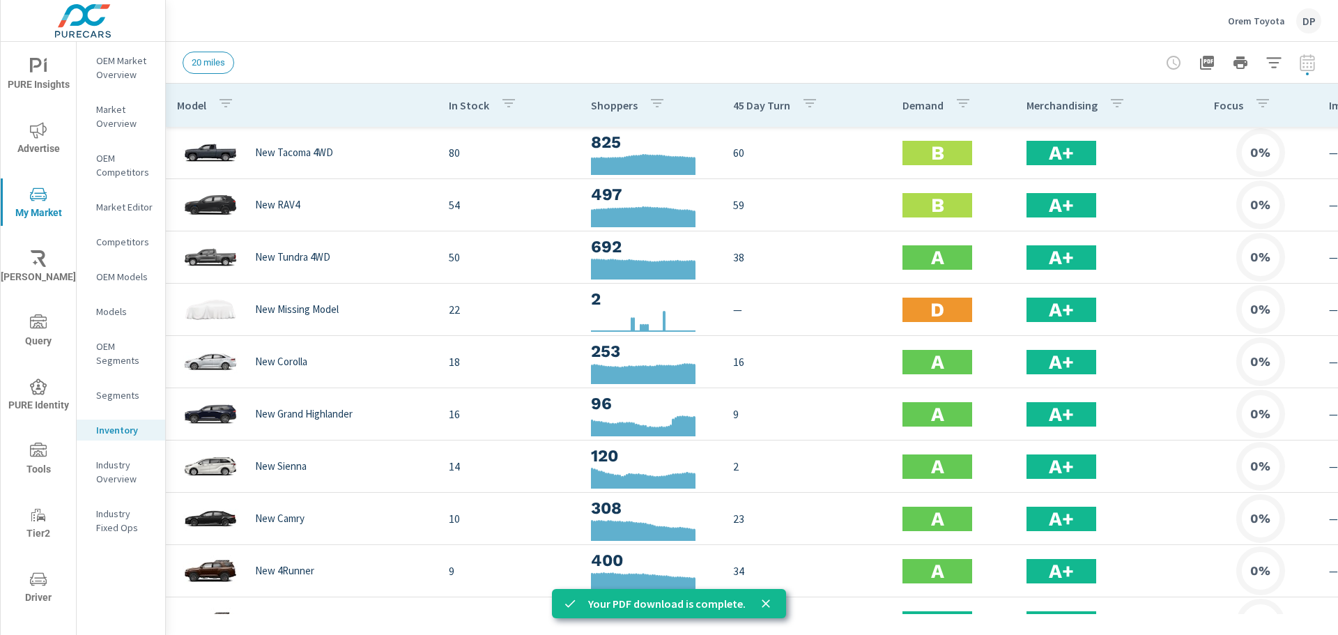
click at [21, 385] on span "PURE Identity" at bounding box center [38, 396] width 67 height 36
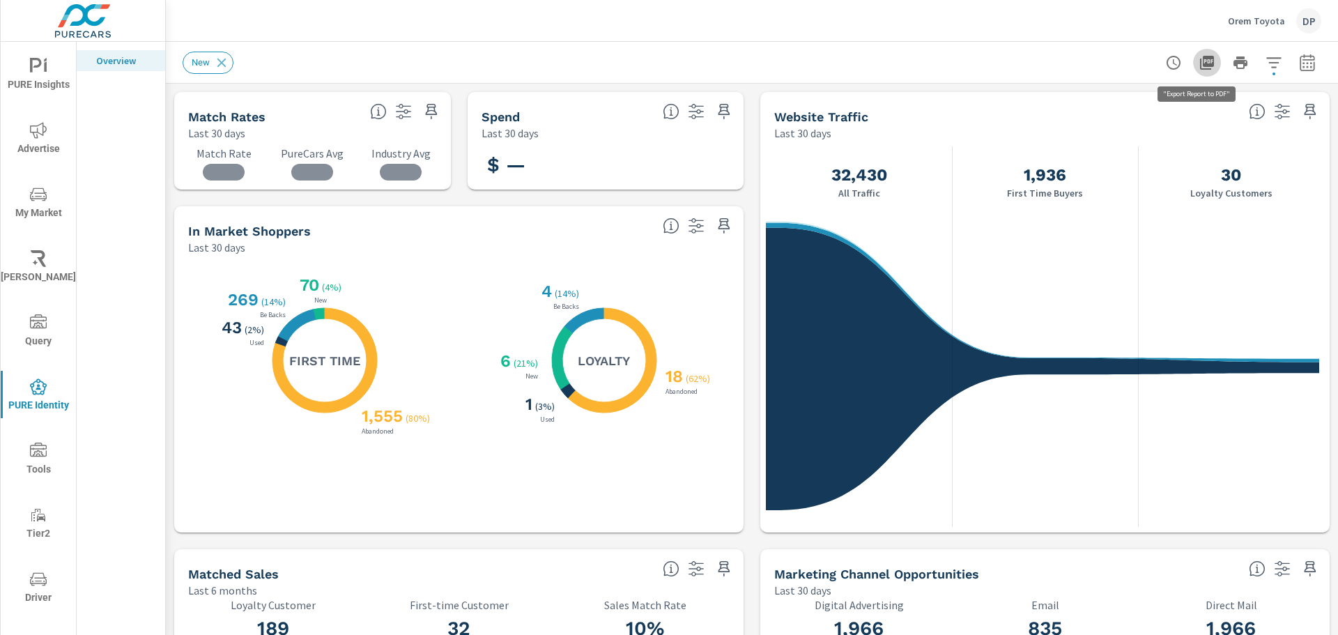
click at [1199, 61] on icon "button" at bounding box center [1207, 62] width 17 height 17
click at [1207, 67] on button "button" at bounding box center [1207, 63] width 28 height 28
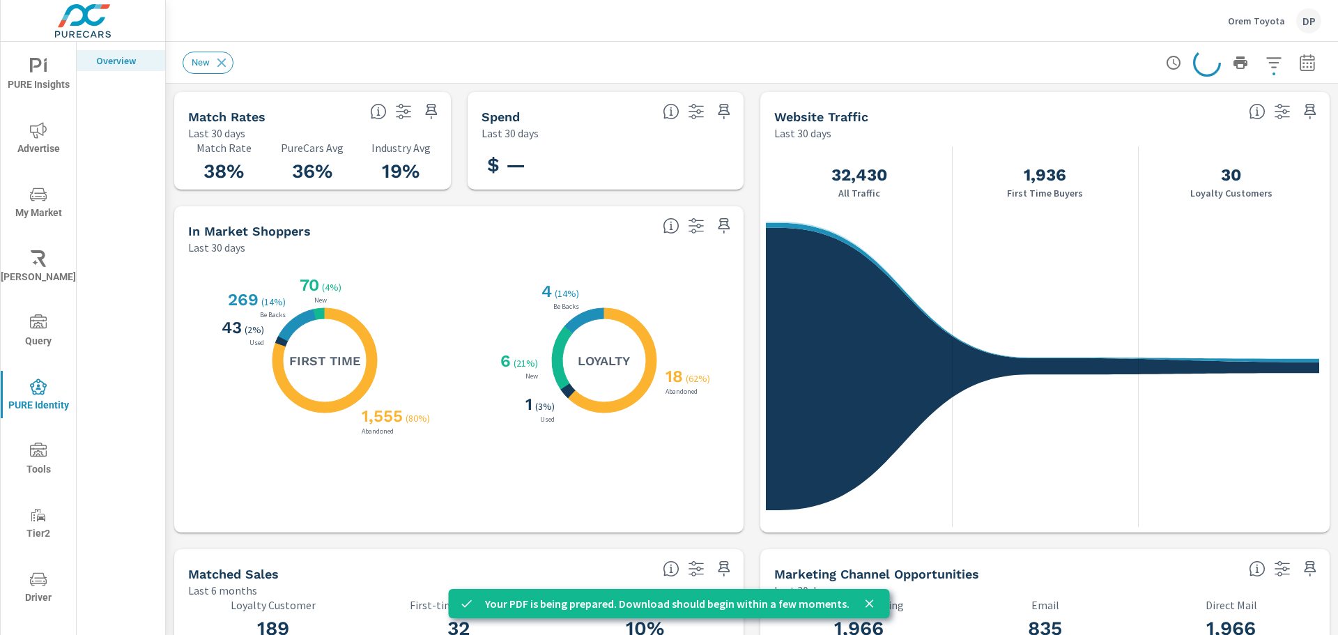
click at [866, 606] on icon "close" at bounding box center [870, 603] width 8 height 8
